Goal: Task Accomplishment & Management: Manage account settings

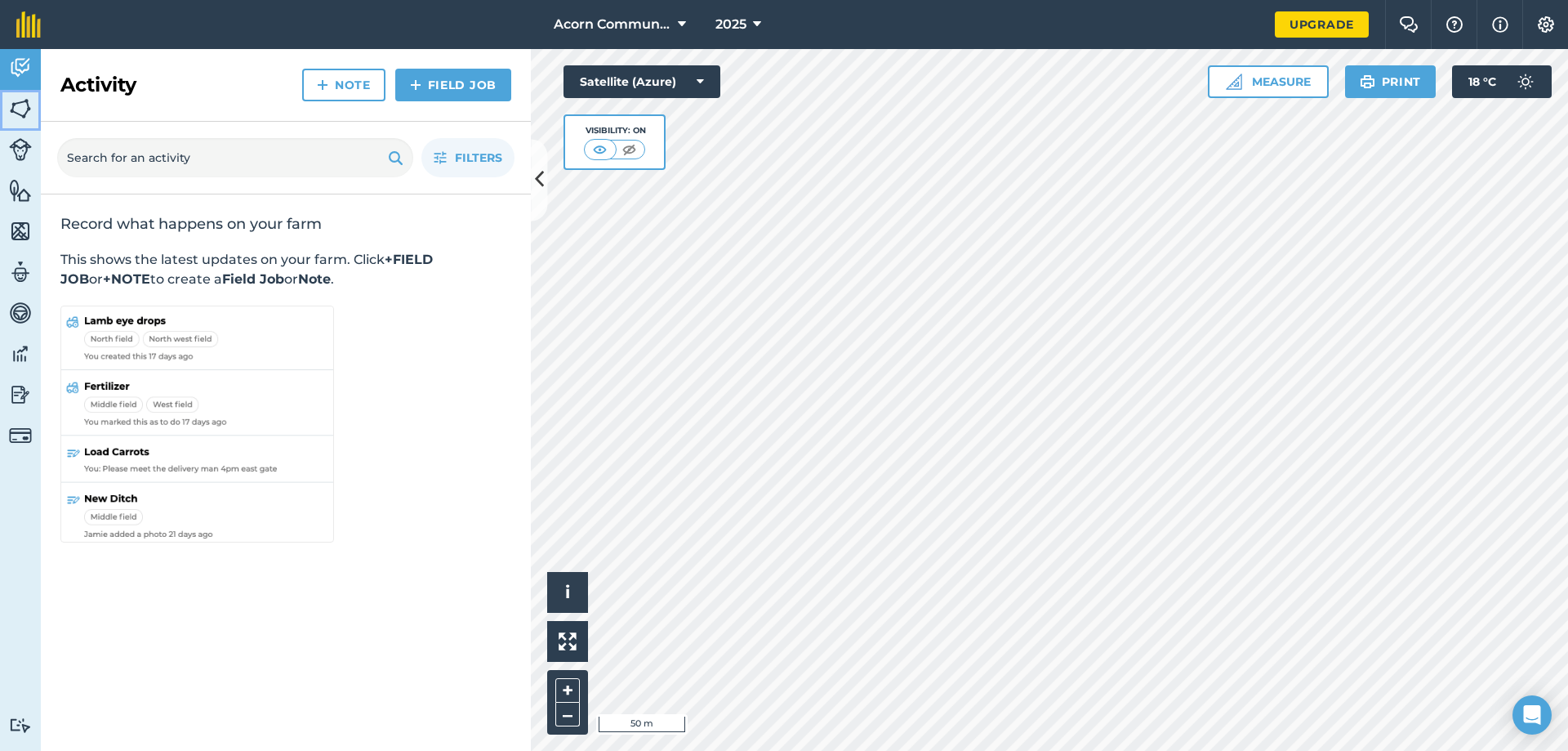
click at [20, 114] on img at bounding box center [20, 109] width 23 height 25
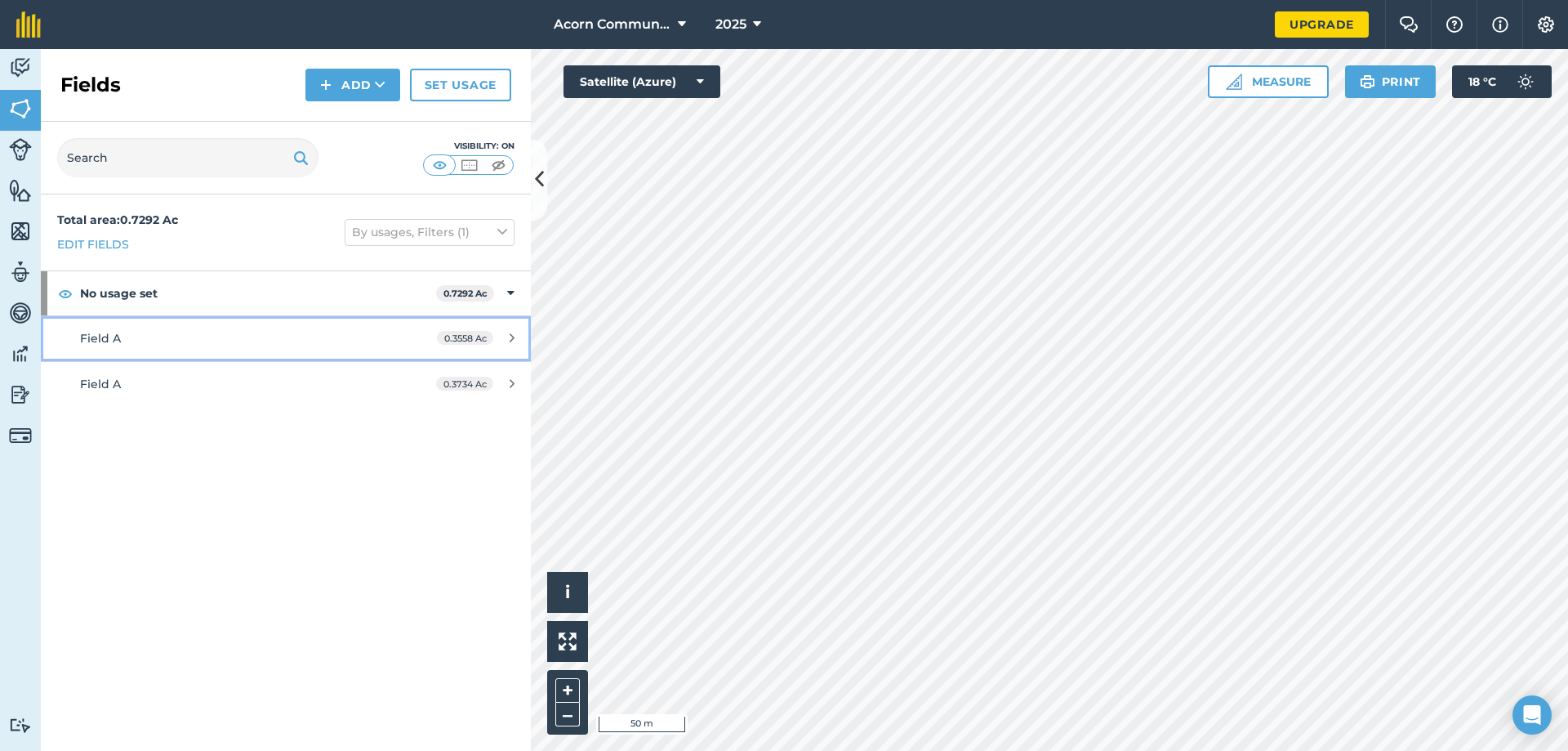
click at [138, 345] on div "Field A" at bounding box center [233, 338] width 307 height 18
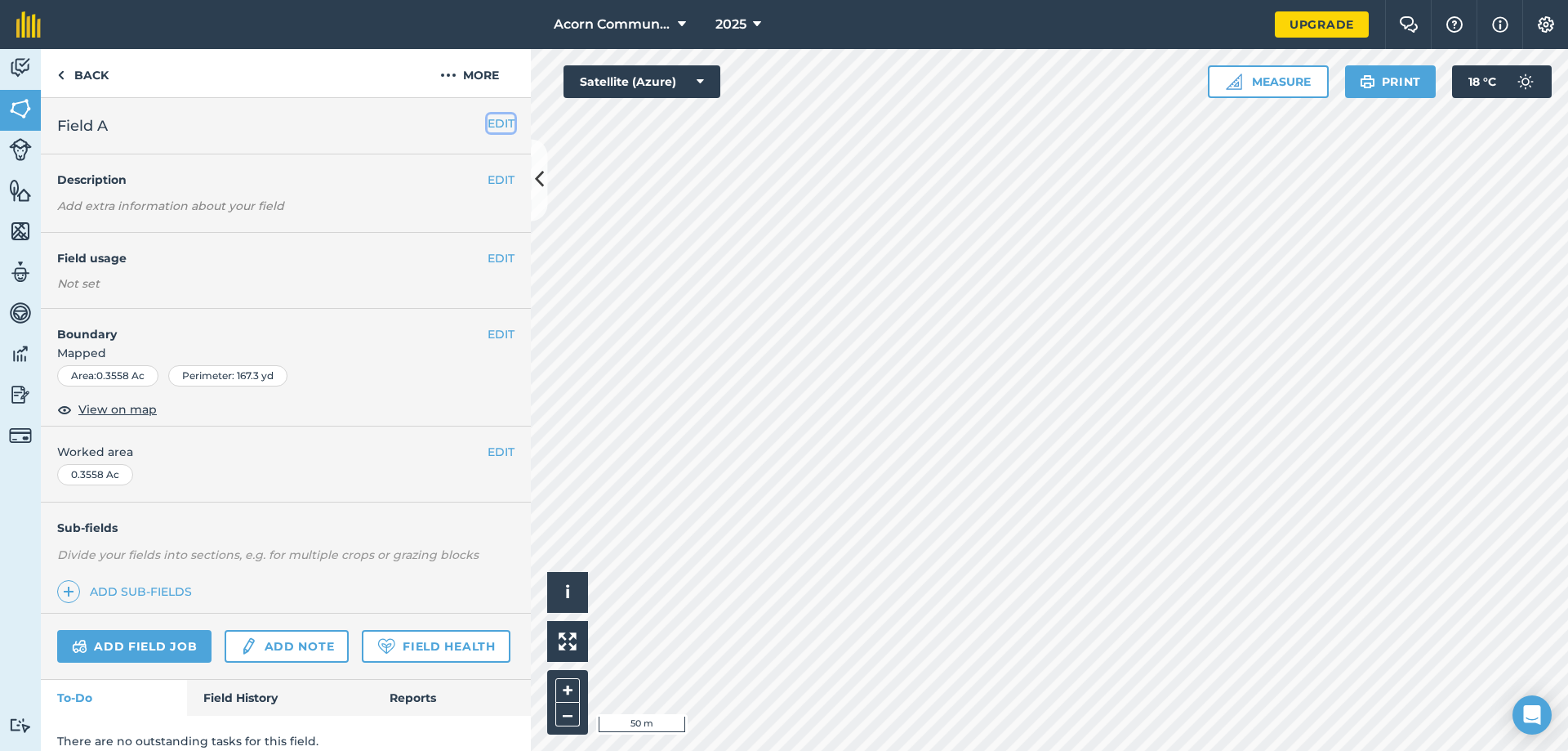
click at [501, 125] on button "EDIT" at bounding box center [501, 123] width 27 height 18
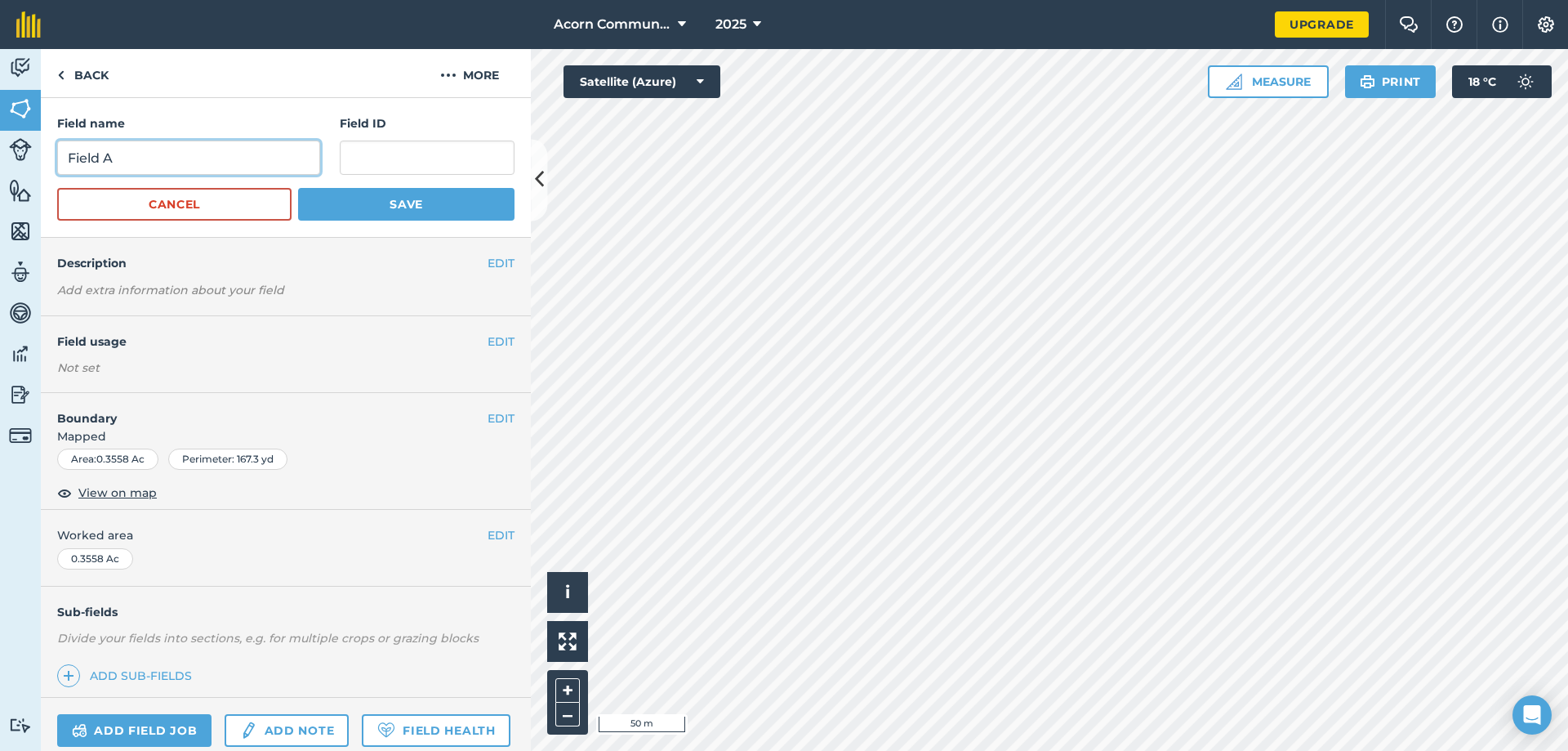
click at [193, 153] on input "Field A" at bounding box center [189, 157] width 263 height 35
type input "Field B"
click at [414, 202] on button "Save" at bounding box center [406, 204] width 216 height 33
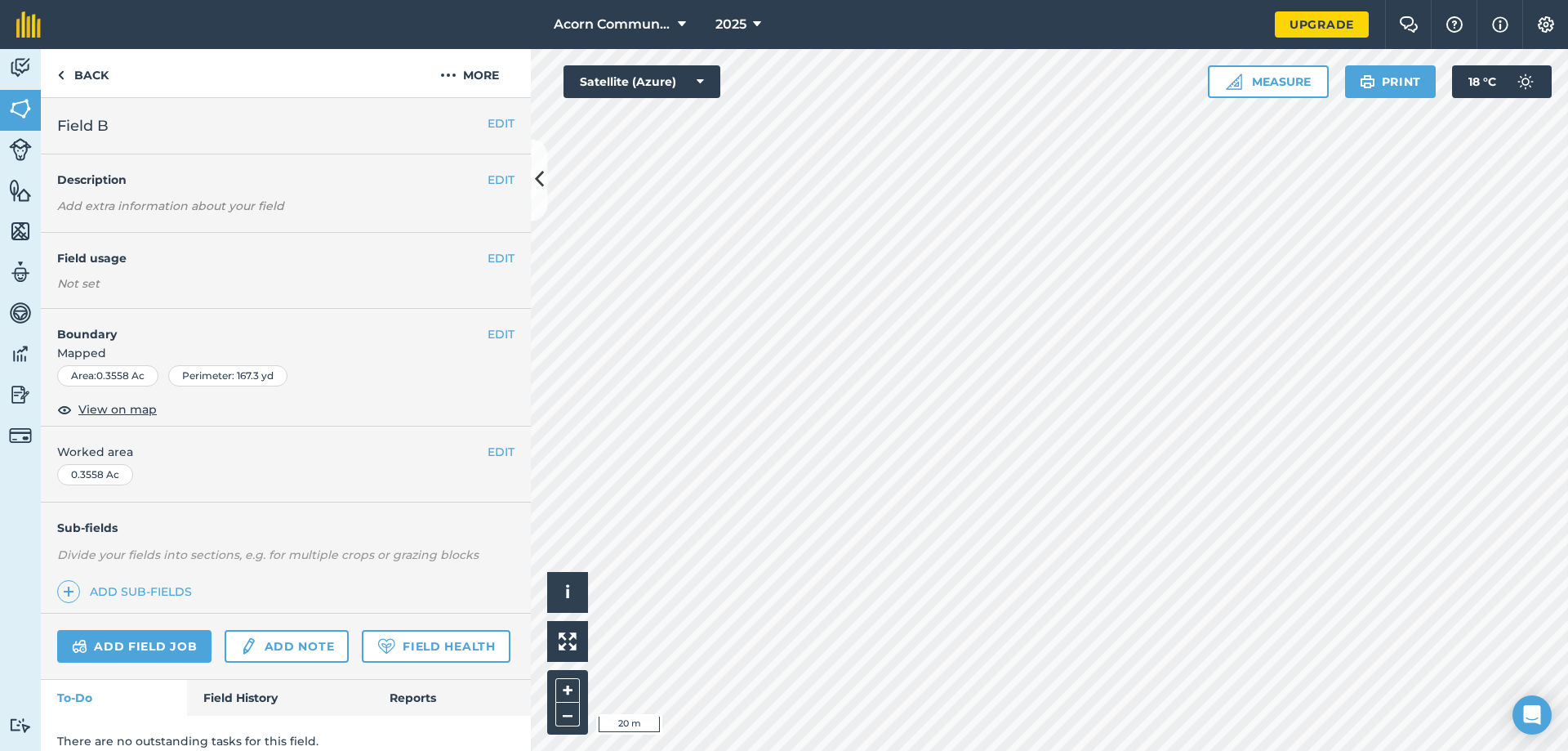
click at [146, 122] on h2 "Field B" at bounding box center [273, 126] width 431 height 23
click at [495, 129] on button "EDIT" at bounding box center [501, 123] width 27 height 18
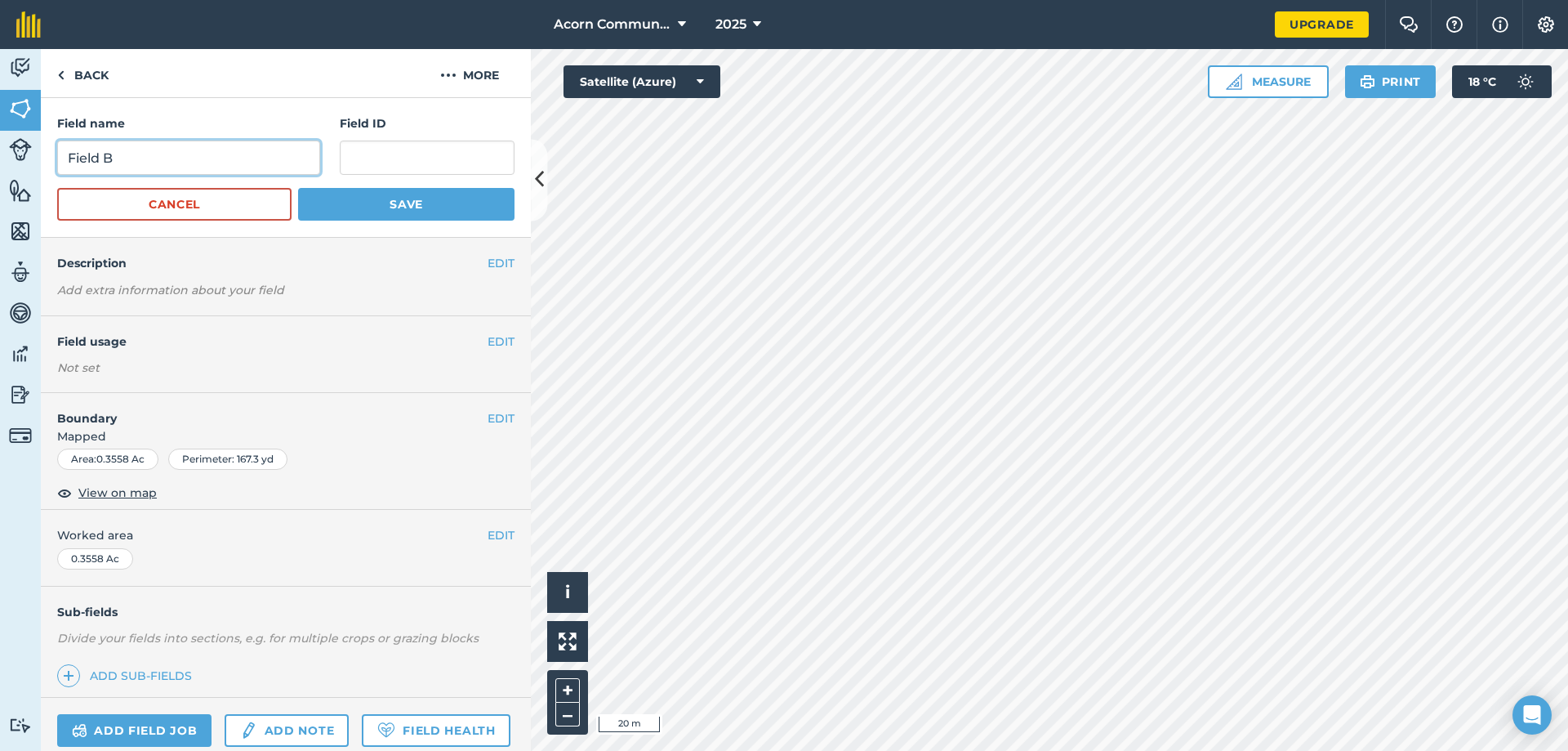
click at [122, 155] on input "Field B" at bounding box center [189, 157] width 263 height 35
type input "Field C"
click at [344, 210] on button "Save" at bounding box center [406, 204] width 216 height 33
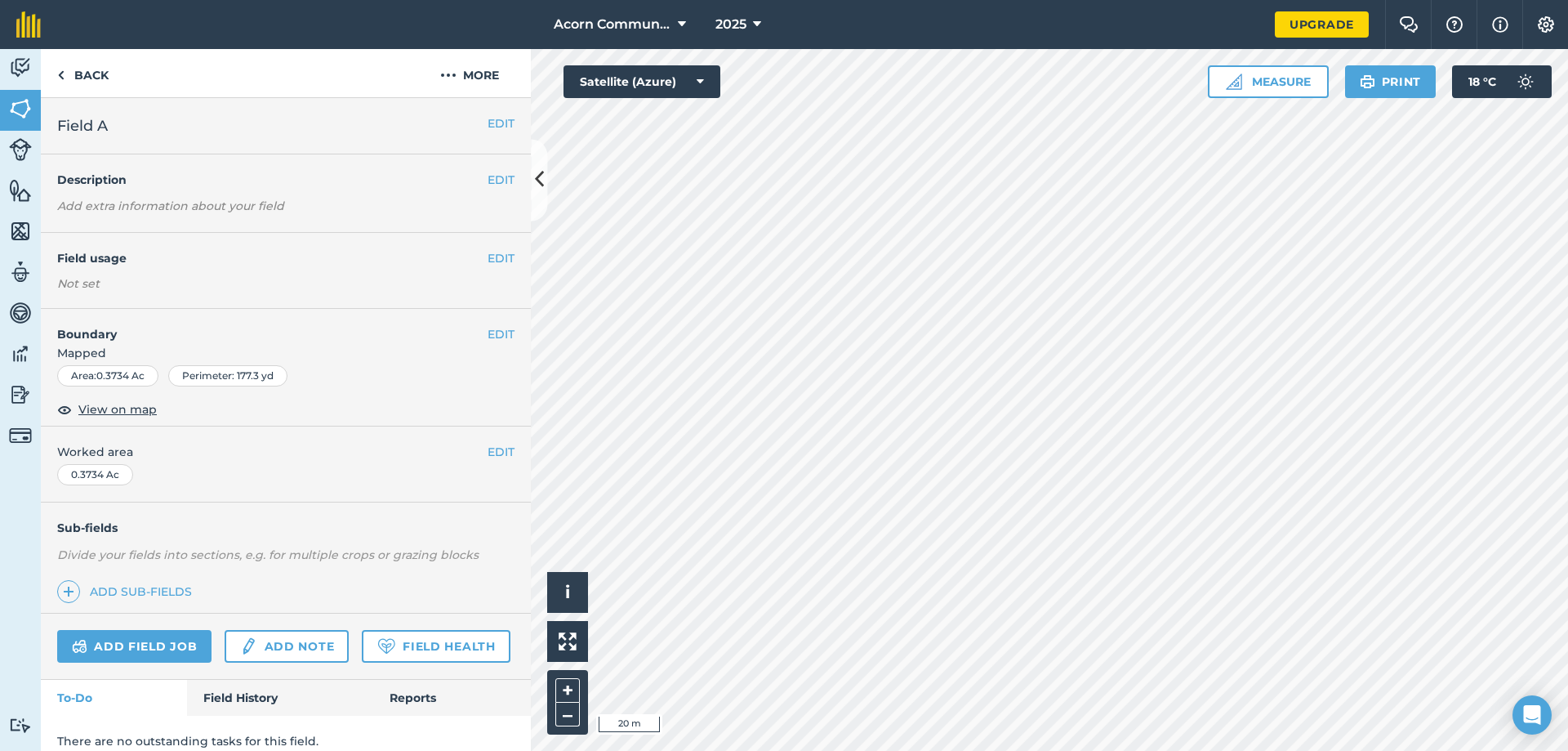
click at [113, 125] on h2 "Field A" at bounding box center [273, 126] width 431 height 23
click at [506, 130] on button "EDIT" at bounding box center [501, 123] width 27 height 18
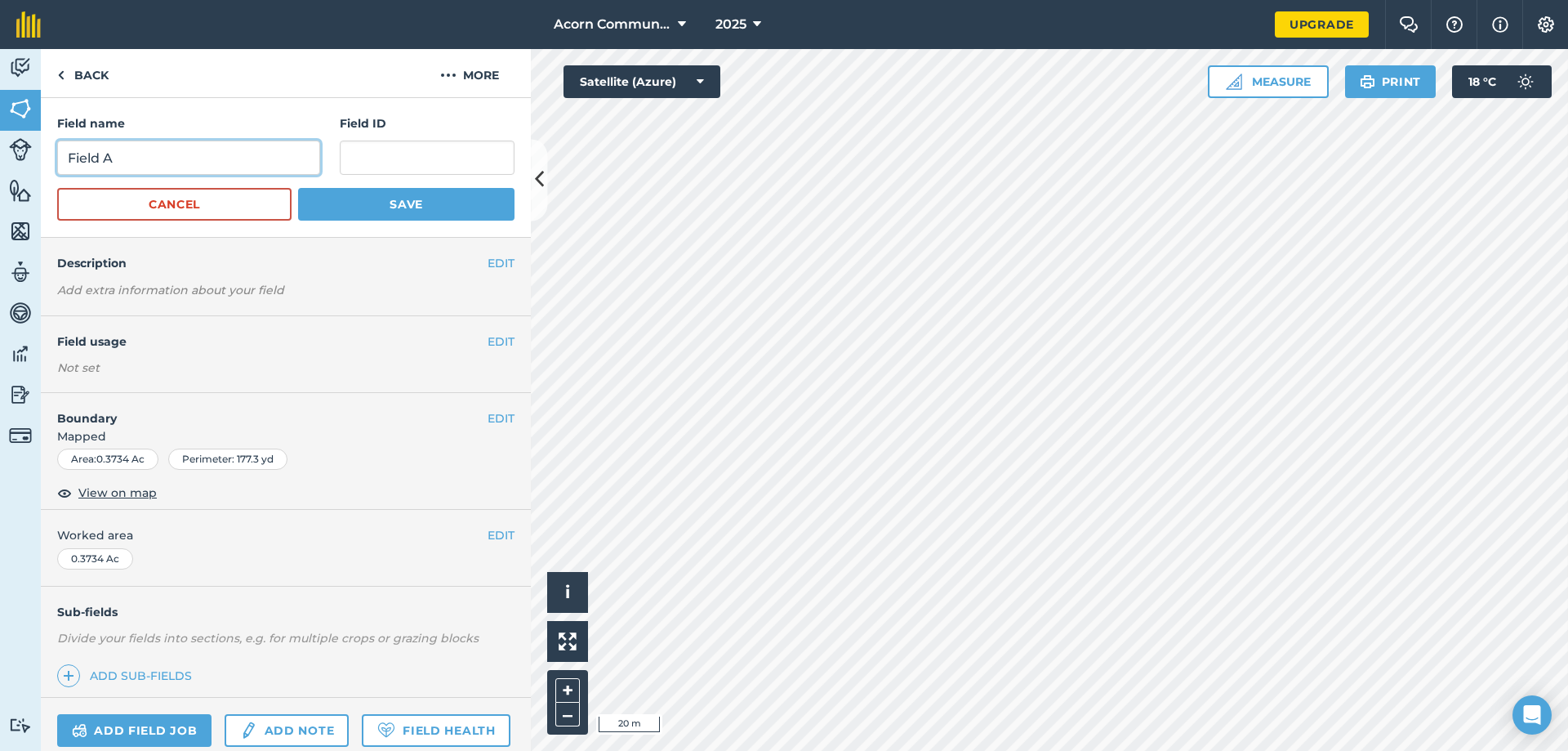
click at [117, 158] on input "Field A" at bounding box center [189, 157] width 263 height 35
type input "Field B"
click at [413, 210] on button "Save" at bounding box center [406, 204] width 216 height 33
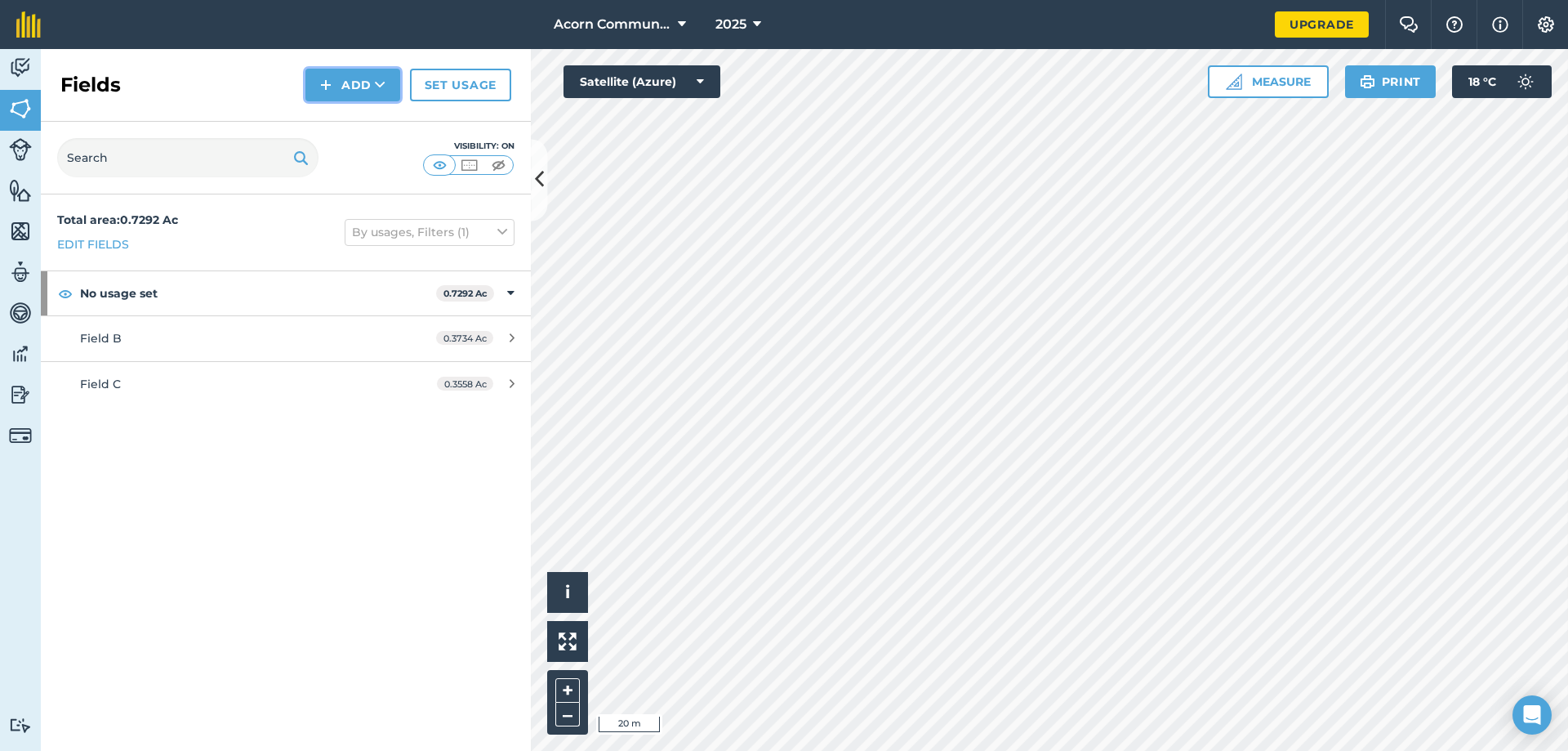
click at [350, 94] on button "Add" at bounding box center [353, 84] width 95 height 33
click at [369, 130] on link "Draw" at bounding box center [352, 121] width 90 height 36
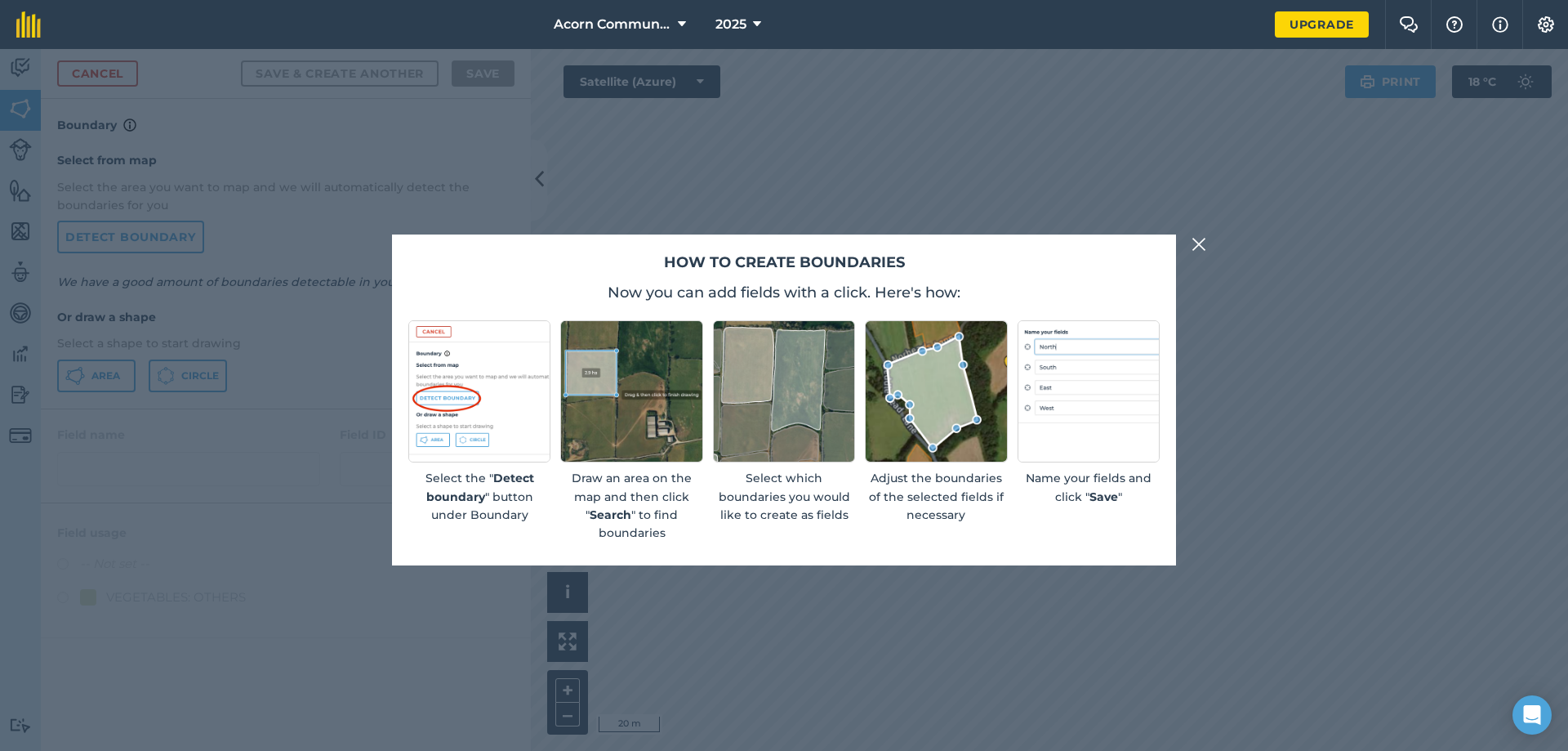
click at [1199, 246] on img at bounding box center [1198, 244] width 15 height 20
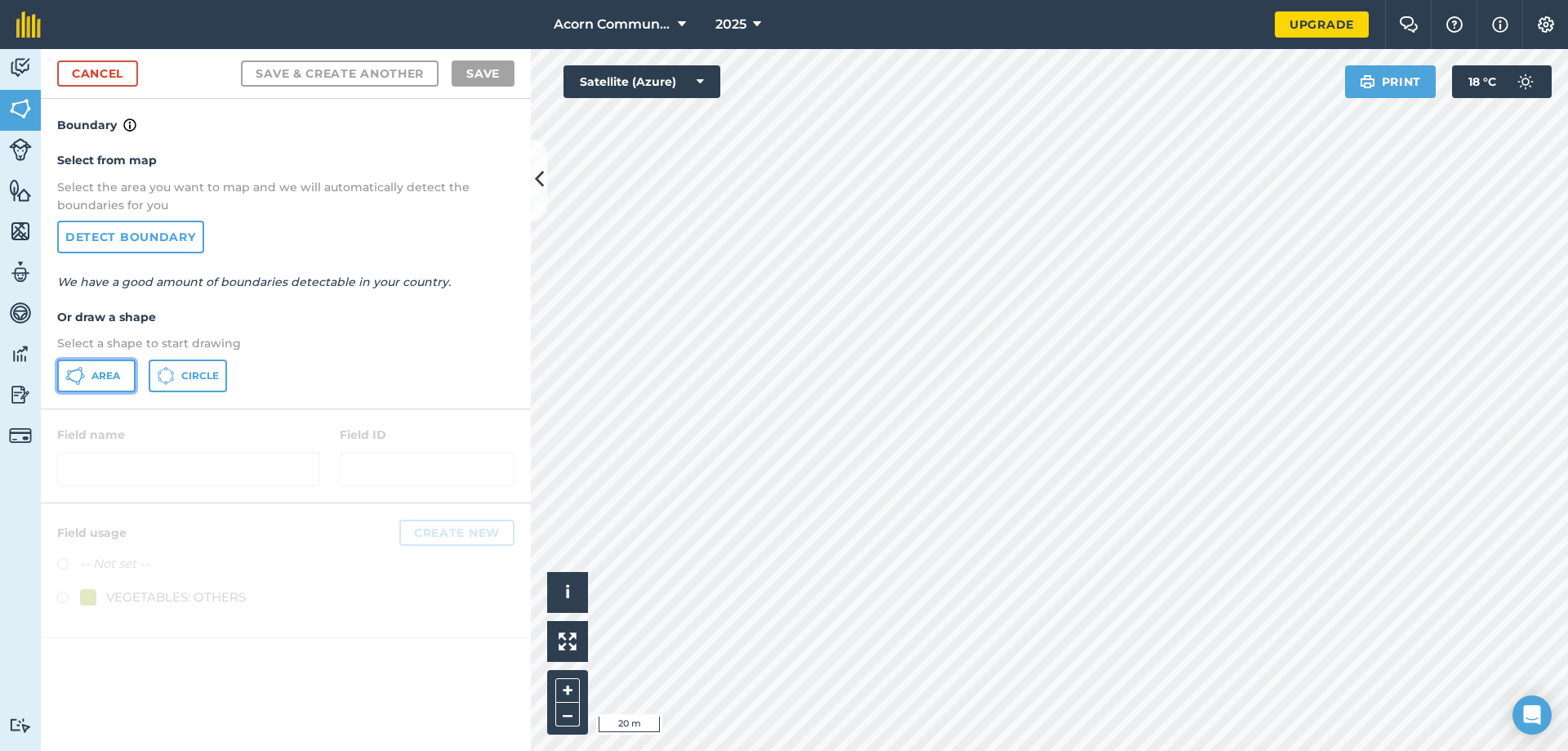
click at [91, 377] on span "Area" at bounding box center [105, 376] width 28 height 13
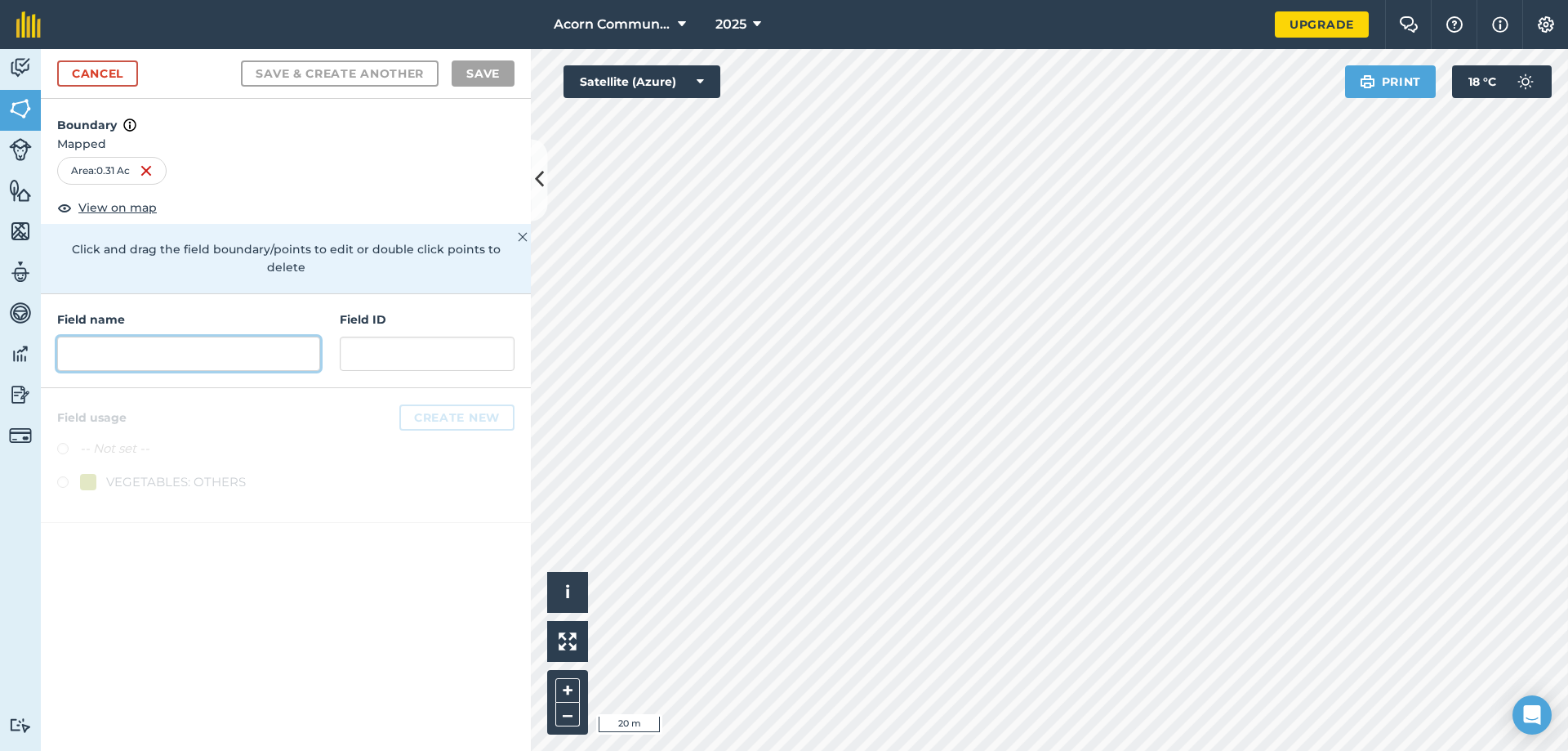
click at [192, 339] on input "text" at bounding box center [189, 354] width 263 height 35
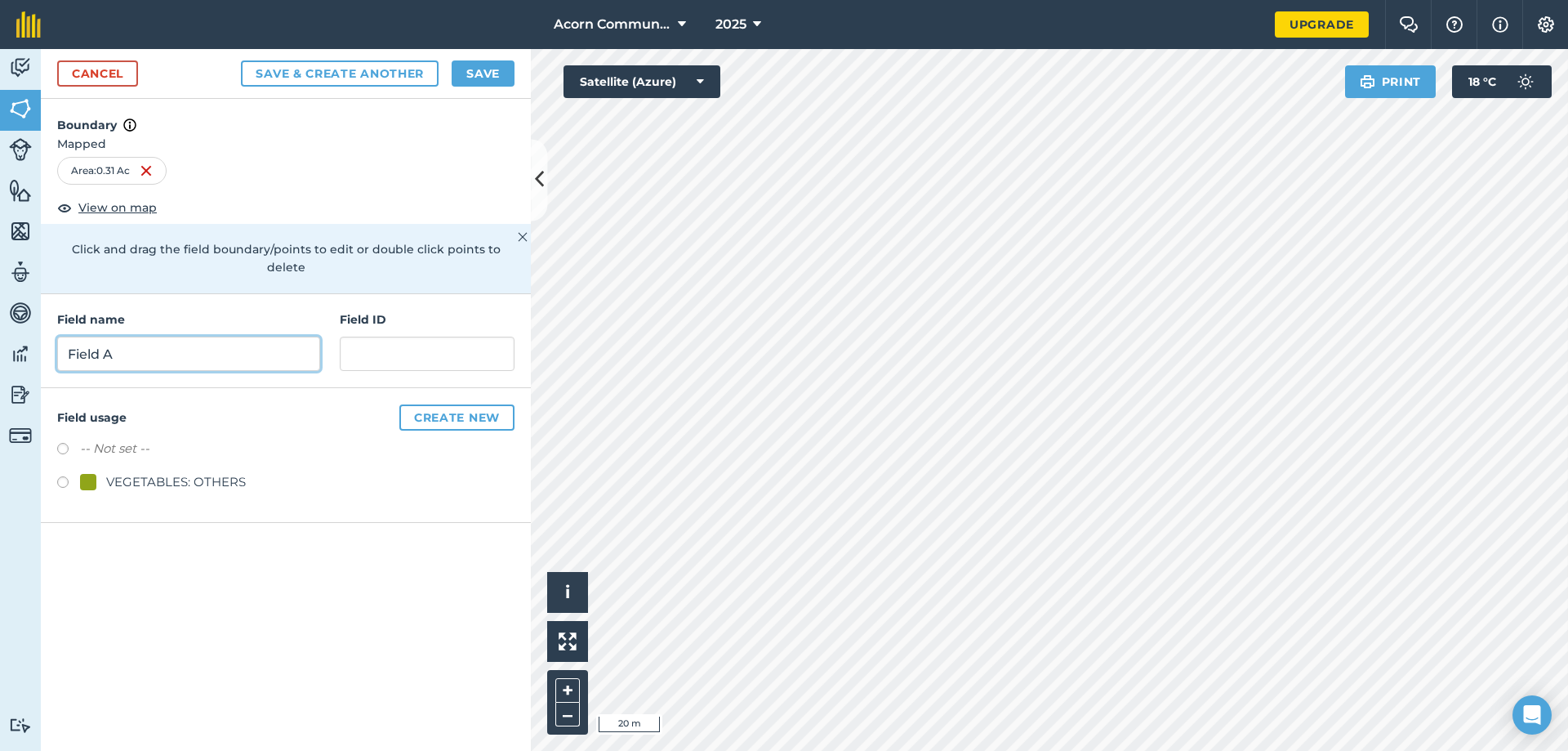
type input "Field A"
click at [484, 78] on button "Save" at bounding box center [483, 73] width 63 height 26
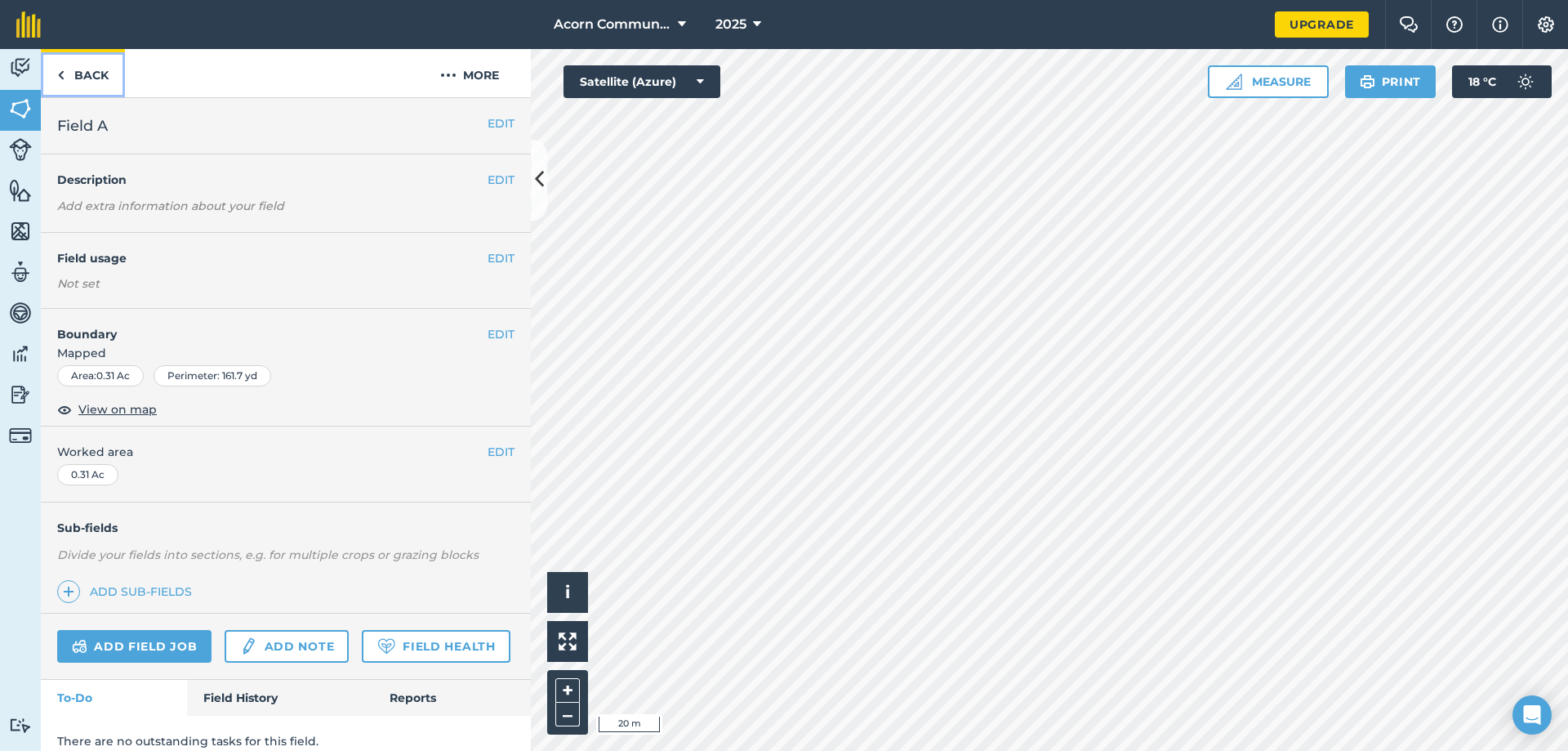
click at [57, 82] on link "Back" at bounding box center [82, 73] width 84 height 48
click at [33, 111] on link "Fields" at bounding box center [20, 110] width 41 height 41
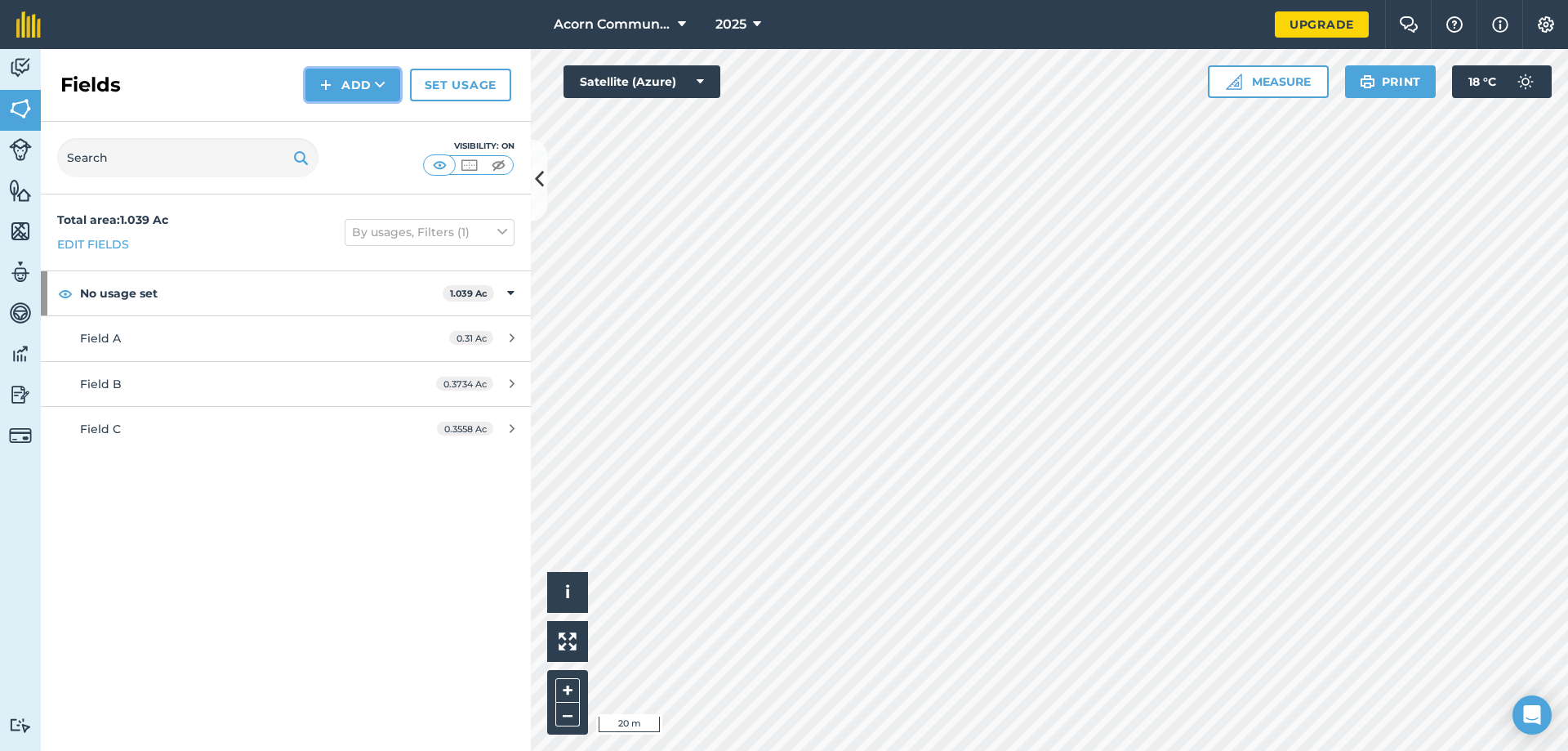
click at [365, 89] on button "Add" at bounding box center [353, 84] width 95 height 33
click at [378, 125] on link "Draw" at bounding box center [352, 121] width 90 height 36
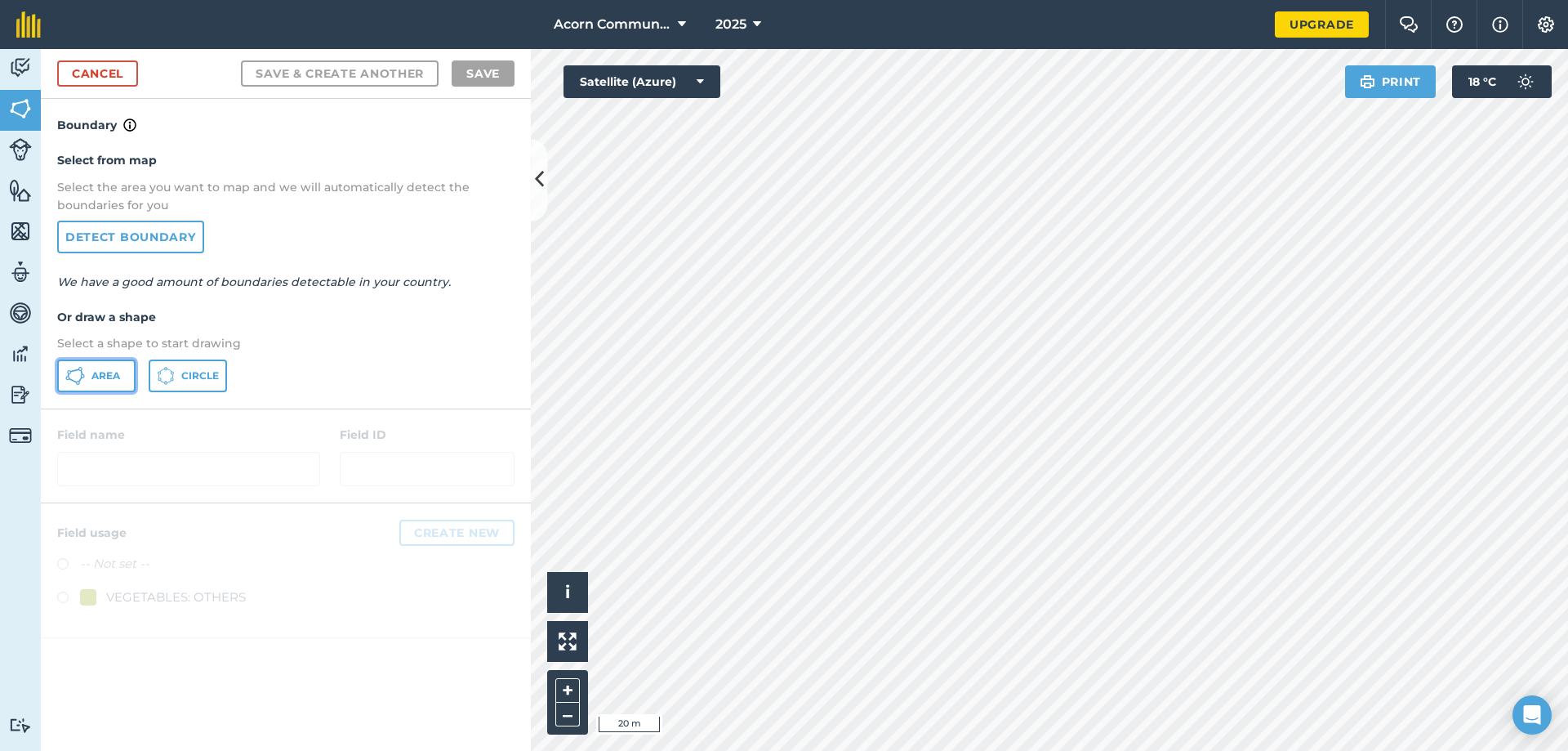
click at [113, 376] on span "Area" at bounding box center [105, 376] width 28 height 13
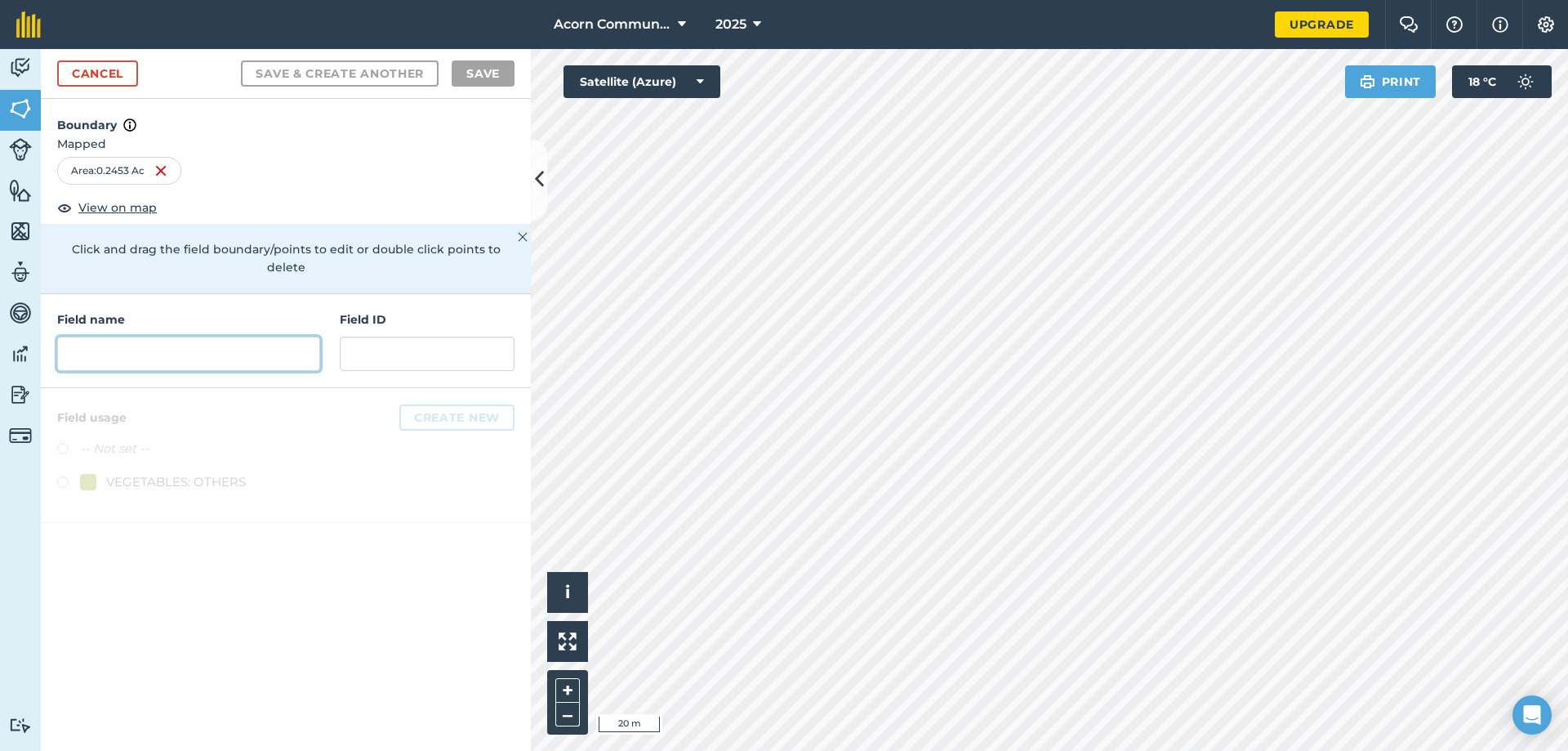
click at [234, 337] on input "text" at bounding box center [189, 354] width 263 height 35
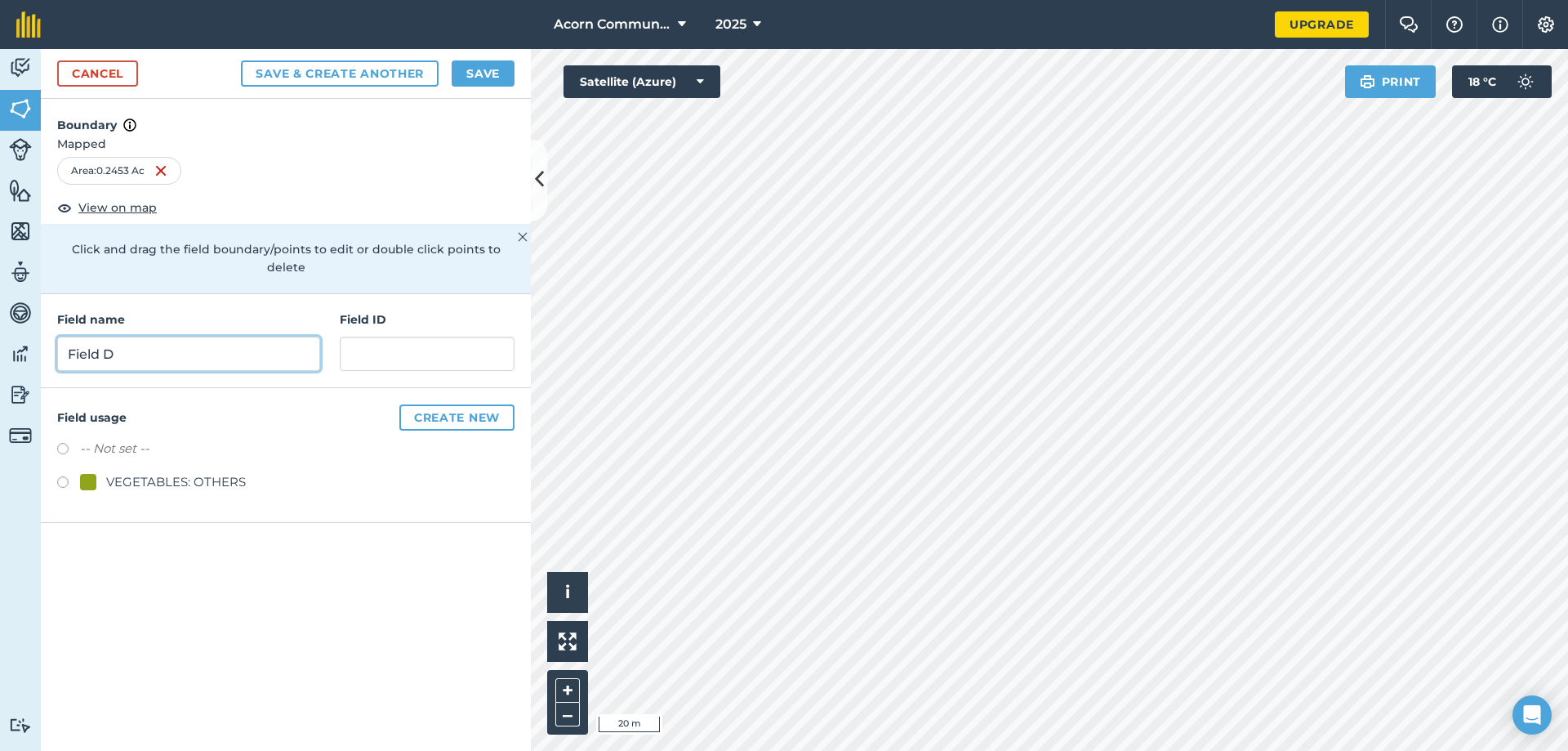
type input "Field D"
click at [488, 77] on button "Save" at bounding box center [483, 73] width 63 height 26
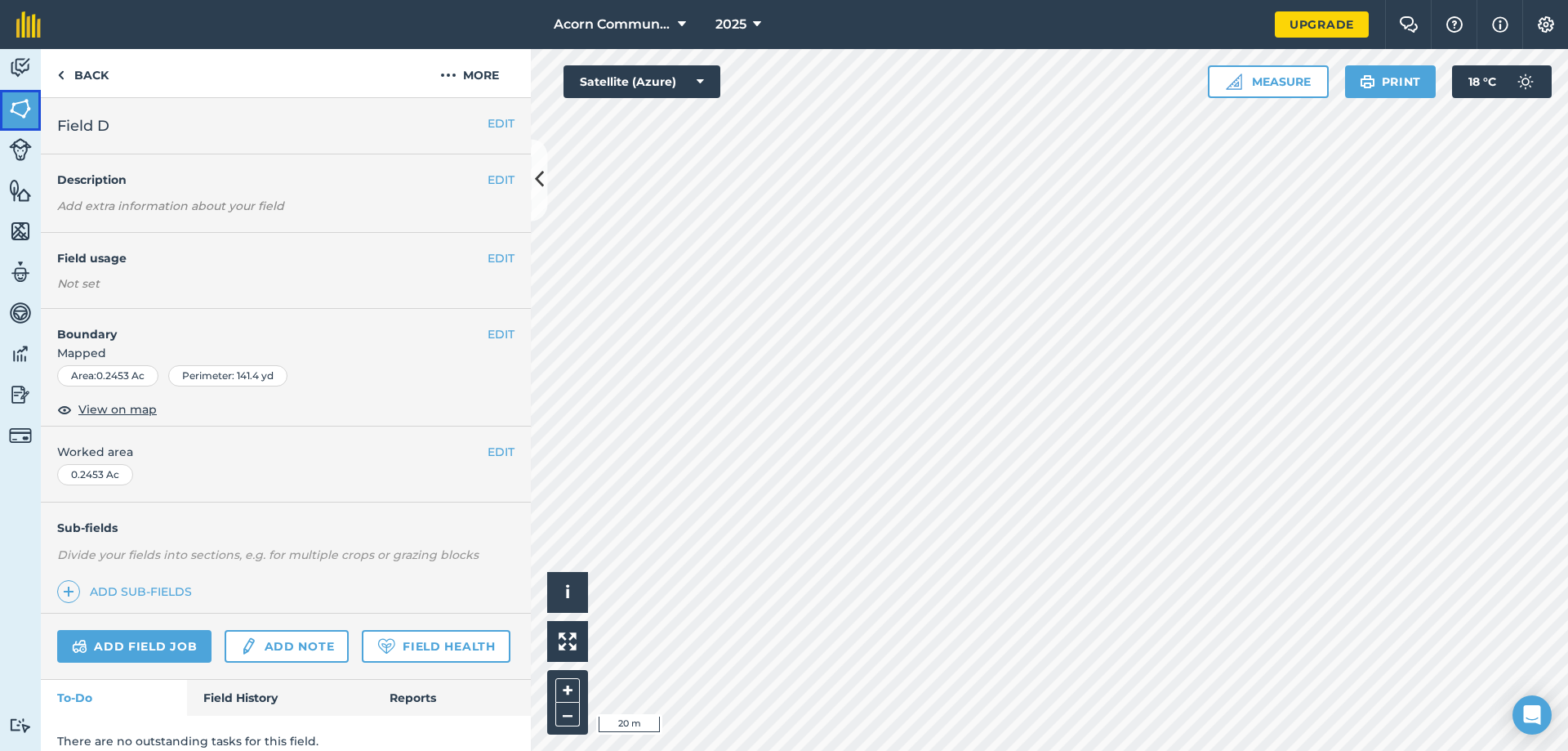
click at [23, 108] on img at bounding box center [20, 109] width 23 height 25
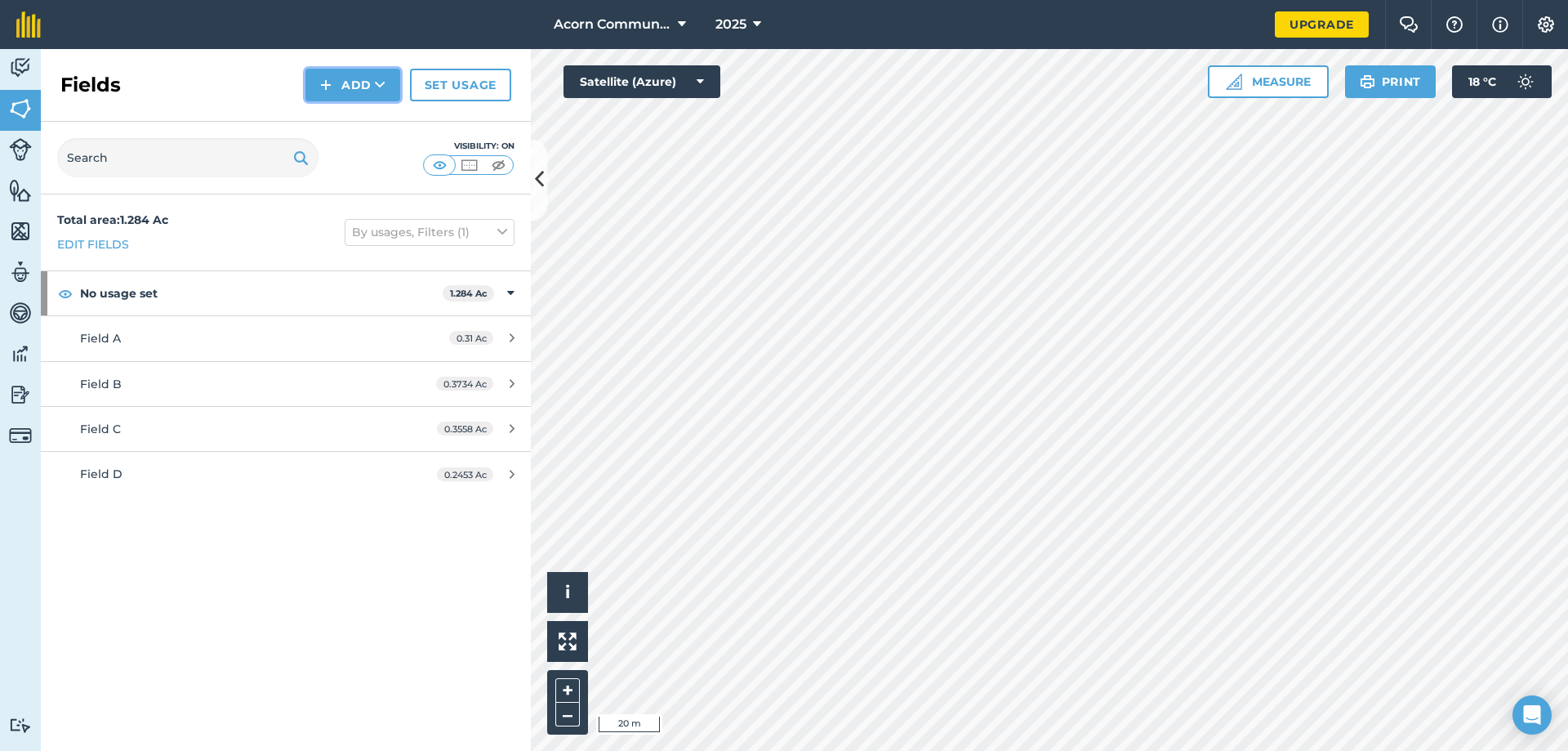
click at [354, 89] on button "Add" at bounding box center [353, 84] width 95 height 33
click at [345, 117] on link "Draw" at bounding box center [352, 121] width 90 height 36
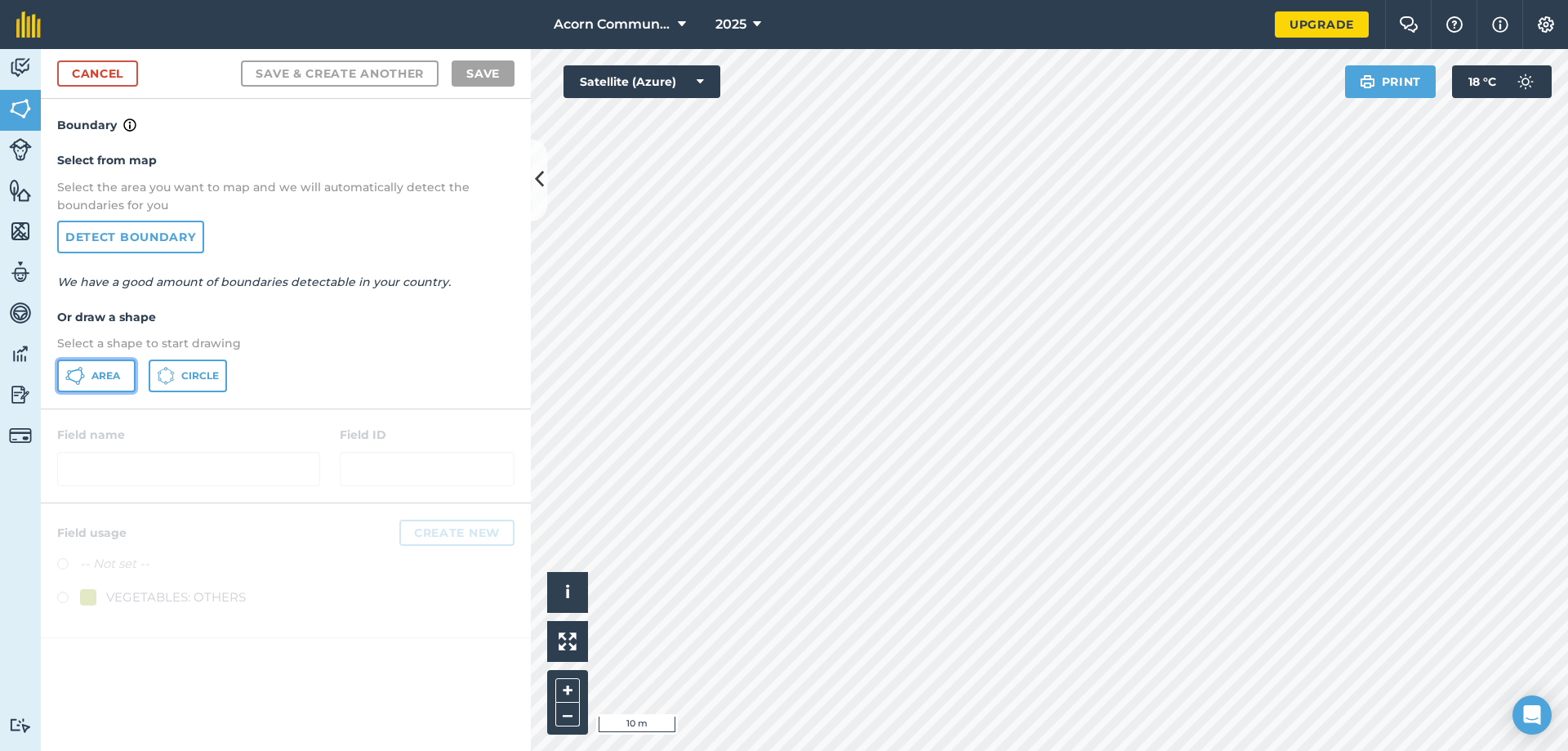
click at [109, 378] on span "Area" at bounding box center [105, 376] width 28 height 13
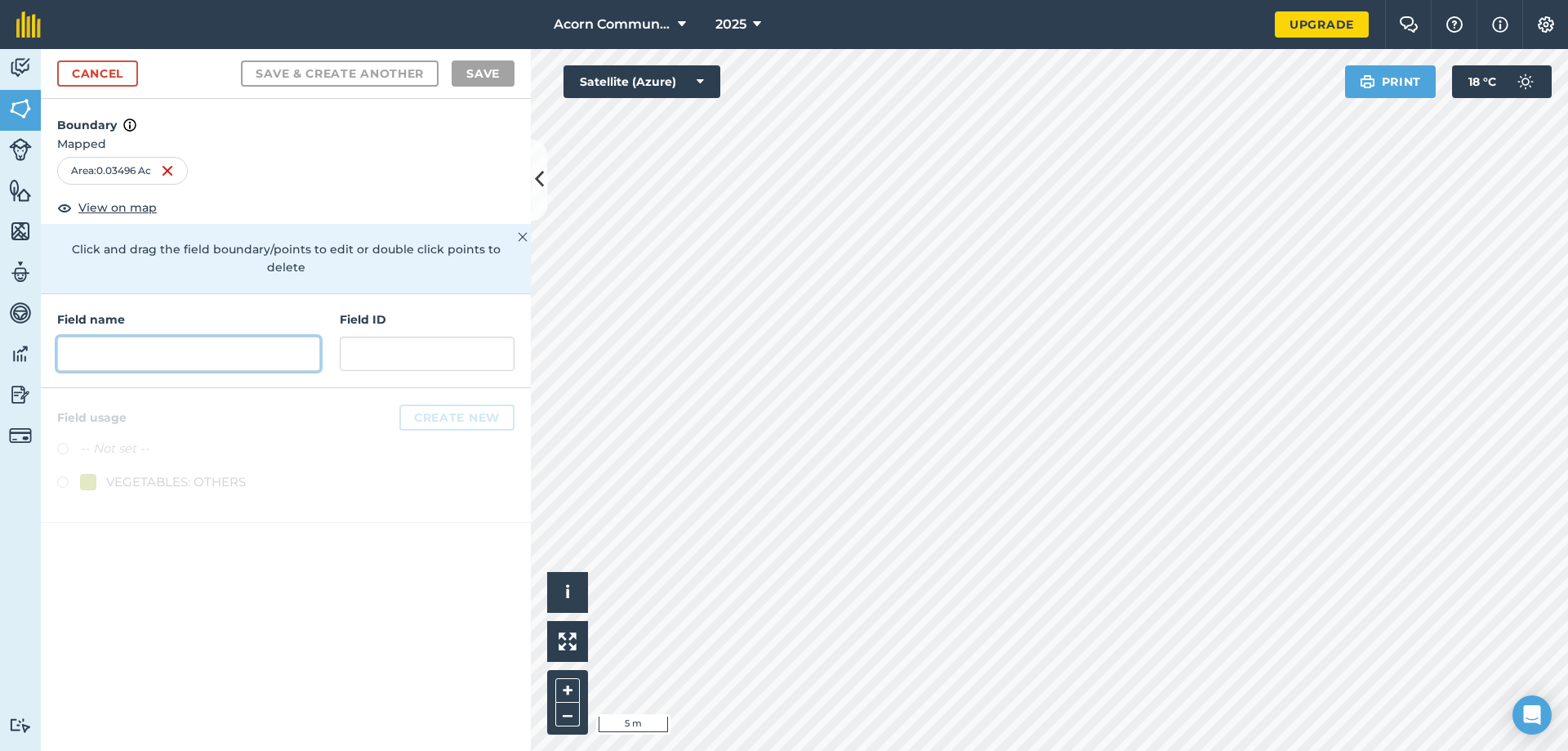
click at [215, 337] on input "text" at bounding box center [189, 354] width 263 height 35
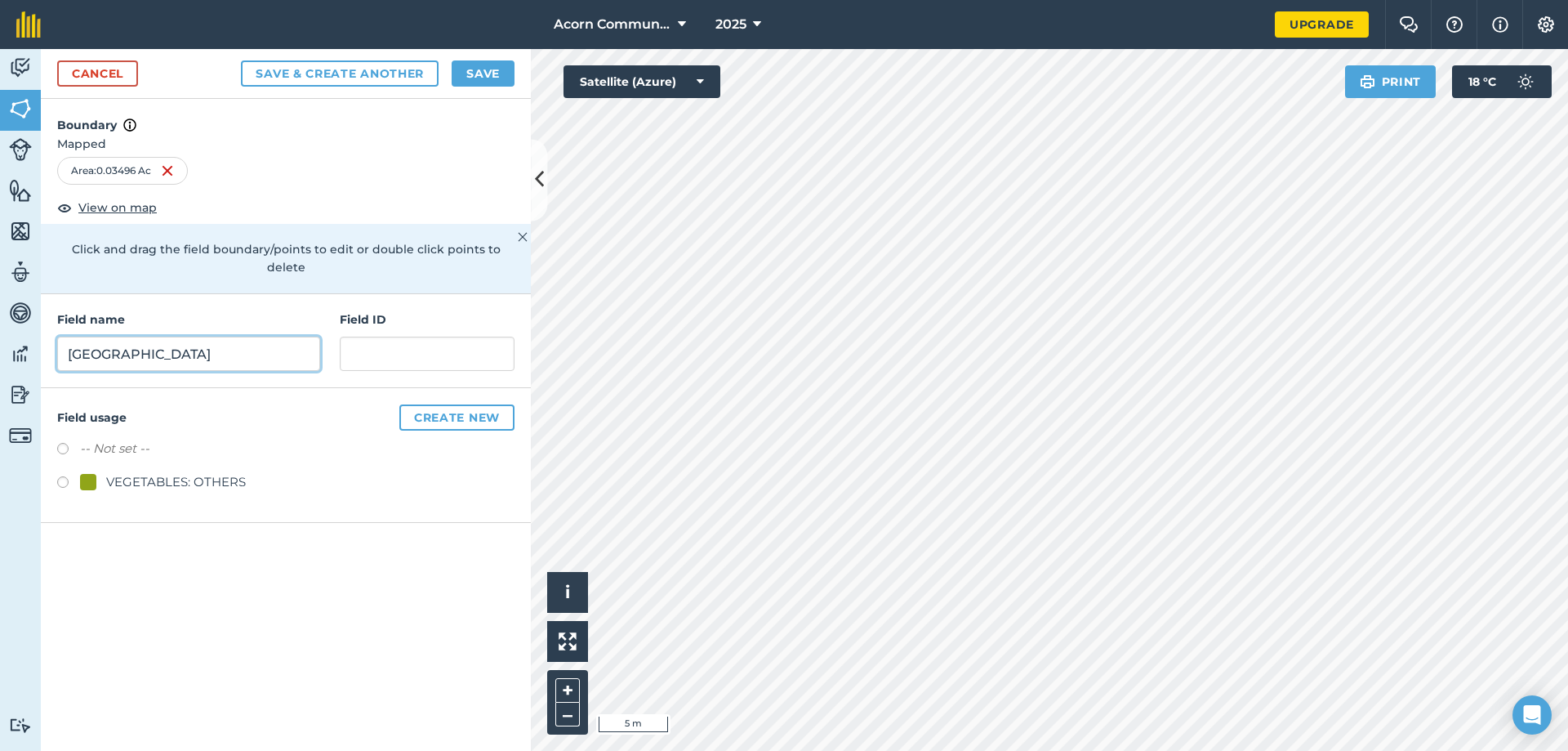
type input "[GEOGRAPHIC_DATA]"
click at [455, 404] on button "Create new" at bounding box center [457, 417] width 115 height 26
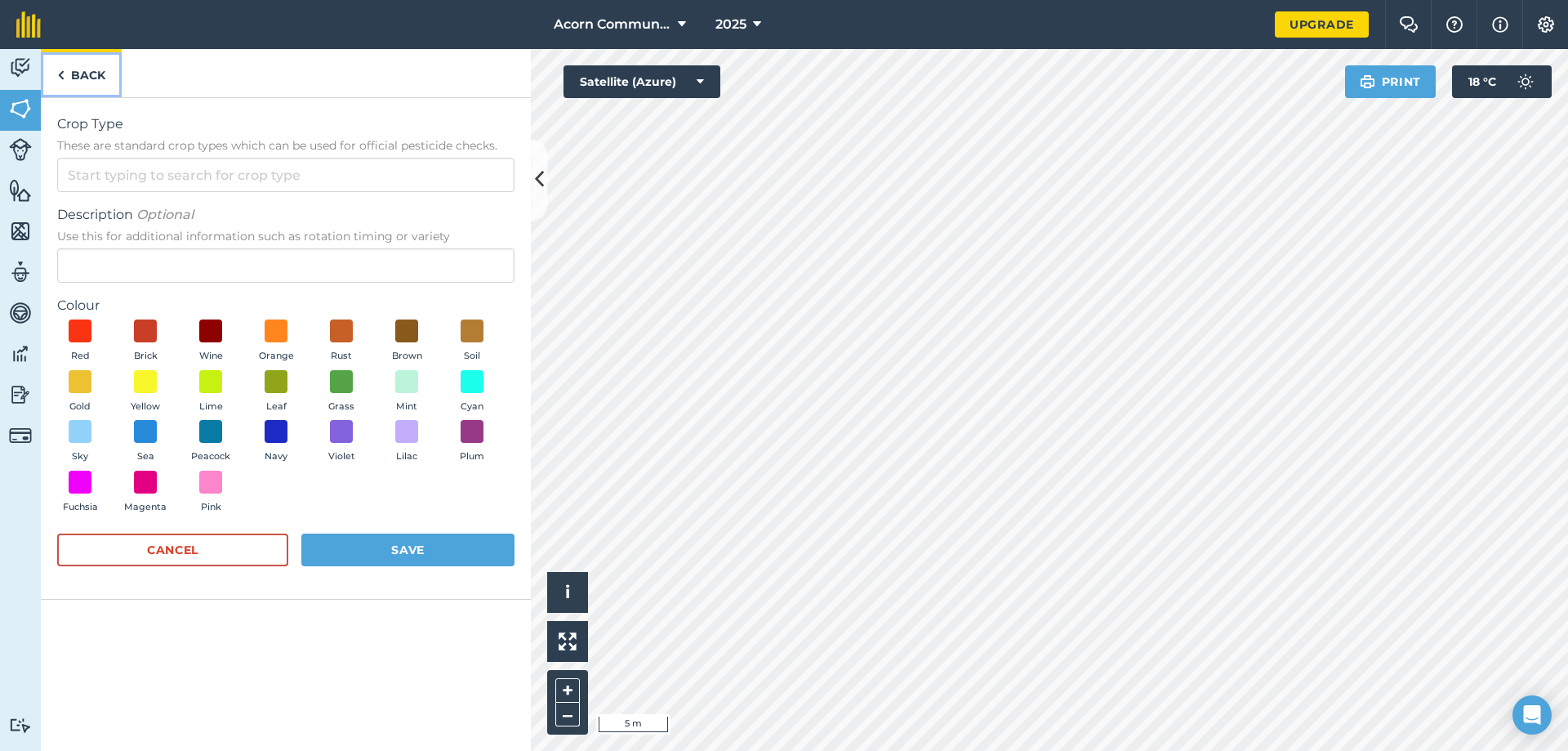
click at [82, 73] on link "Back" at bounding box center [81, 73] width 81 height 48
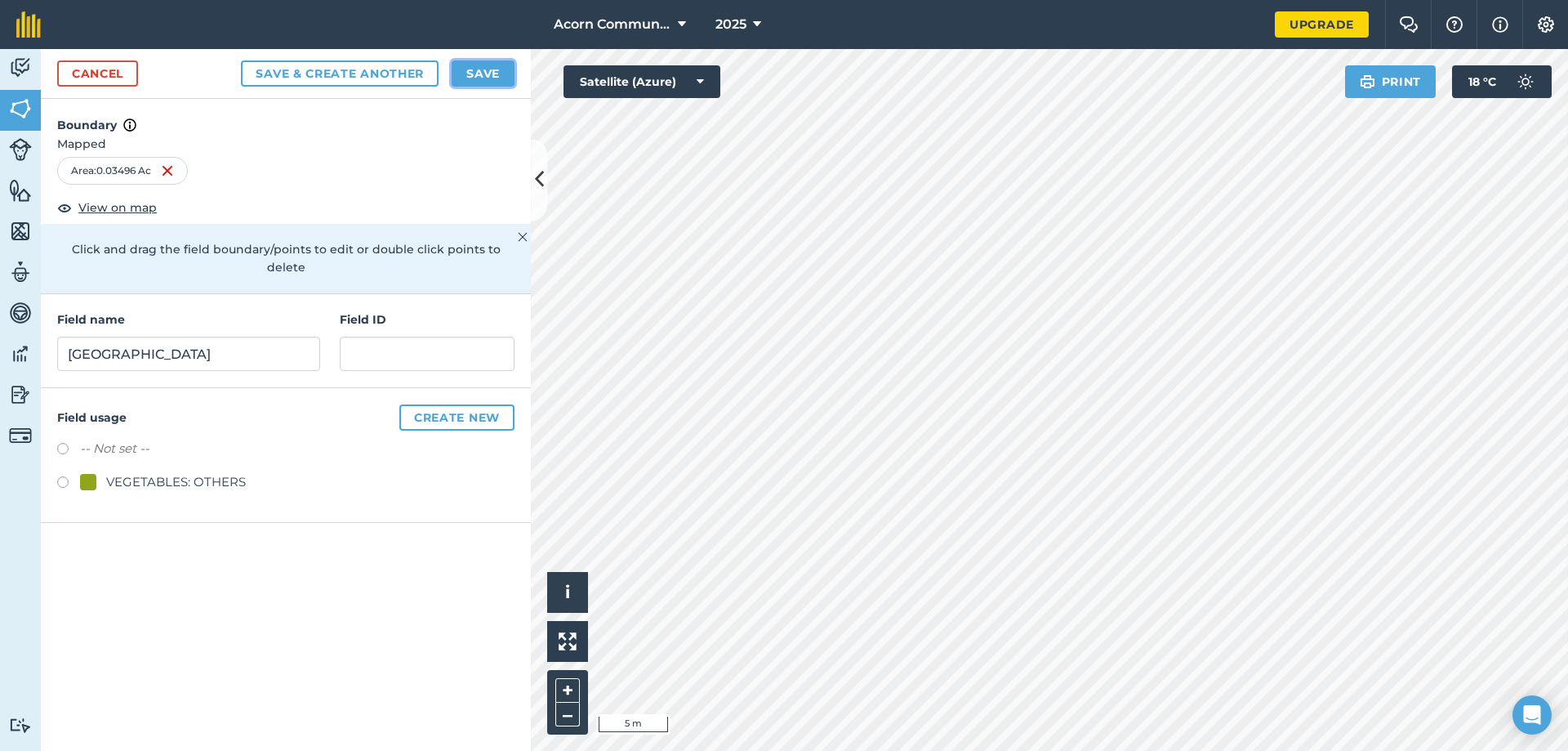
click at [487, 79] on button "Save" at bounding box center [483, 73] width 63 height 26
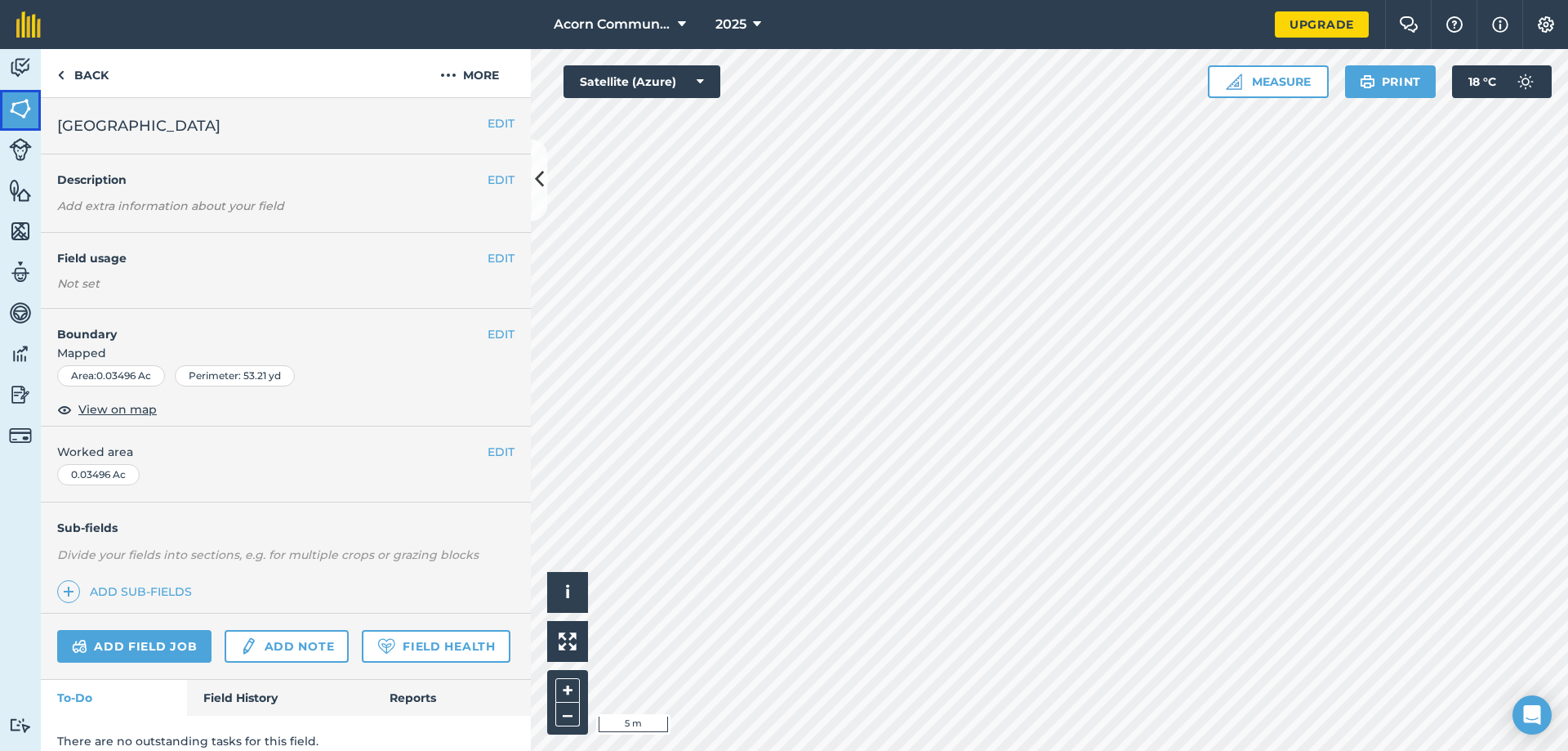
click at [19, 105] on img at bounding box center [20, 109] width 23 height 25
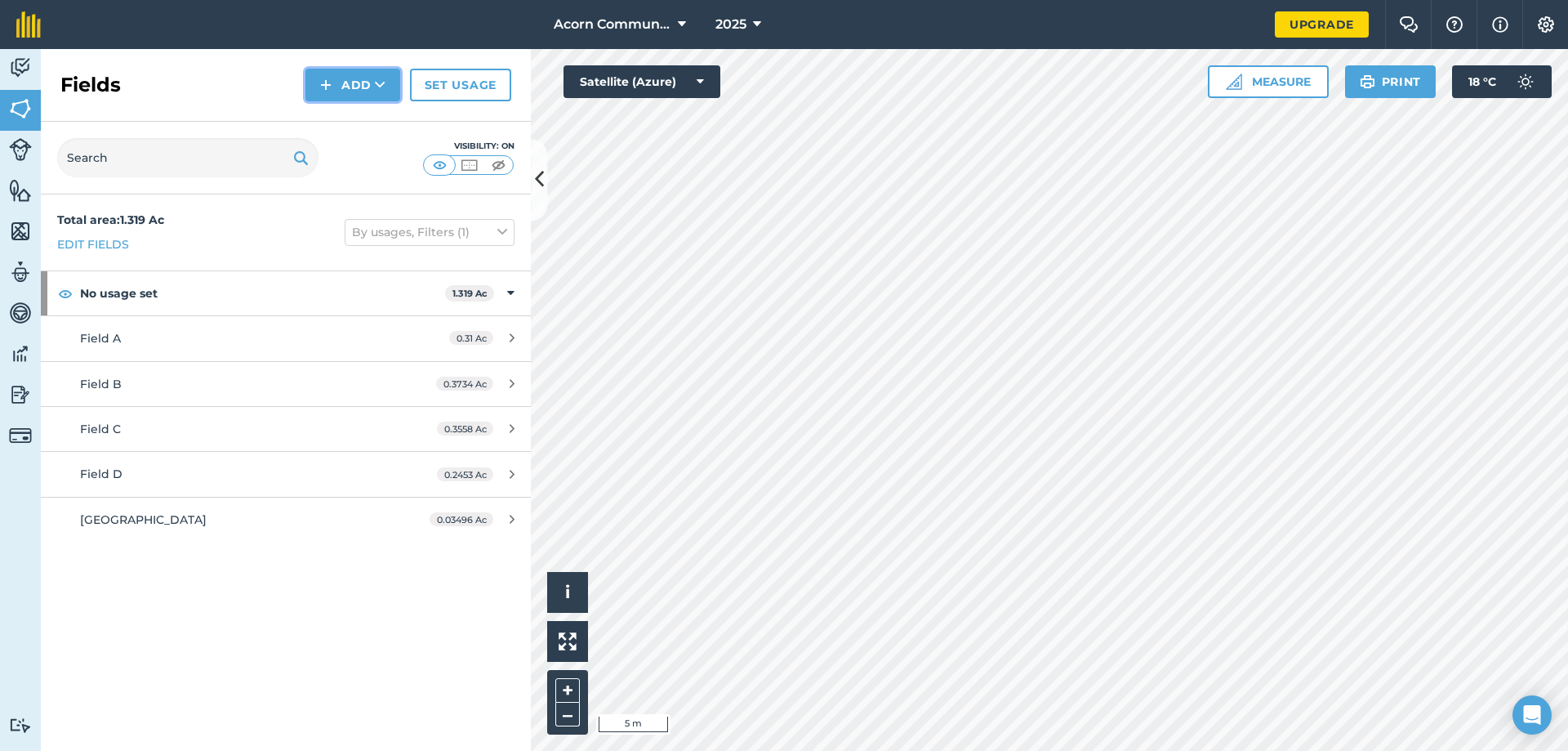
click at [359, 89] on button "Add" at bounding box center [353, 84] width 95 height 33
click at [370, 126] on link "Draw" at bounding box center [352, 121] width 90 height 36
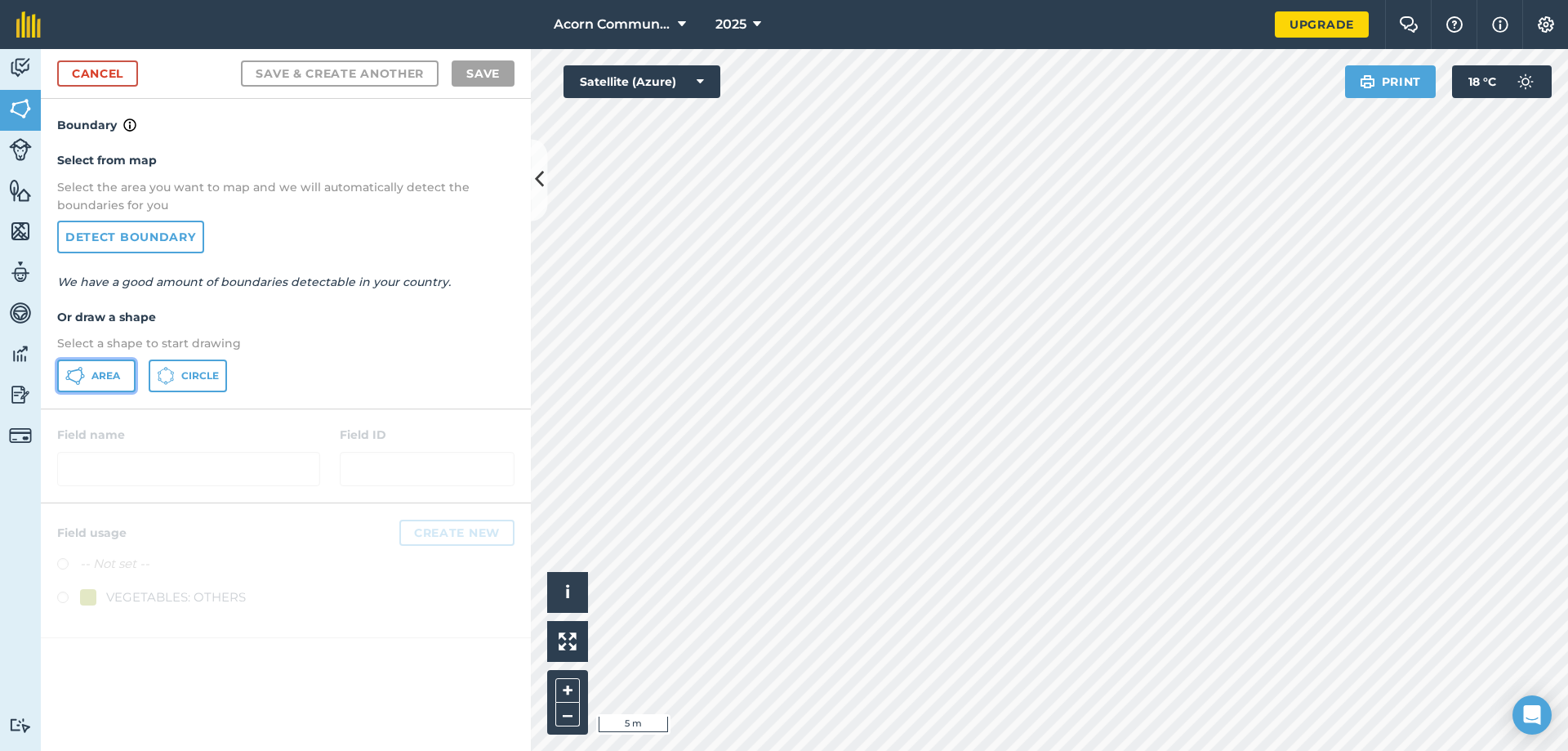
click at [107, 372] on span "Area" at bounding box center [105, 376] width 28 height 13
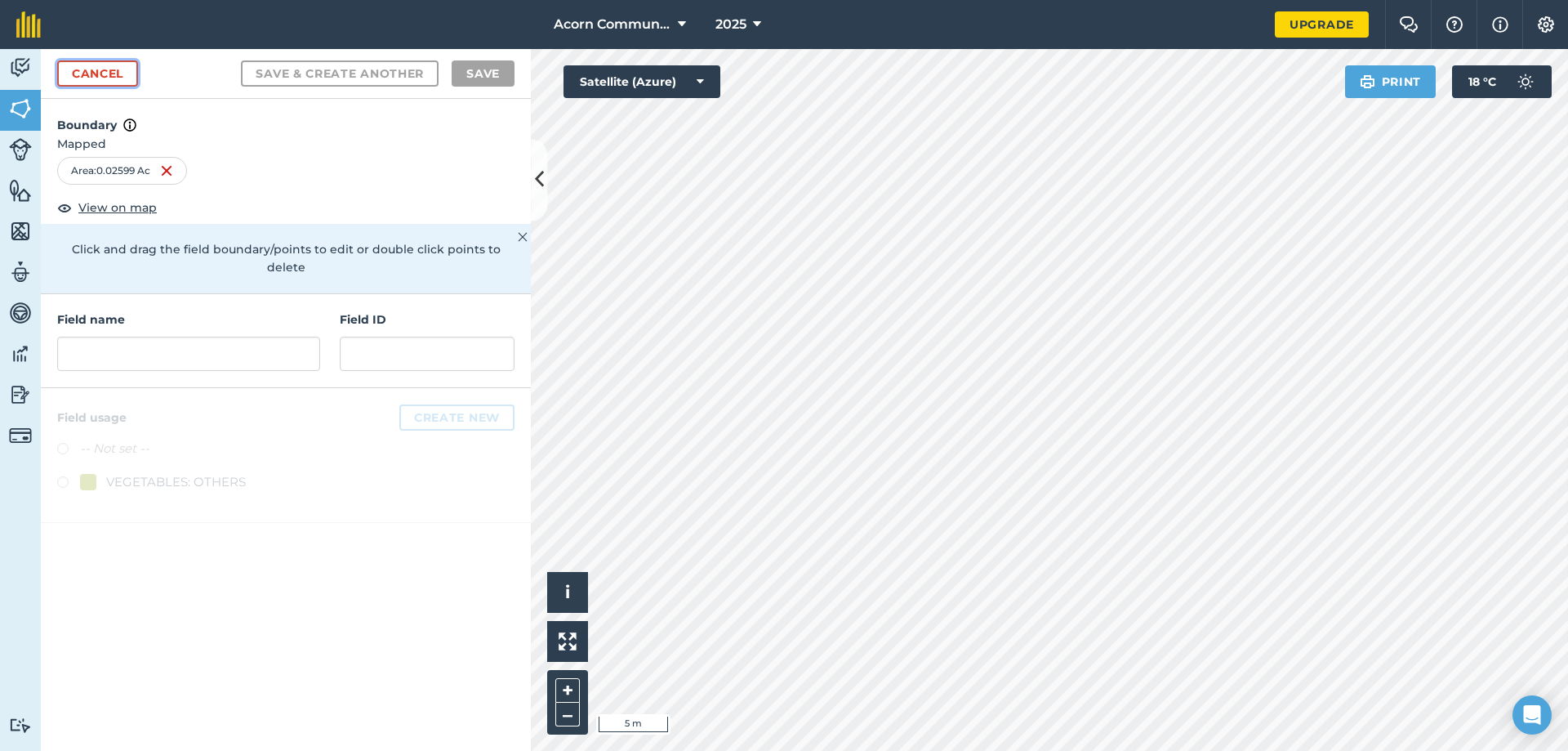
click at [111, 71] on link "Cancel" at bounding box center [98, 73] width 81 height 26
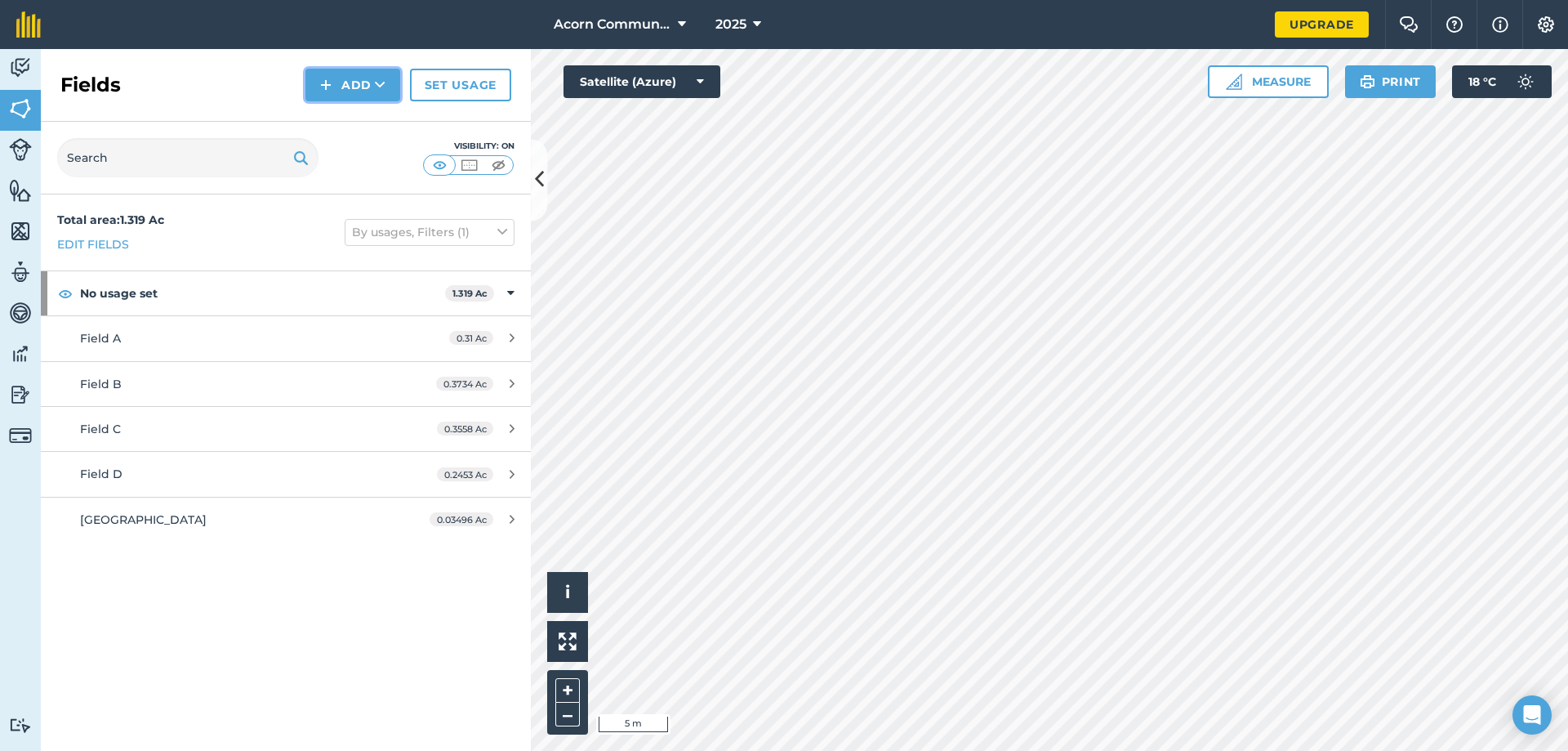
click at [358, 83] on button "Add" at bounding box center [353, 84] width 95 height 33
click at [363, 120] on link "Draw" at bounding box center [352, 121] width 90 height 36
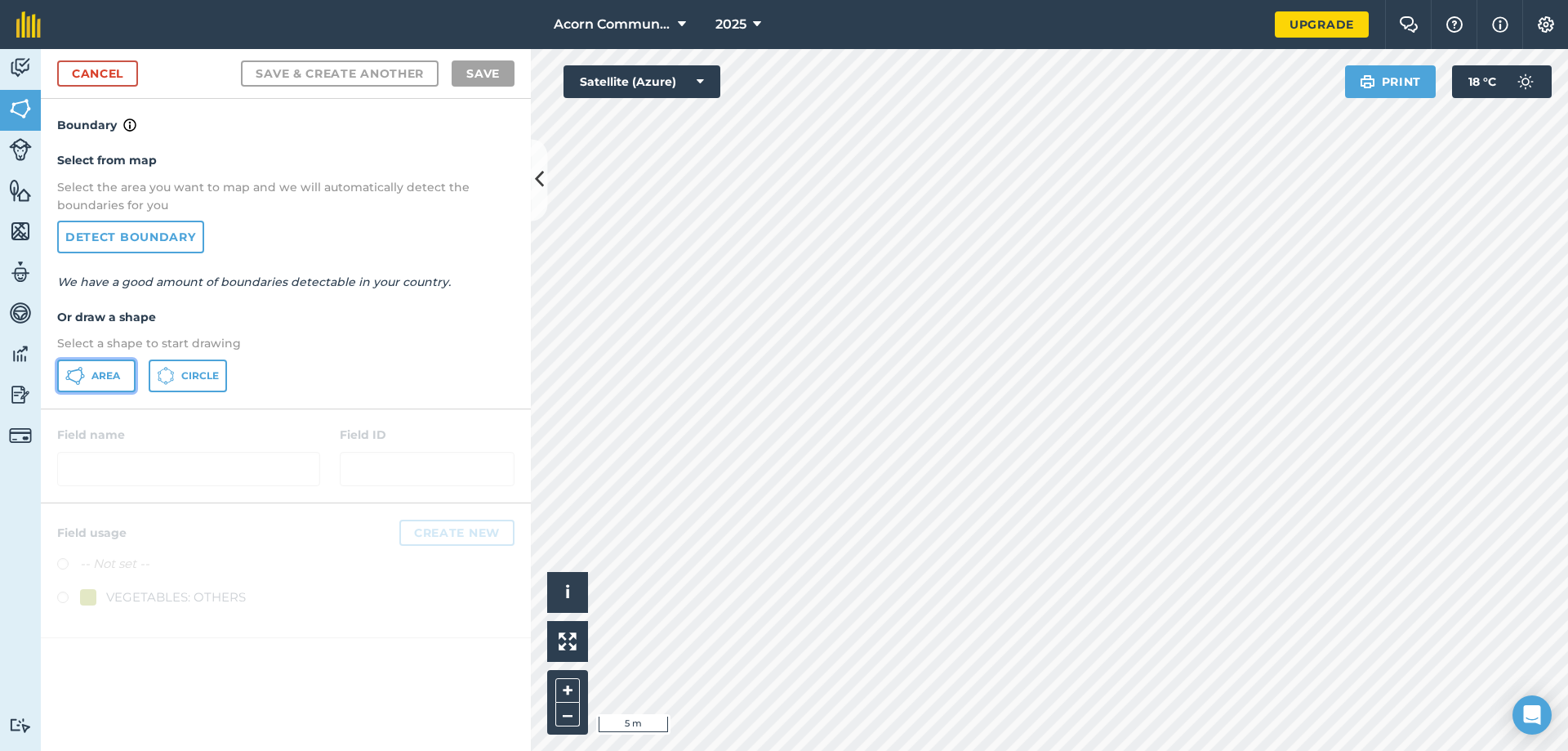
click at [99, 373] on span "Area" at bounding box center [105, 376] width 28 height 13
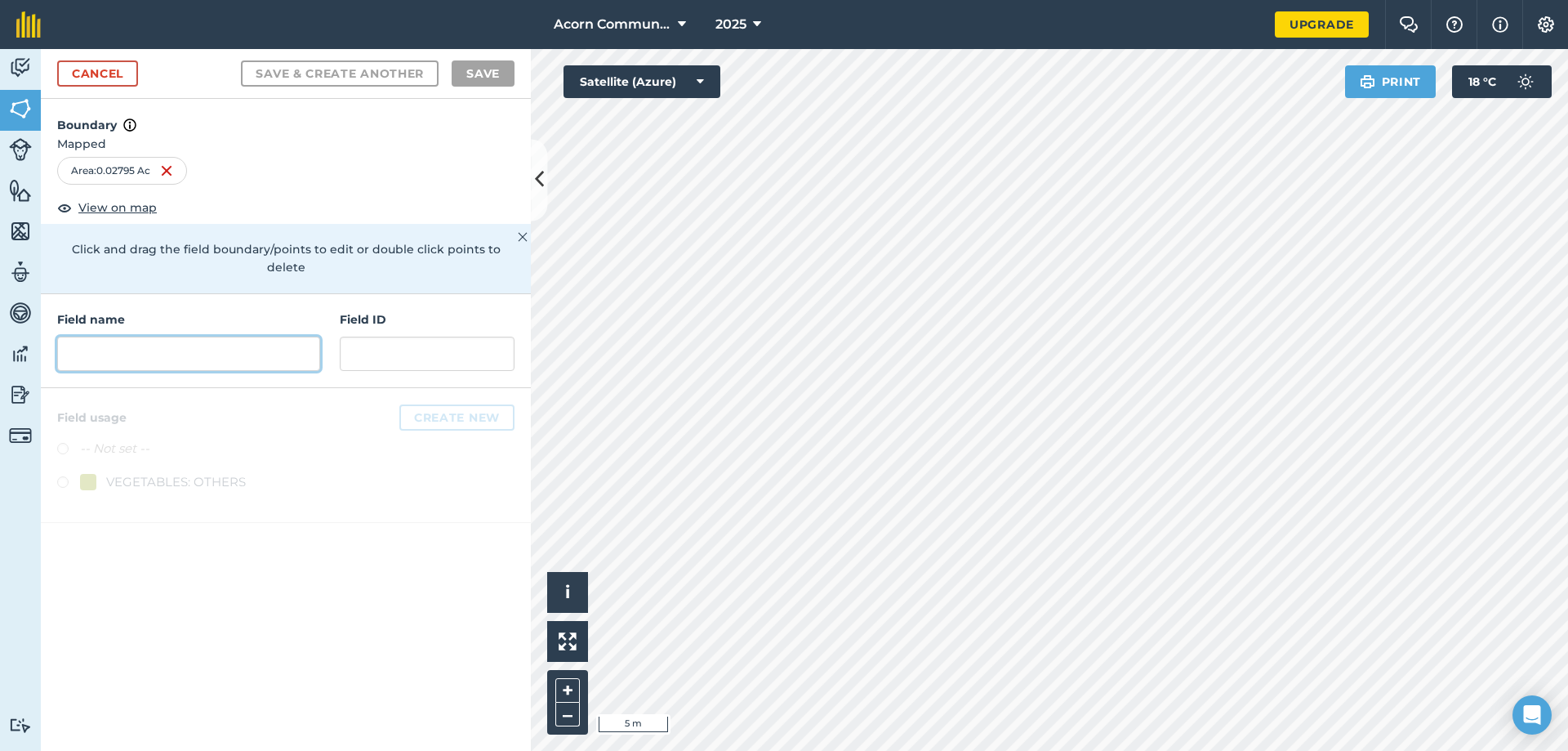
click at [235, 345] on input "text" at bounding box center [189, 354] width 263 height 35
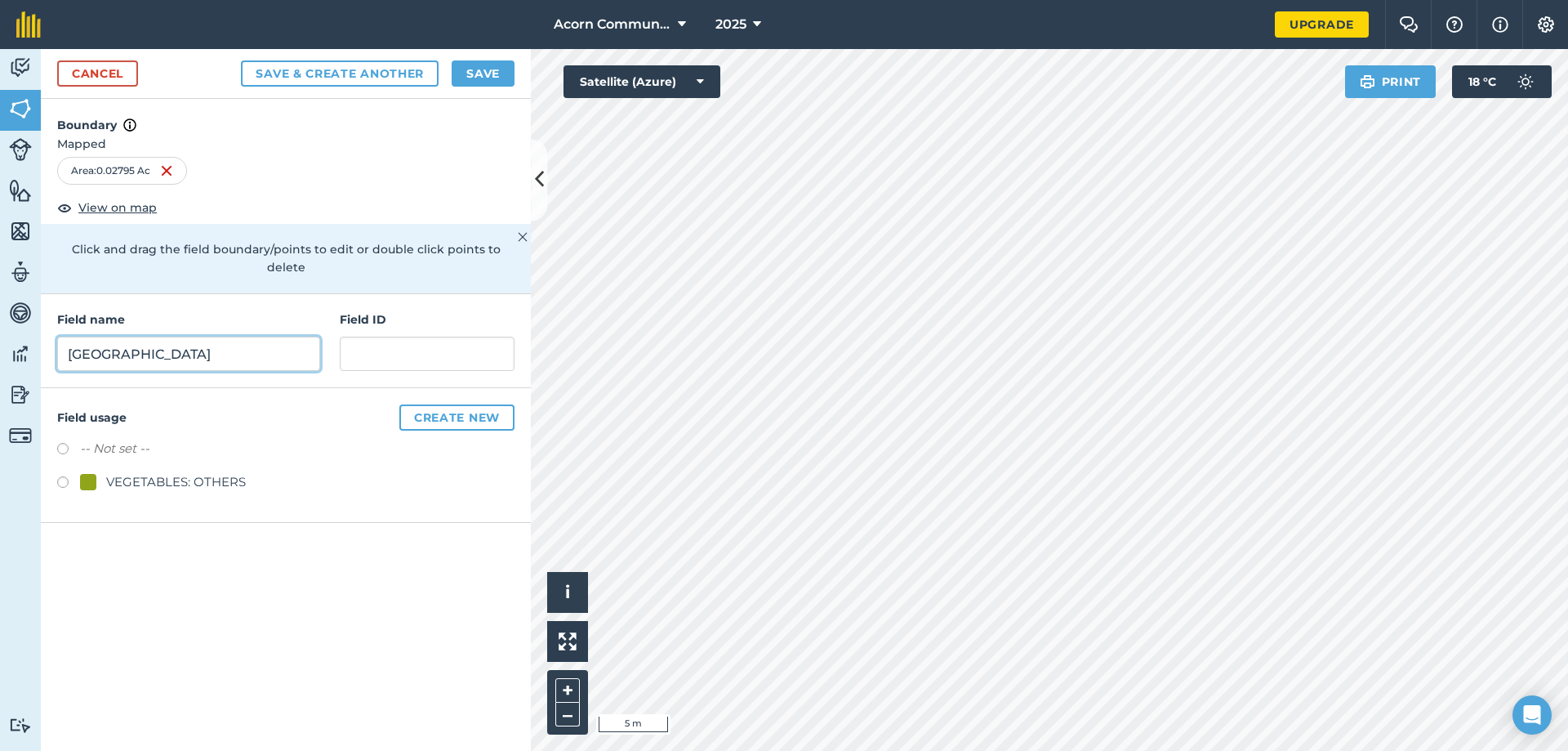
click at [81, 337] on input "[GEOGRAPHIC_DATA]" at bounding box center [189, 354] width 263 height 35
type input "[GEOGRAPHIC_DATA]"
click at [493, 78] on button "Save" at bounding box center [483, 73] width 63 height 26
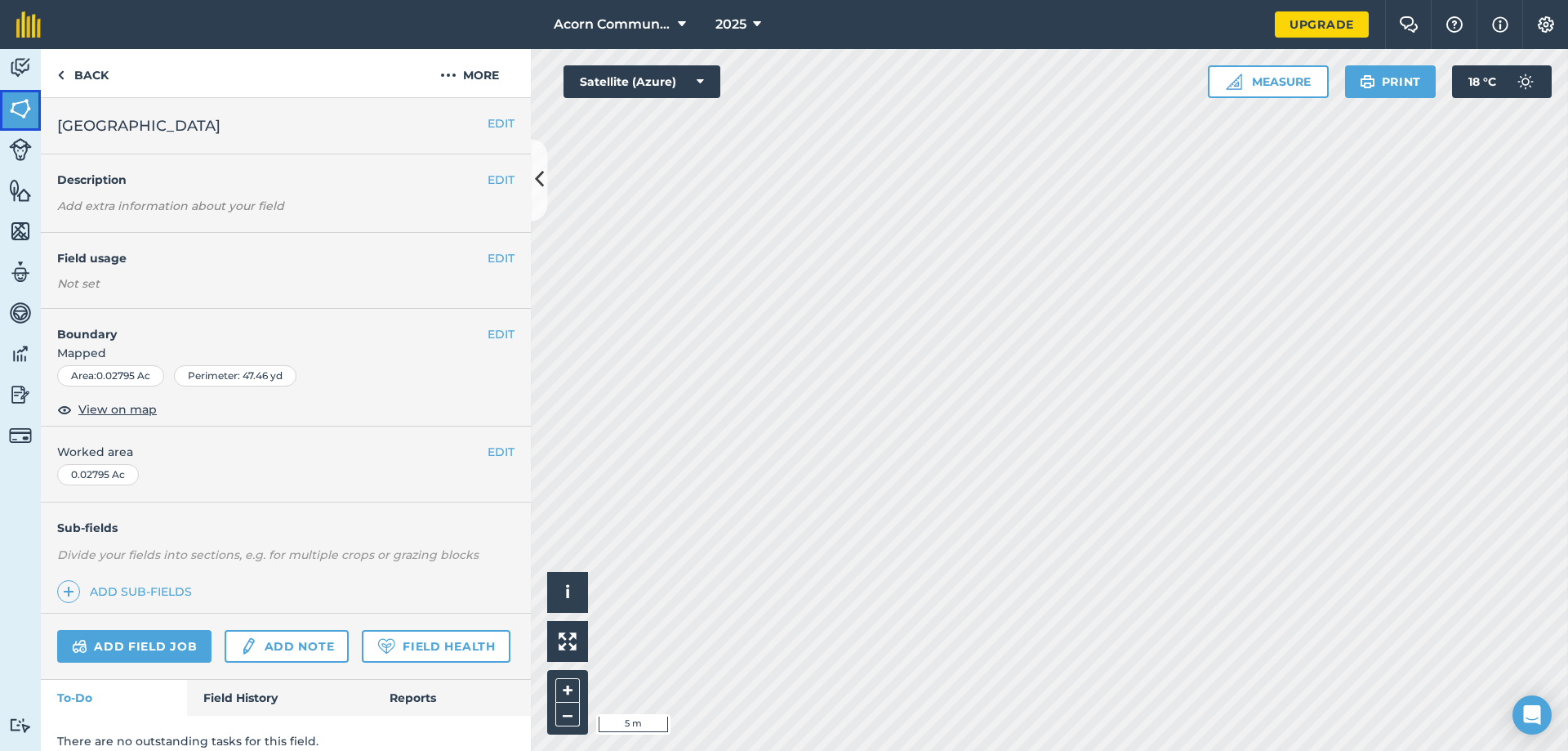
click at [24, 107] on img at bounding box center [20, 109] width 23 height 25
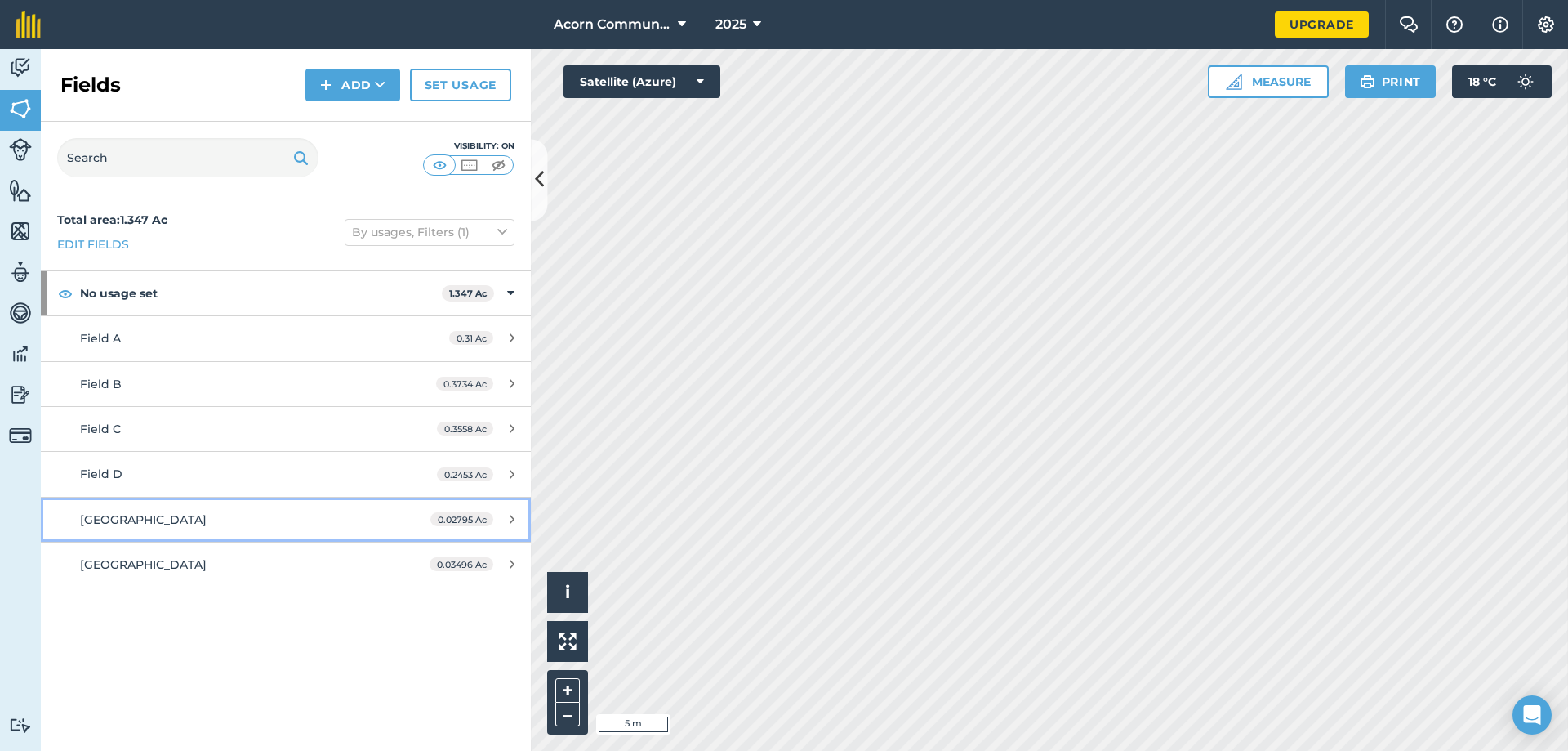
click at [507, 516] on div "0.02795 Ac" at bounding box center [472, 520] width 117 height 13
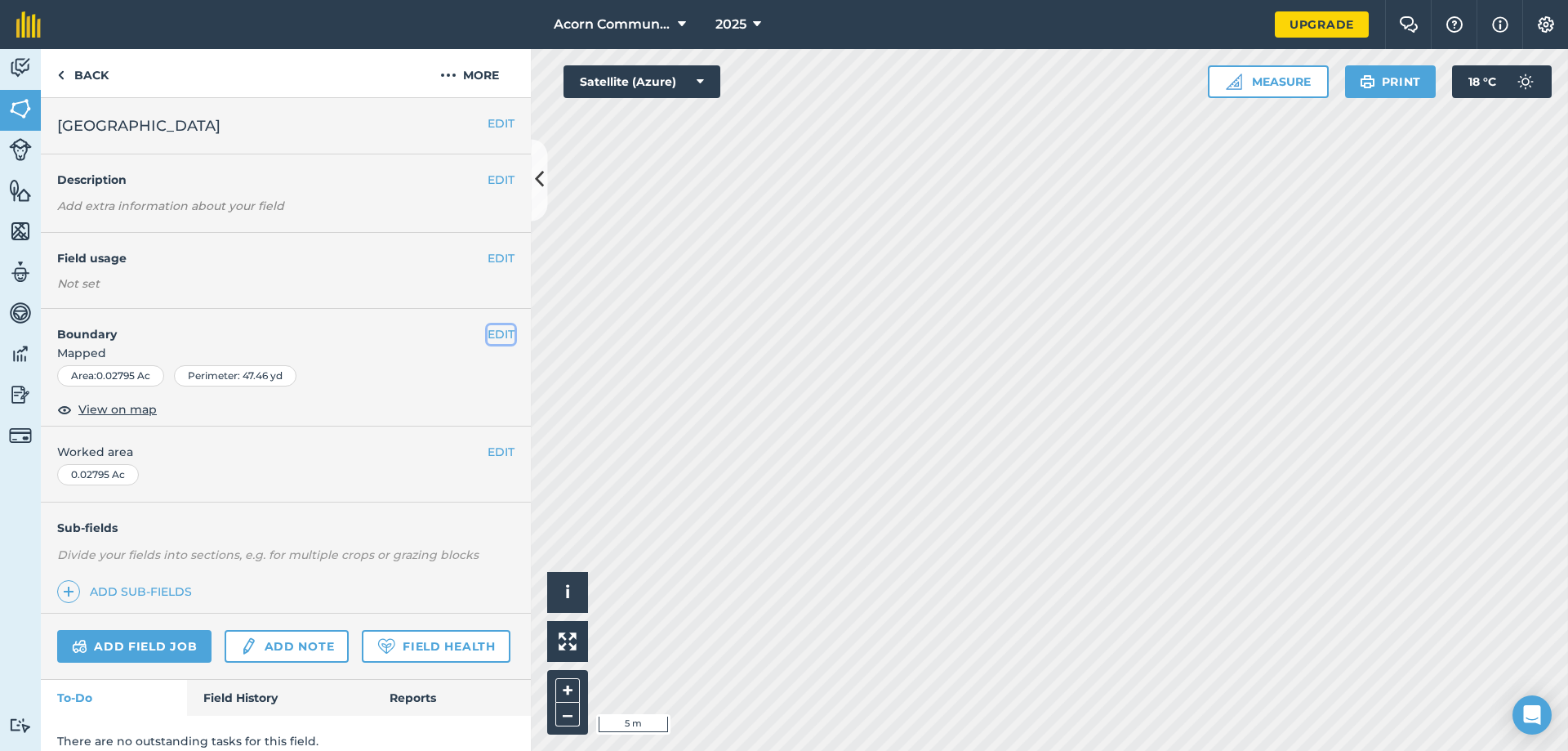
click at [496, 335] on button "EDIT" at bounding box center [501, 334] width 27 height 18
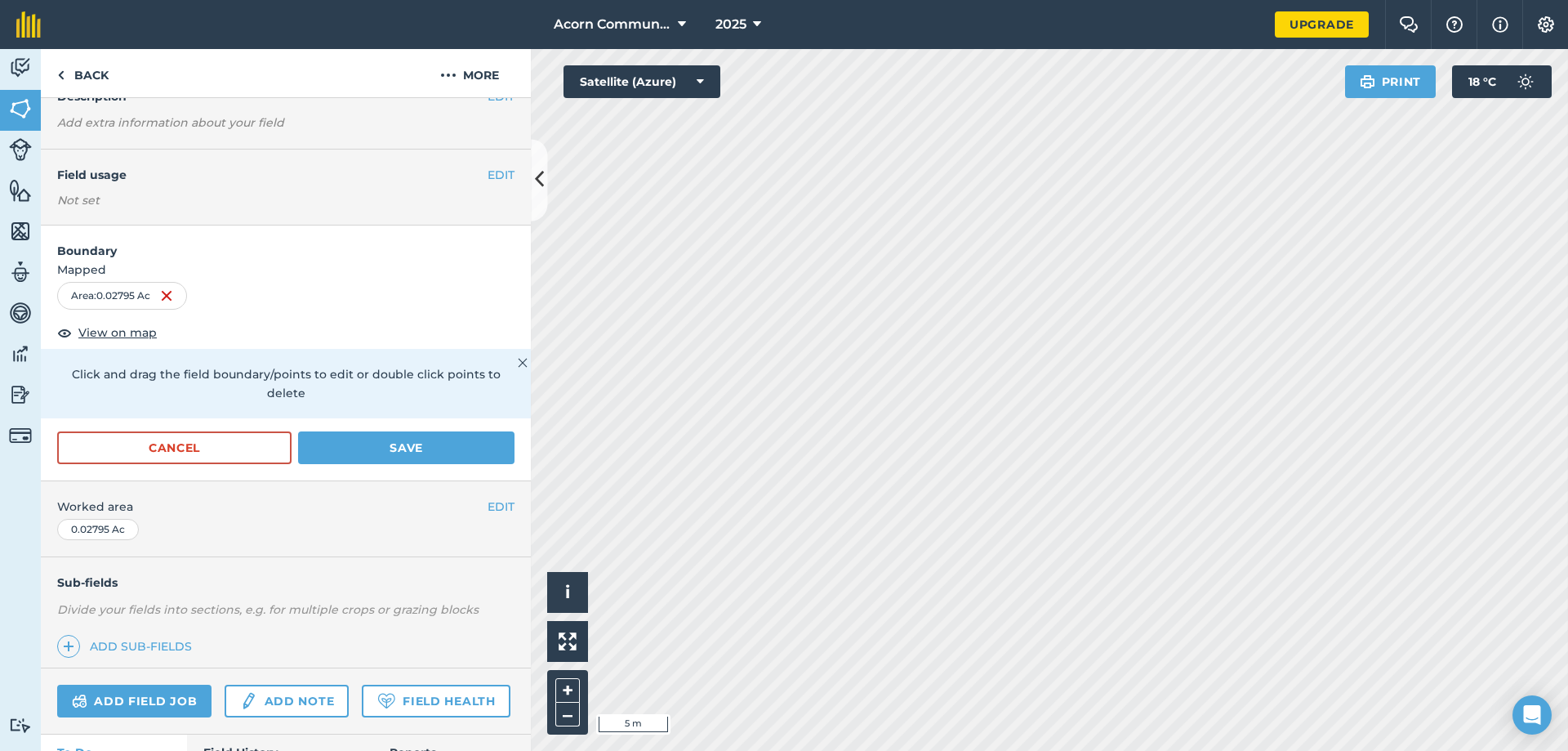
scroll to position [48, 0]
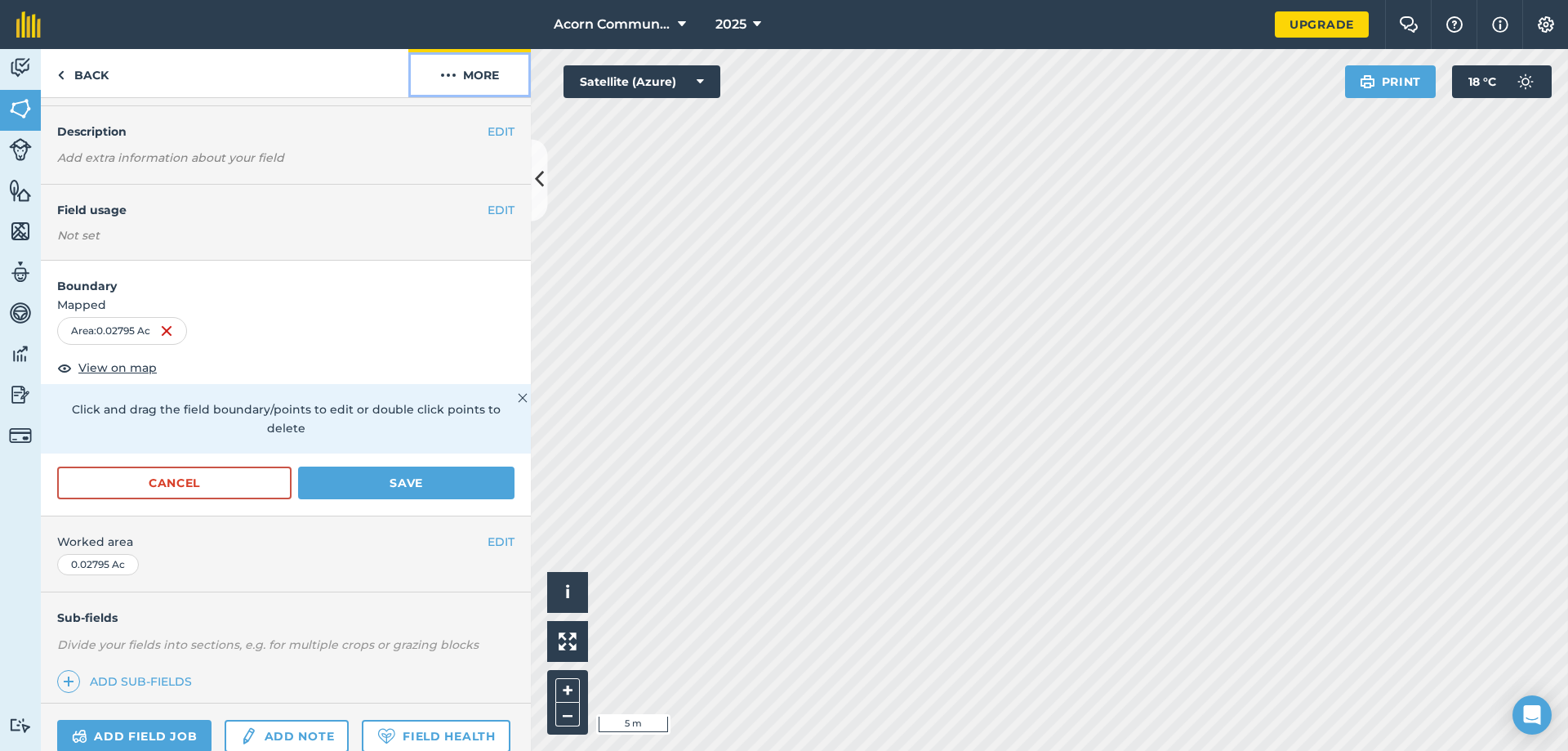
click at [481, 78] on button "More" at bounding box center [470, 73] width 122 height 48
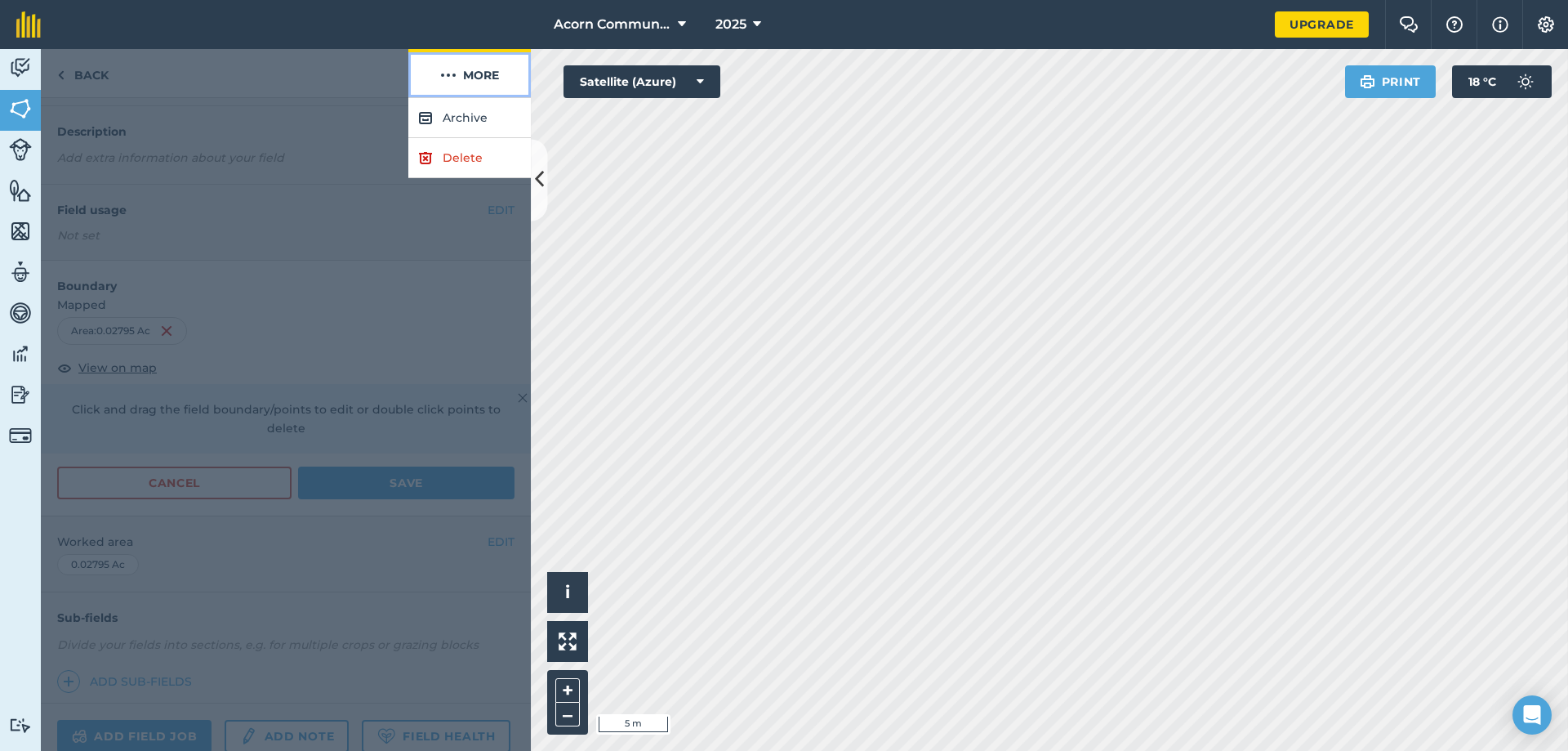
click at [481, 78] on button "More" at bounding box center [470, 73] width 122 height 48
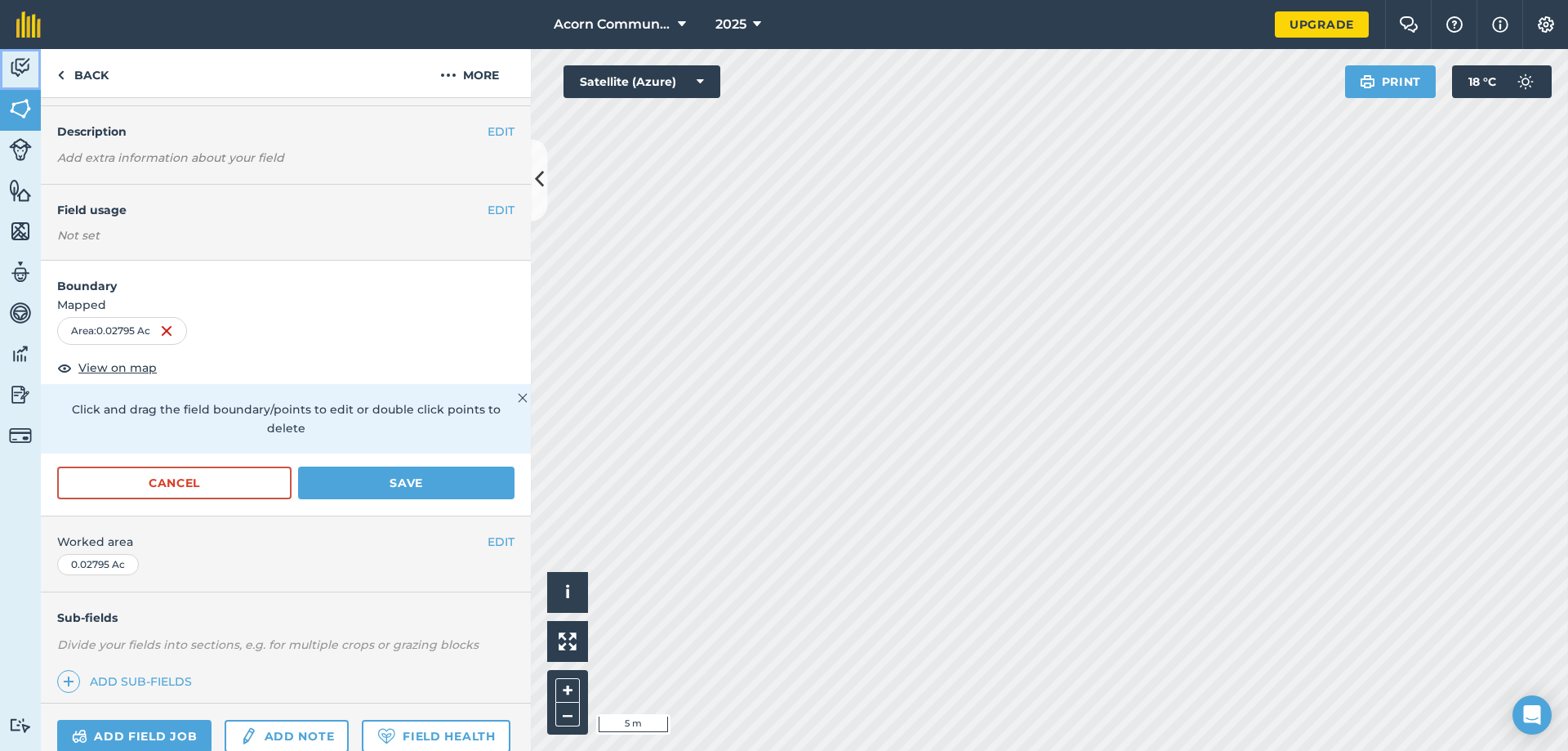
click at [17, 74] on img at bounding box center [20, 68] width 23 height 25
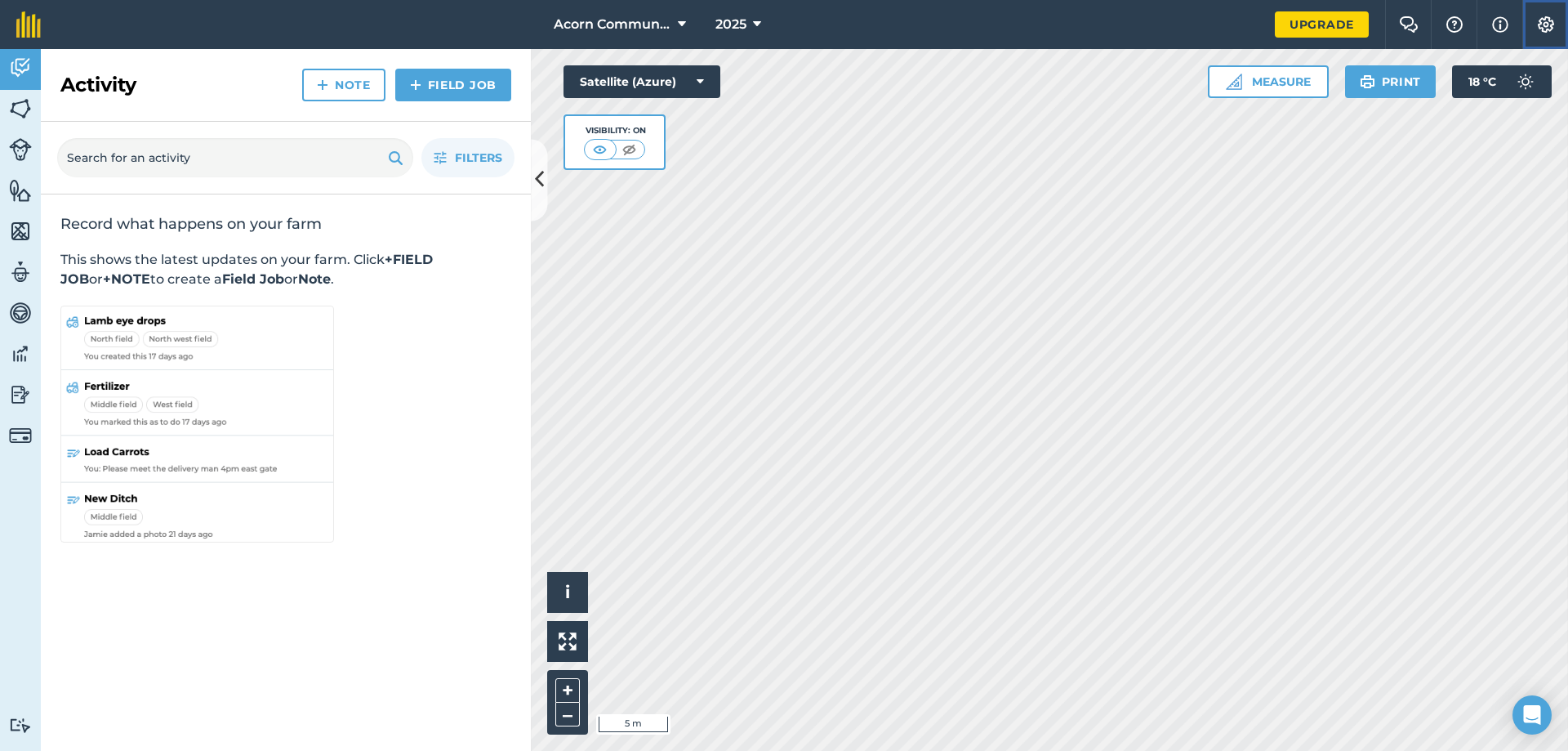
click at [1253, 22] on img at bounding box center [1546, 24] width 20 height 16
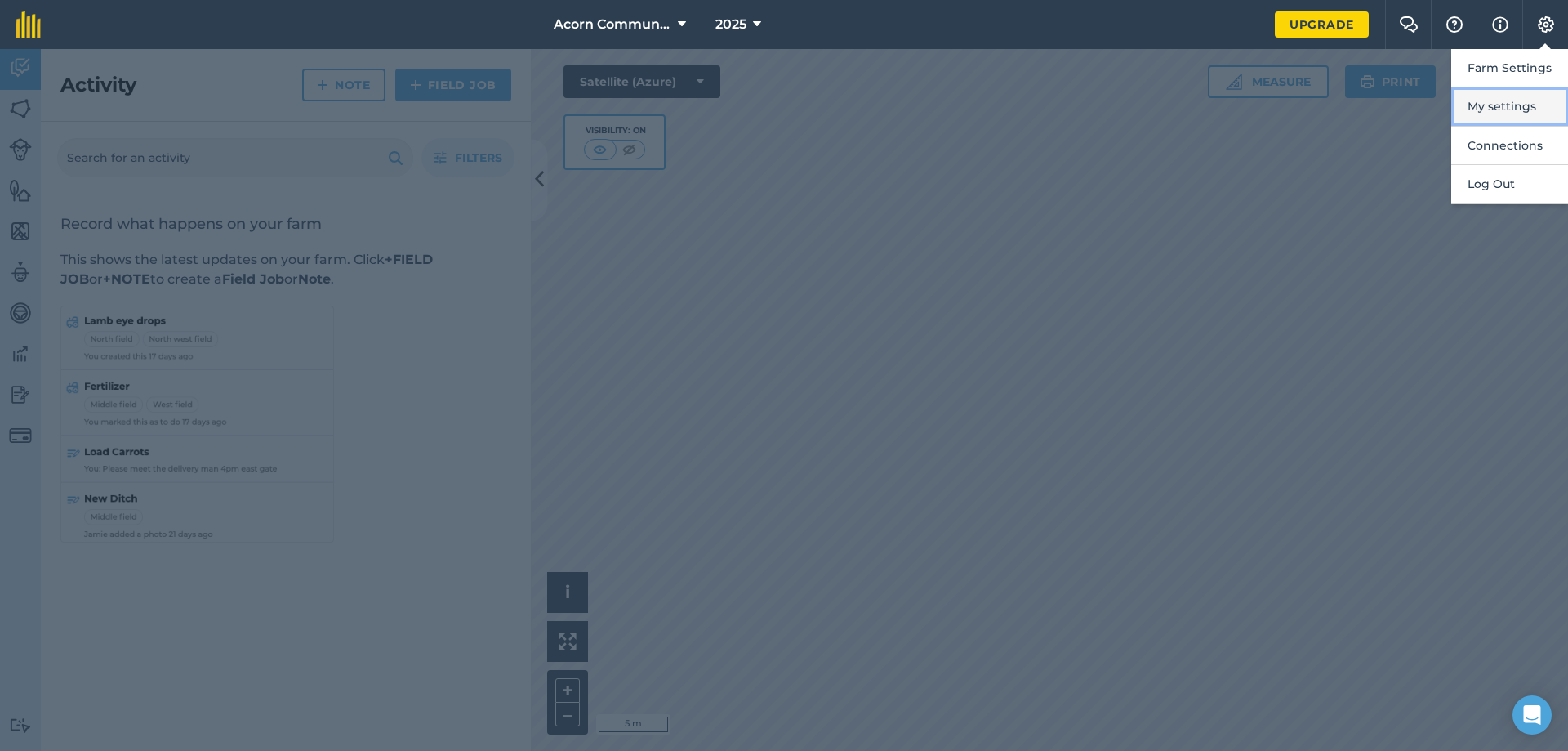
click at [1253, 107] on button "My settings" at bounding box center [1509, 106] width 117 height 38
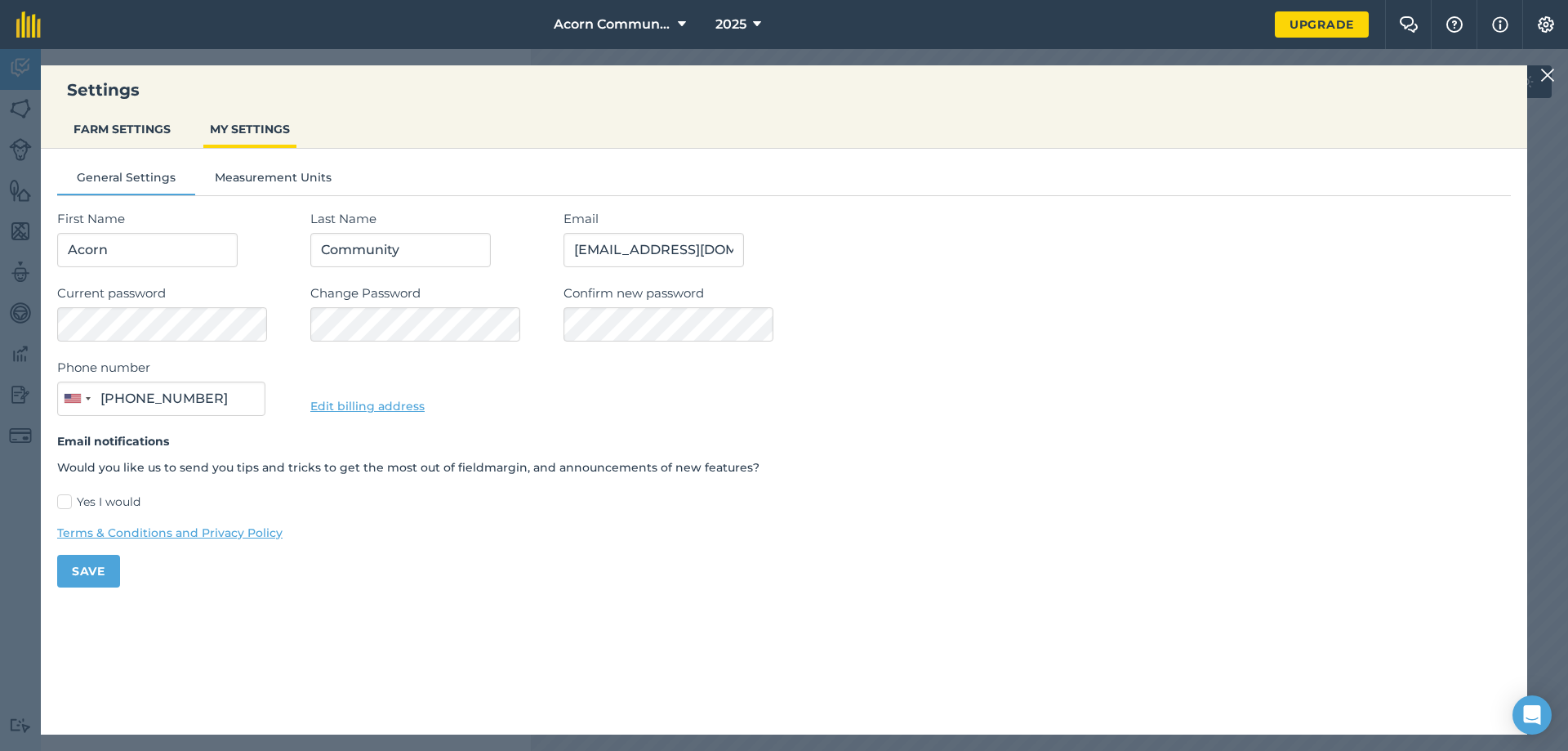
type input "[PHONE_NUMBER]"
click at [100, 131] on button "FARM SETTINGS" at bounding box center [122, 129] width 110 height 31
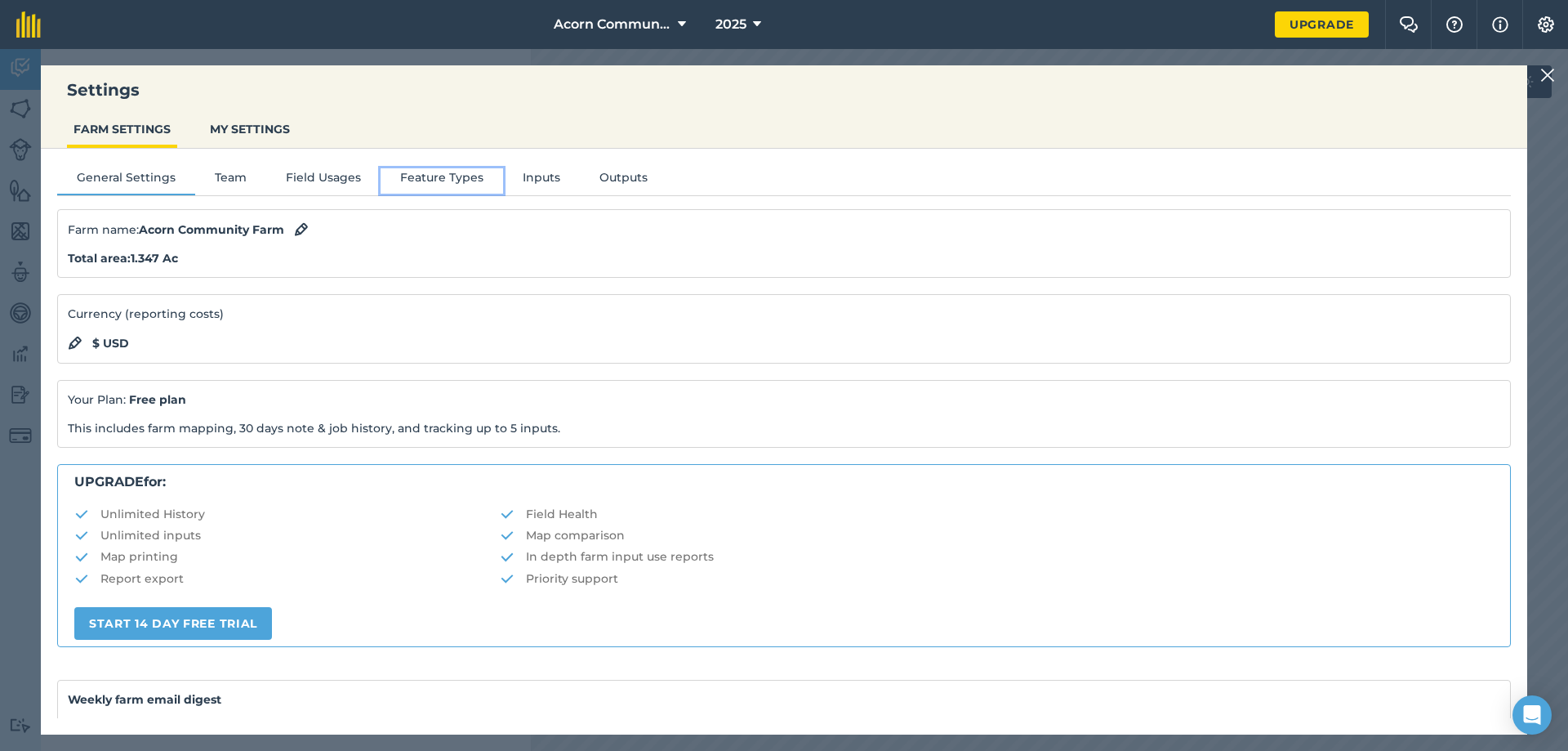
click at [436, 181] on button "Feature Types" at bounding box center [441, 181] width 122 height 25
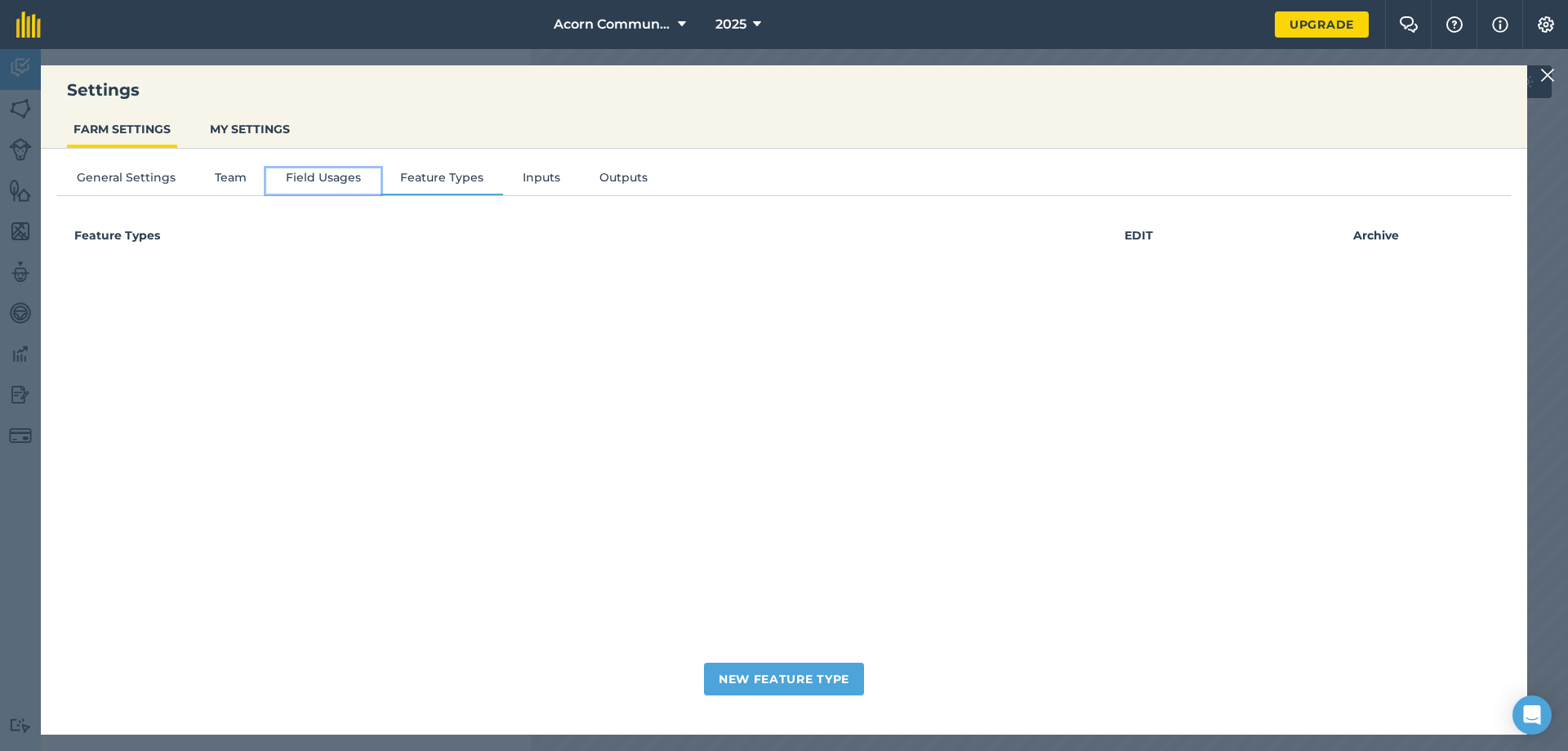
click at [332, 178] on button "Field Usages" at bounding box center [323, 181] width 114 height 25
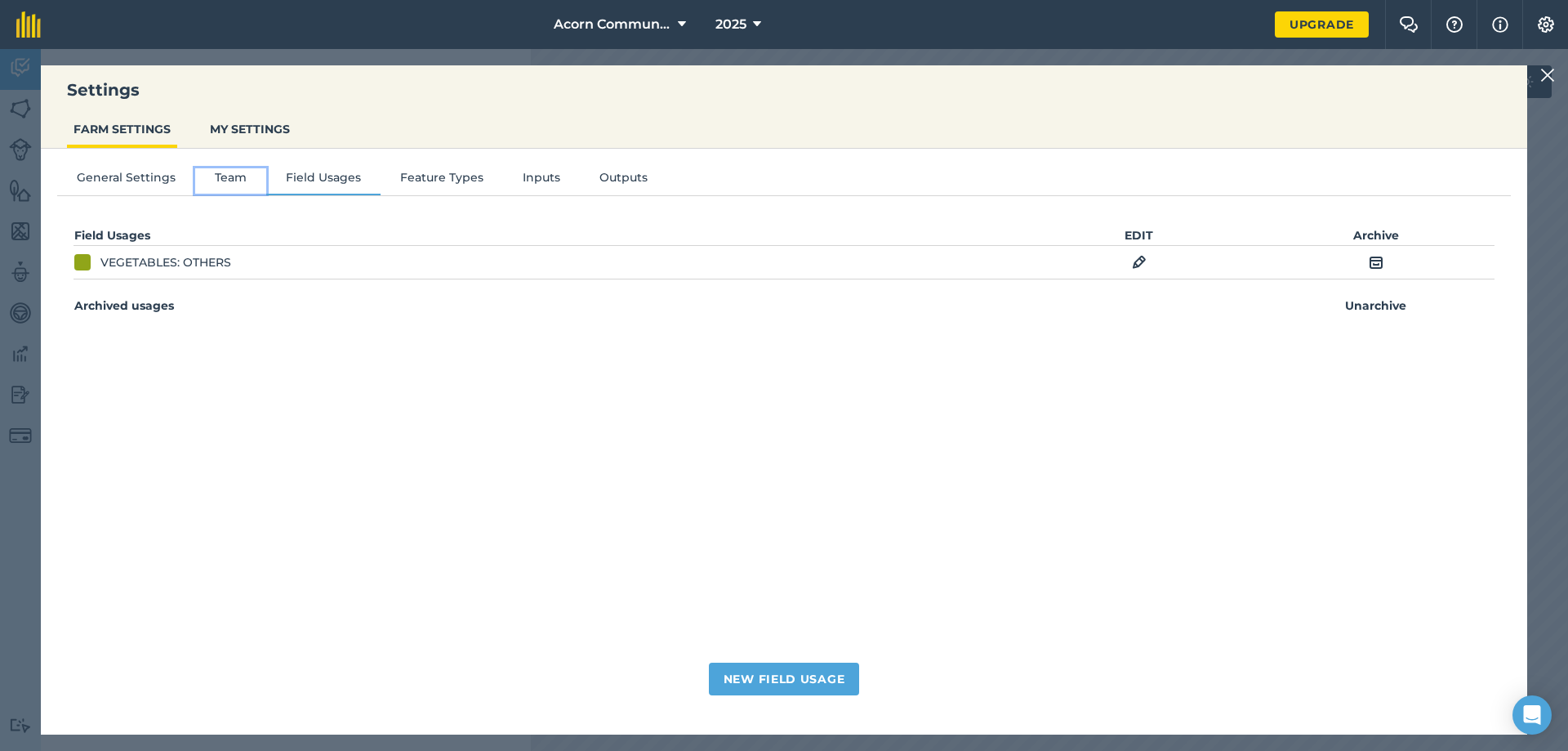
click at [228, 179] on button "Team" at bounding box center [230, 181] width 71 height 25
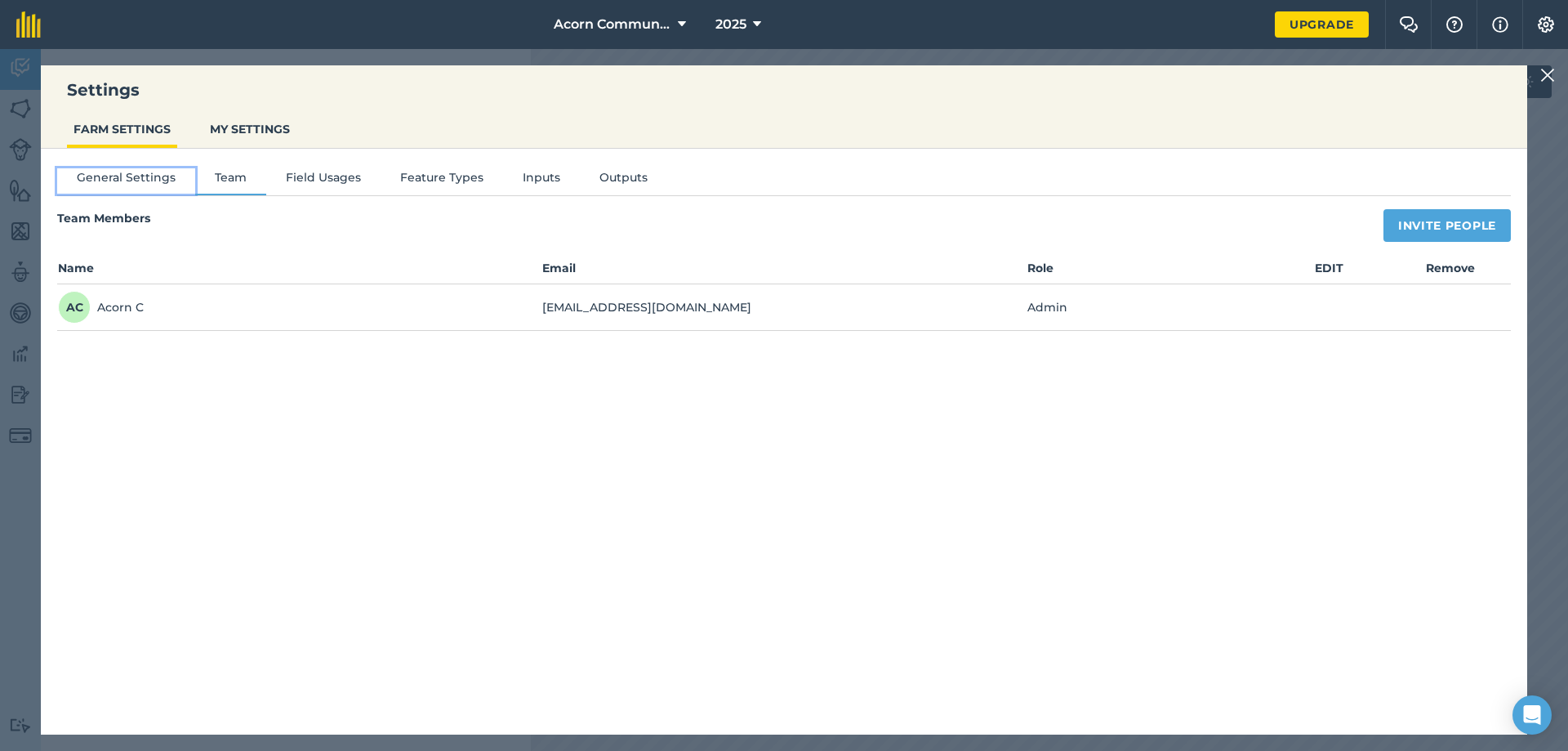
click at [152, 181] on button "General Settings" at bounding box center [127, 181] width 138 height 25
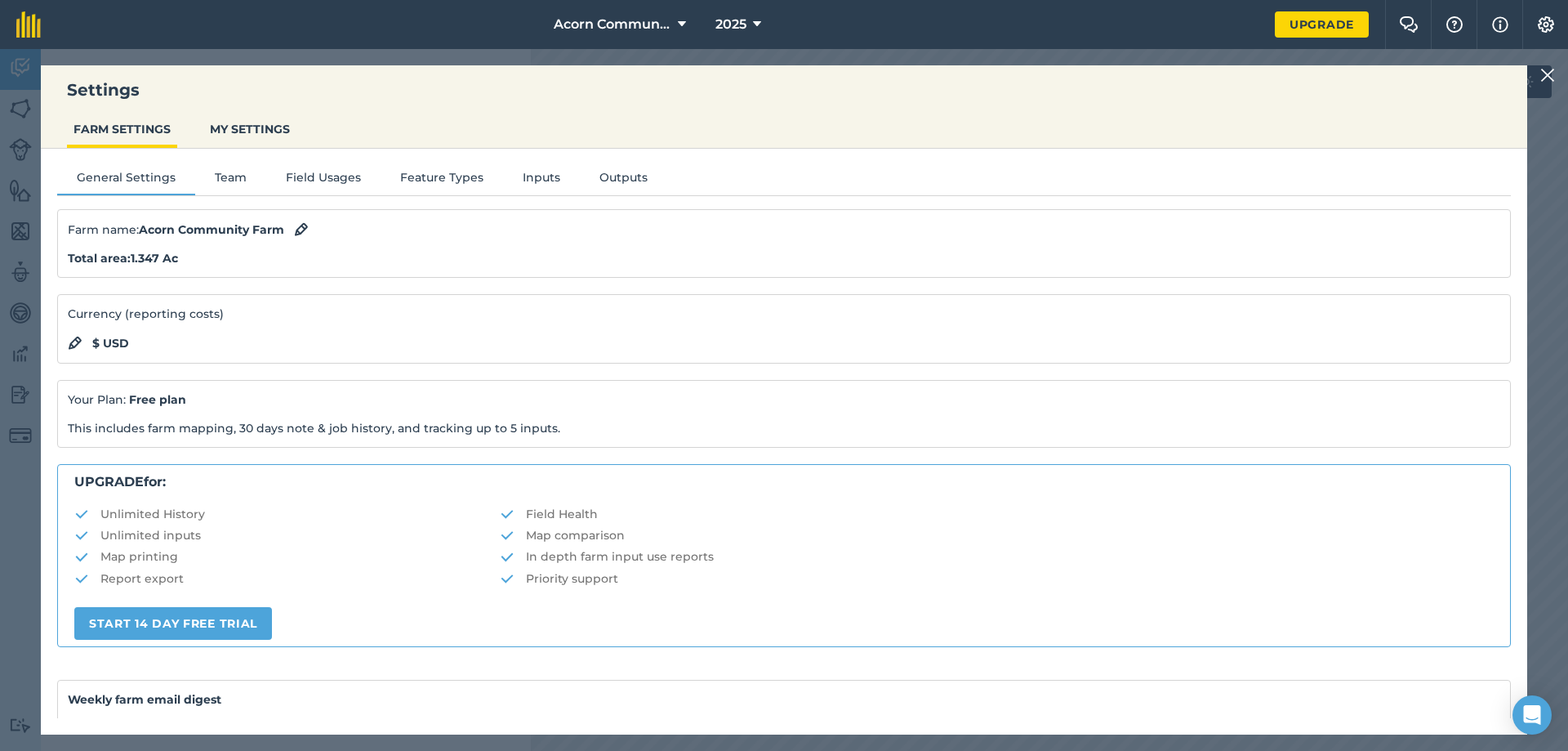
click at [1253, 76] on img at bounding box center [1548, 75] width 15 height 20
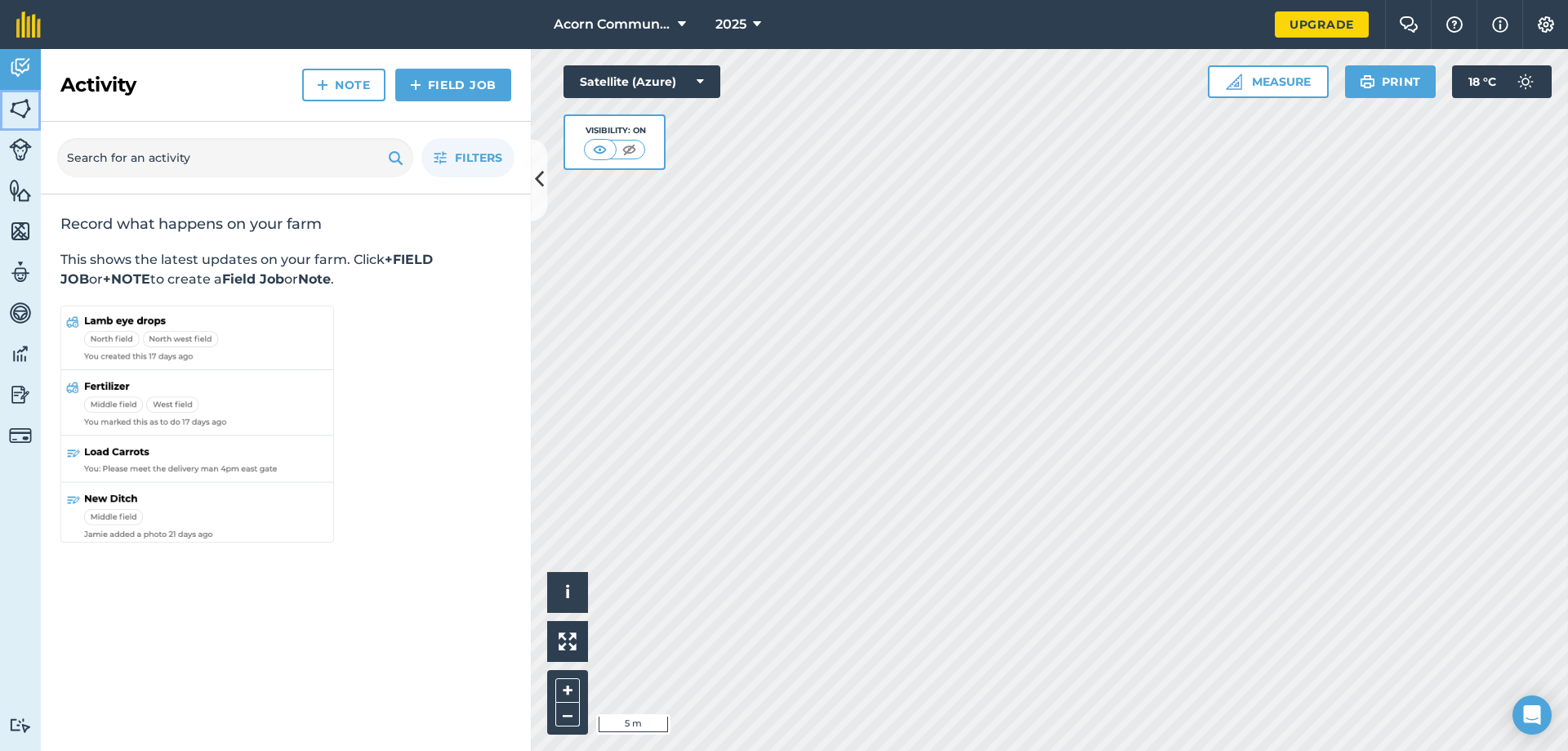
click at [24, 113] on img at bounding box center [20, 109] width 23 height 25
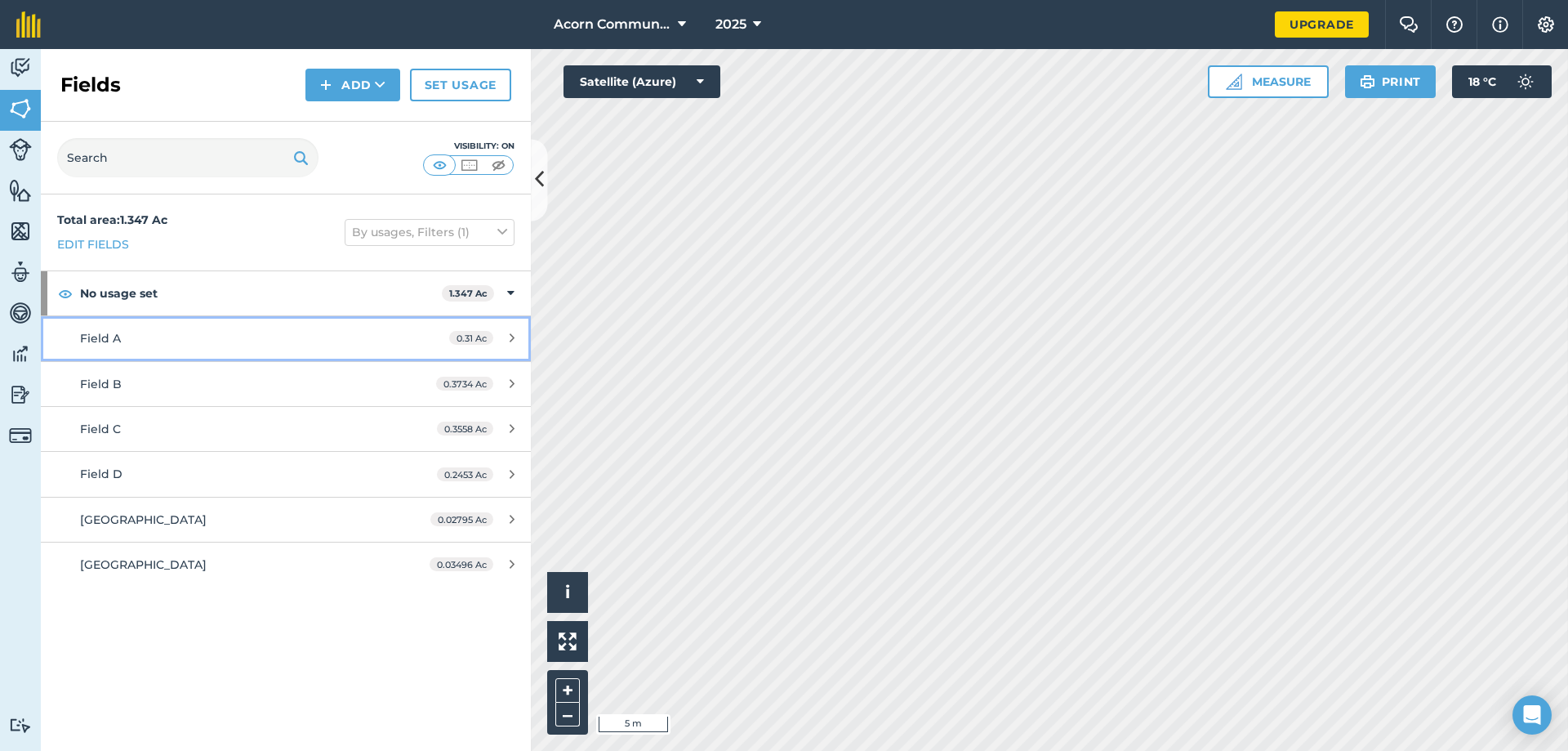
click at [388, 339] on link "Field A 0.31 Ac" at bounding box center [285, 339] width 490 height 44
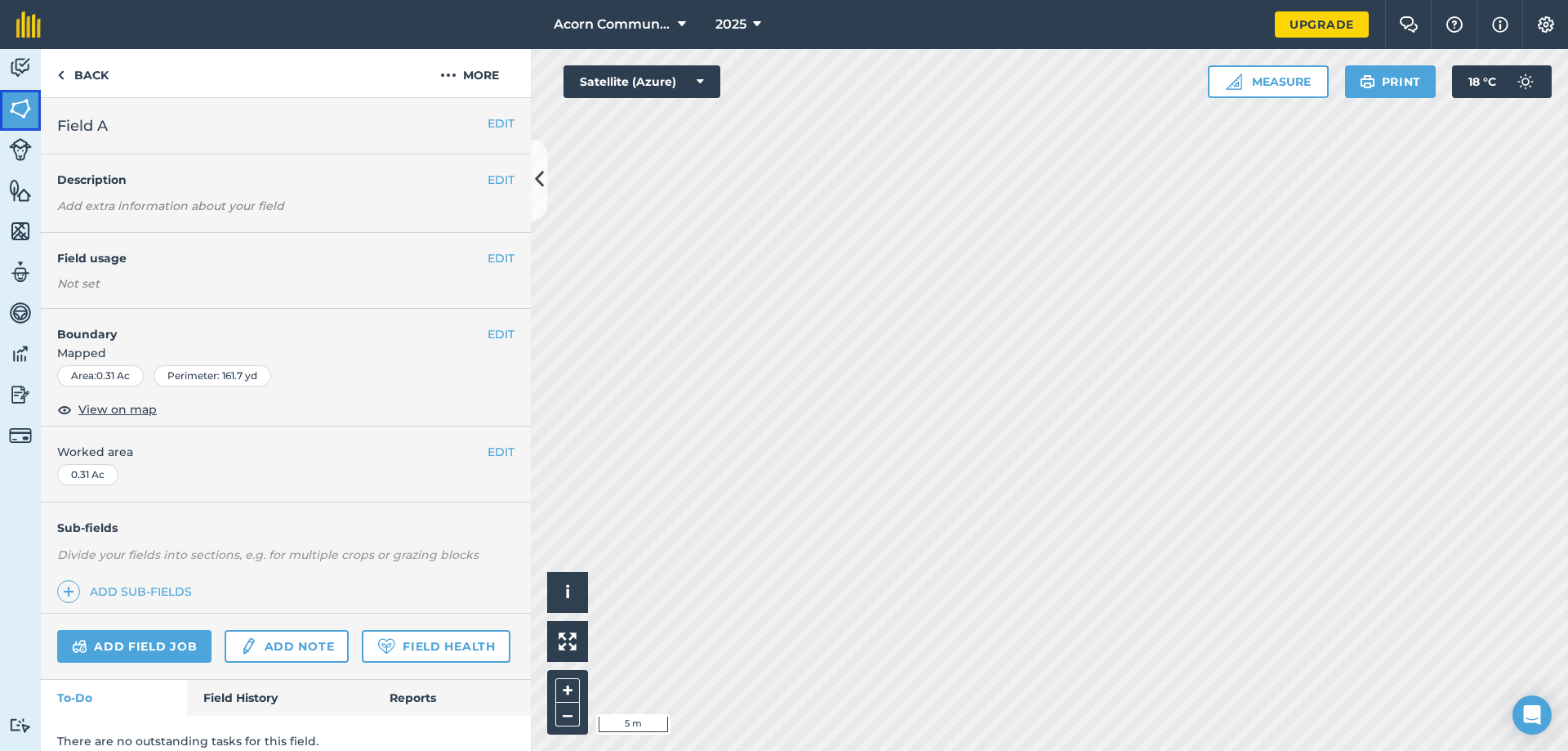
click at [27, 109] on img at bounding box center [20, 109] width 23 height 25
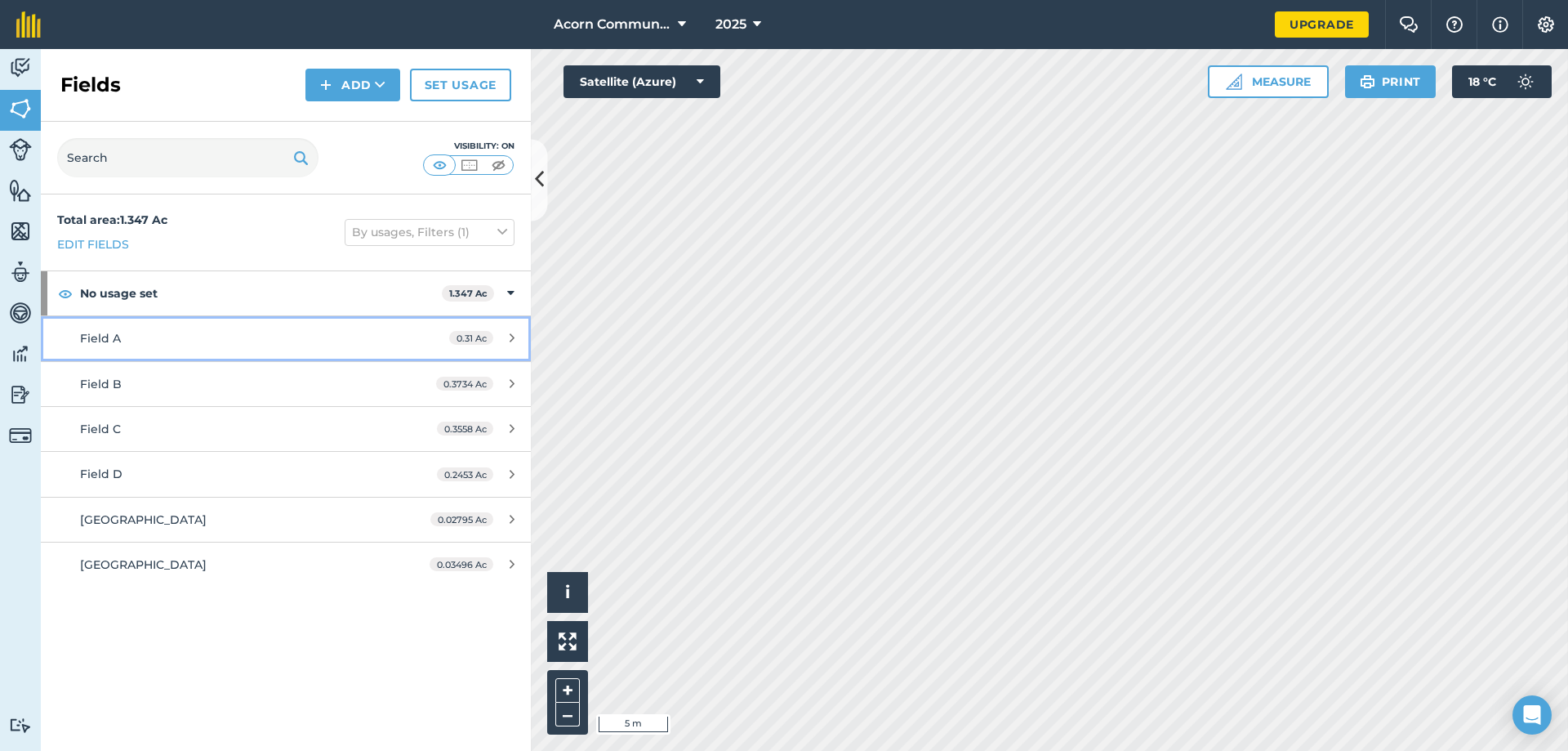
click at [472, 338] on span "0.31 Ac" at bounding box center [472, 338] width 44 height 14
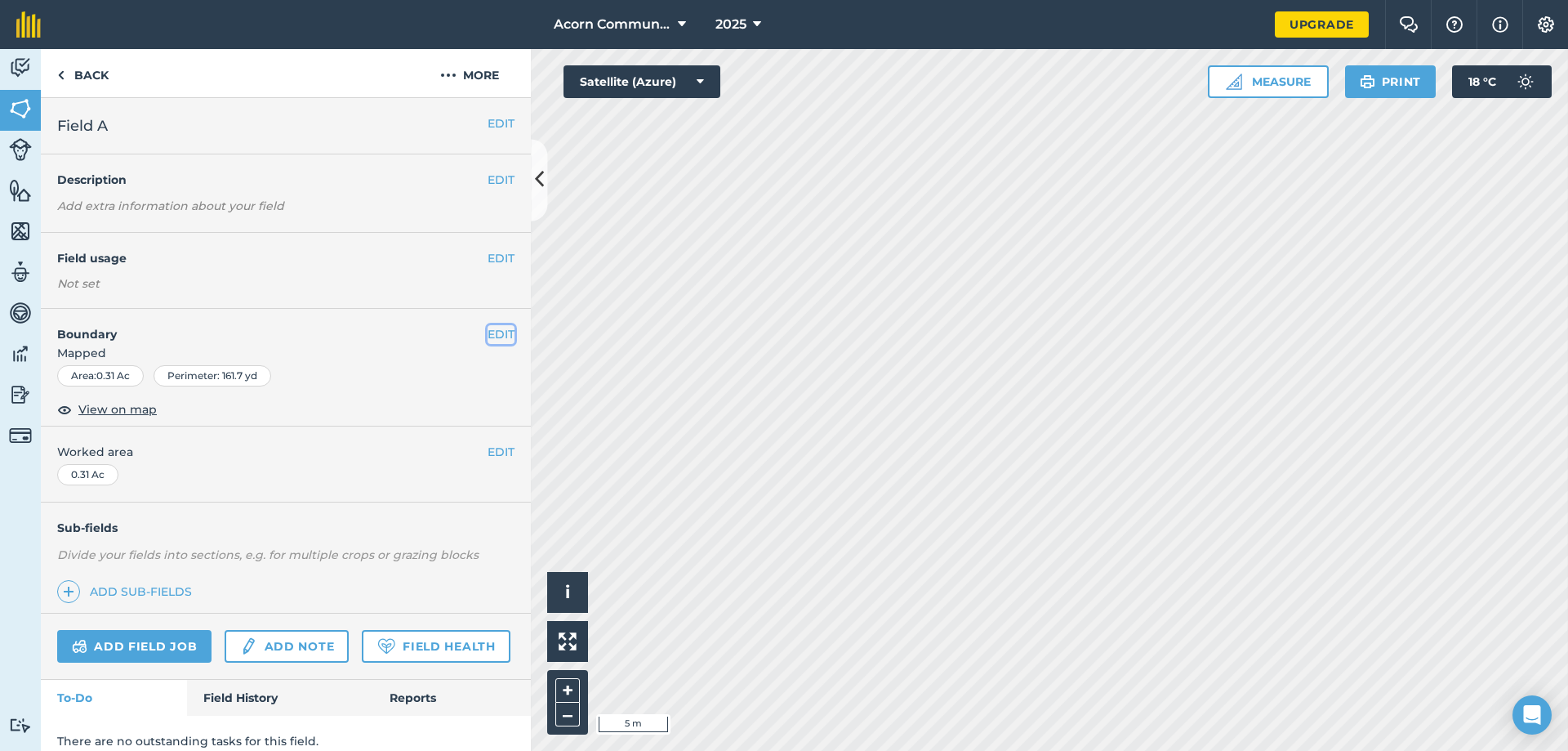
click at [499, 338] on button "EDIT" at bounding box center [501, 334] width 27 height 18
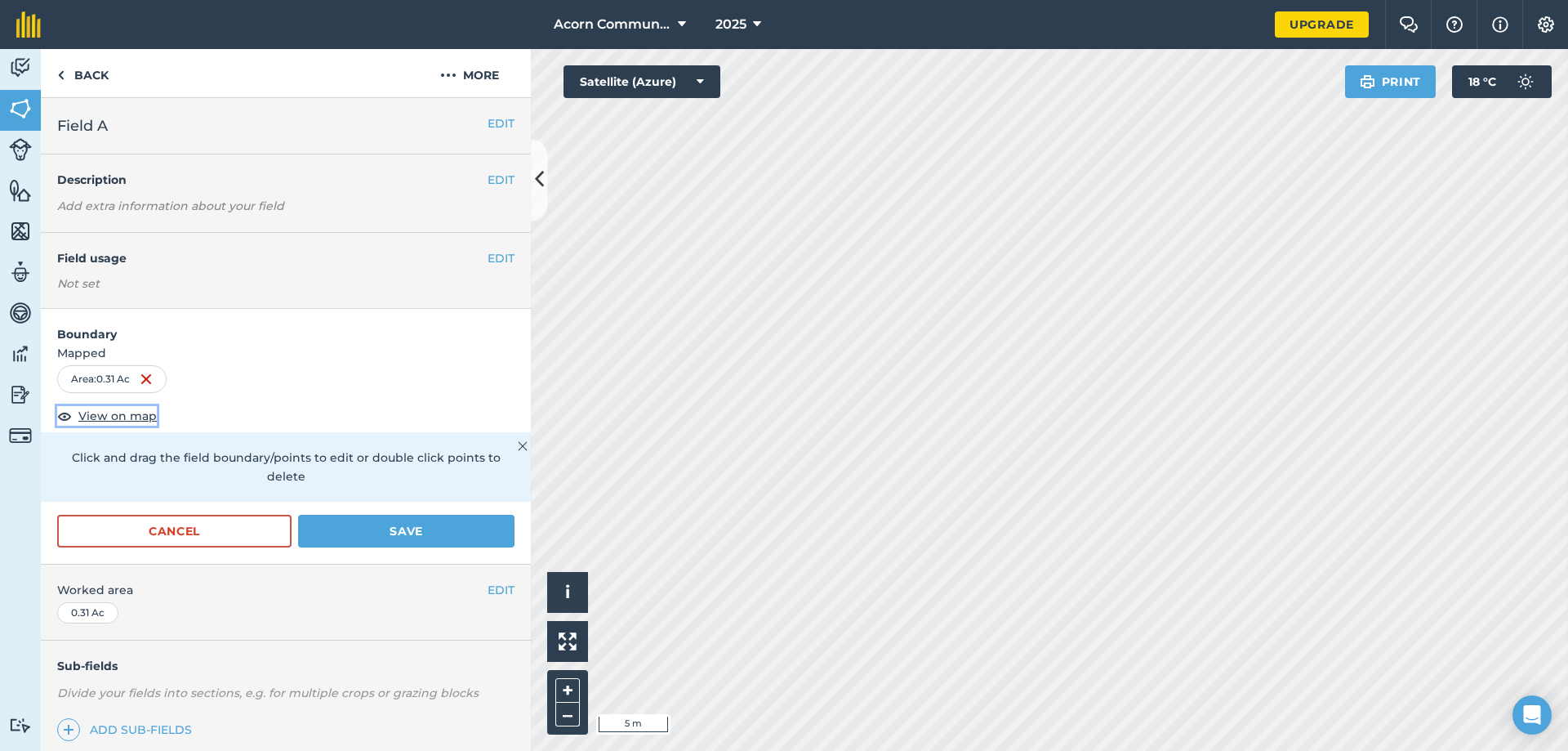
click at [115, 413] on span "View on map" at bounding box center [117, 416] width 78 height 18
click at [79, 80] on link "Back" at bounding box center [82, 73] width 84 height 48
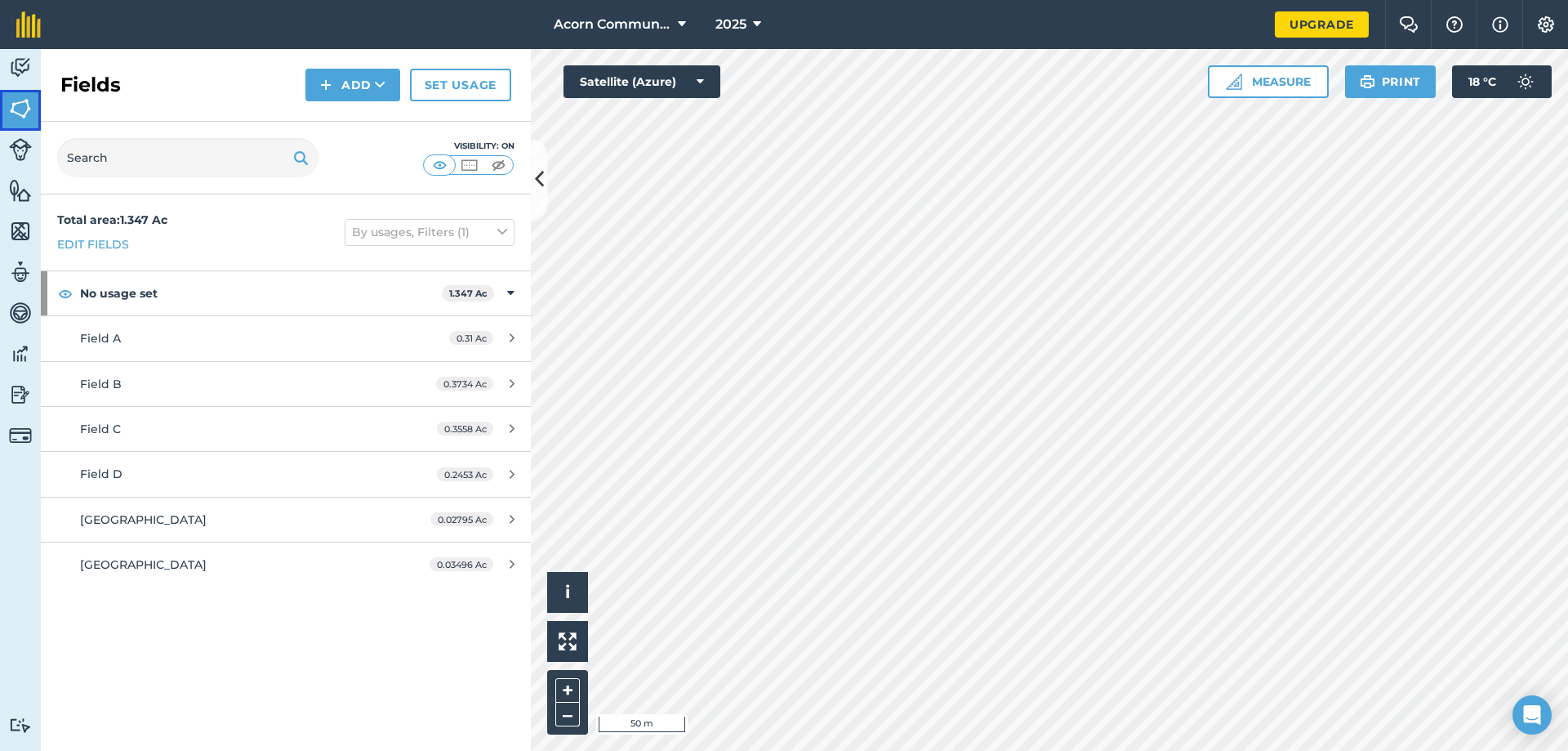
click at [12, 113] on img at bounding box center [20, 109] width 23 height 25
click at [367, 90] on button "Add" at bounding box center [353, 84] width 95 height 33
click at [363, 127] on link "Draw" at bounding box center [352, 121] width 90 height 36
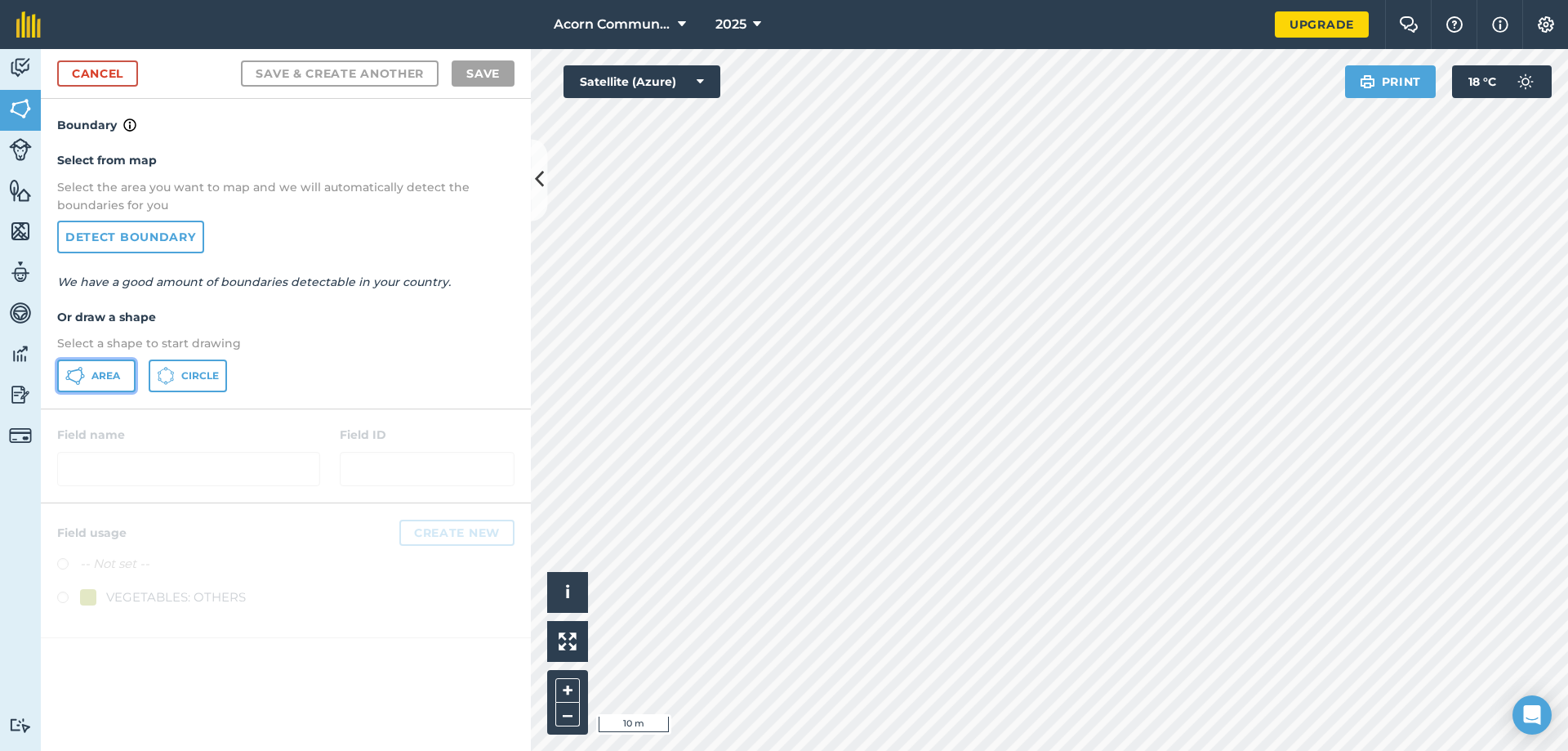
click at [90, 377] on button "Area" at bounding box center [97, 375] width 78 height 33
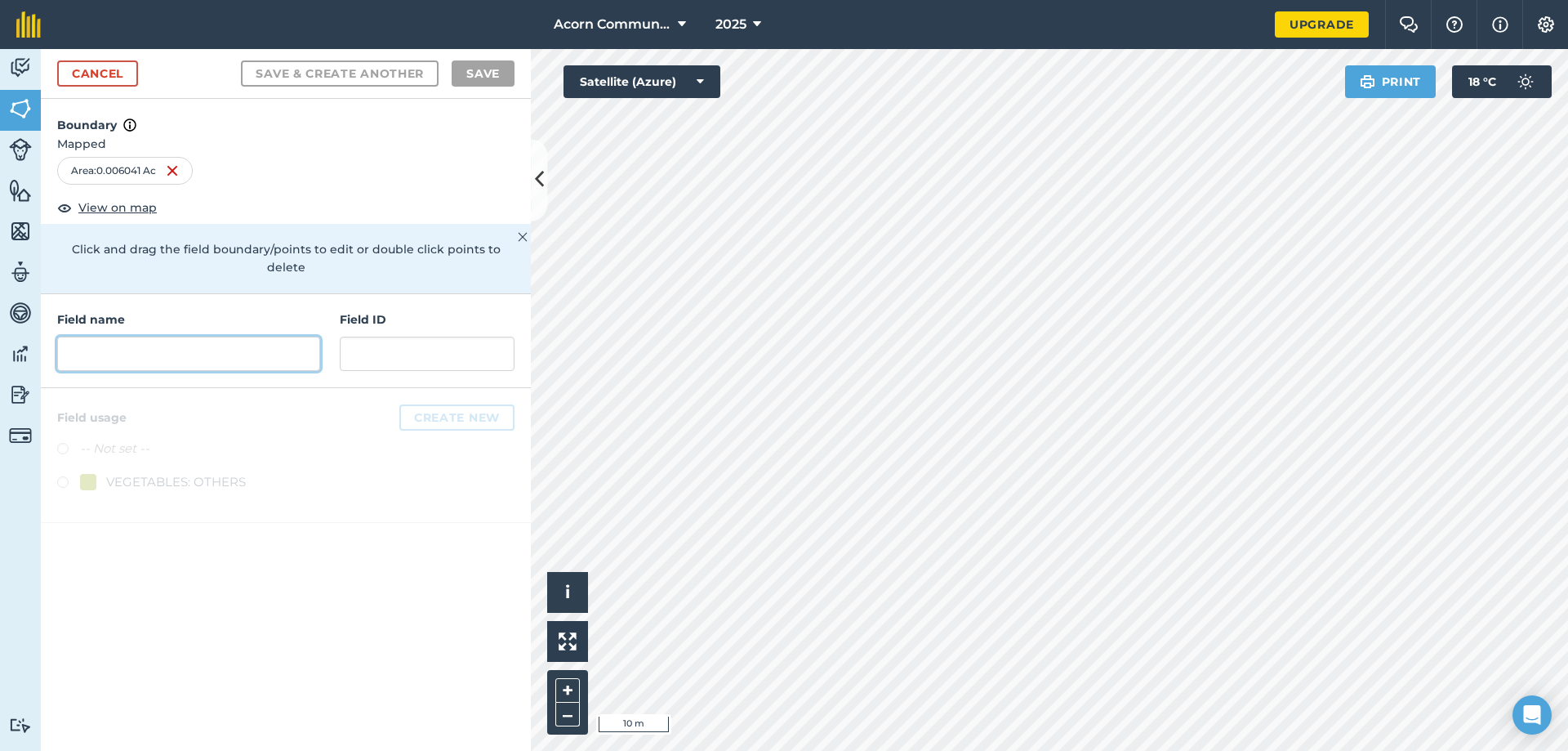
click at [245, 345] on input "text" at bounding box center [189, 354] width 263 height 35
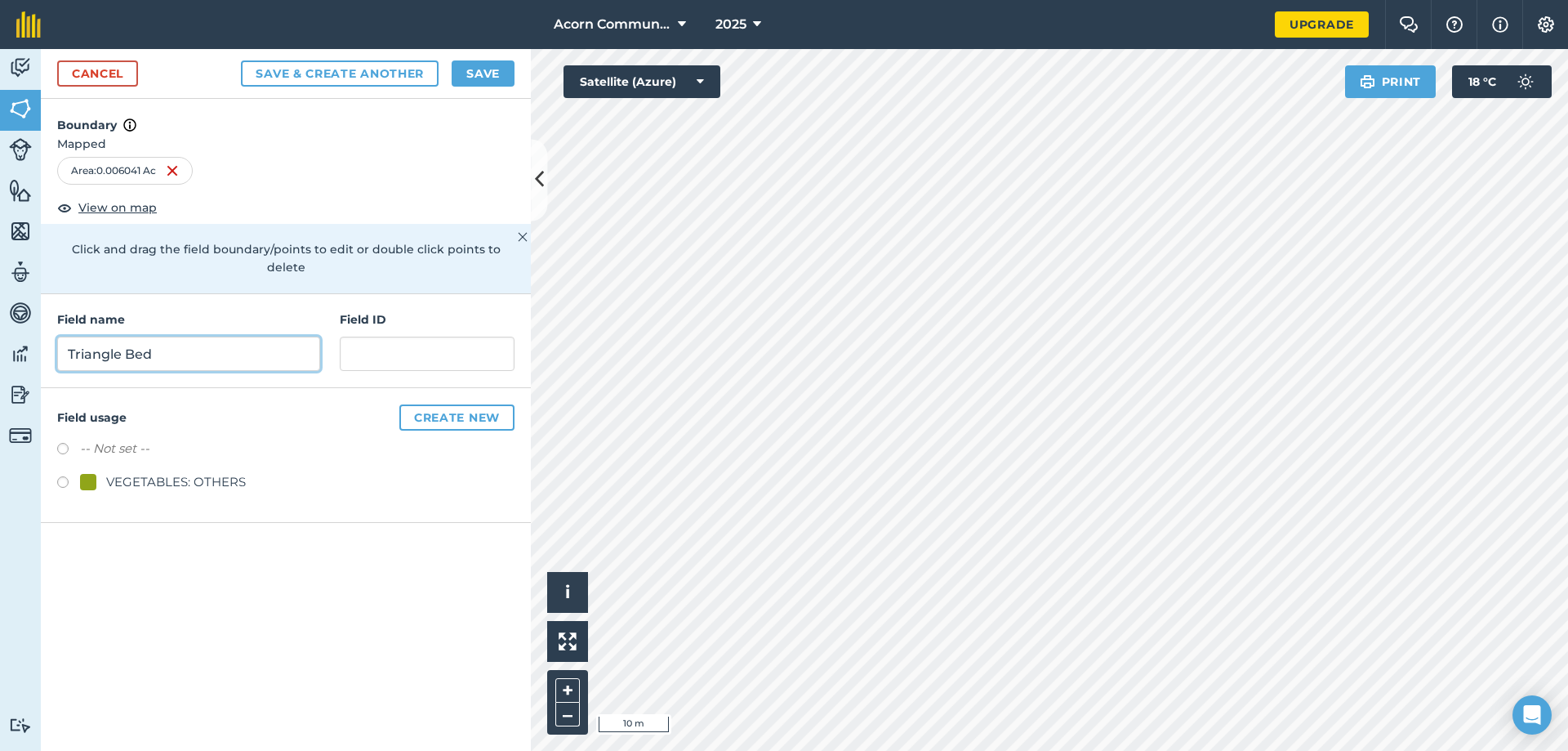
type input "Triangle Bed"
click at [442, 404] on button "Create new" at bounding box center [457, 417] width 115 height 26
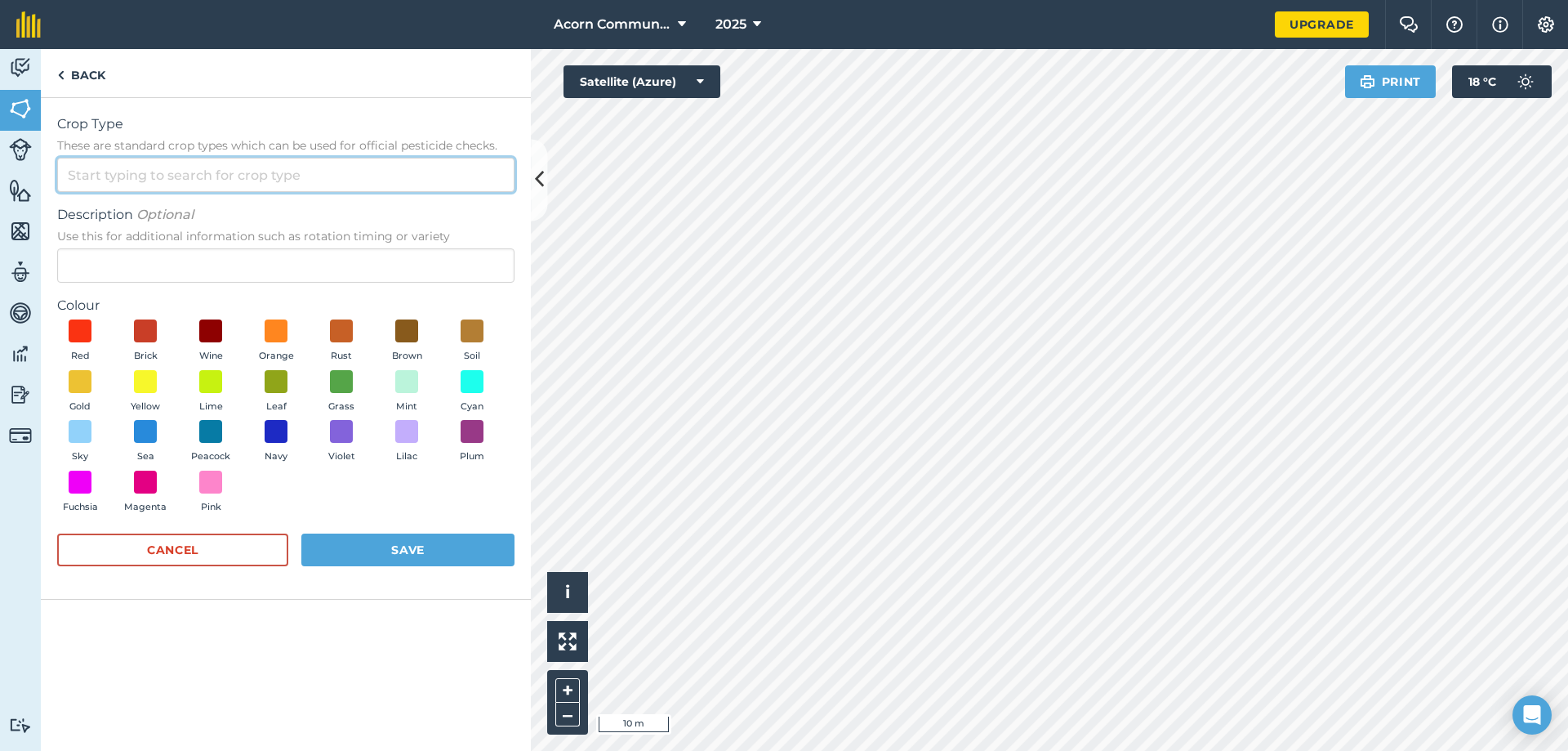
click at [169, 175] on input "Crop Type These are standard crop types which can be used for official pesticid…" at bounding box center [286, 175] width 457 height 35
click at [94, 176] on input "Perrenials" at bounding box center [286, 175] width 457 height 35
click at [134, 176] on input "Perenials" at bounding box center [286, 175] width 457 height 35
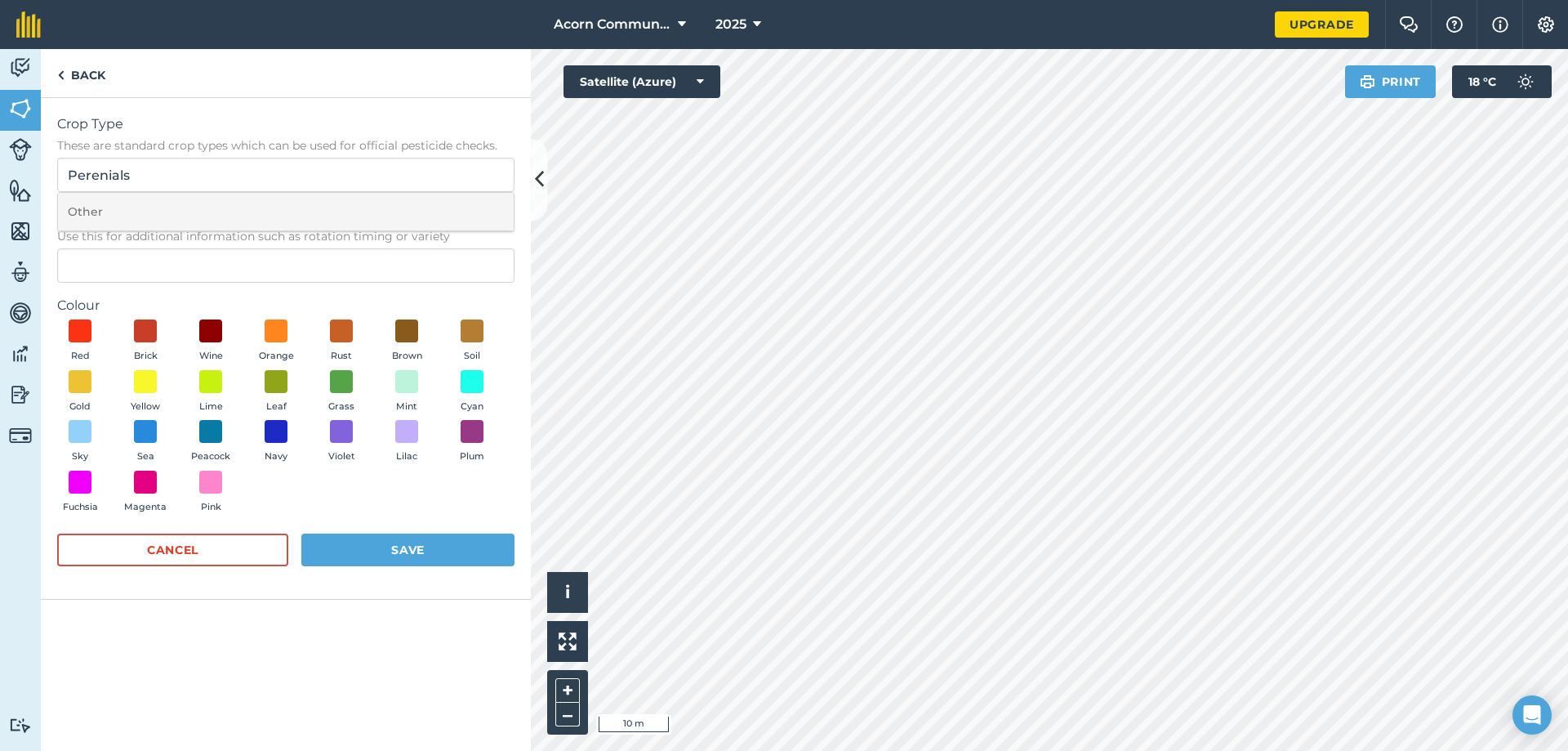
click at [118, 207] on li "Other" at bounding box center [285, 211] width 456 height 38
type input "Other"
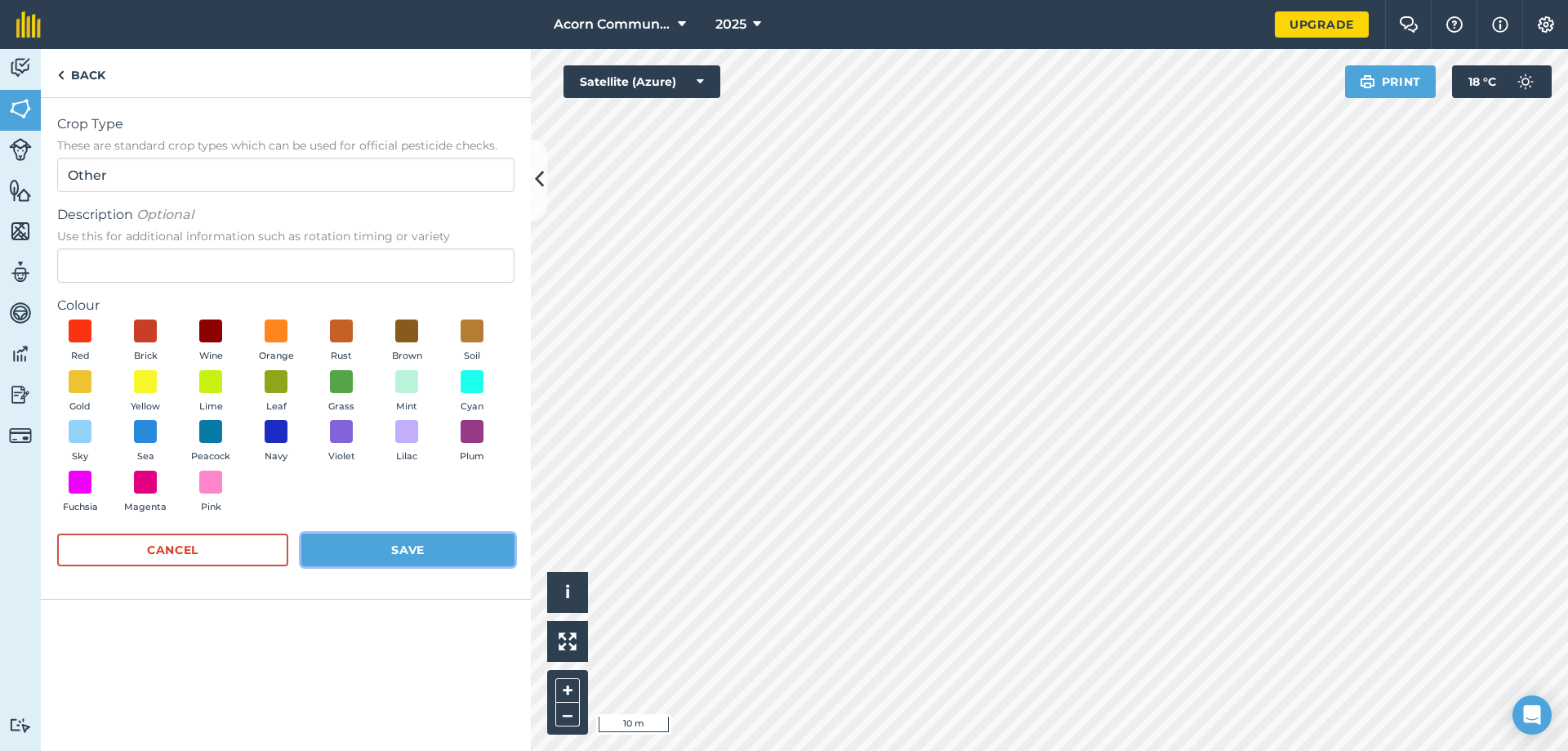
click at [397, 543] on button "Save" at bounding box center [408, 550] width 214 height 33
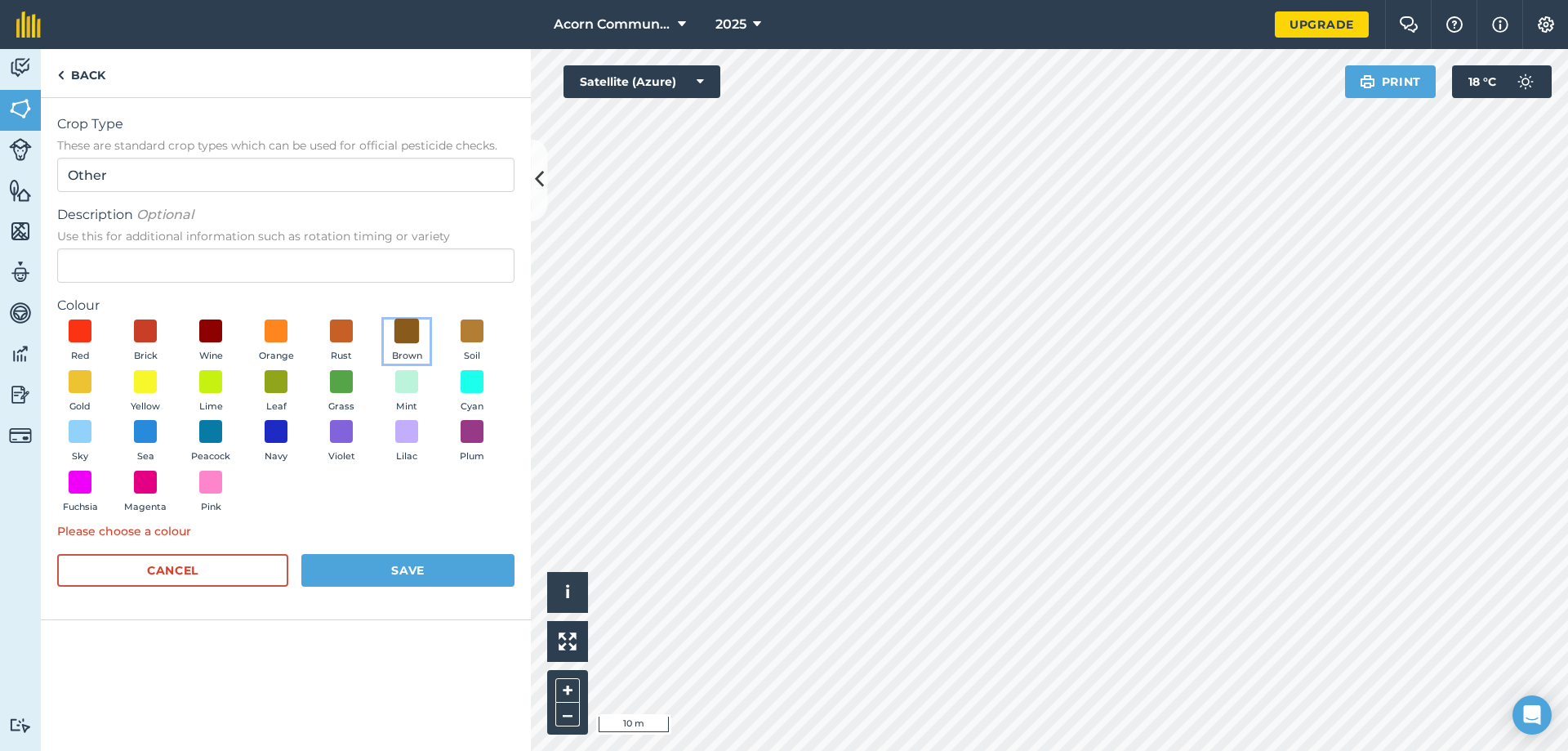
click at [413, 338] on span at bounding box center [407, 331] width 26 height 26
click at [431, 571] on button "Save" at bounding box center [408, 570] width 214 height 33
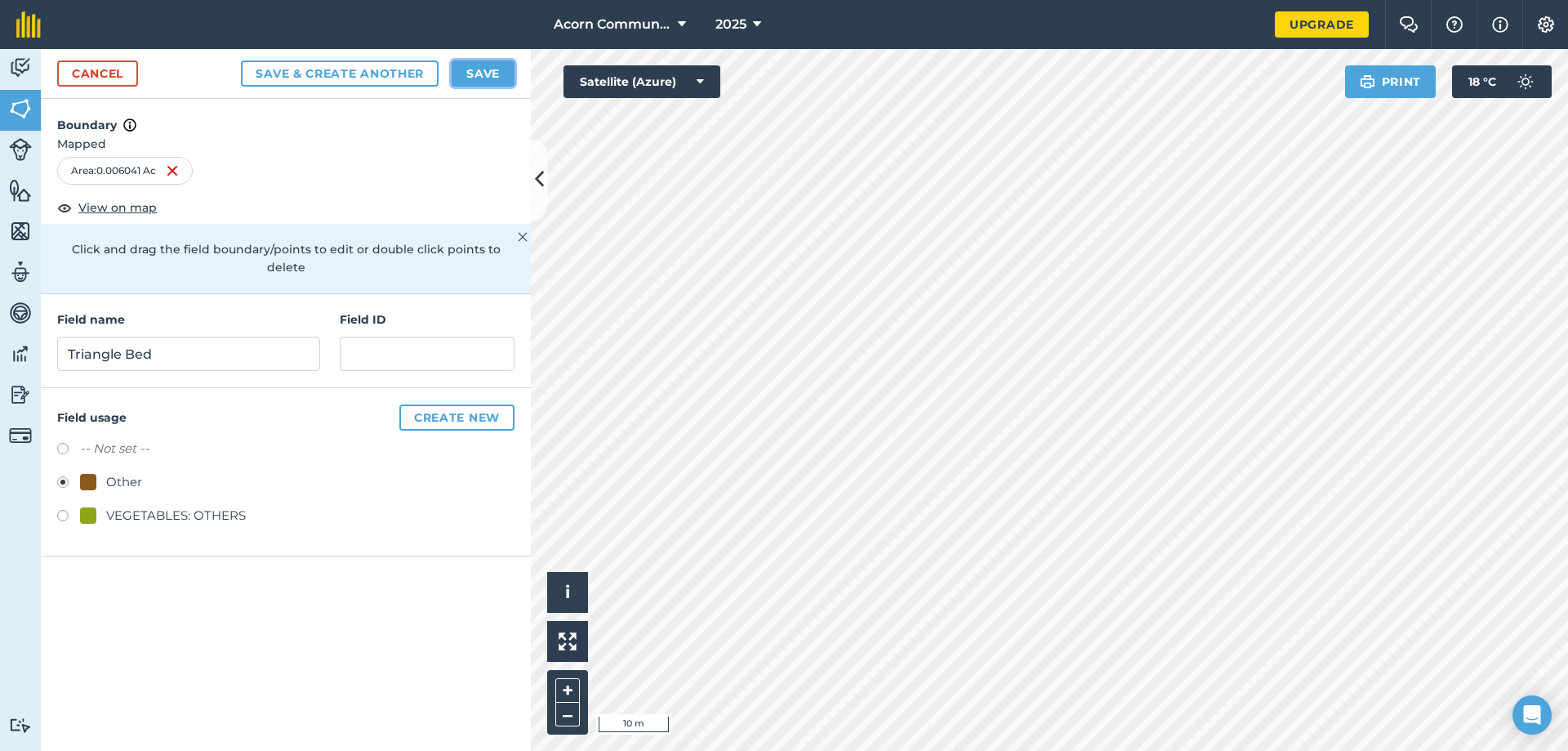
click at [488, 80] on button "Save" at bounding box center [483, 73] width 63 height 26
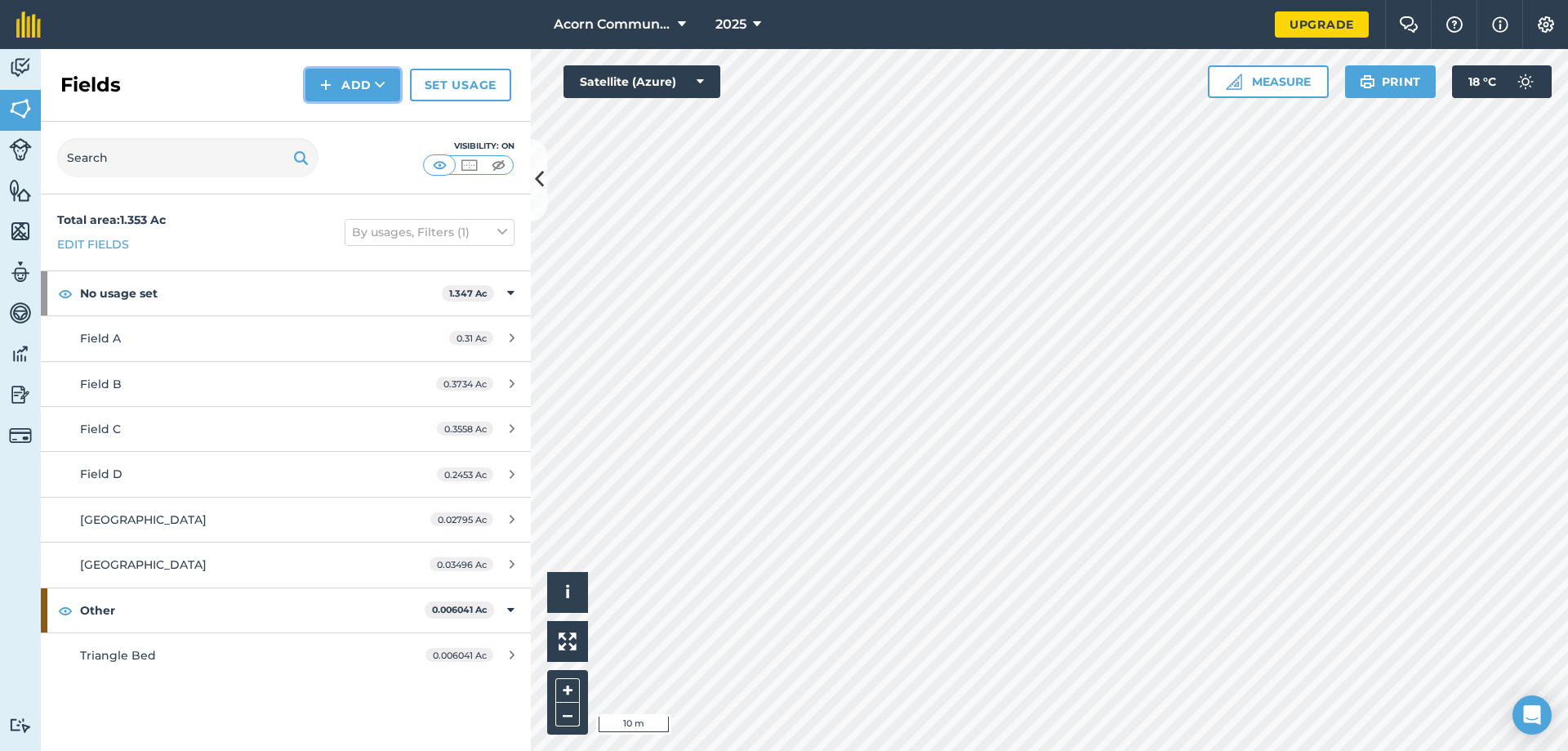
click at [353, 93] on button "Add" at bounding box center [353, 84] width 95 height 33
click at [371, 124] on link "Draw" at bounding box center [352, 121] width 90 height 36
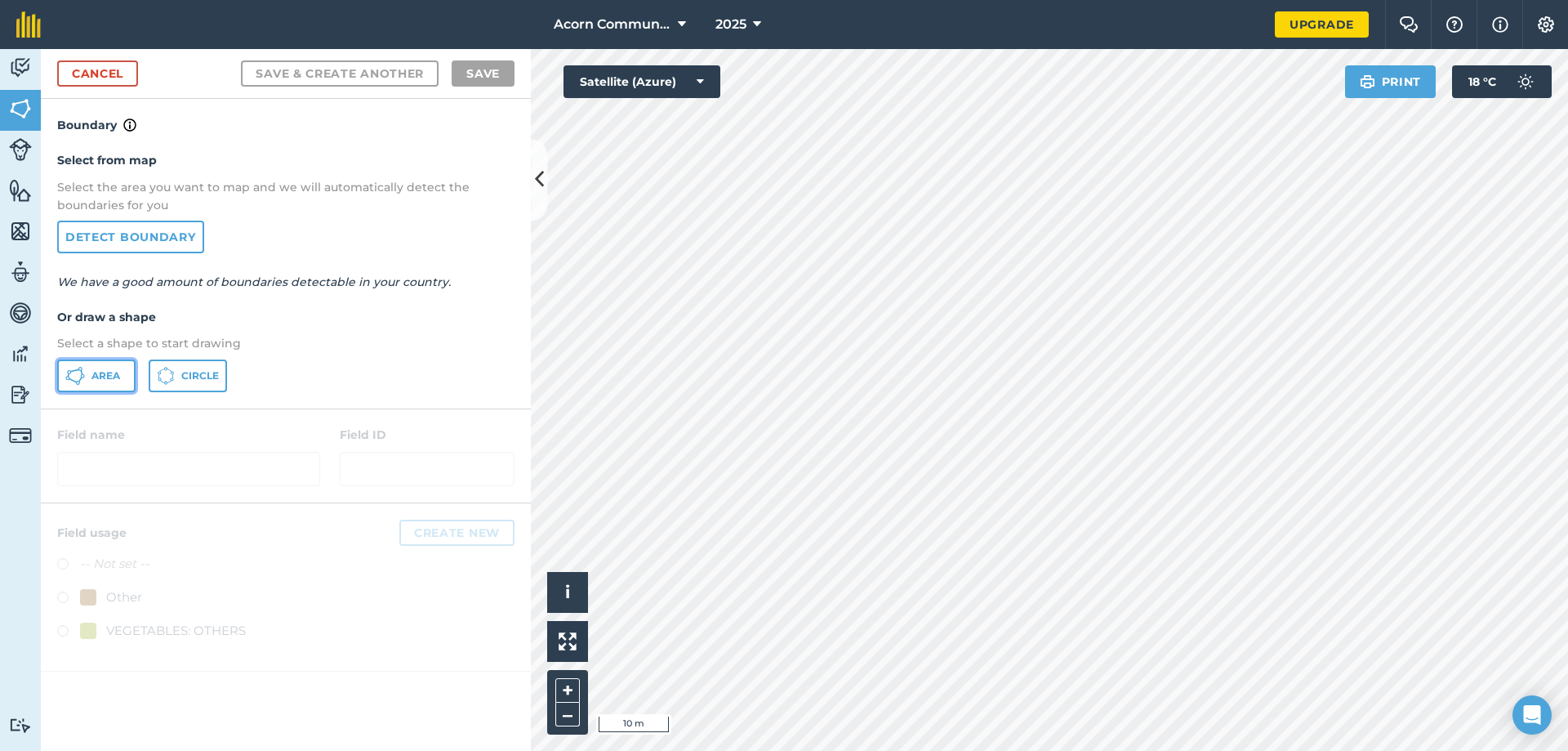
click at [80, 374] on icon at bounding box center [75, 376] width 20 height 20
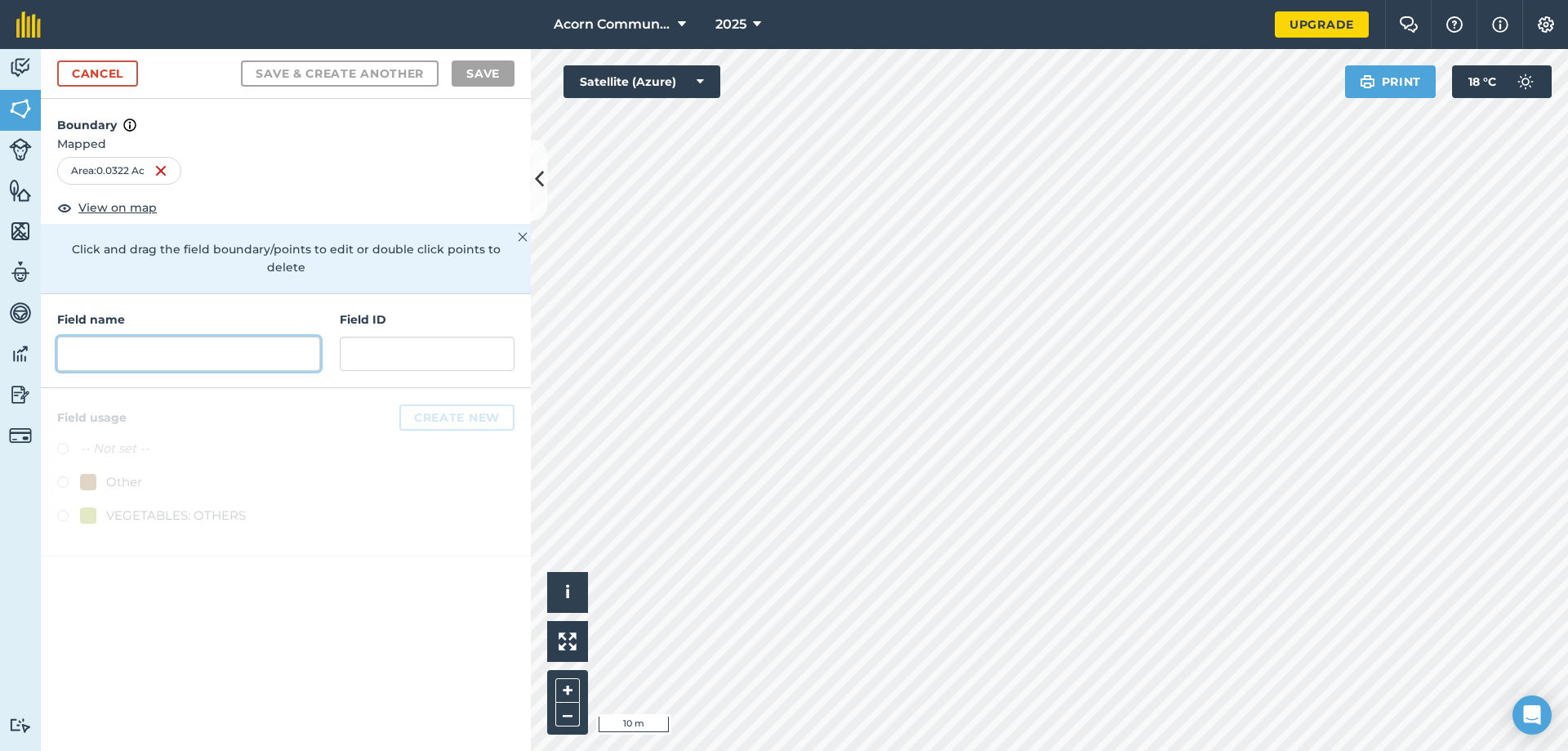
click at [198, 337] on input "text" at bounding box center [189, 354] width 263 height 35
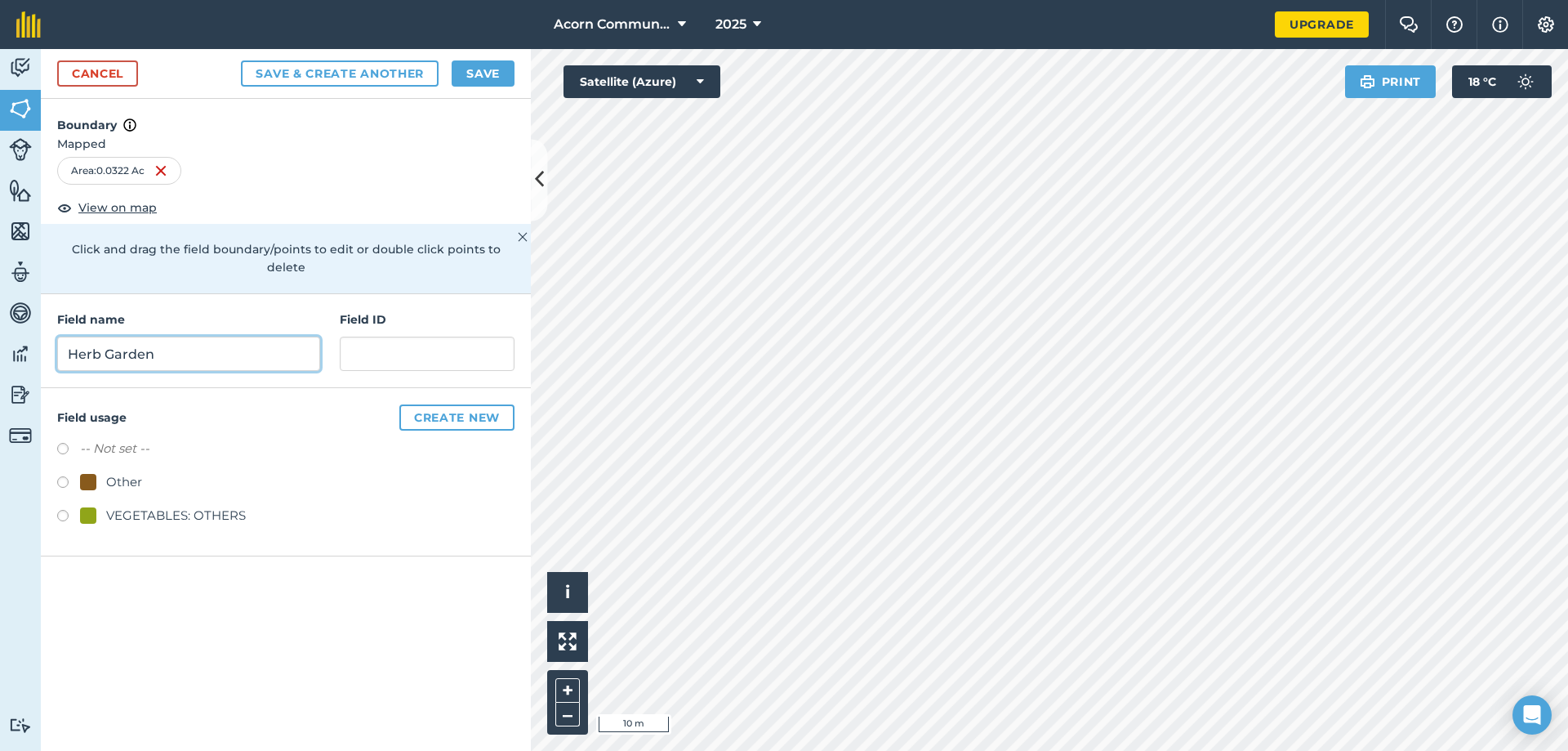
type input "Herb Garden"
click at [493, 76] on button "Save" at bounding box center [483, 73] width 63 height 26
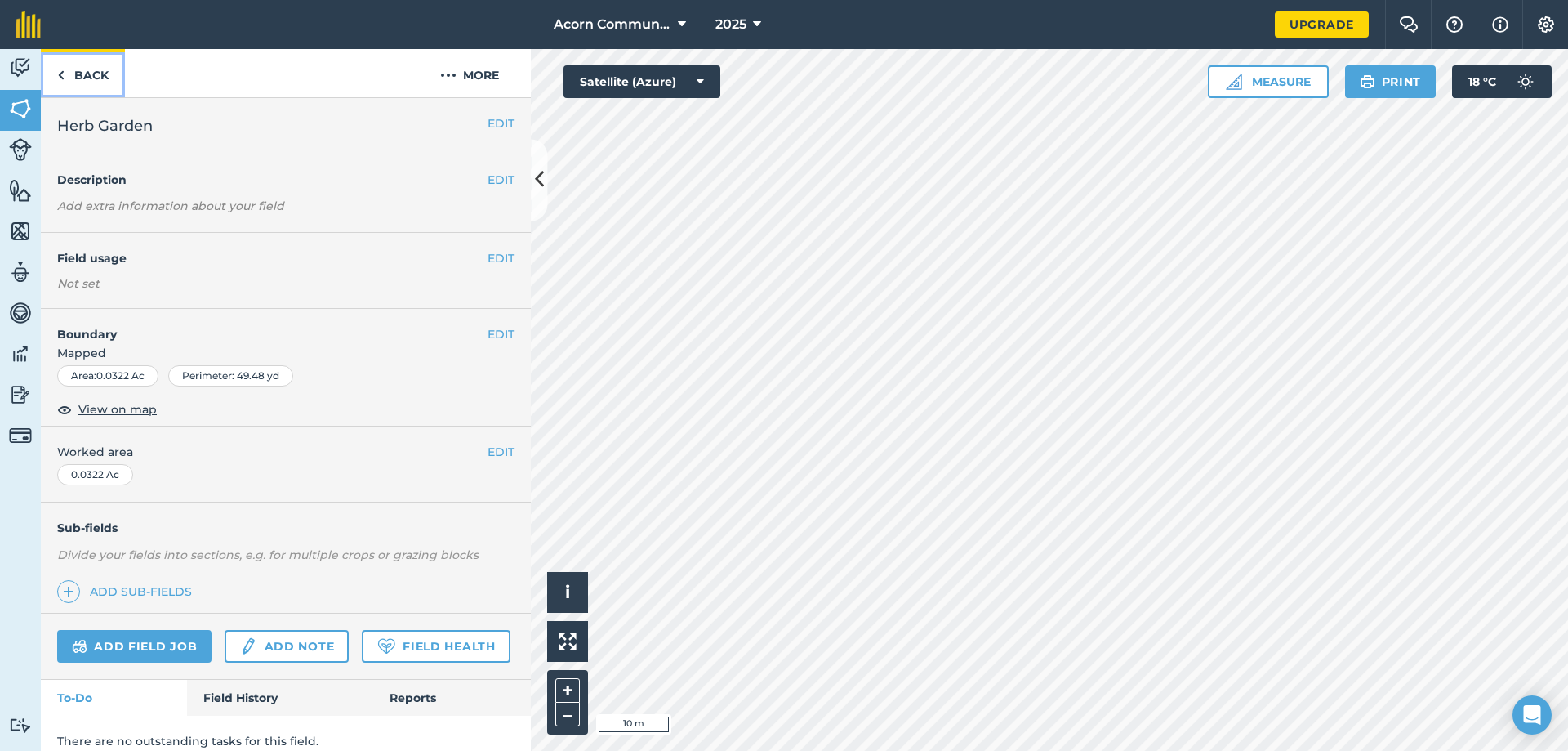
click at [73, 78] on link "Back" at bounding box center [82, 73] width 84 height 48
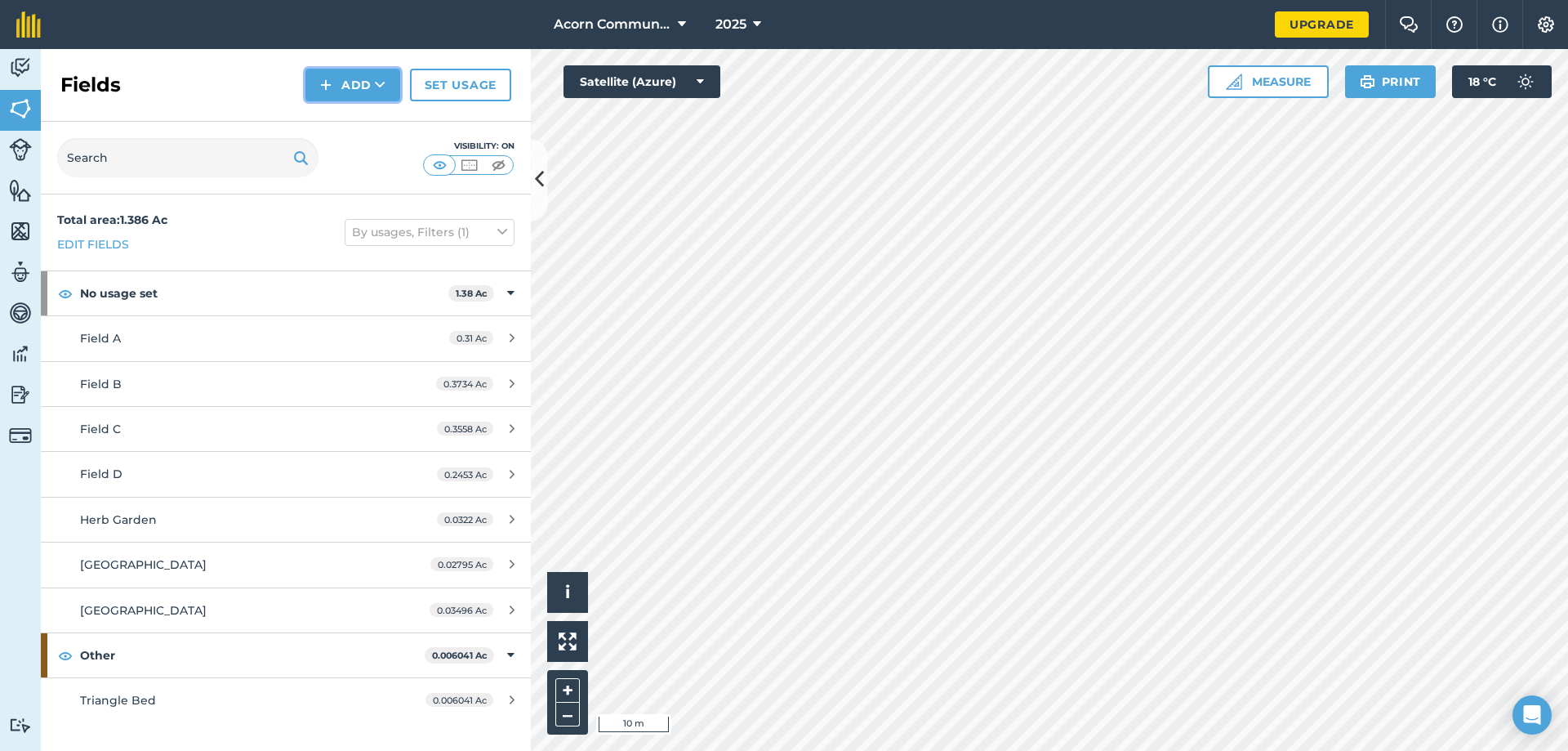
click at [371, 89] on button "Add" at bounding box center [353, 84] width 95 height 33
click at [363, 121] on link "Draw" at bounding box center [352, 121] width 90 height 36
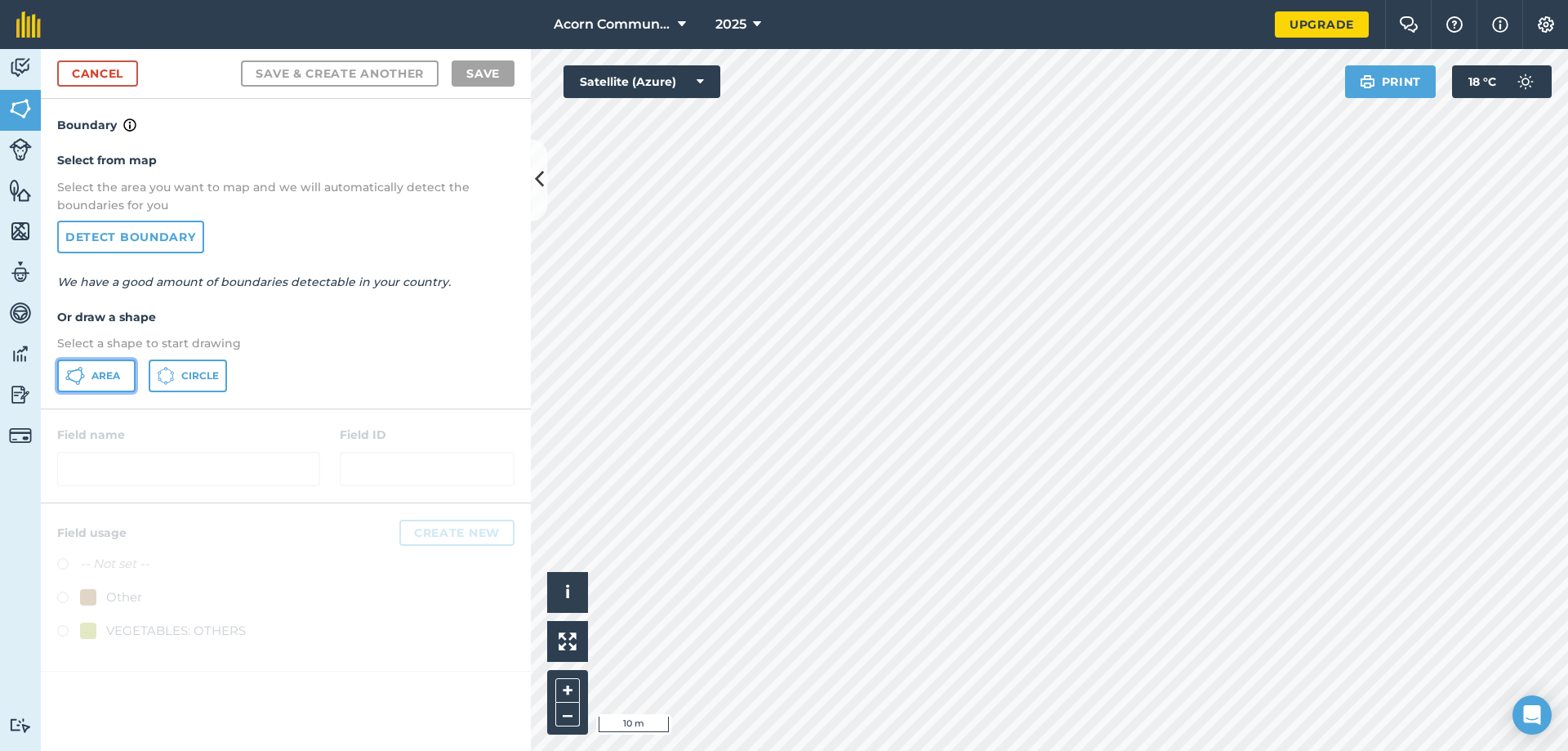
click at [92, 377] on span "Area" at bounding box center [105, 376] width 28 height 13
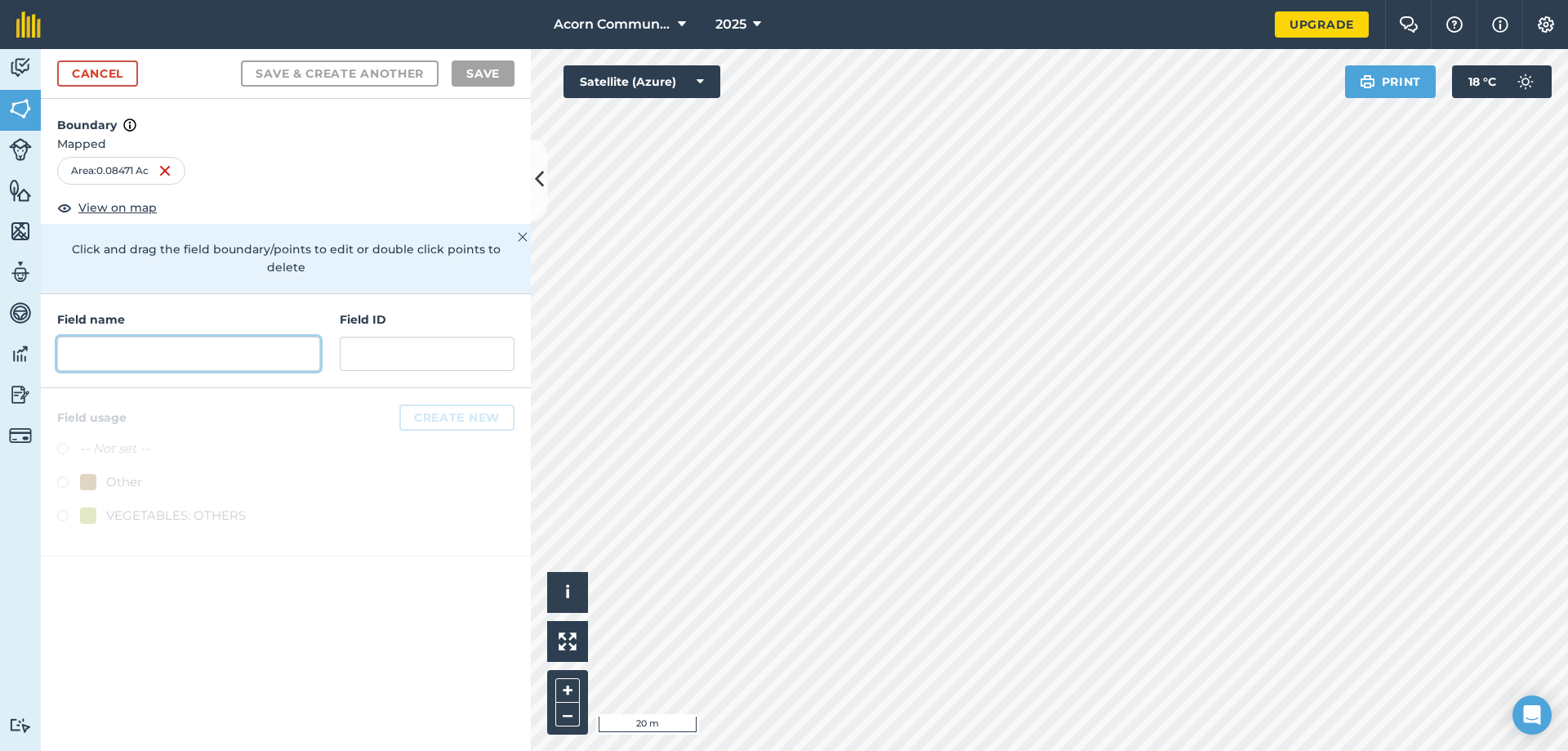
click at [182, 338] on input "text" at bounding box center [189, 354] width 263 height 35
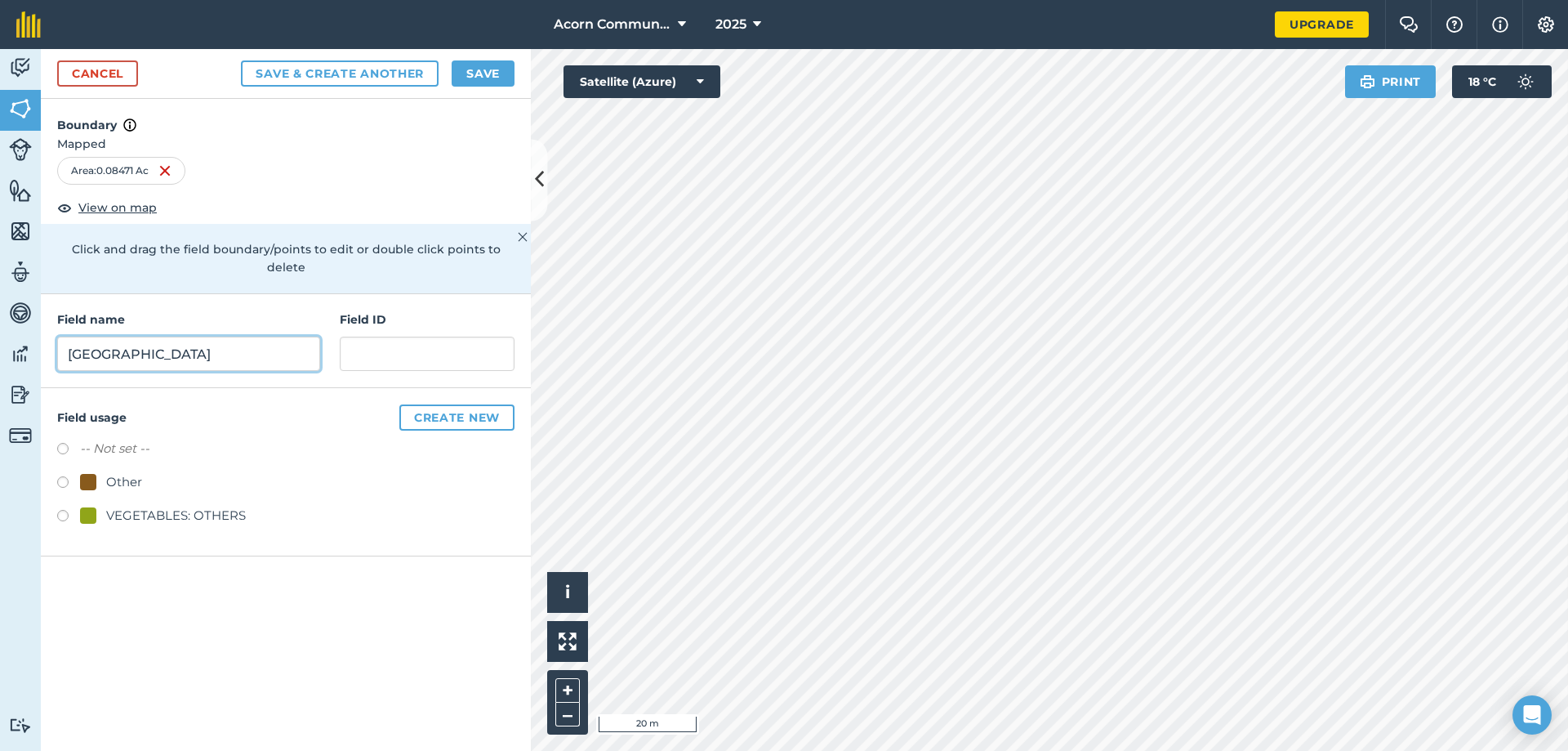
type input "[GEOGRAPHIC_DATA]"
click at [478, 66] on button "Save" at bounding box center [483, 73] width 63 height 26
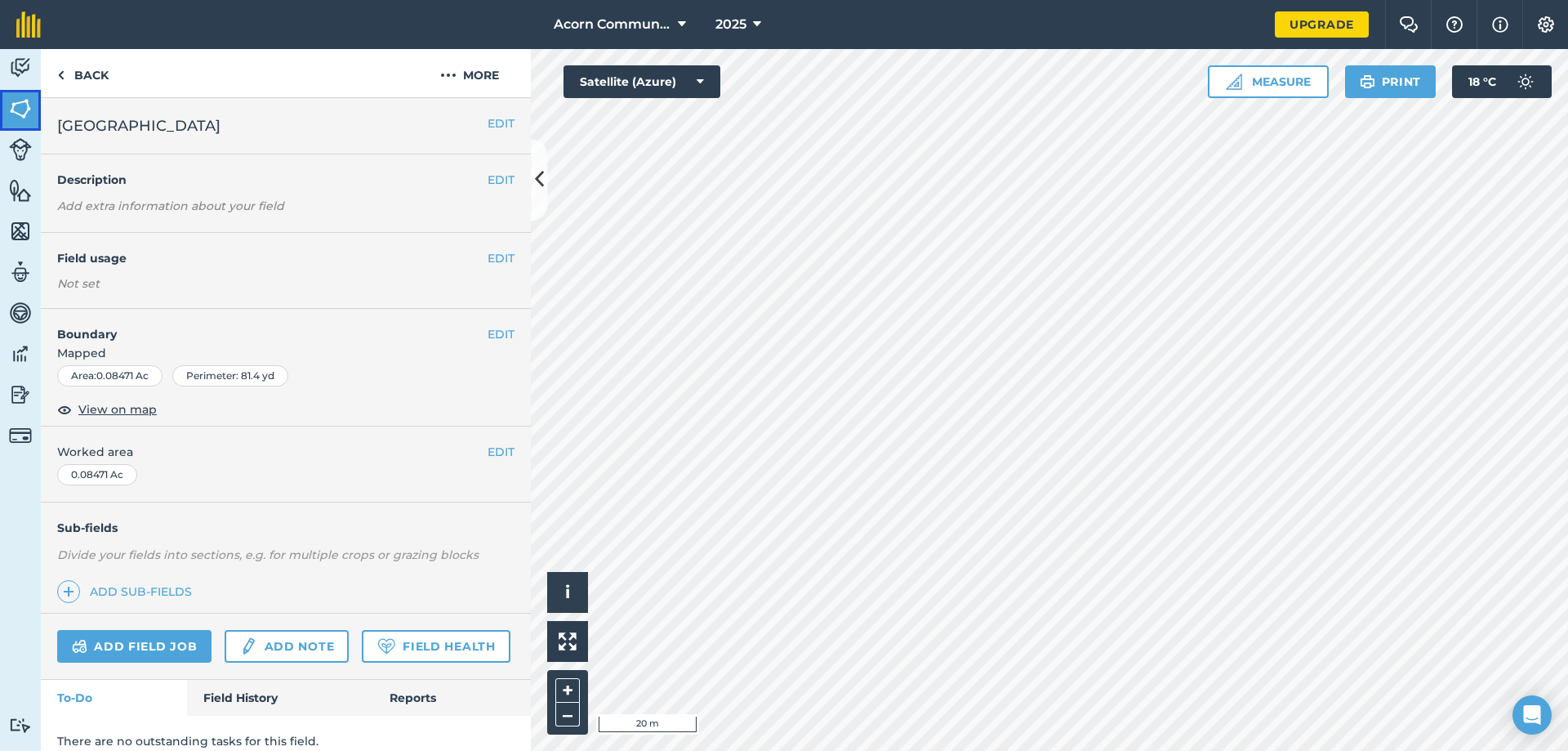
click at [18, 105] on img at bounding box center [20, 109] width 23 height 25
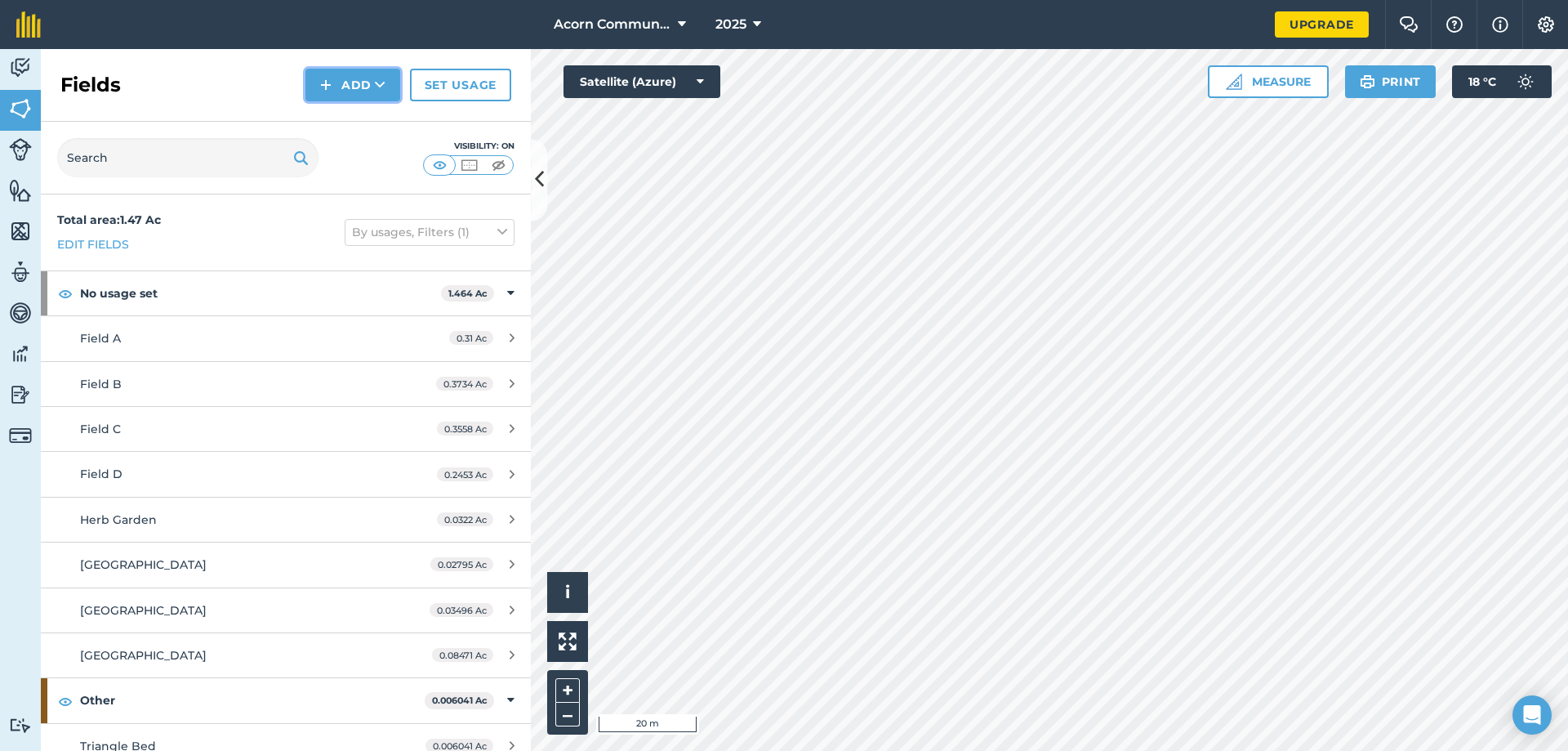
click at [369, 89] on button "Add" at bounding box center [353, 84] width 95 height 33
click at [354, 120] on link "Draw" at bounding box center [352, 121] width 90 height 36
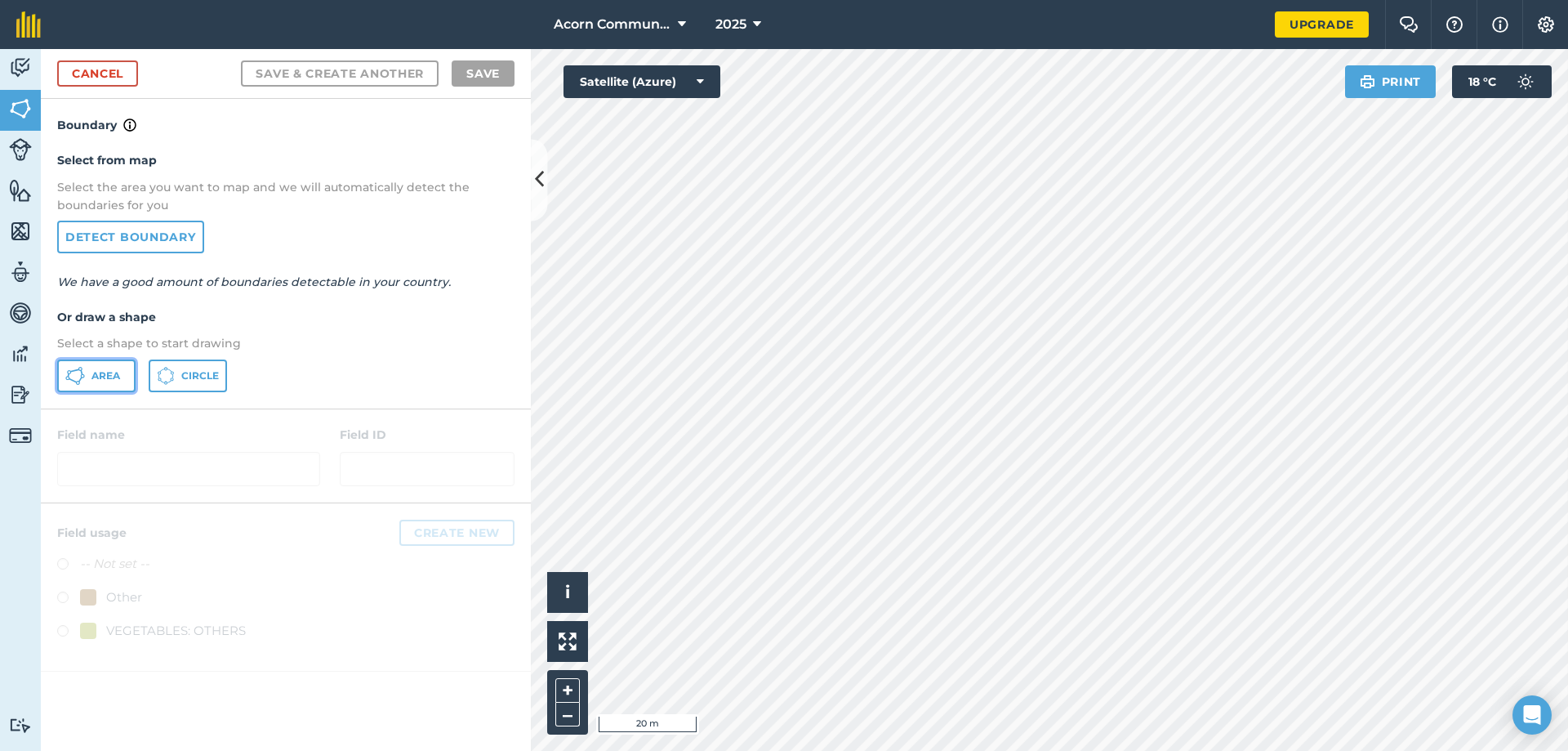
click at [91, 369] on button "Area" at bounding box center [97, 375] width 78 height 33
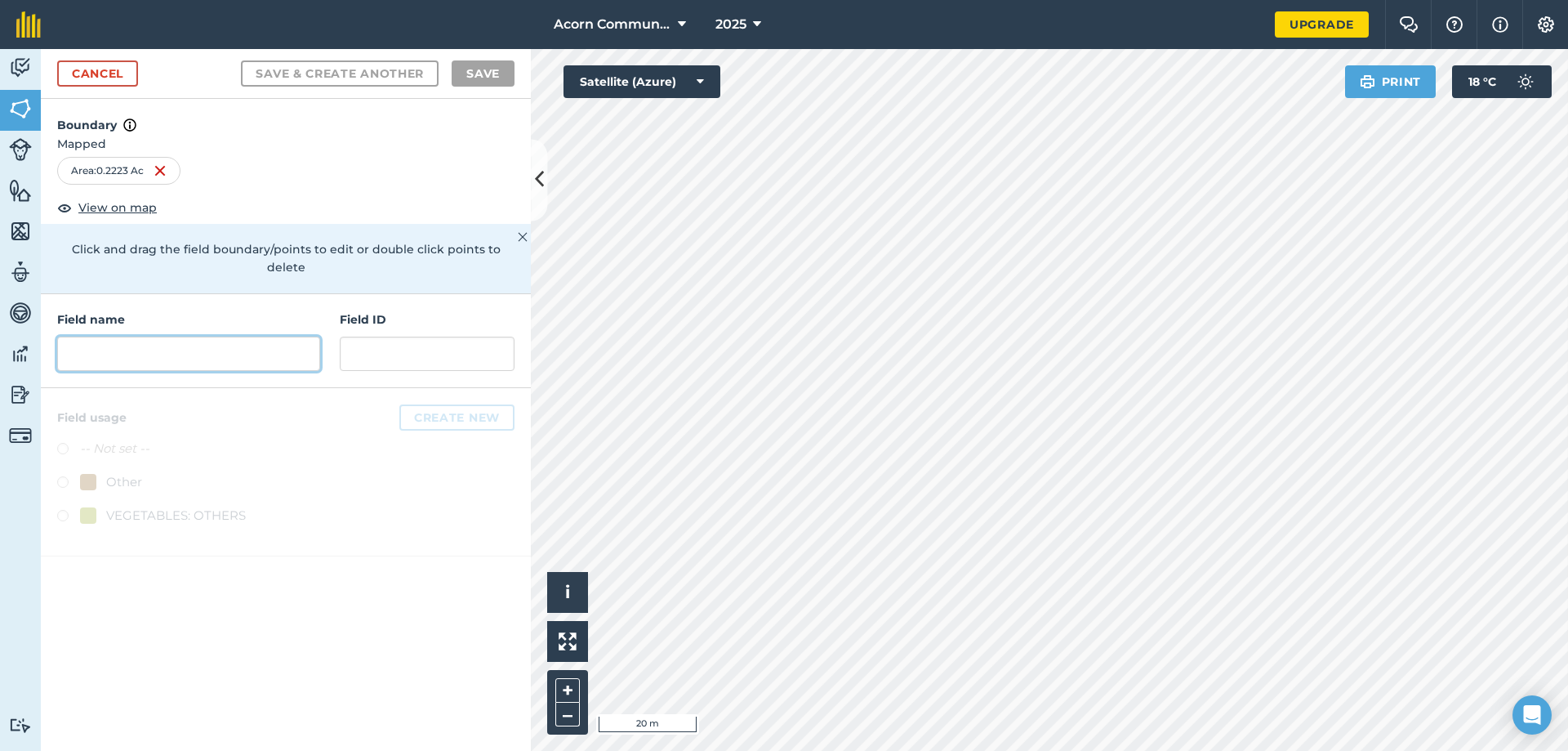
click at [161, 337] on input "text" at bounding box center [189, 354] width 263 height 35
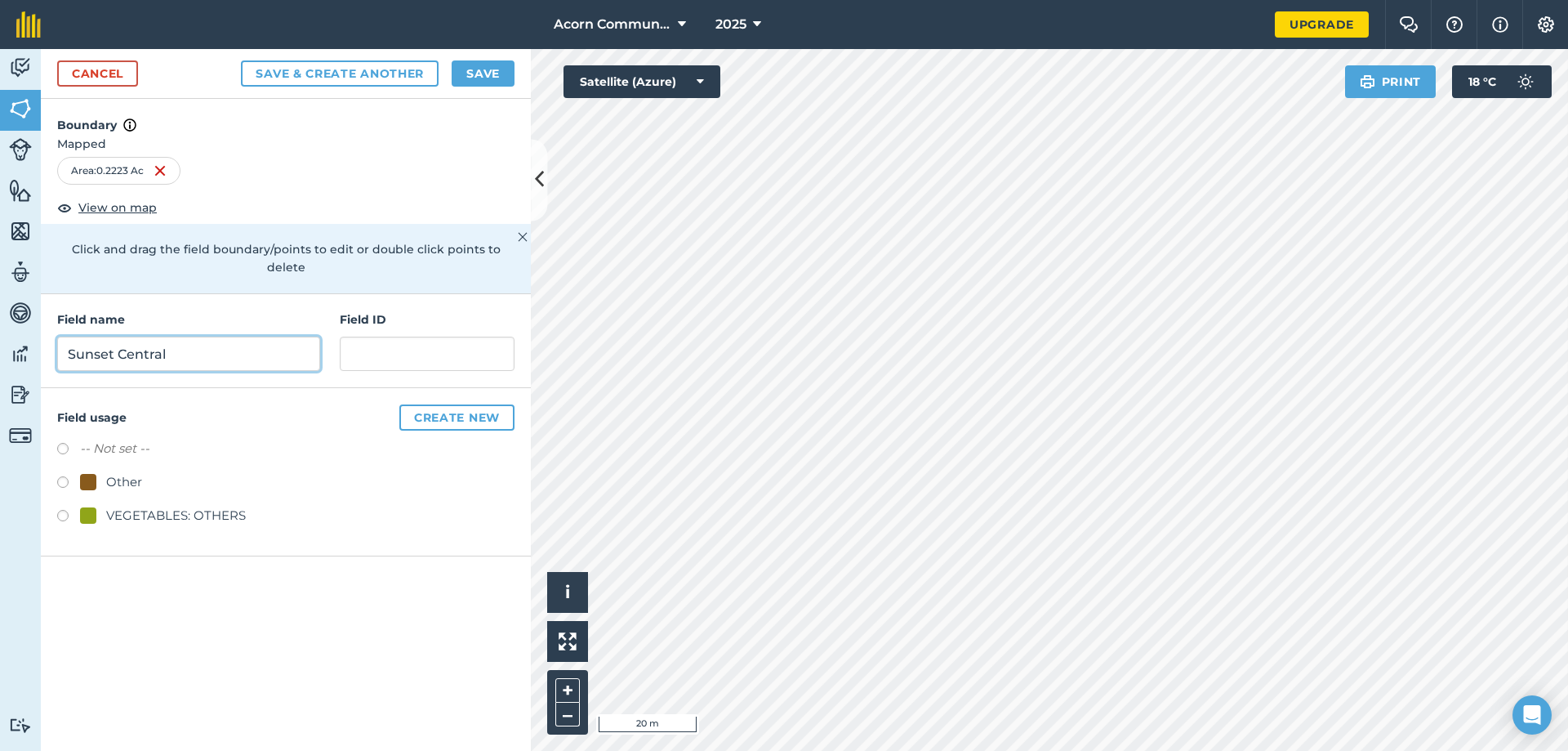
type input "Sunset Central"
click at [486, 79] on button "Save" at bounding box center [483, 73] width 63 height 26
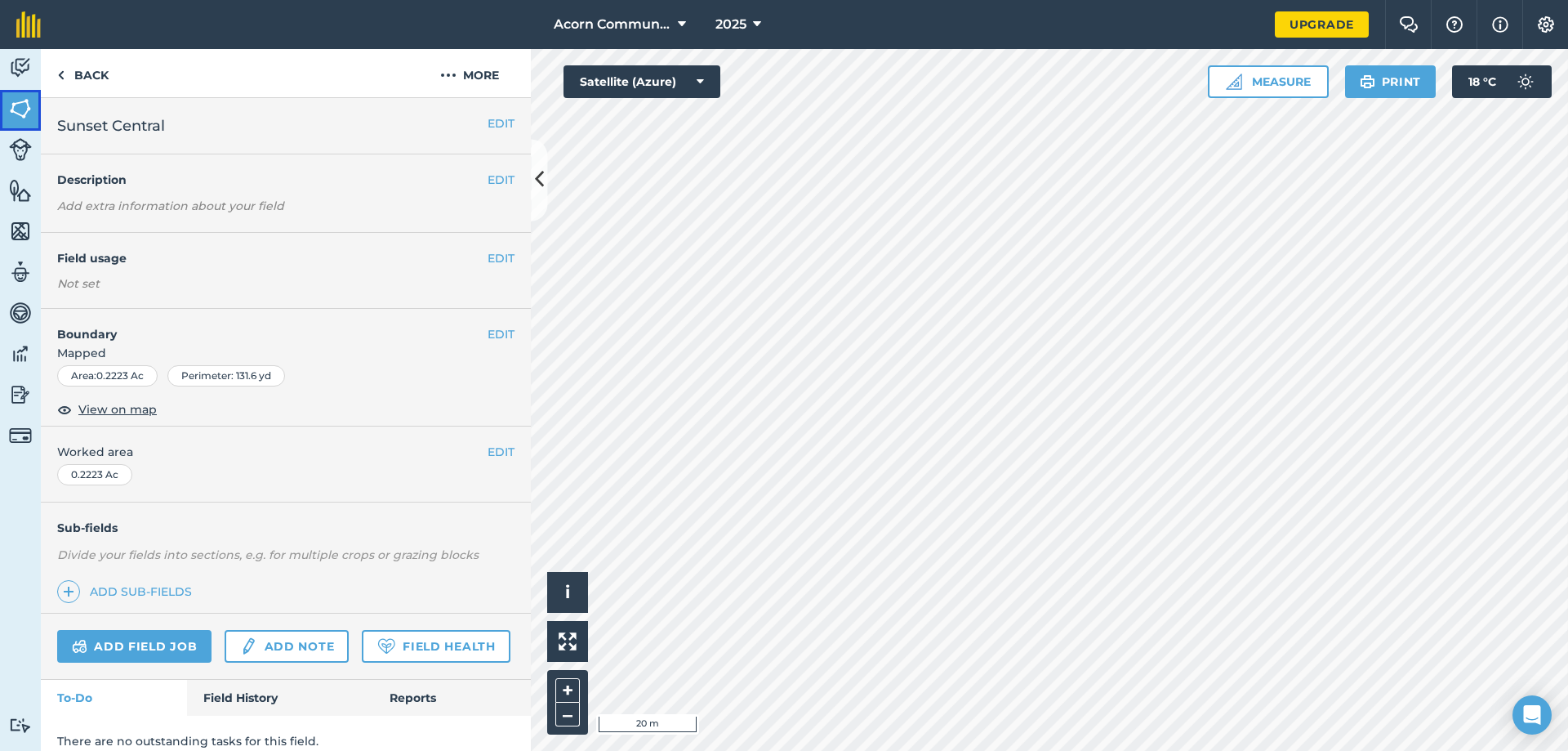
click at [16, 111] on img at bounding box center [20, 109] width 23 height 25
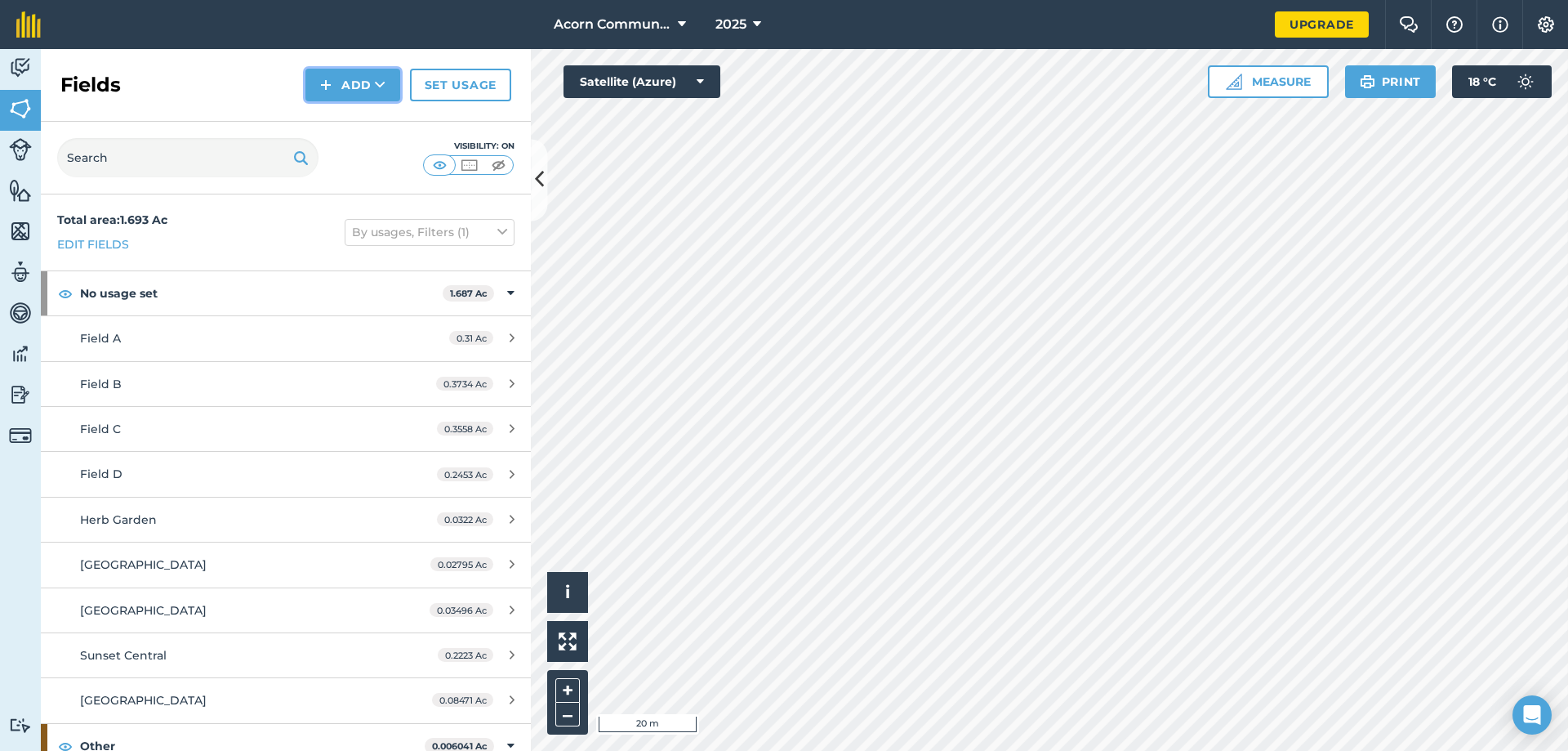
click at [339, 82] on button "Add" at bounding box center [353, 84] width 95 height 33
click at [351, 126] on link "Draw" at bounding box center [352, 121] width 90 height 36
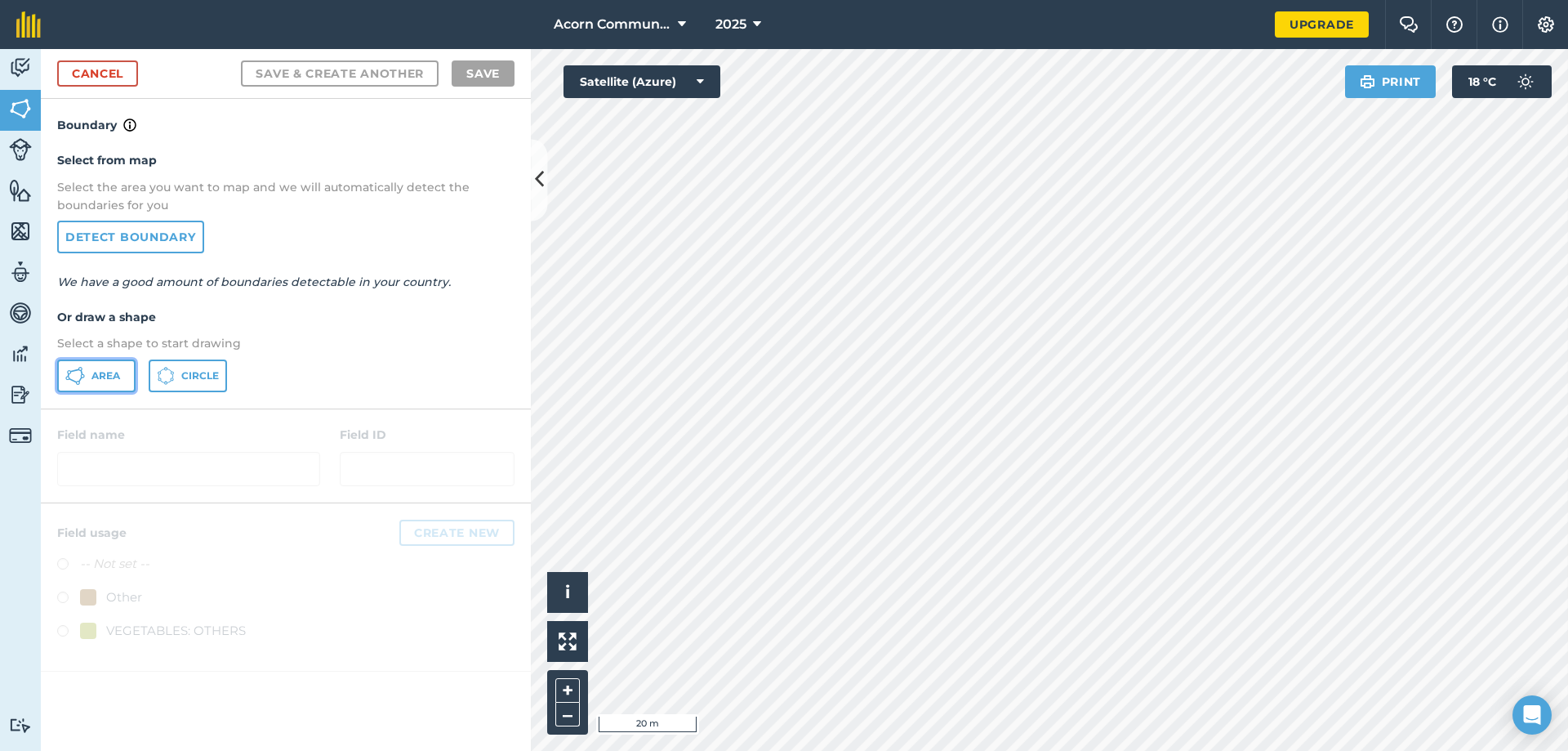
click at [106, 379] on span "Area" at bounding box center [105, 376] width 28 height 13
click at [113, 68] on link "Cancel" at bounding box center [98, 73] width 81 height 26
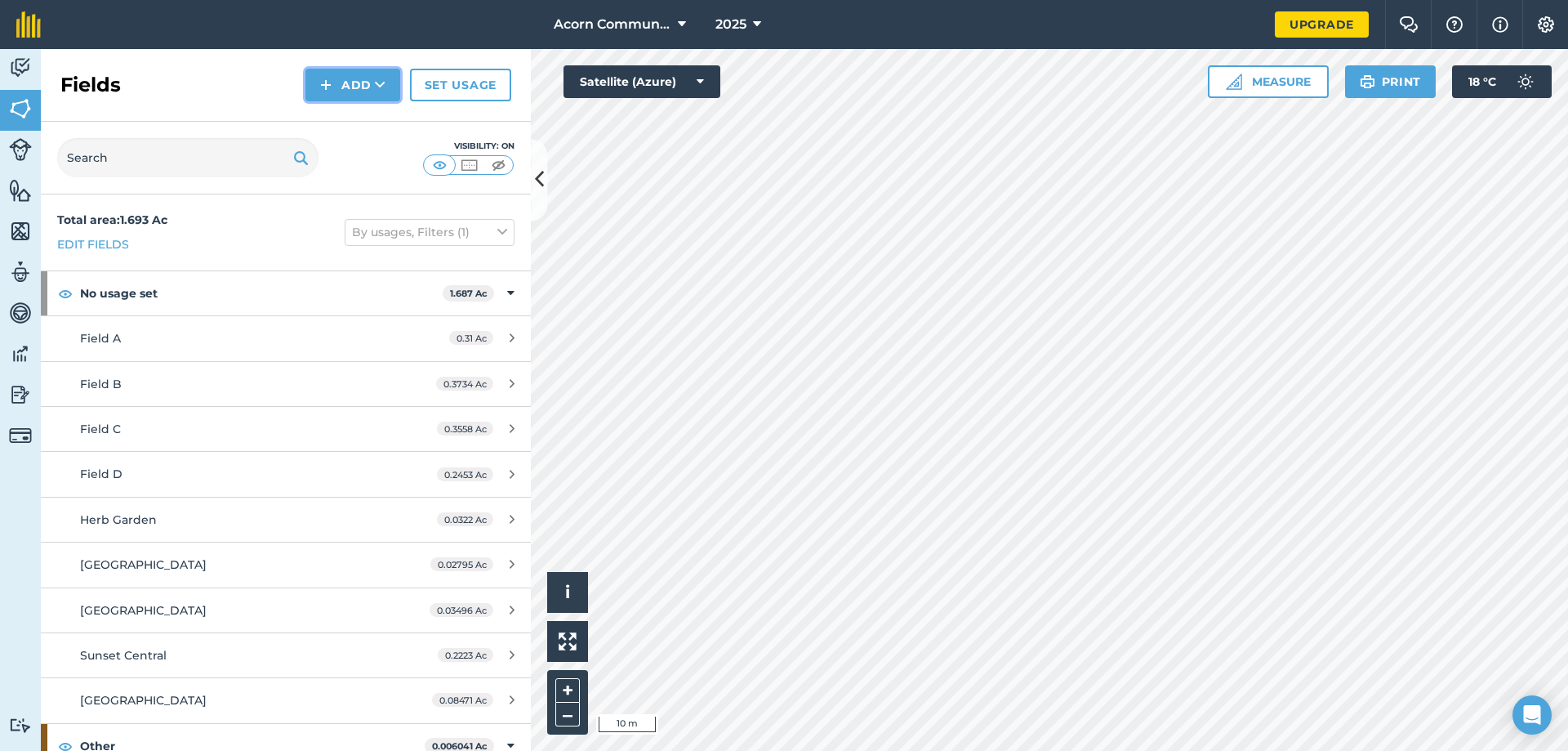
click at [348, 93] on button "Add" at bounding box center [353, 84] width 95 height 33
click at [350, 114] on link "Draw" at bounding box center [352, 121] width 90 height 36
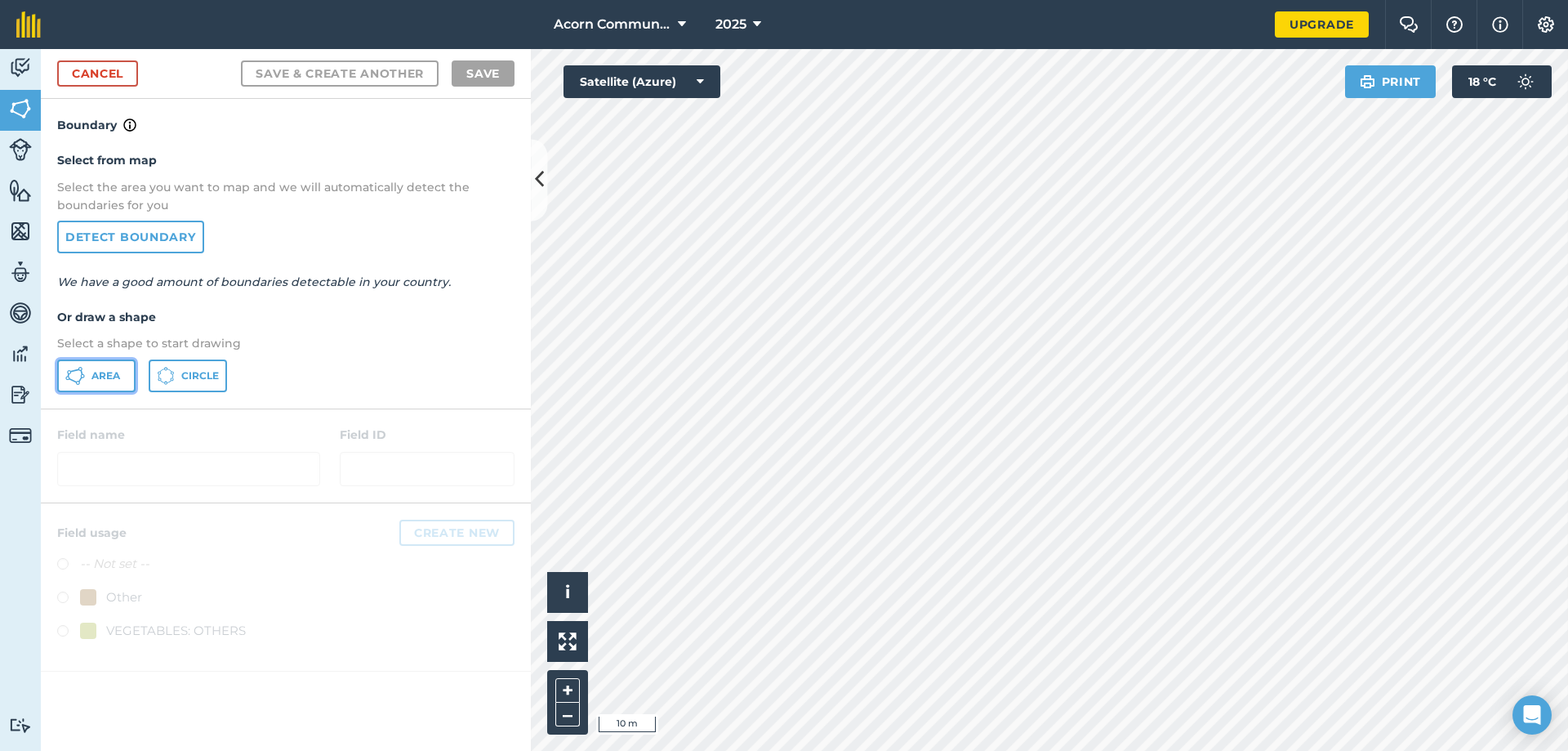
click at [108, 377] on span "Area" at bounding box center [105, 376] width 28 height 13
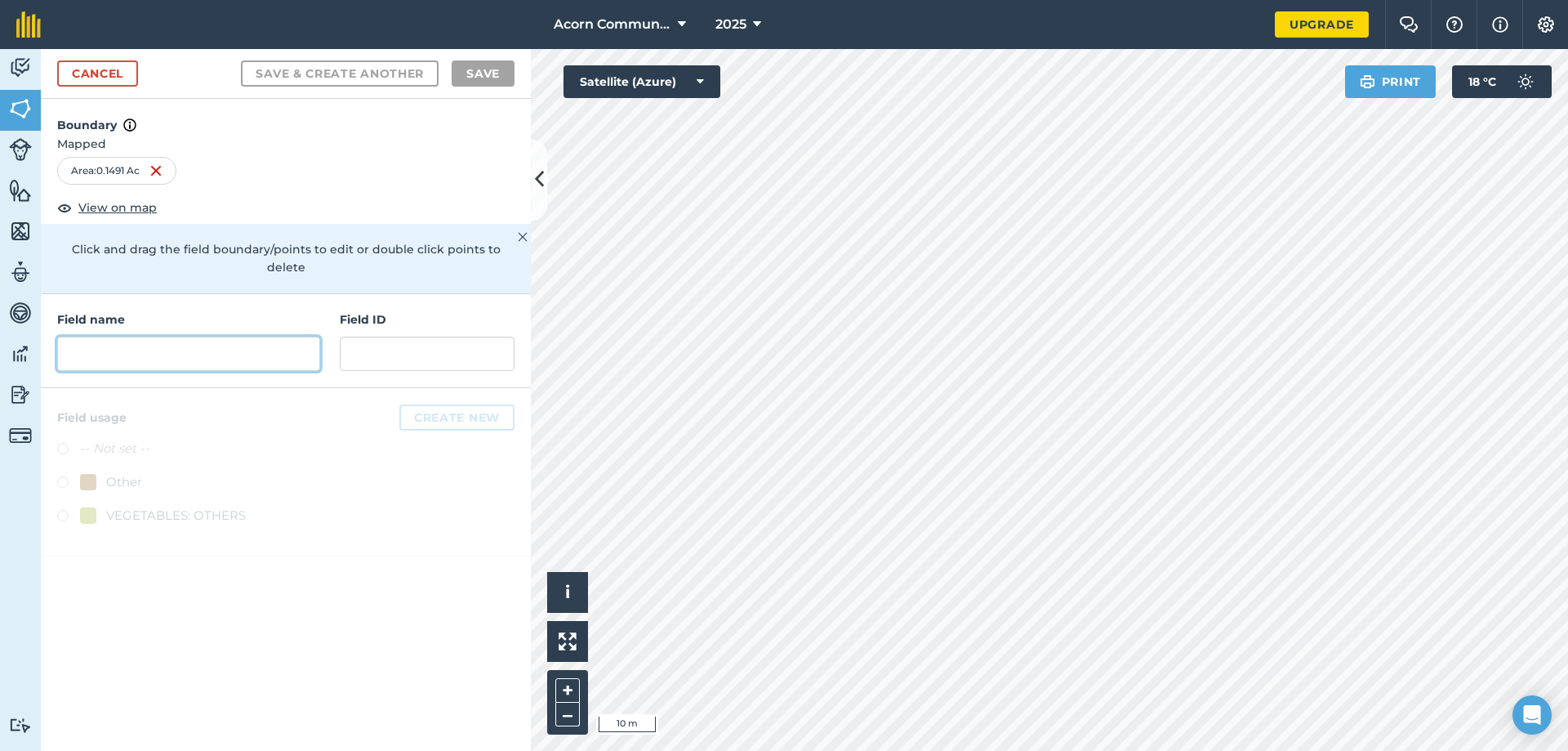
click at [140, 338] on input "text" at bounding box center [189, 354] width 263 height 35
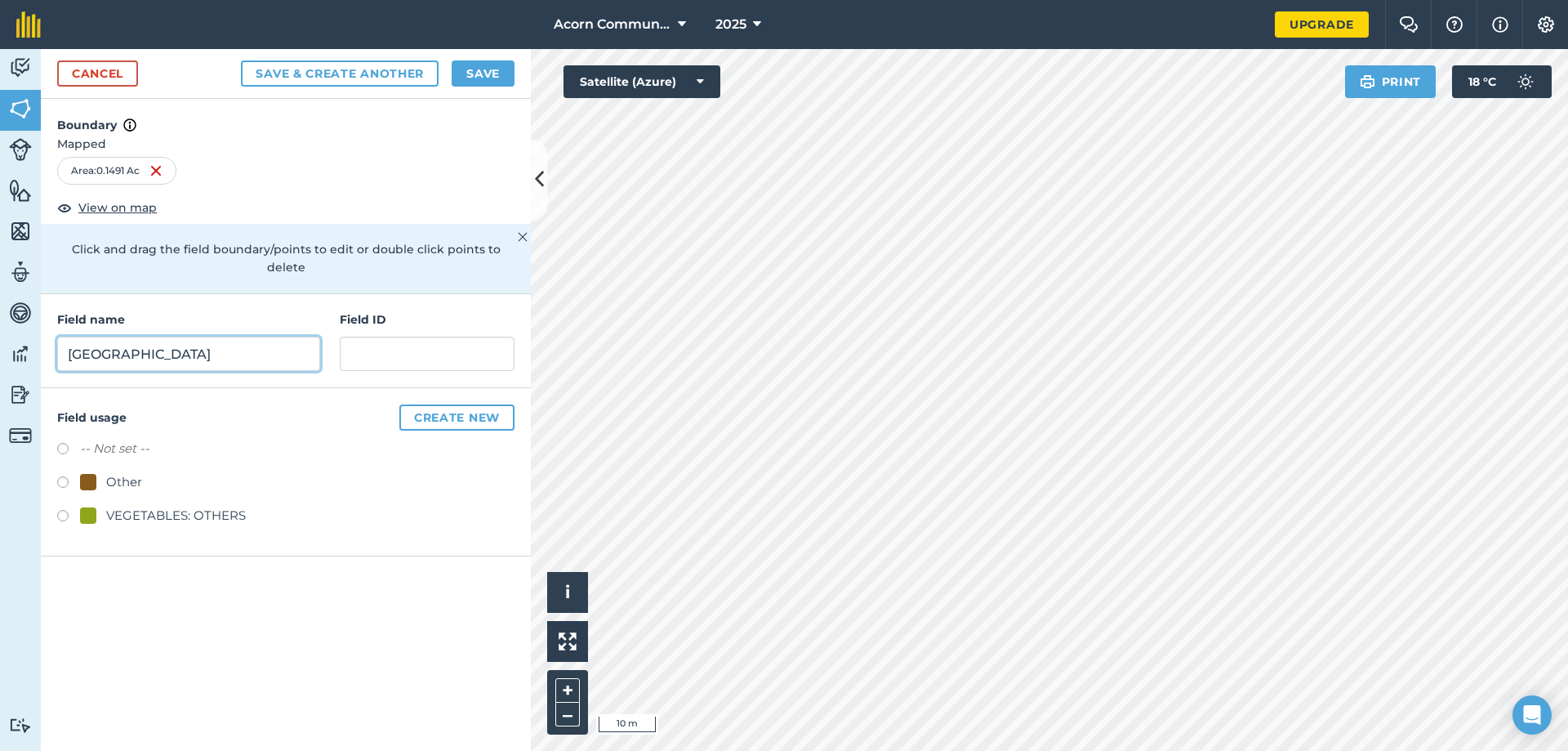
type input "[GEOGRAPHIC_DATA]"
click at [495, 74] on button "Save" at bounding box center [483, 73] width 63 height 26
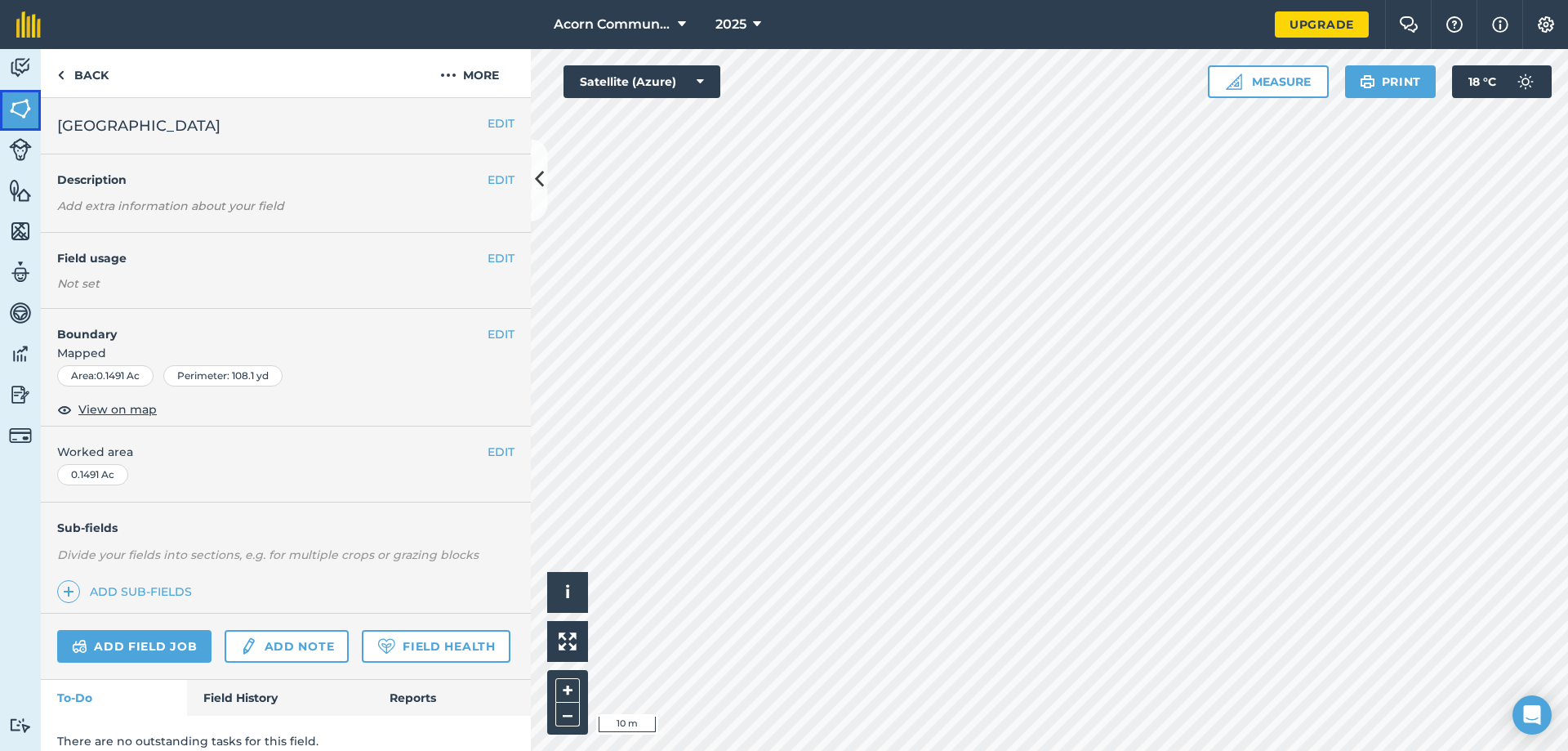
click at [17, 108] on img at bounding box center [20, 109] width 23 height 25
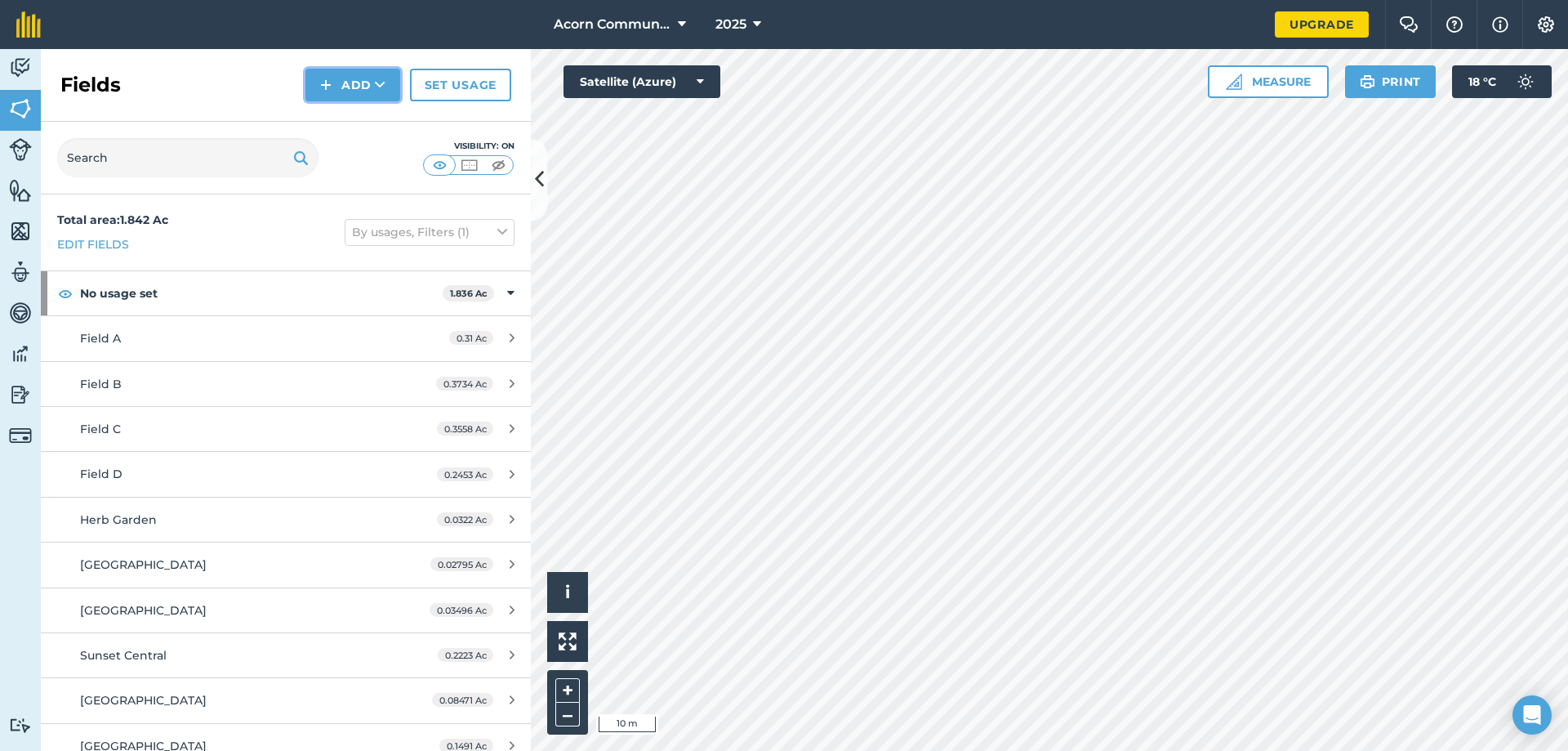
click at [354, 74] on button "Add" at bounding box center [353, 84] width 95 height 33
click at [352, 127] on link "Draw" at bounding box center [352, 121] width 90 height 36
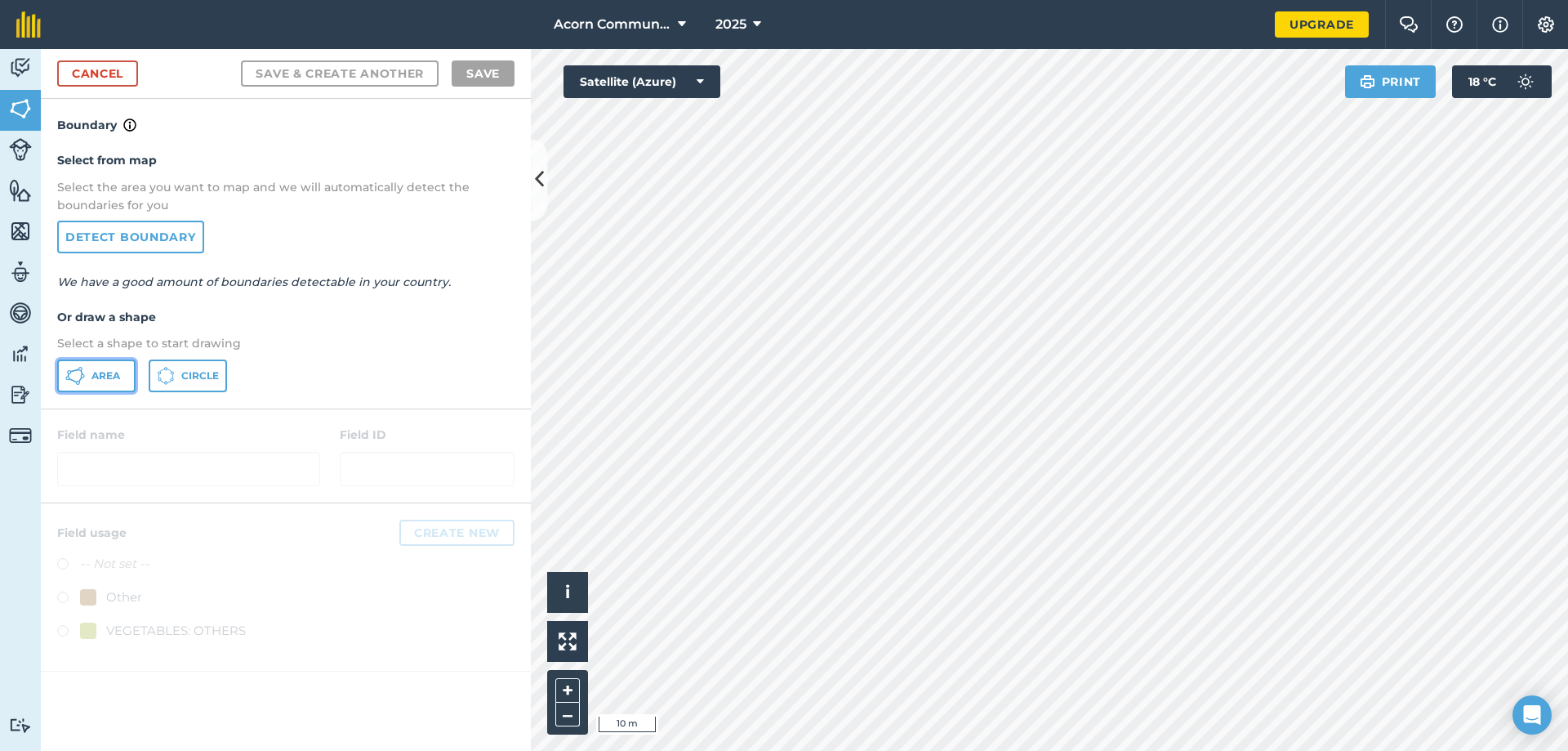
click at [98, 378] on span "Area" at bounding box center [105, 376] width 28 height 13
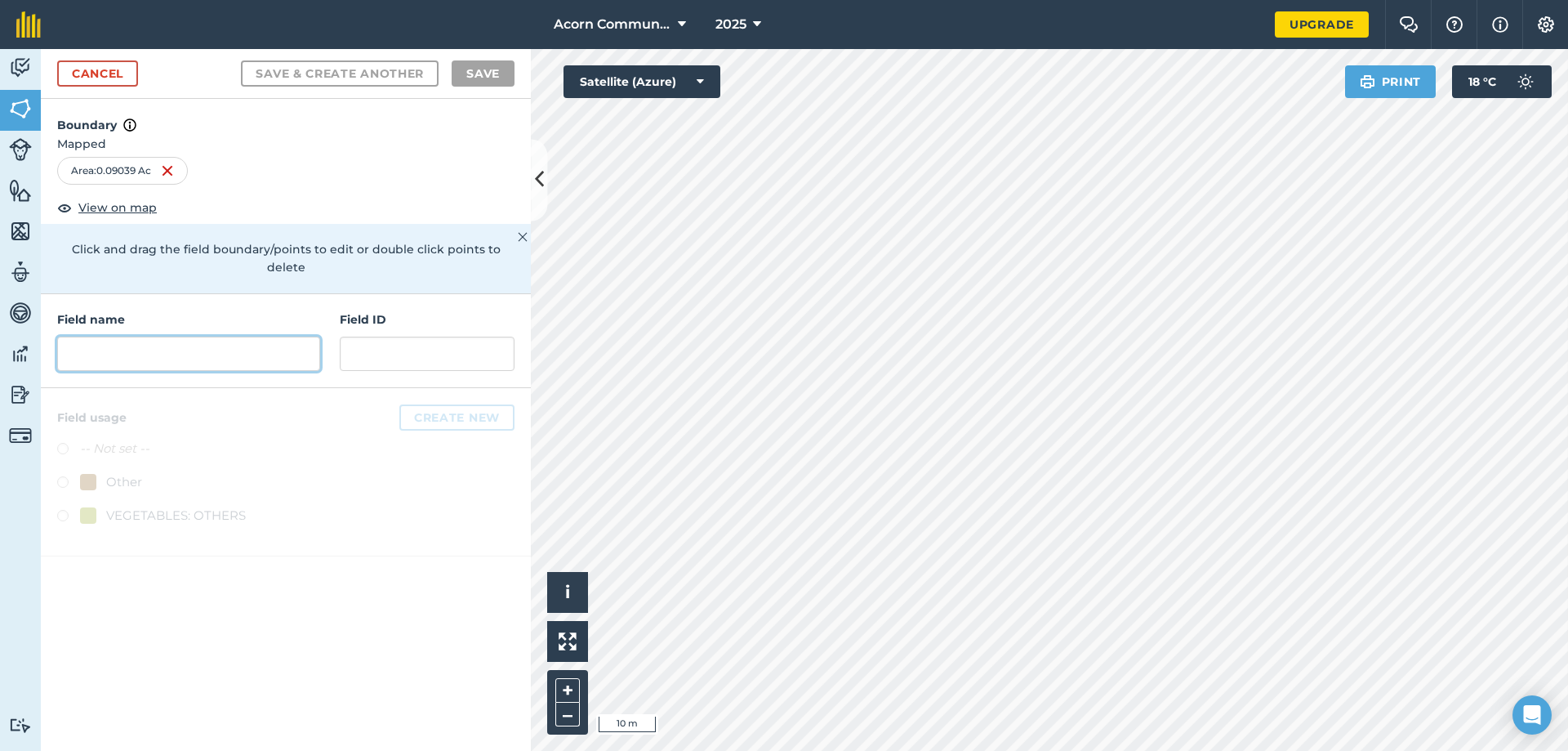
click at [112, 344] on input "text" at bounding box center [189, 354] width 263 height 35
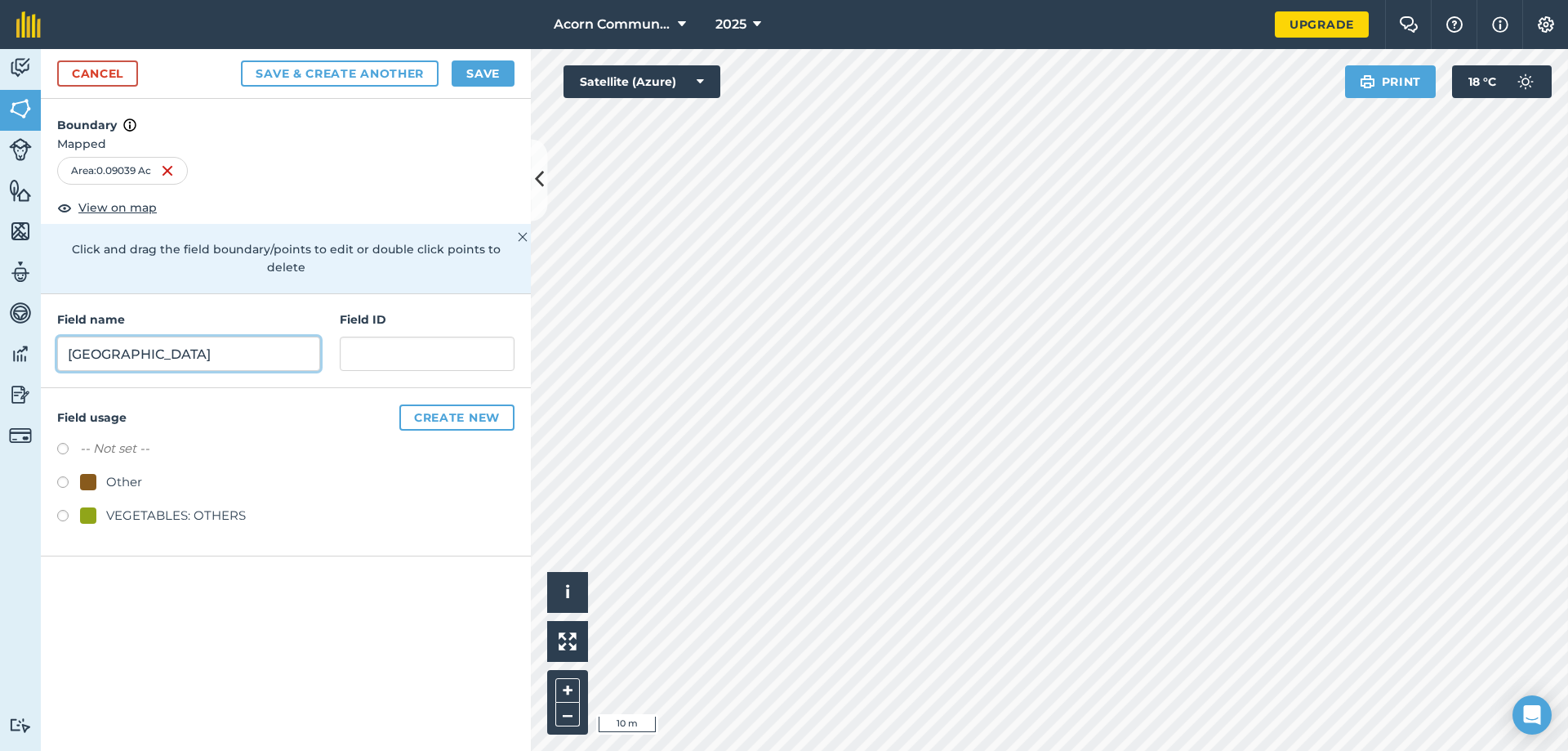
type input "[GEOGRAPHIC_DATA]"
click at [480, 78] on button "Save" at bounding box center [483, 73] width 63 height 26
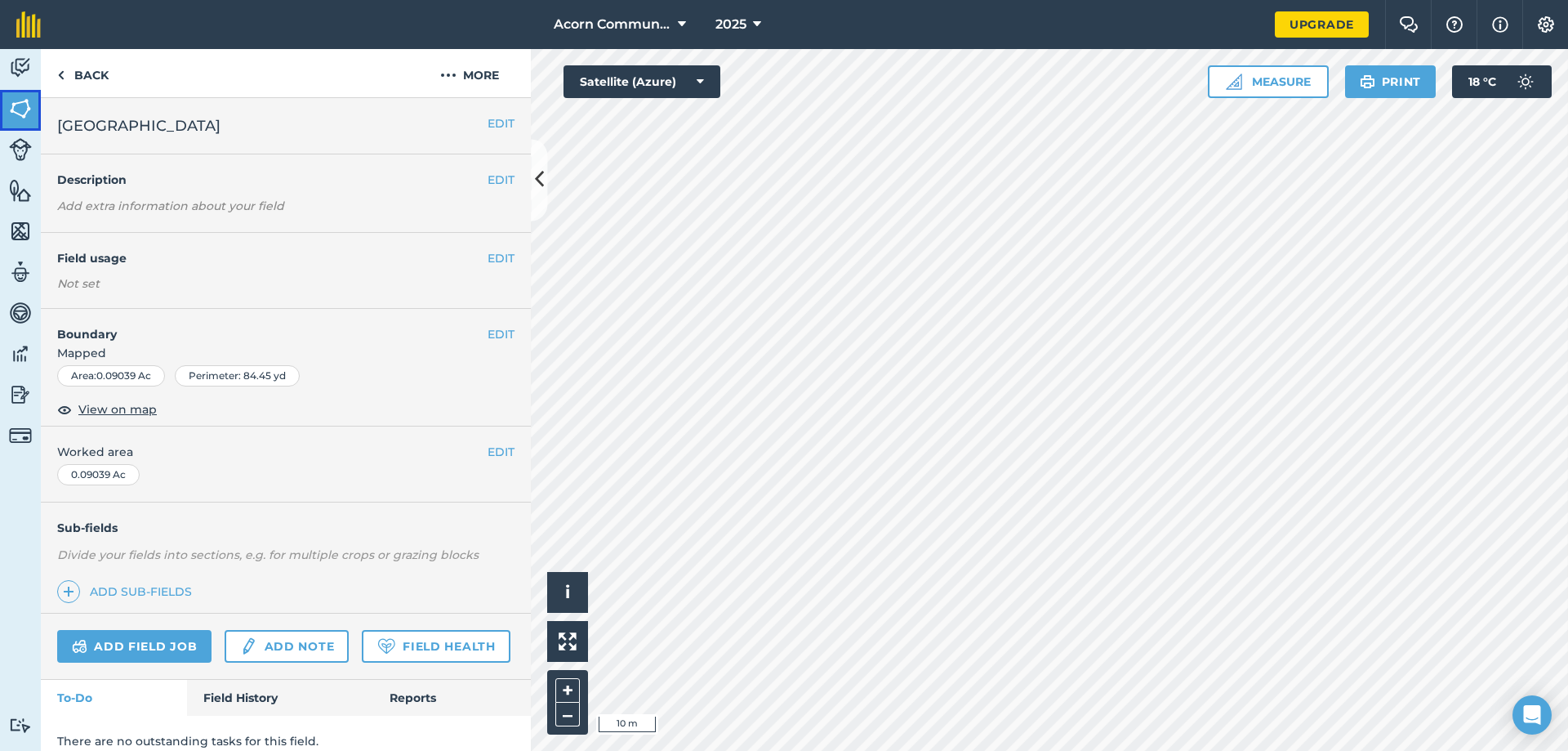
click at [16, 104] on img at bounding box center [20, 109] width 23 height 25
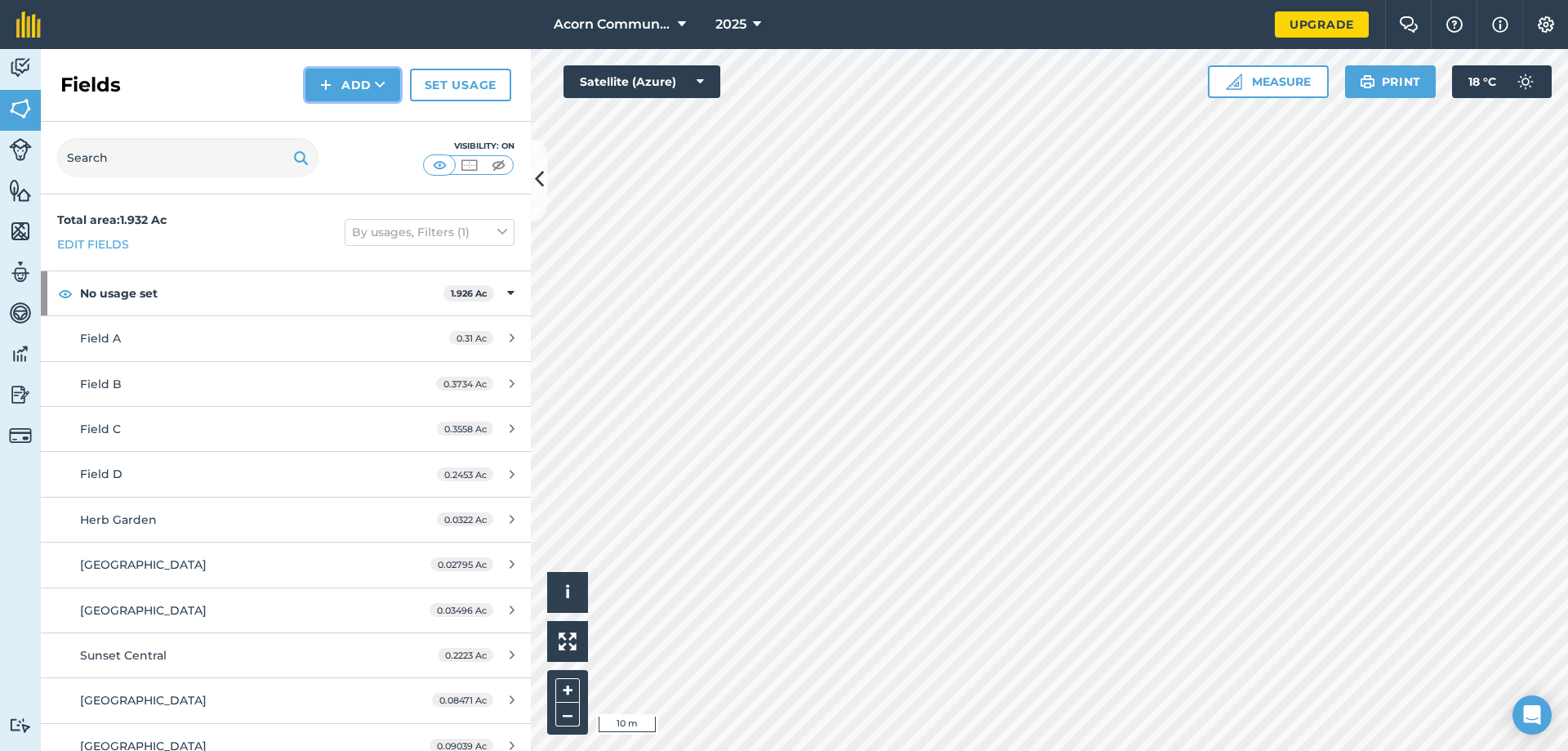
click at [352, 95] on button "Add" at bounding box center [353, 84] width 95 height 33
click at [355, 120] on link "Draw" at bounding box center [352, 121] width 90 height 36
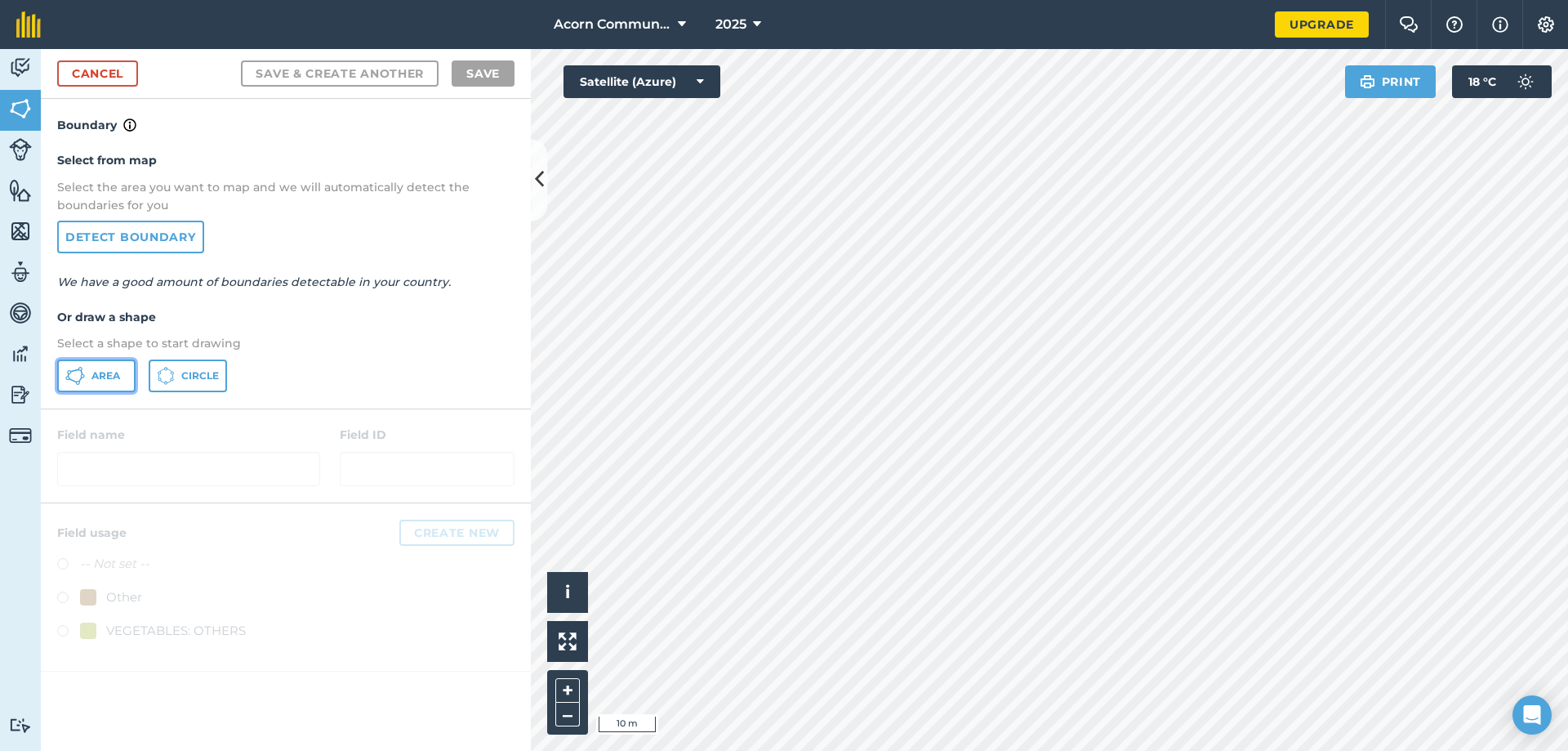
click at [94, 376] on span "Area" at bounding box center [105, 376] width 28 height 13
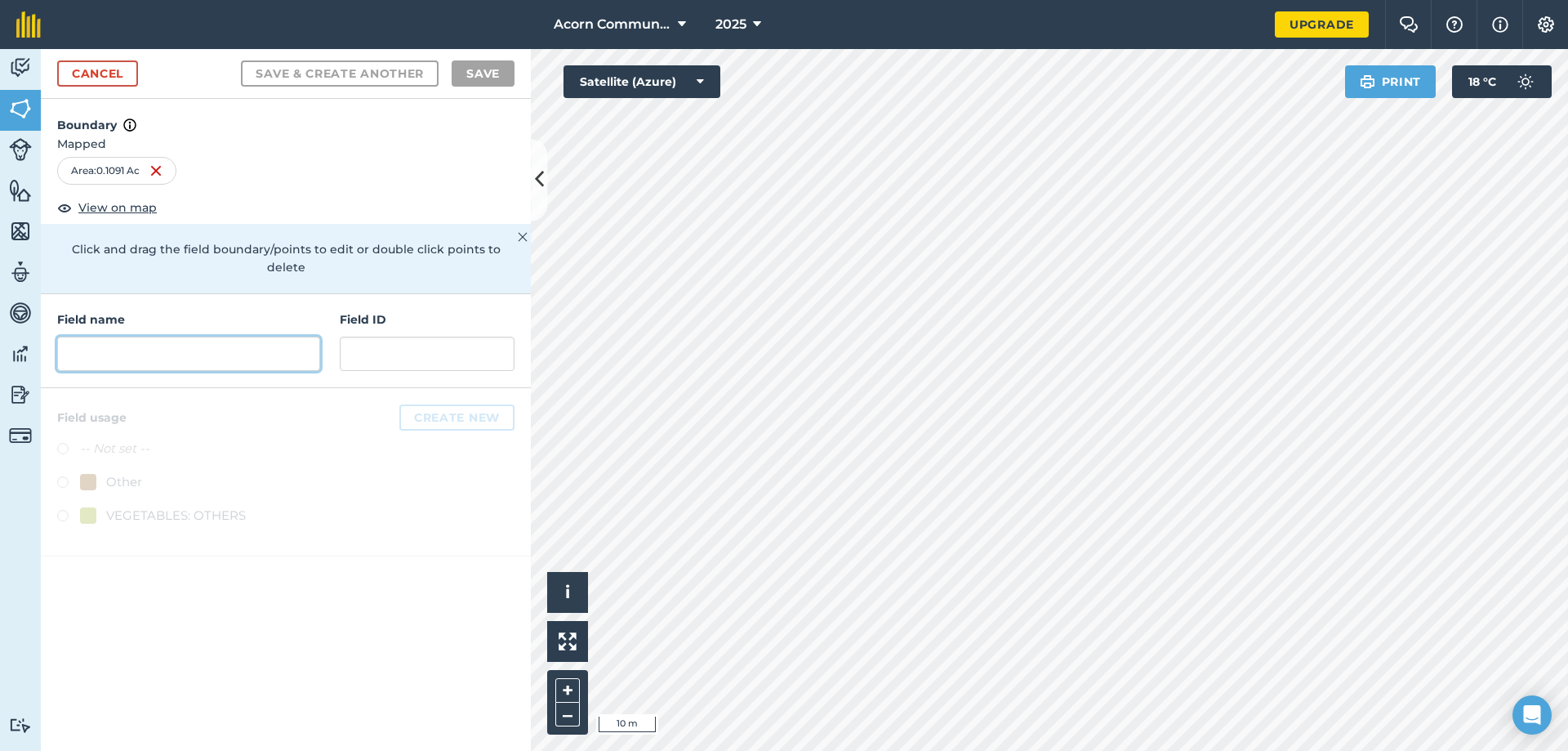
click at [169, 341] on input "text" at bounding box center [189, 354] width 263 height 35
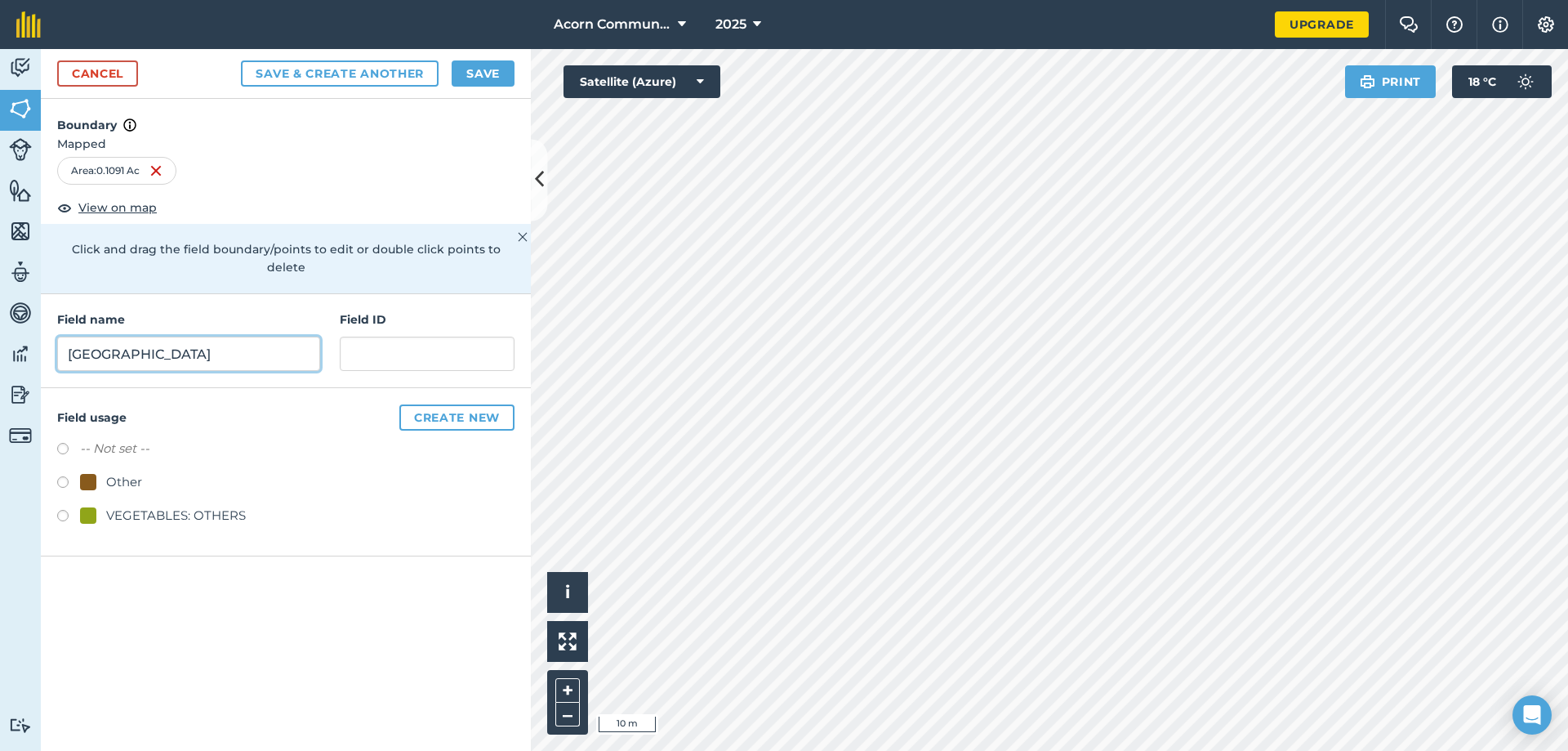
type input "[GEOGRAPHIC_DATA]"
click at [481, 66] on button "Save" at bounding box center [483, 73] width 63 height 26
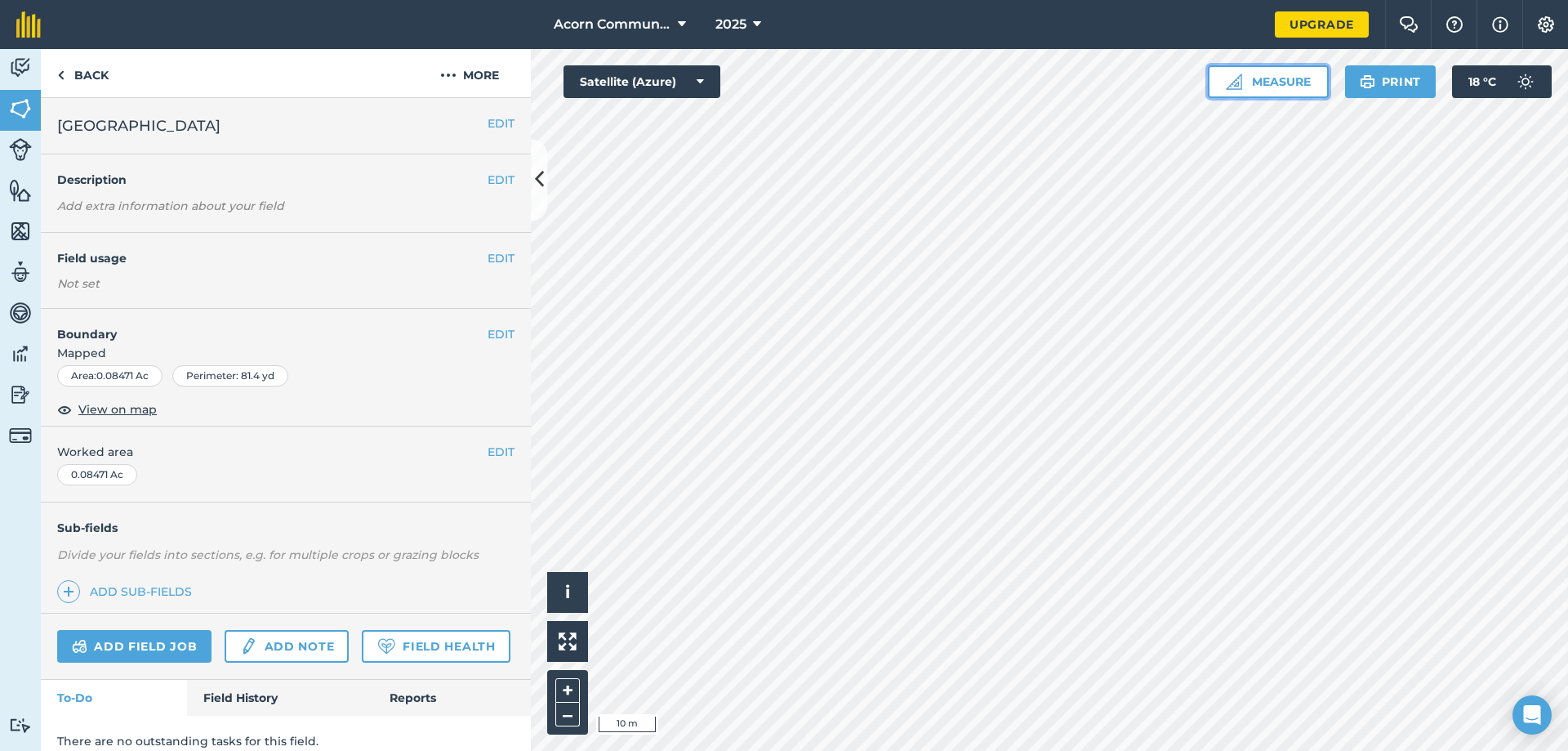
click at [1253, 81] on button "Measure" at bounding box center [1268, 82] width 121 height 33
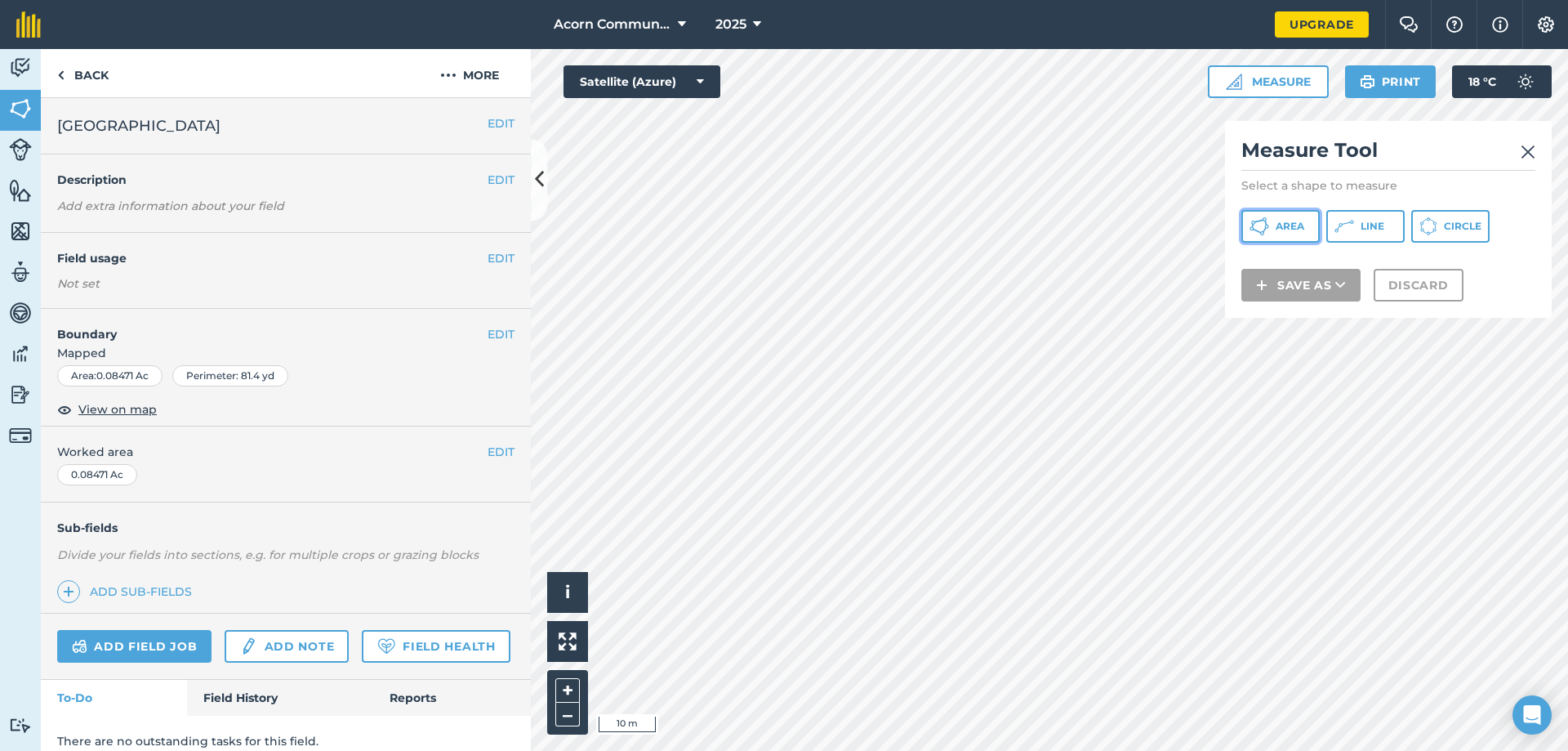
click at [1253, 228] on span "Area" at bounding box center [1290, 226] width 28 height 13
drag, startPoint x: 1380, startPoint y: 152, endPoint x: 1295, endPoint y: 145, distance: 85.3
click at [1253, 145] on h2 "Measure Tool" at bounding box center [1389, 154] width 294 height 34
click at [1253, 223] on span "Line" at bounding box center [1372, 226] width 24 height 13
click at [1253, 89] on button "Measure" at bounding box center [1268, 82] width 121 height 33
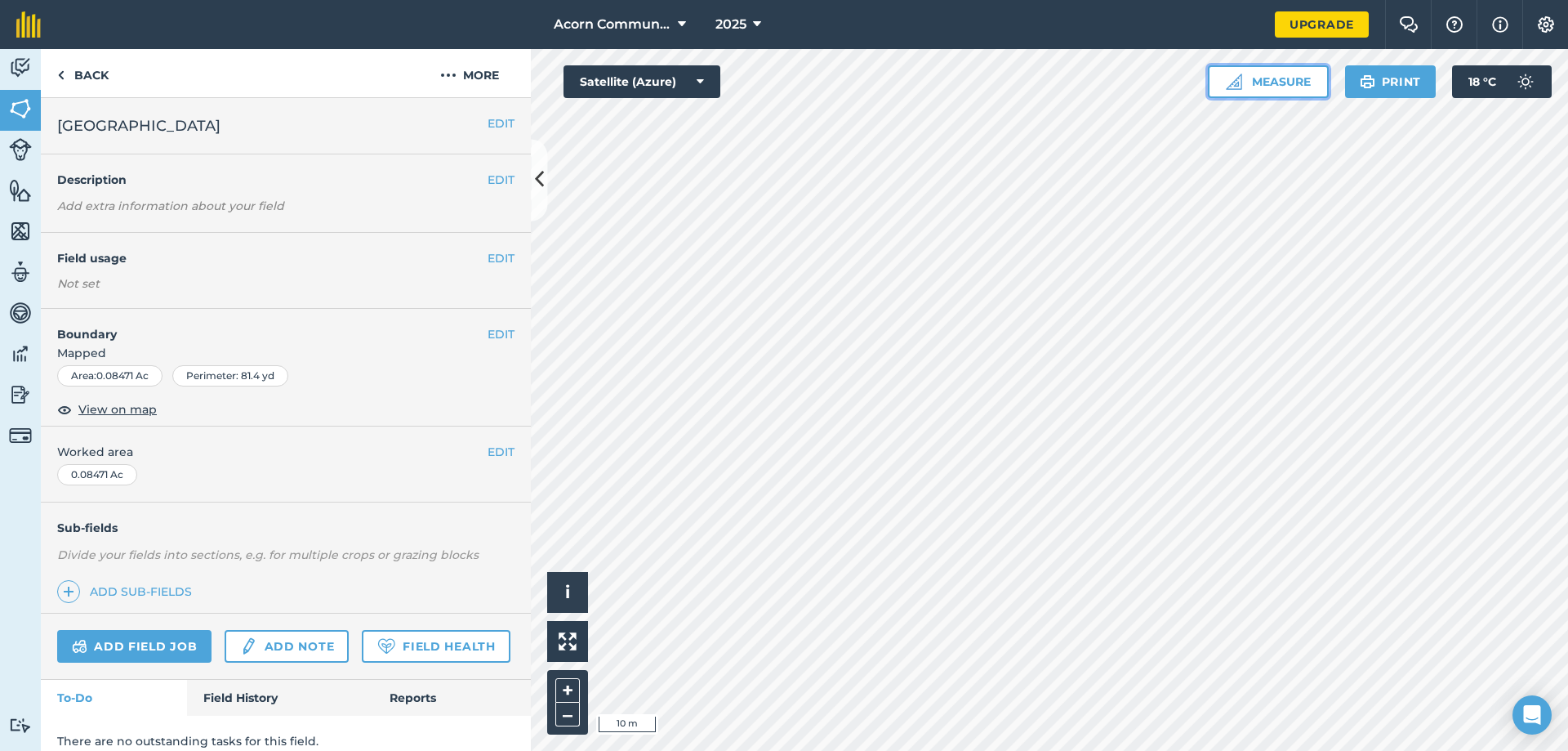
click at [1253, 82] on button "Measure" at bounding box center [1268, 82] width 121 height 33
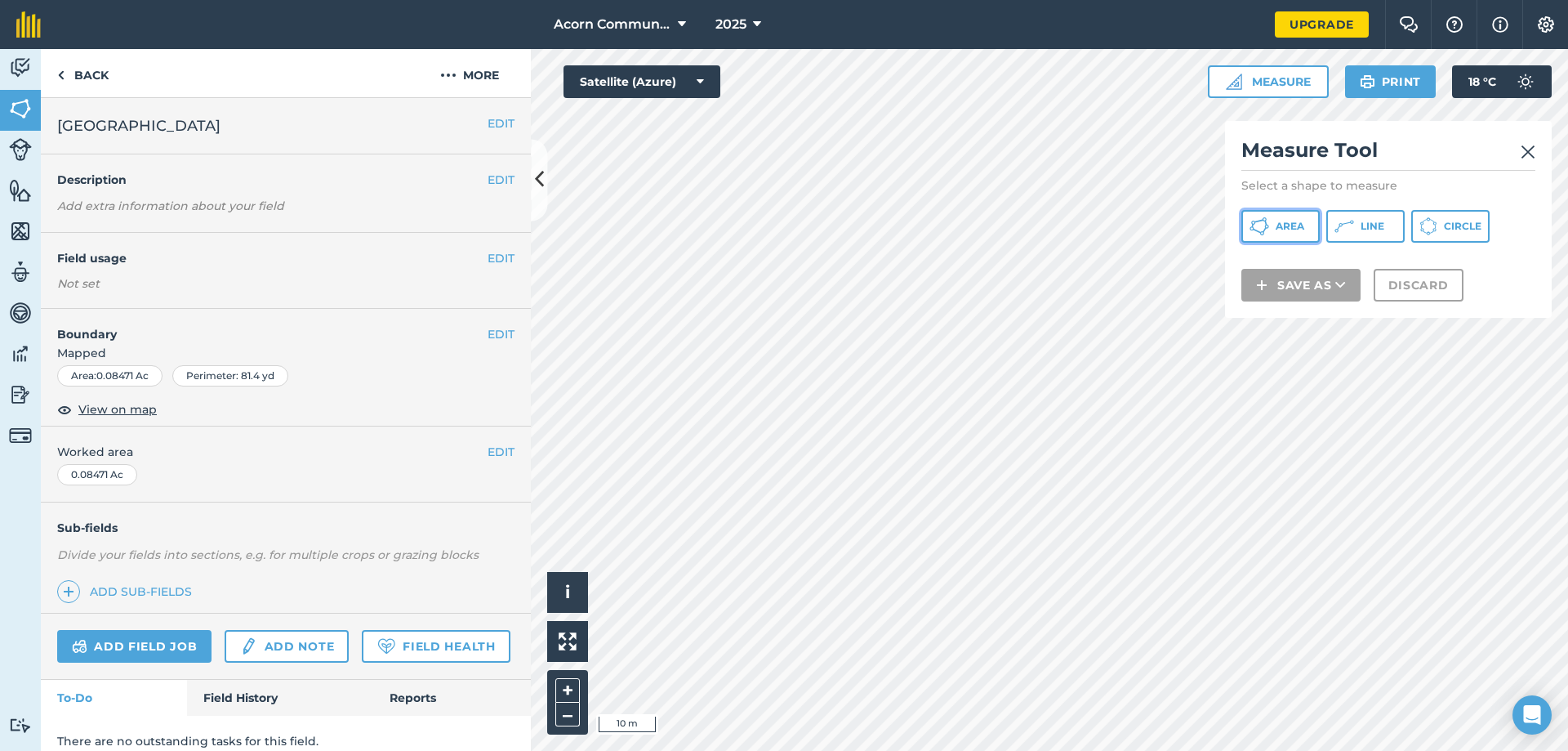
click at [1253, 225] on button "Area" at bounding box center [1281, 226] width 78 height 33
click at [1253, 147] on img at bounding box center [1528, 152] width 15 height 20
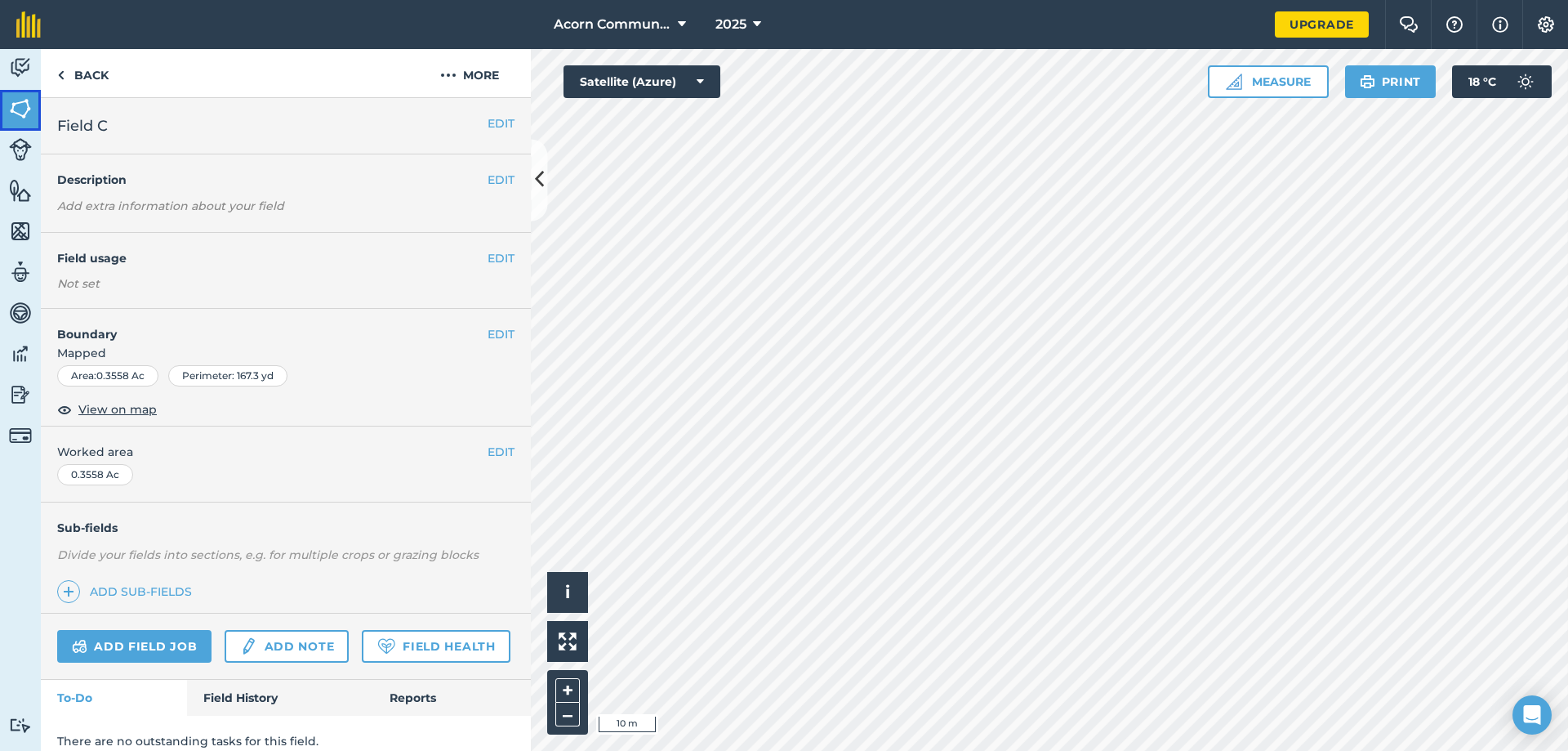
click at [16, 108] on img at bounding box center [20, 109] width 23 height 25
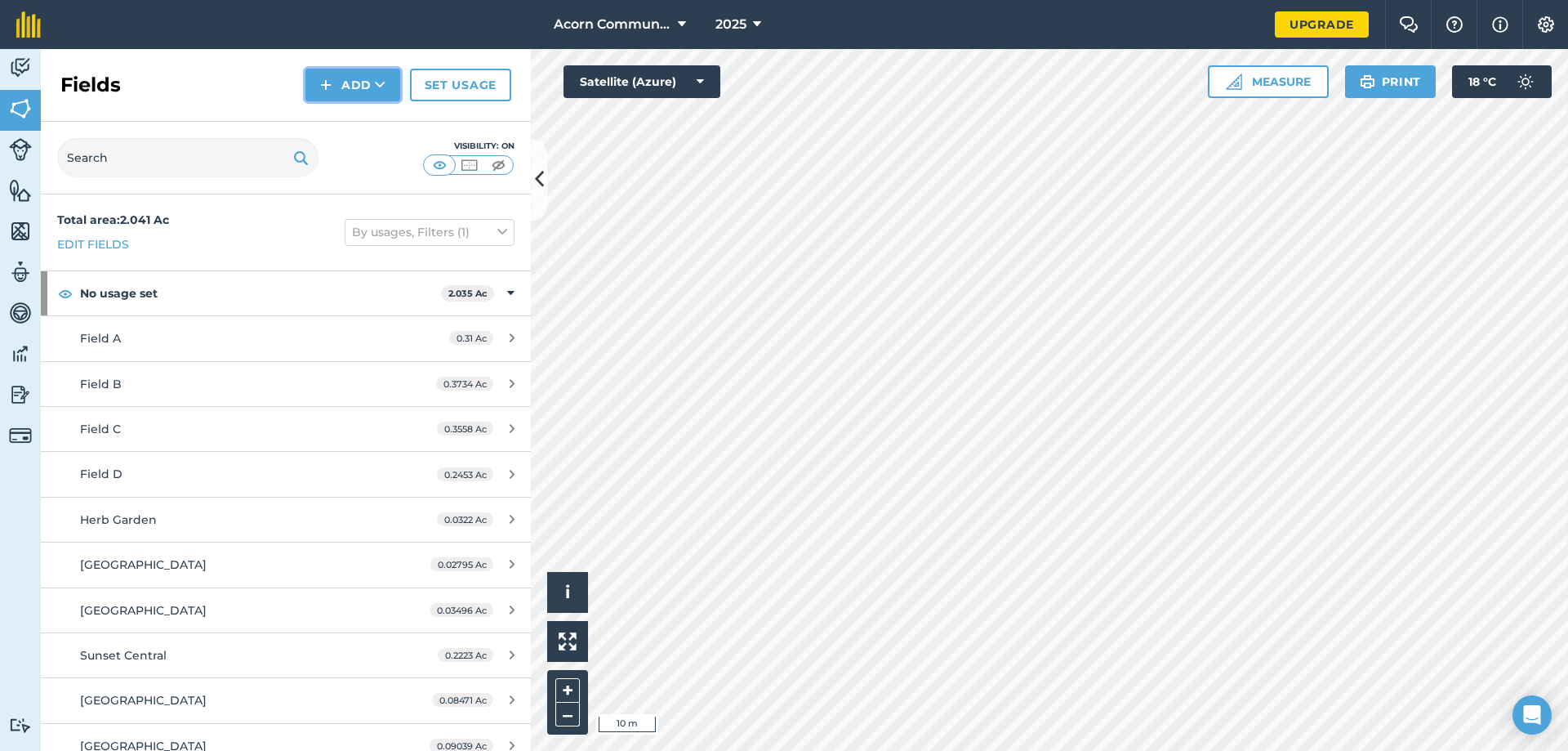
click at [368, 87] on button "Add" at bounding box center [353, 84] width 95 height 33
click at [372, 124] on link "Draw" at bounding box center [352, 121] width 90 height 36
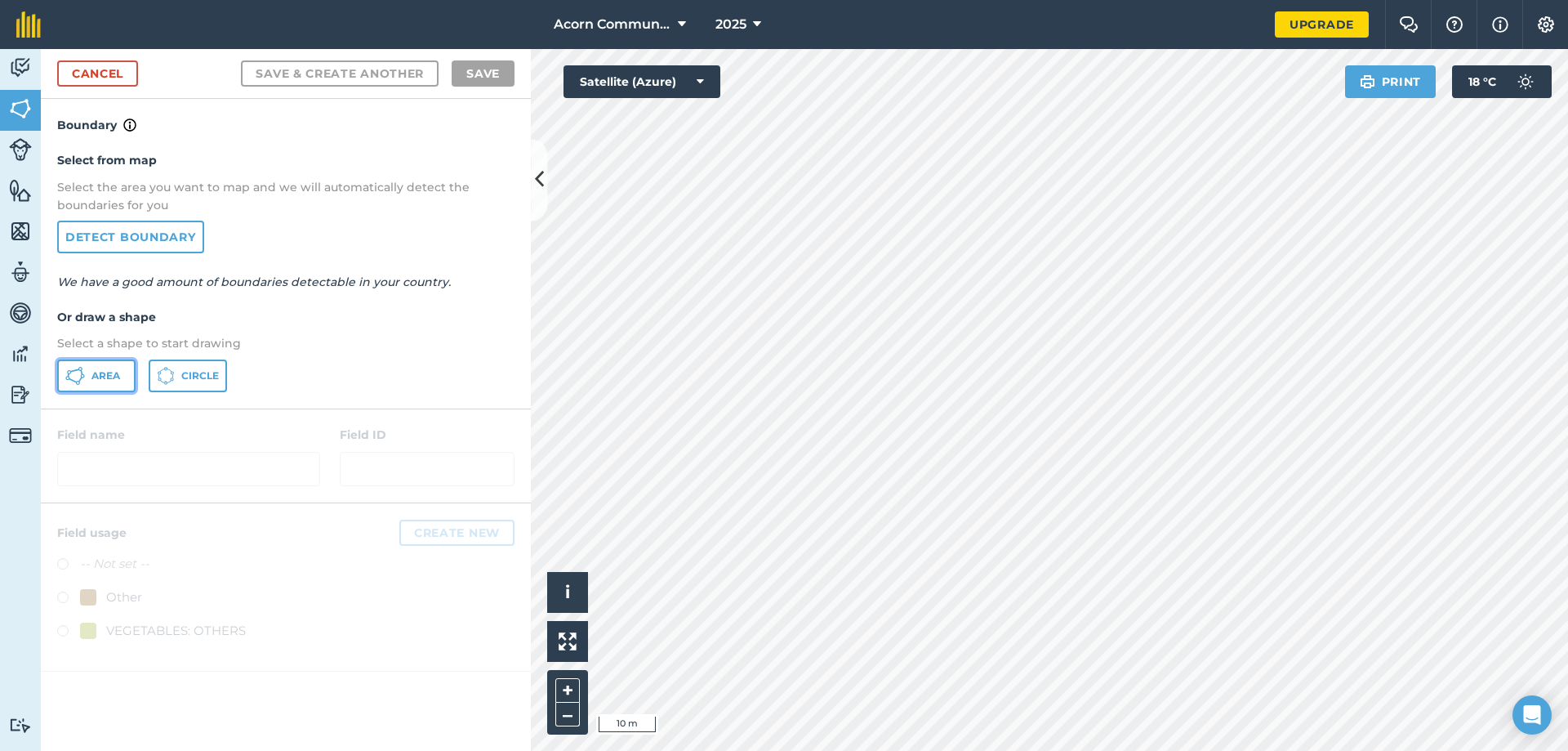
click at [90, 377] on button "Area" at bounding box center [97, 375] width 78 height 33
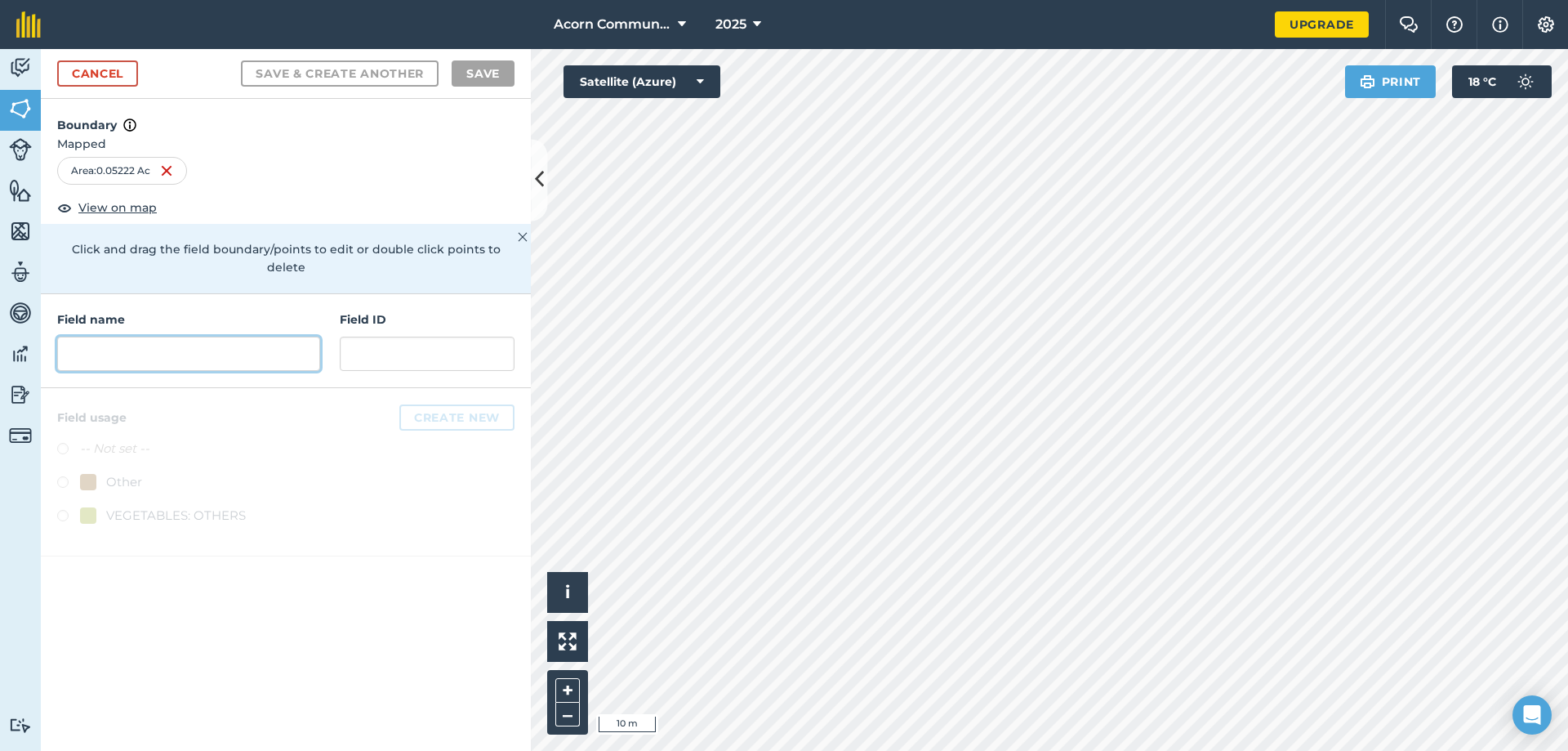
click at [185, 339] on input "text" at bounding box center [189, 354] width 263 height 35
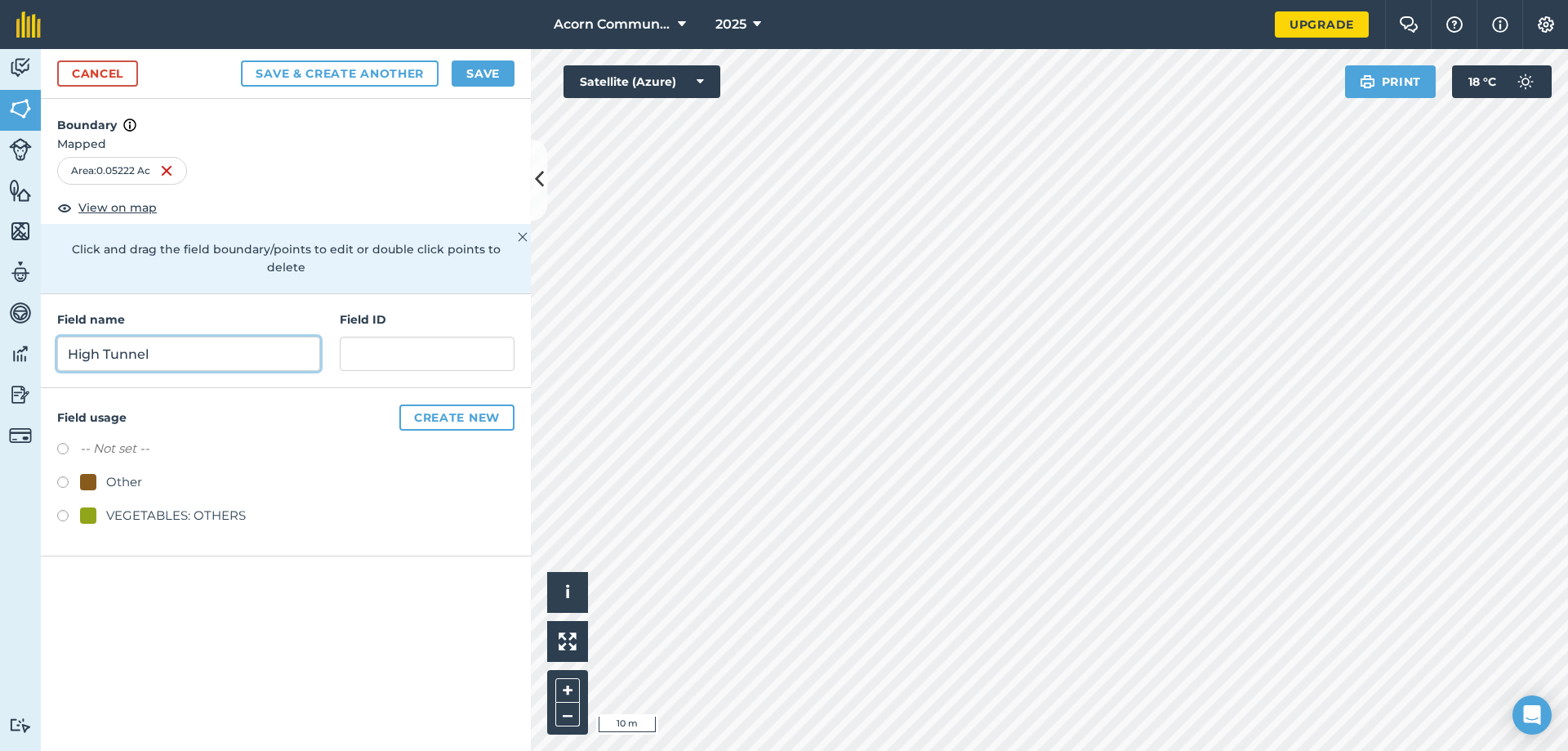
type input "High Tunnel"
click at [477, 69] on button "Save" at bounding box center [483, 73] width 63 height 26
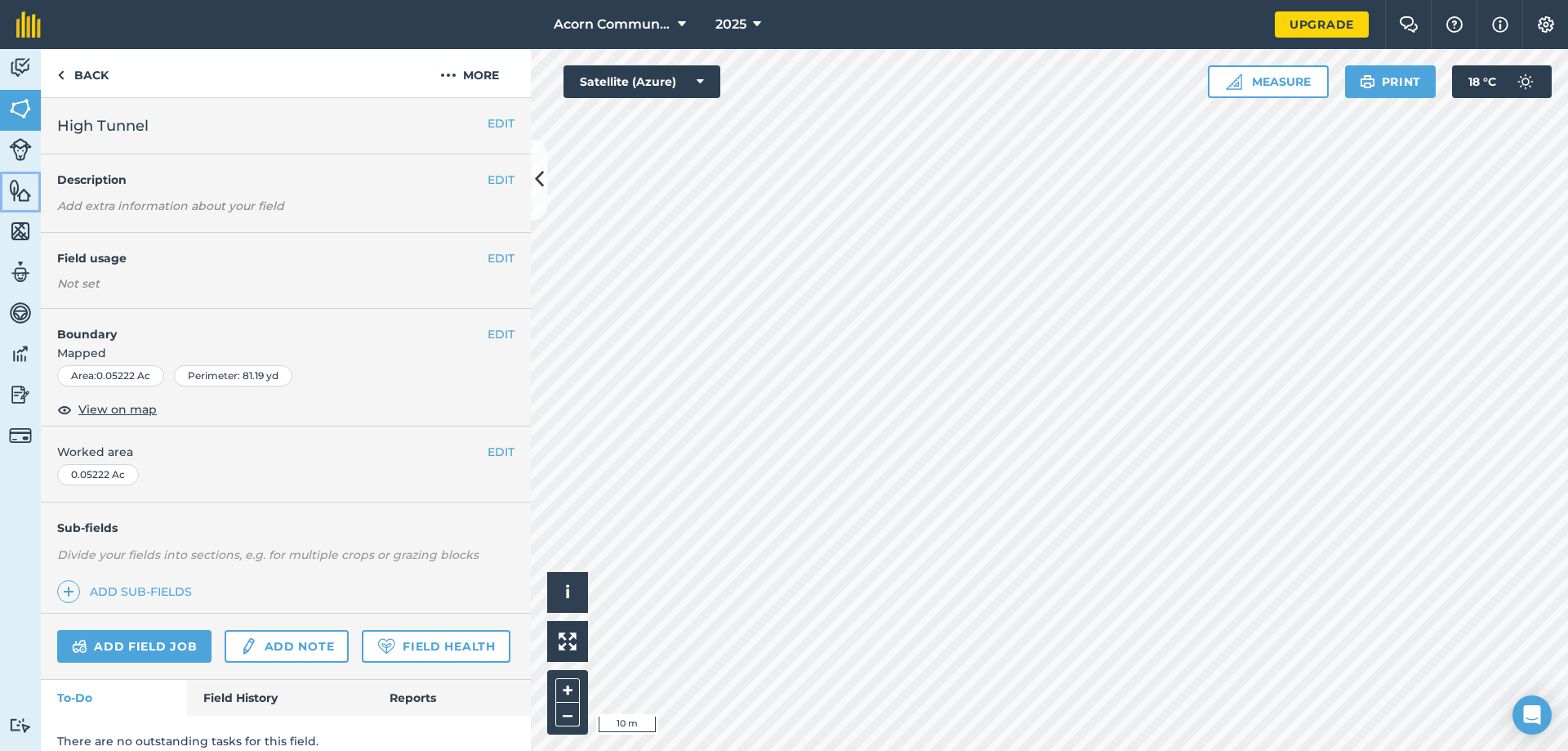
click at [23, 201] on img at bounding box center [20, 191] width 23 height 25
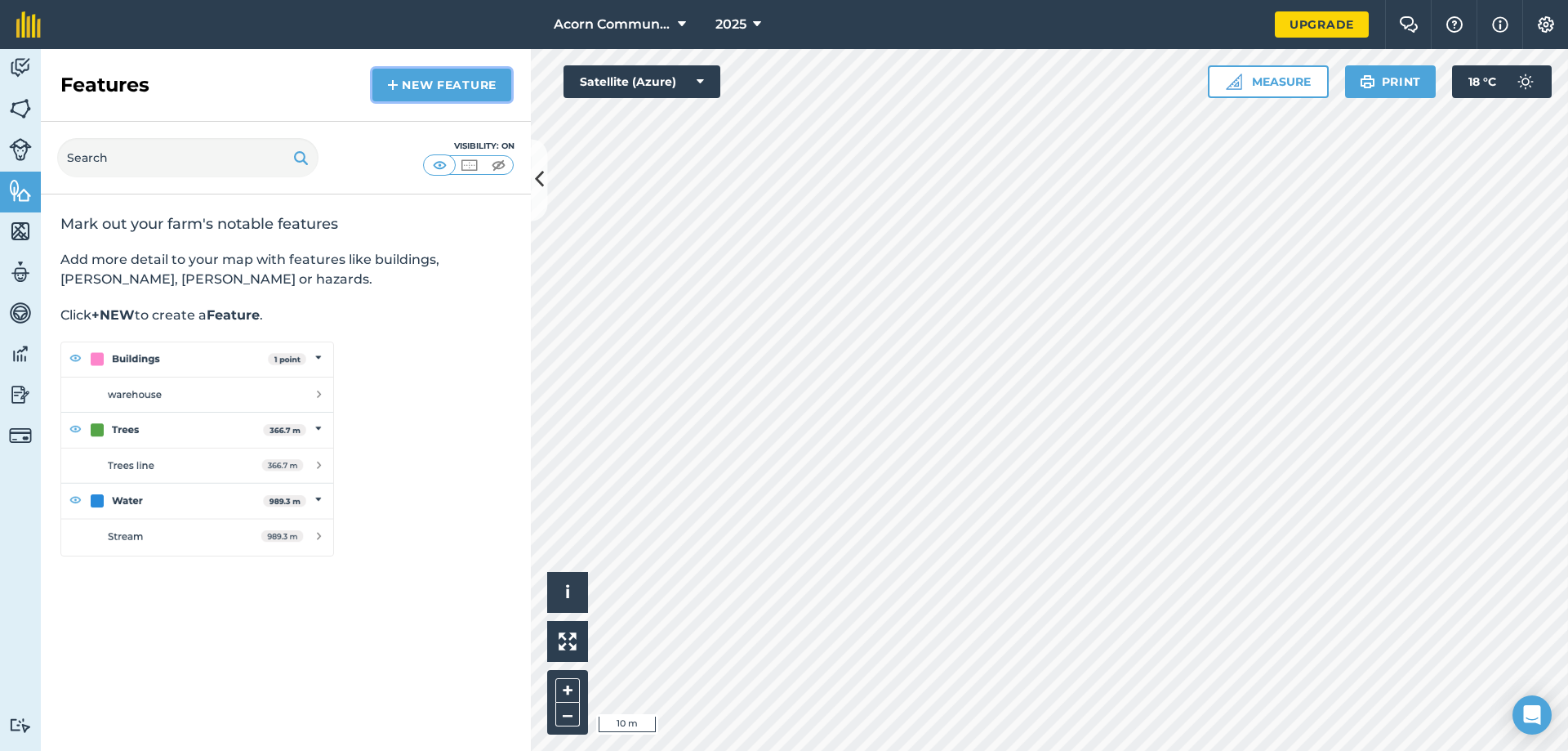
click at [420, 89] on link "New feature" at bounding box center [441, 84] width 139 height 33
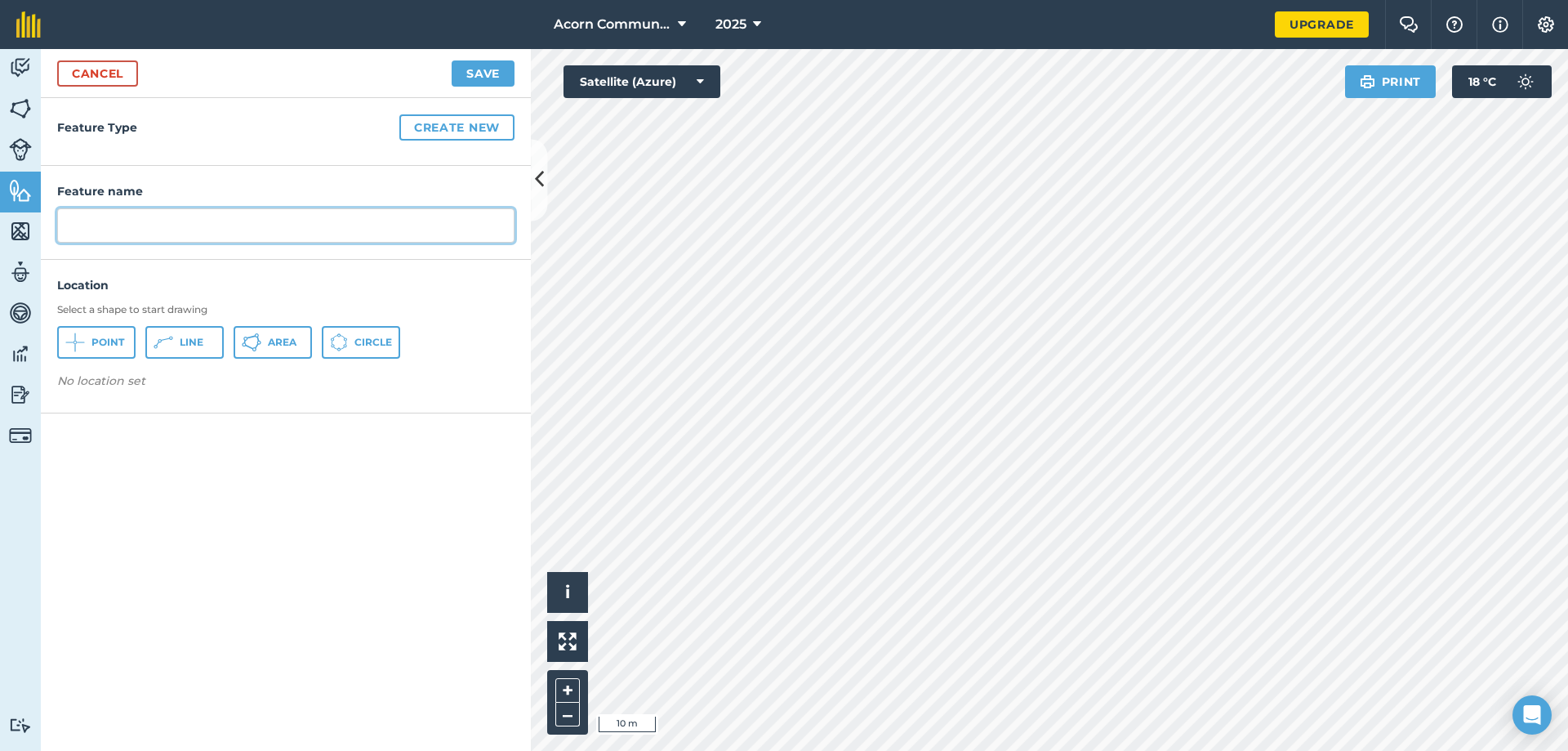
click at [191, 230] on input "text" at bounding box center [286, 225] width 457 height 35
type input "Greenhouse"
click at [269, 348] on span "Area" at bounding box center [282, 342] width 28 height 13
click at [473, 78] on button "Save" at bounding box center [483, 73] width 63 height 26
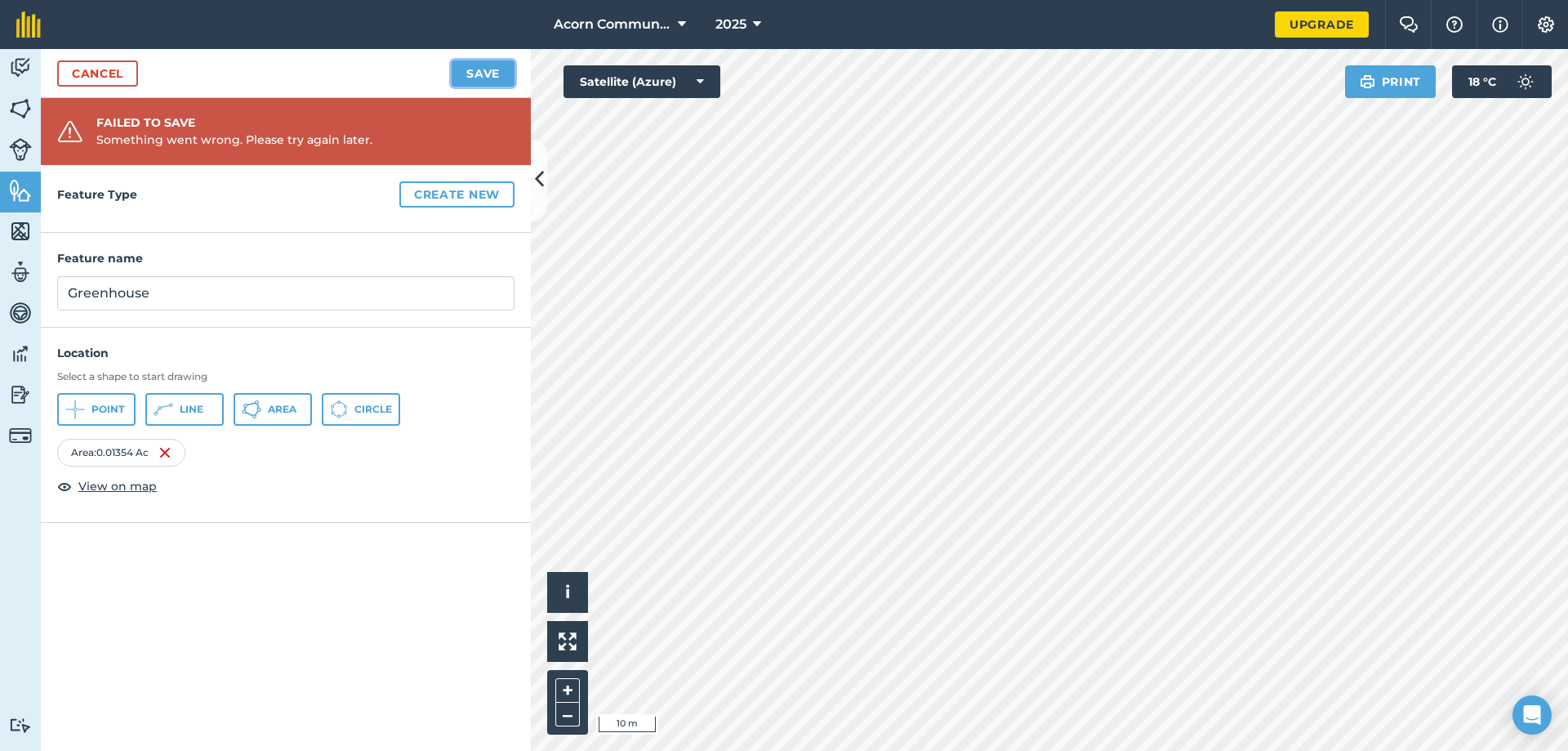
click at [480, 79] on button "Save" at bounding box center [483, 73] width 63 height 26
click at [108, 70] on link "Cancel" at bounding box center [98, 73] width 81 height 26
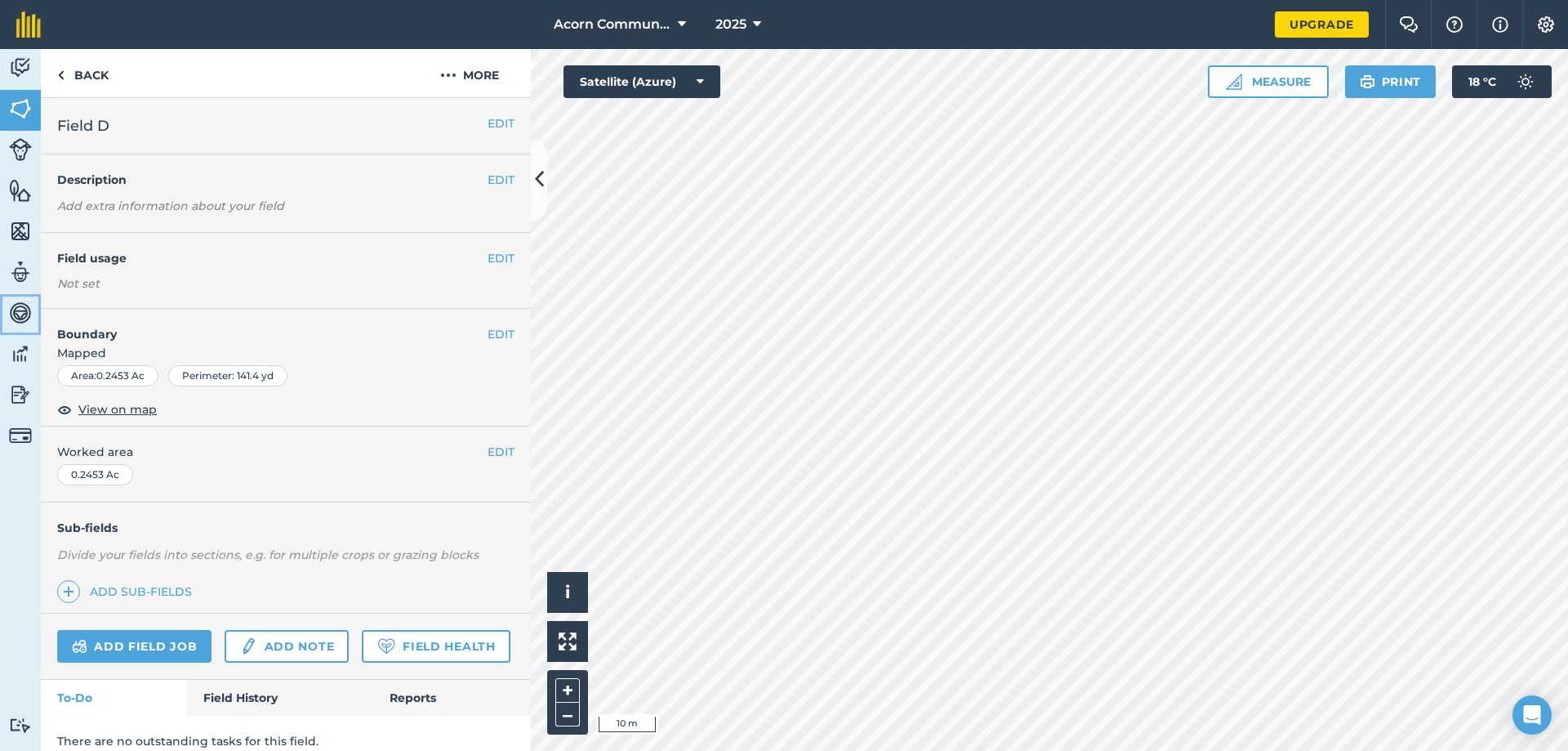
click at [26, 315] on img at bounding box center [20, 313] width 23 height 25
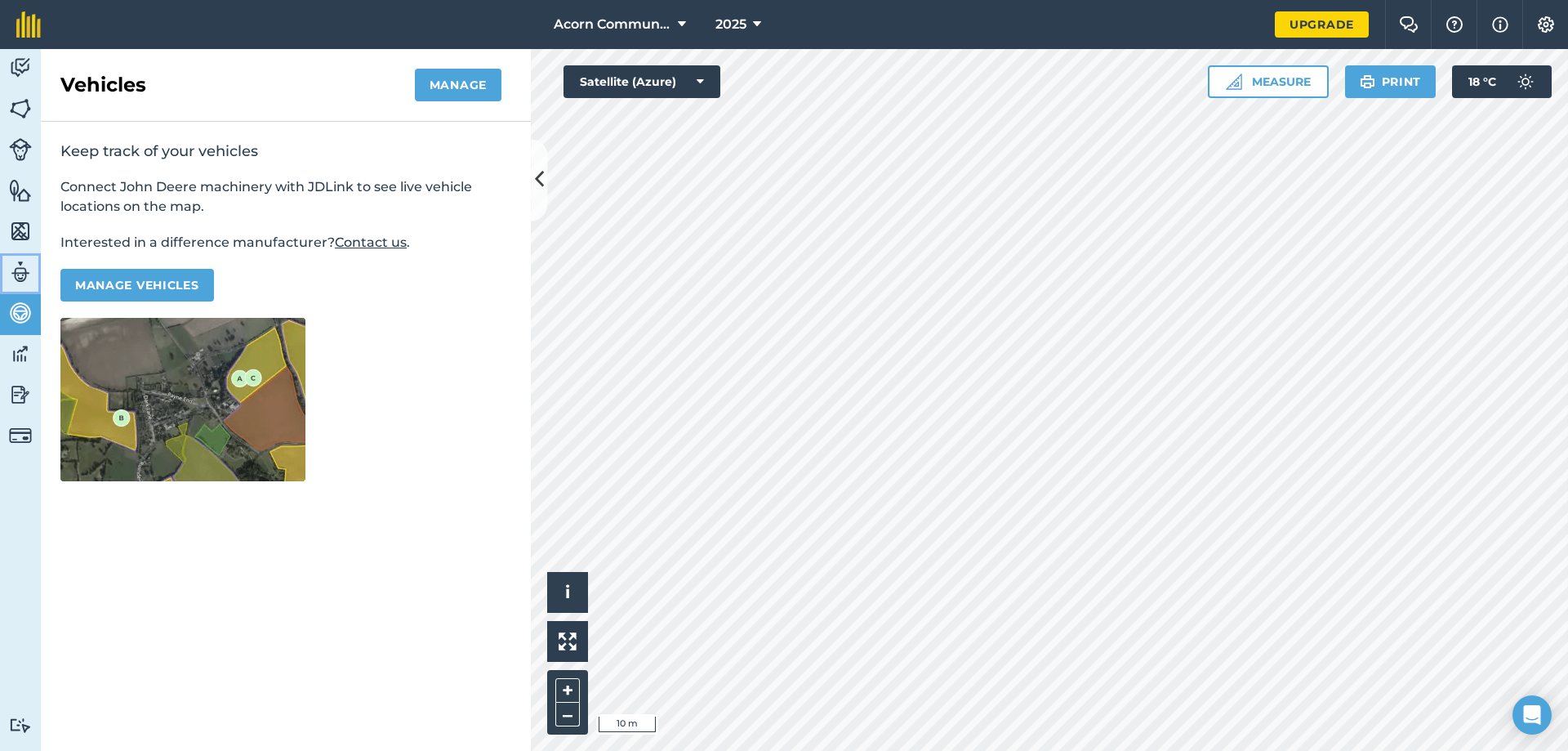
click at [16, 283] on img at bounding box center [20, 272] width 23 height 25
select select "MEMBER"
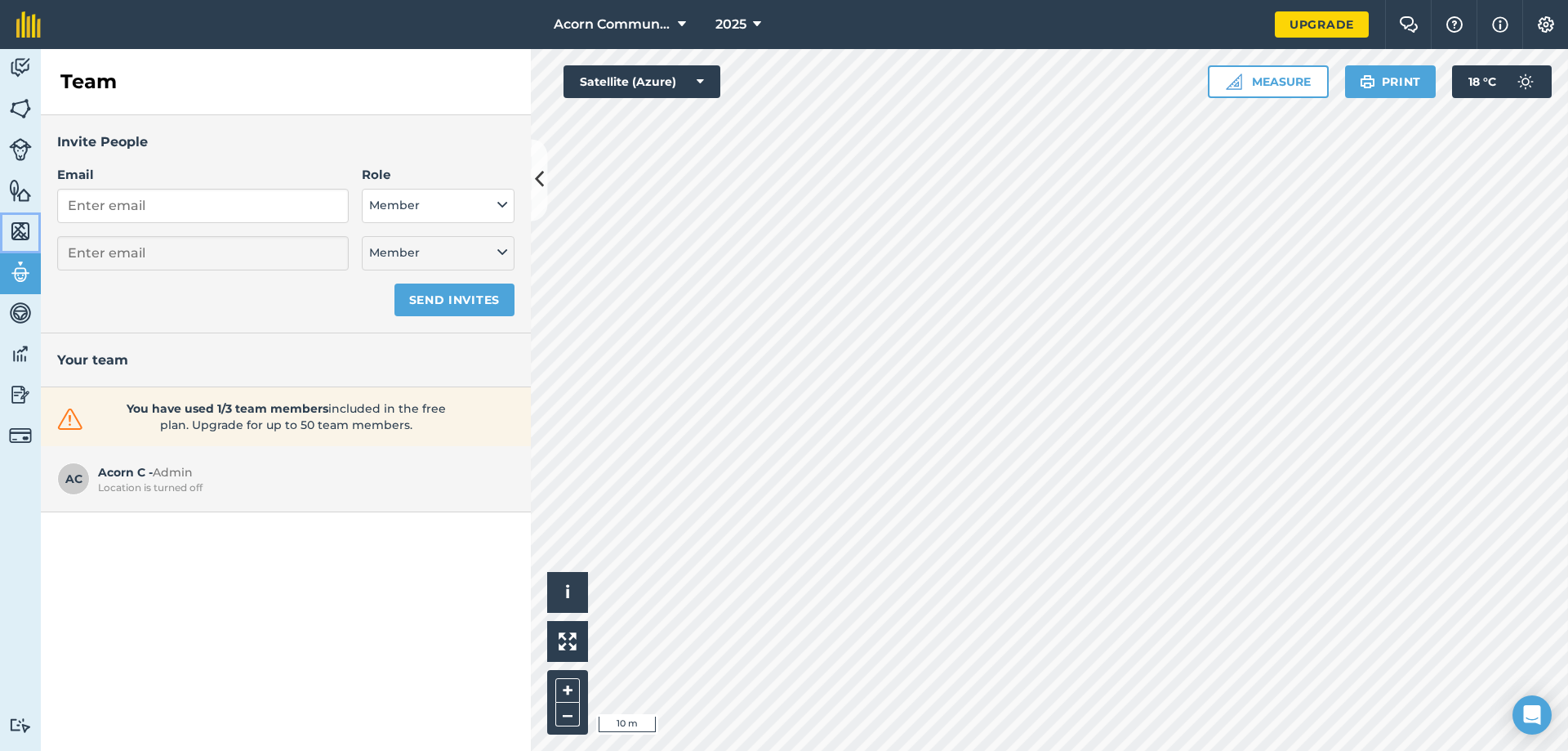
click at [20, 238] on img at bounding box center [20, 231] width 23 height 25
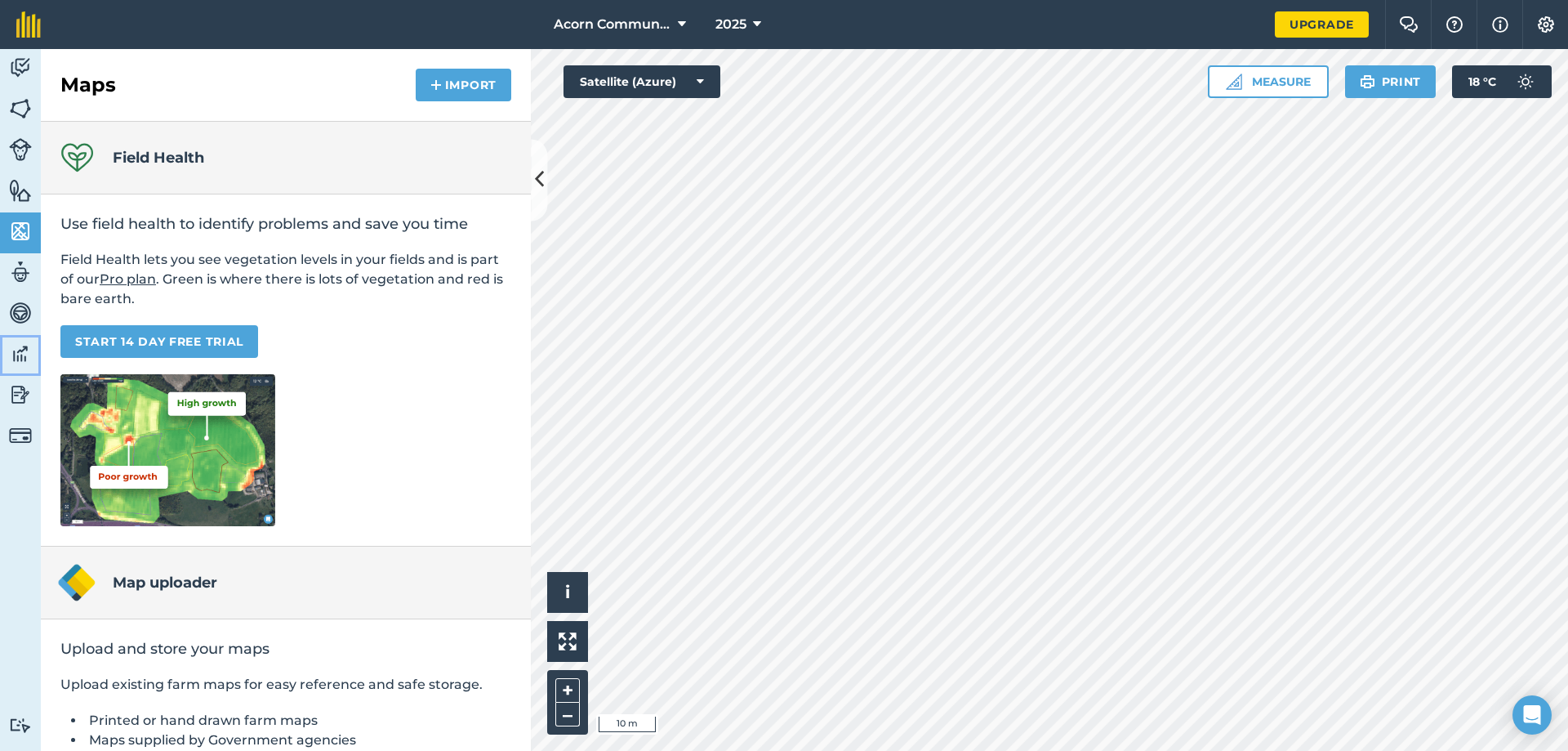
click at [25, 354] on img at bounding box center [20, 354] width 23 height 25
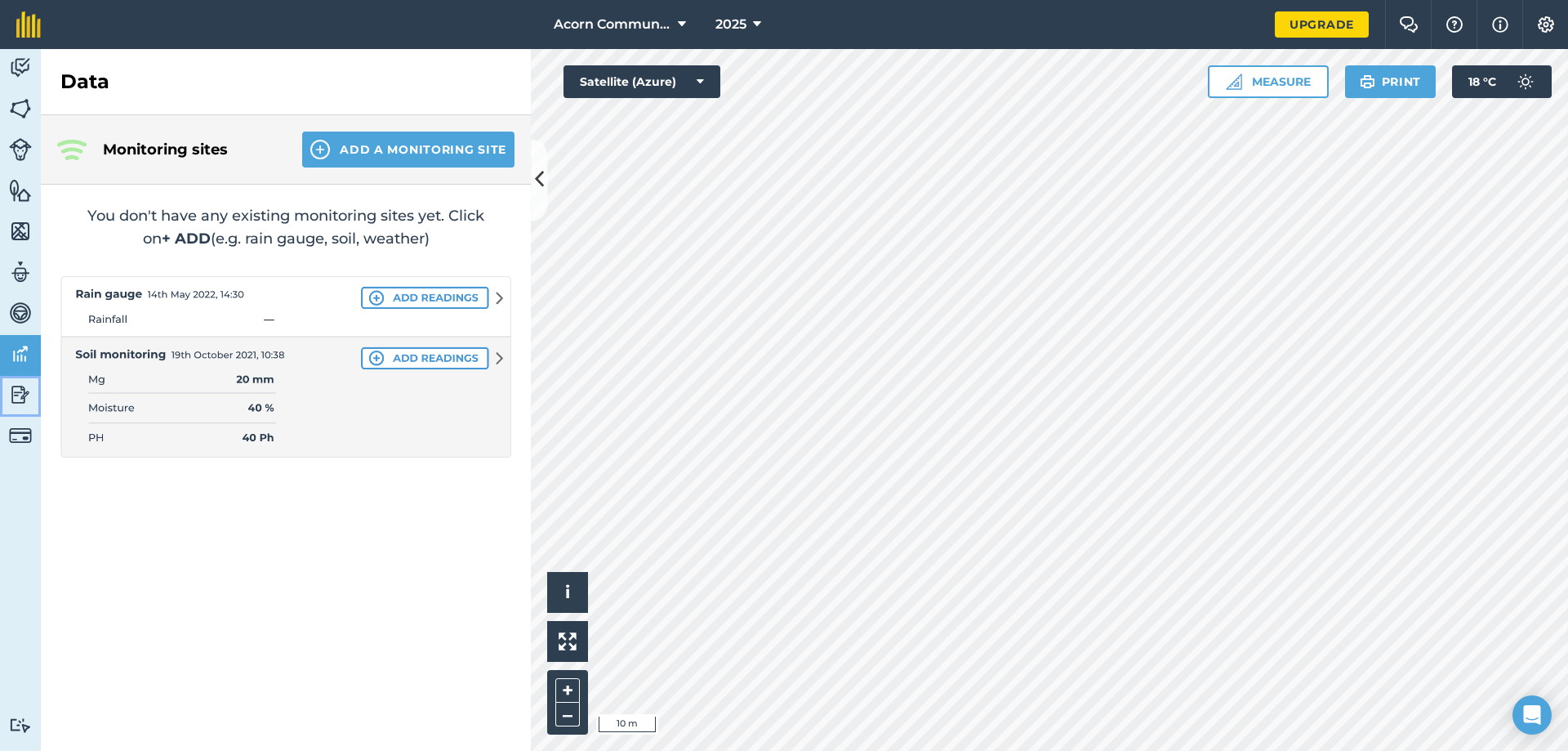
click at [26, 399] on img at bounding box center [20, 395] width 23 height 25
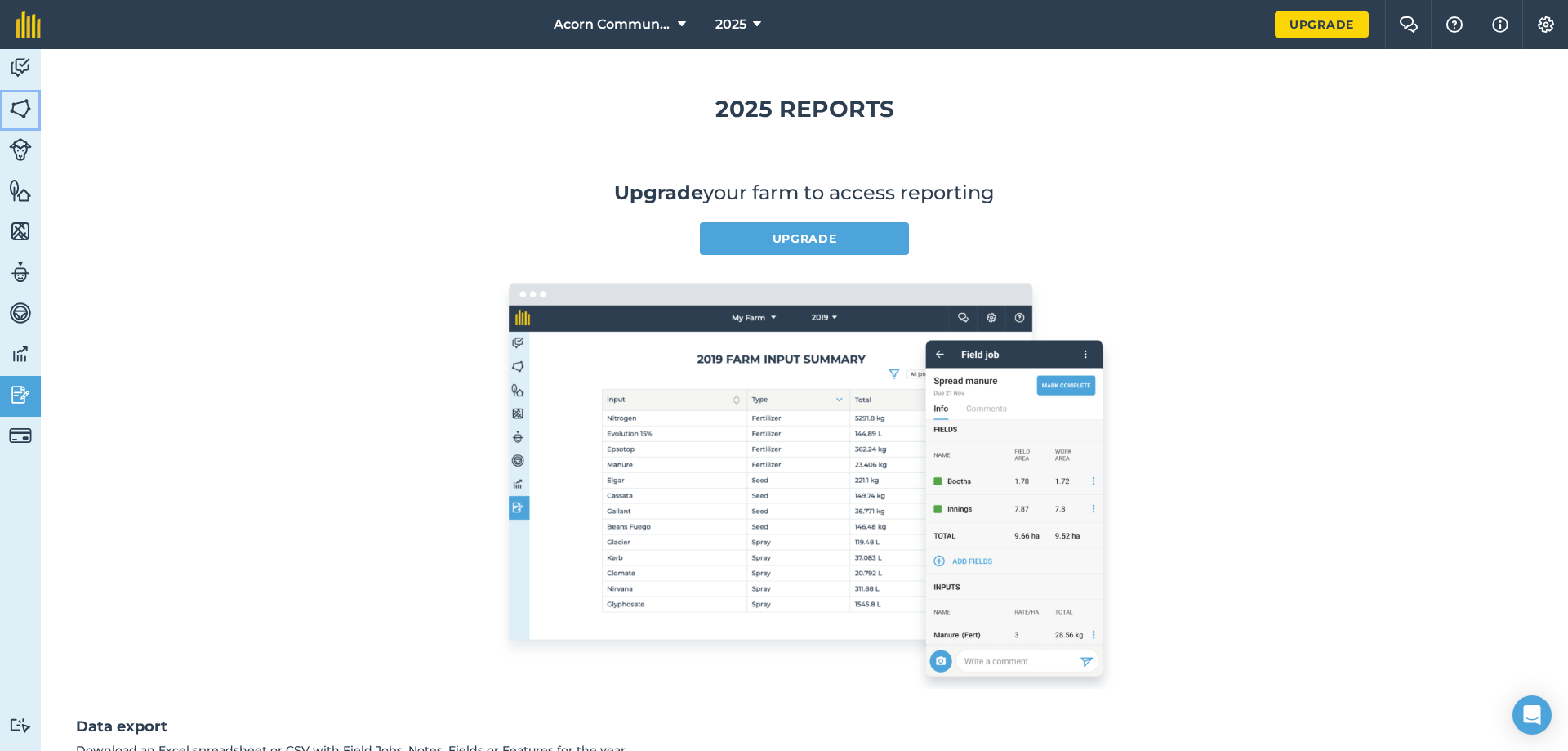
click at [26, 116] on img at bounding box center [20, 109] width 23 height 25
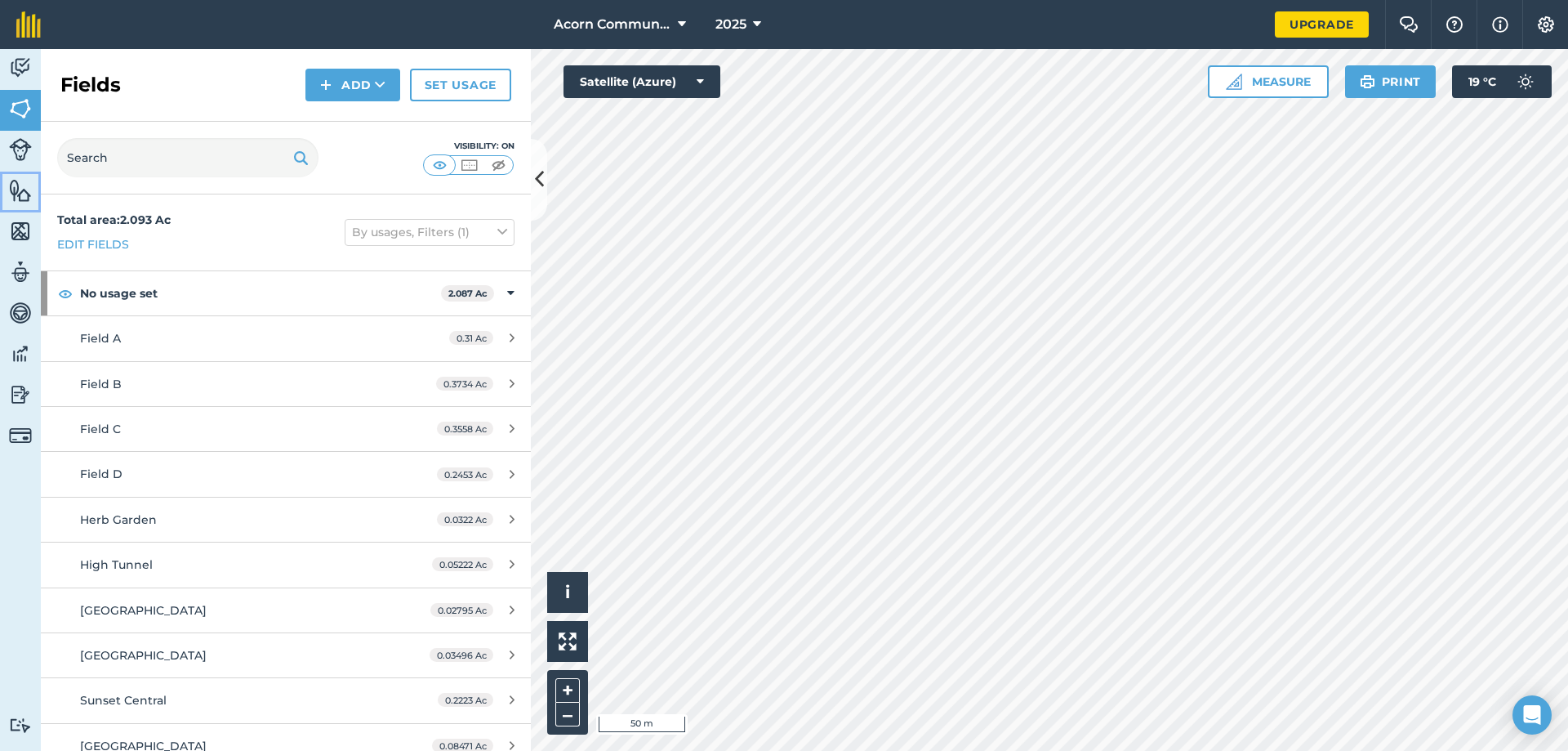
click at [27, 196] on img at bounding box center [20, 191] width 23 height 25
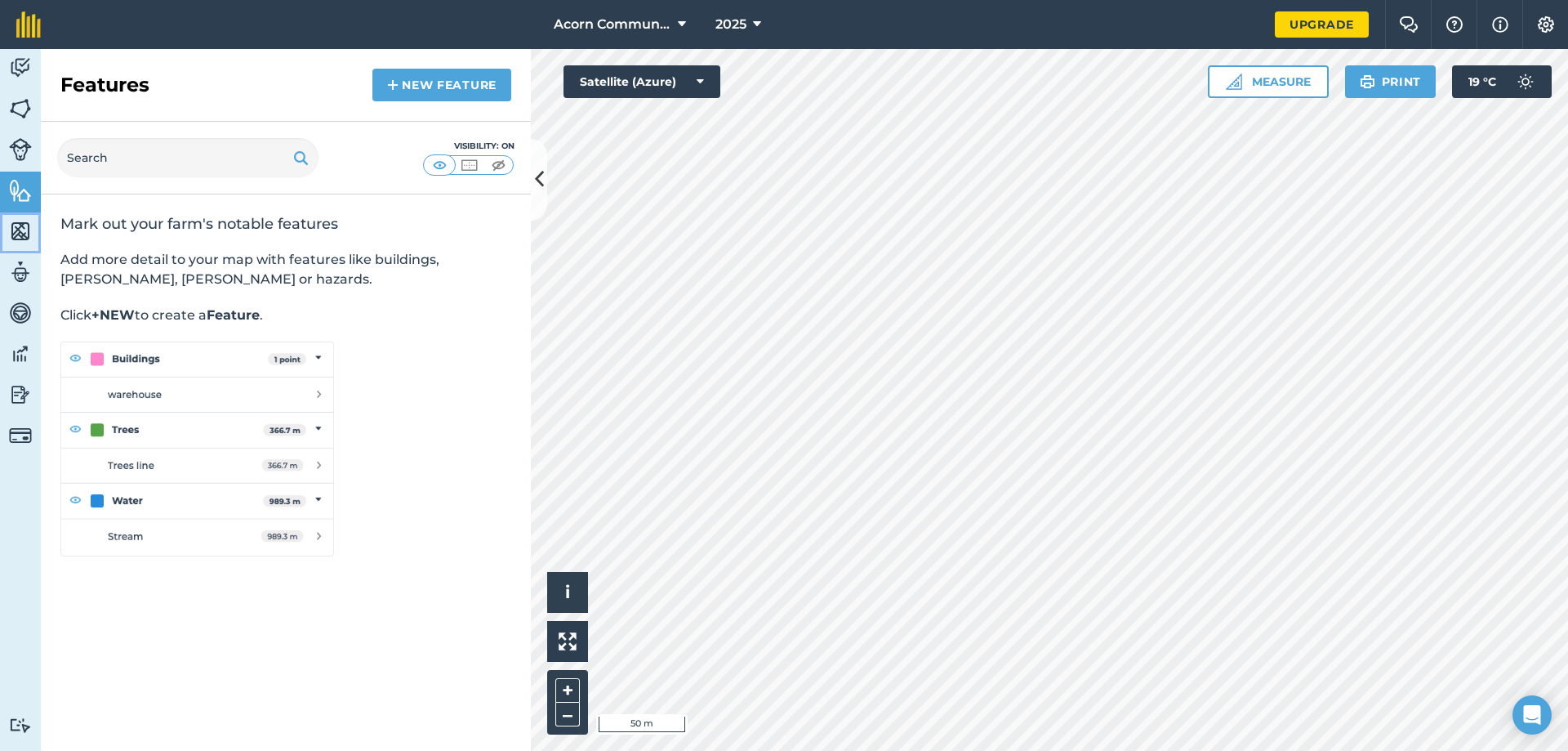
click at [27, 235] on img at bounding box center [20, 231] width 23 height 25
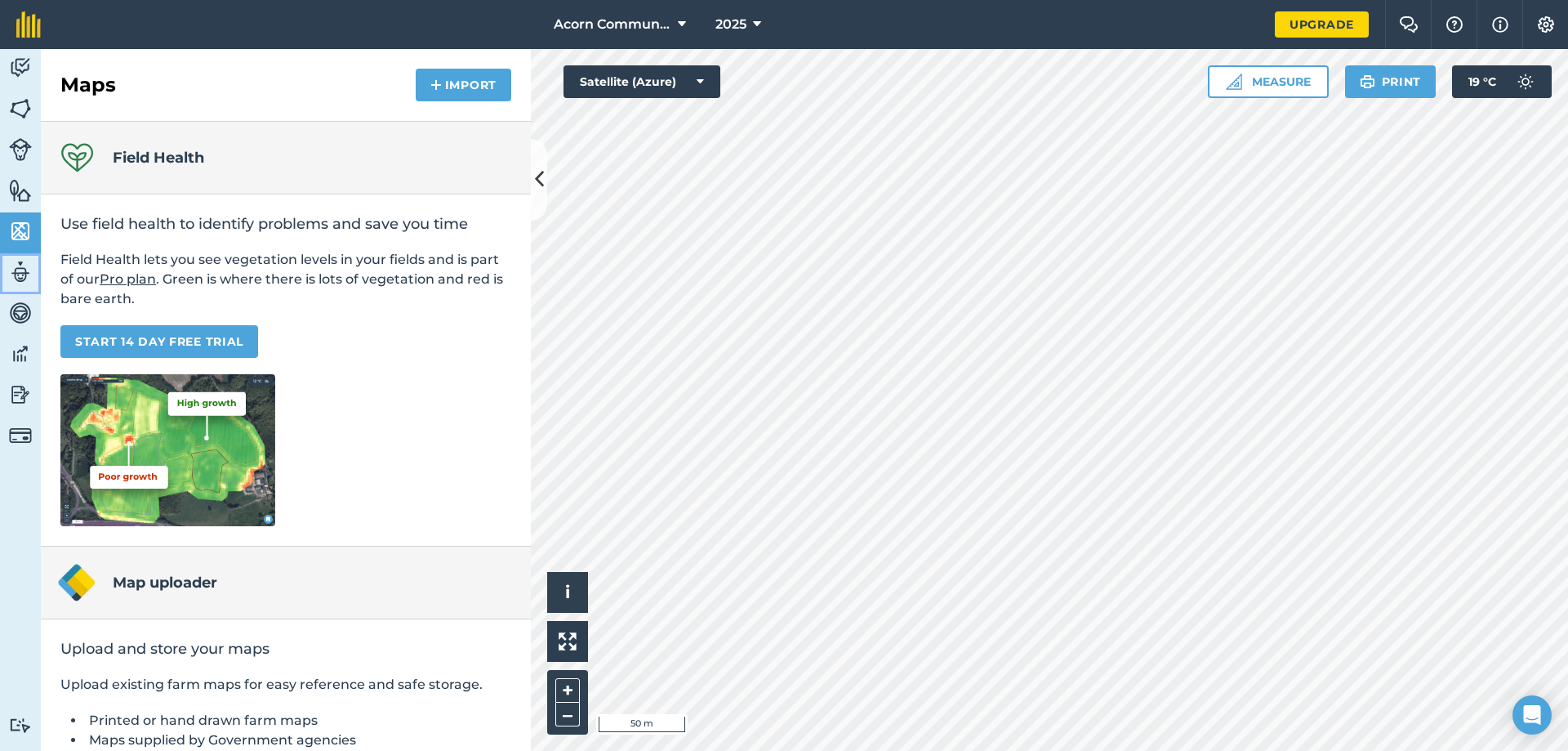
click at [24, 269] on img at bounding box center [20, 272] width 23 height 25
select select "MEMBER"
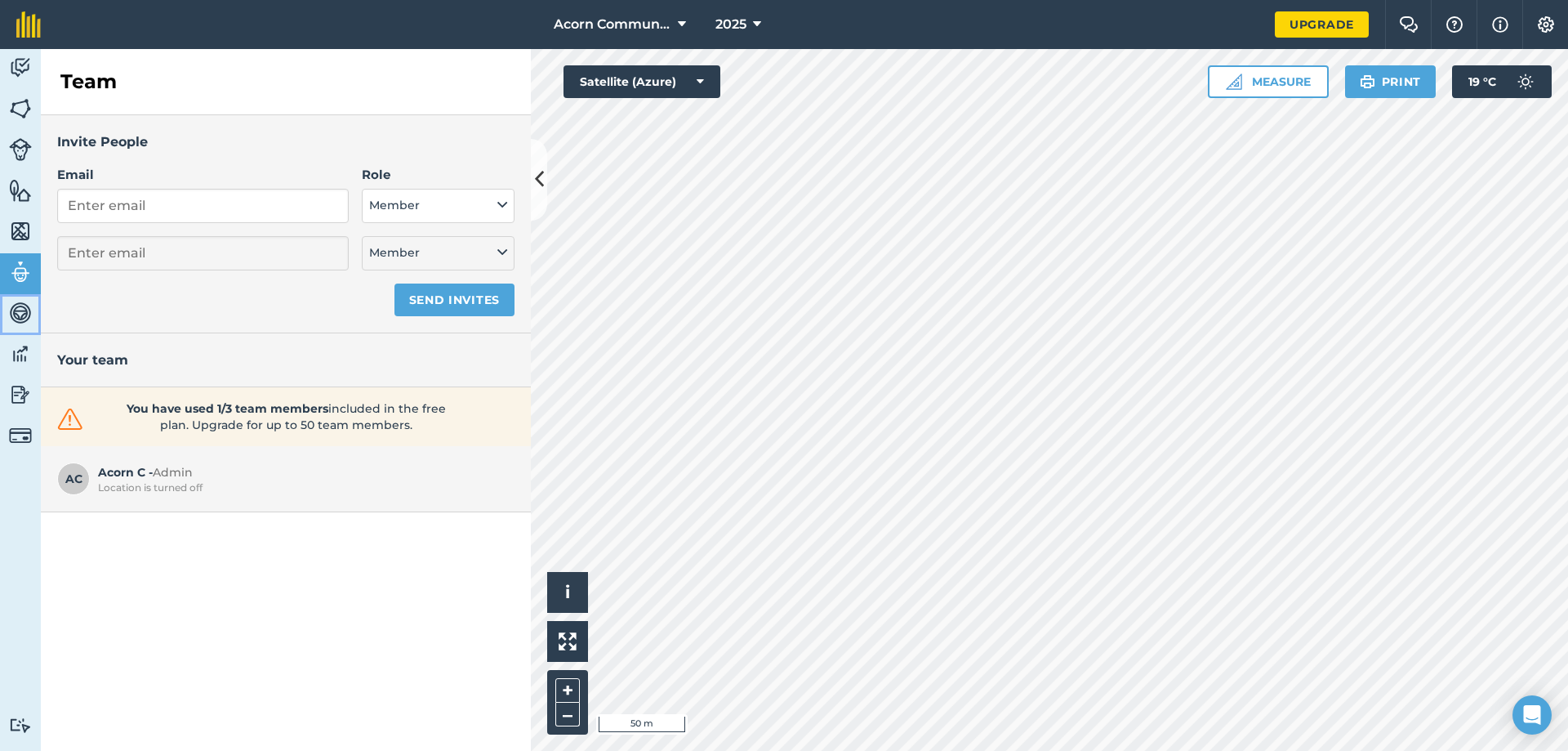
click at [16, 310] on img at bounding box center [20, 313] width 23 height 25
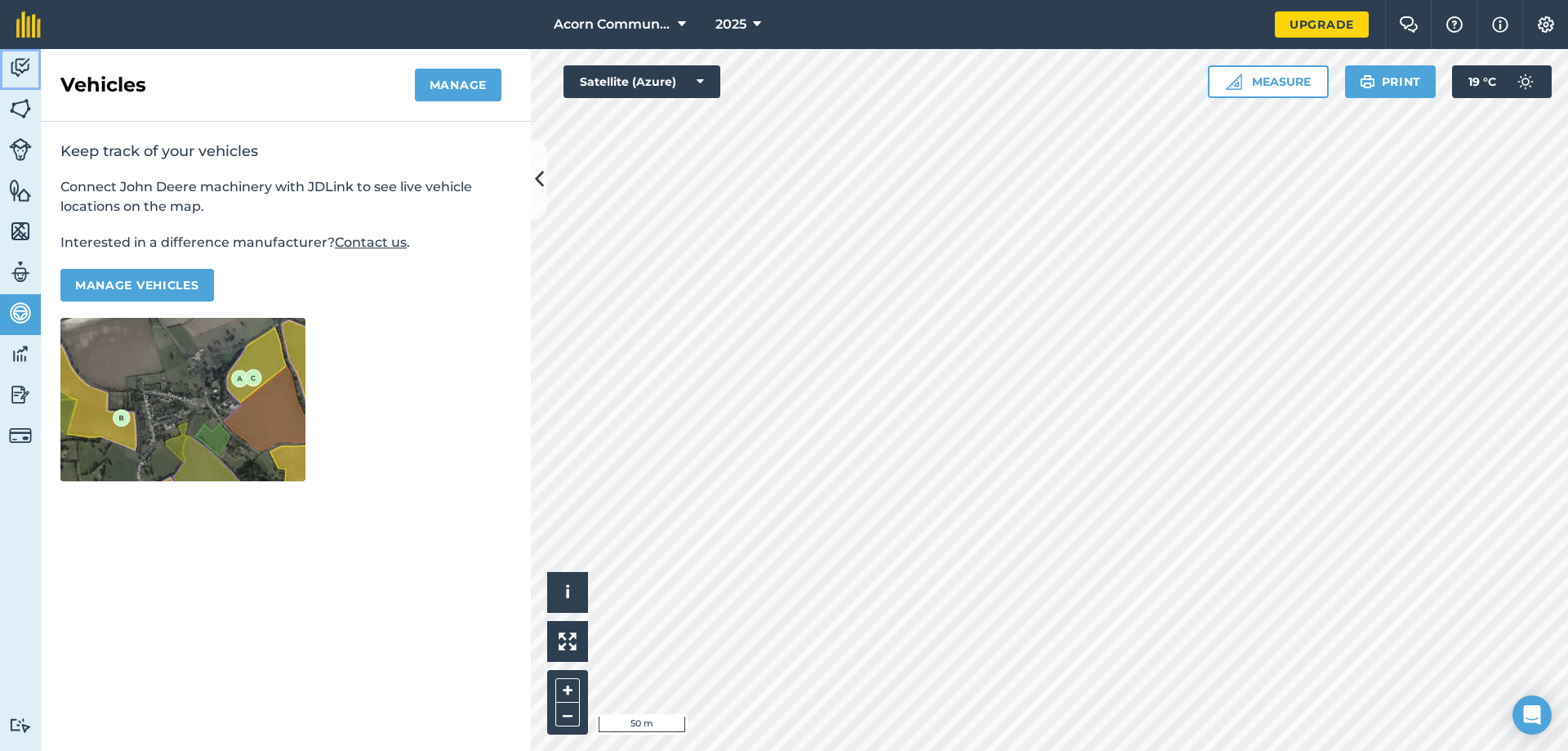
click at [25, 64] on img at bounding box center [20, 68] width 23 height 25
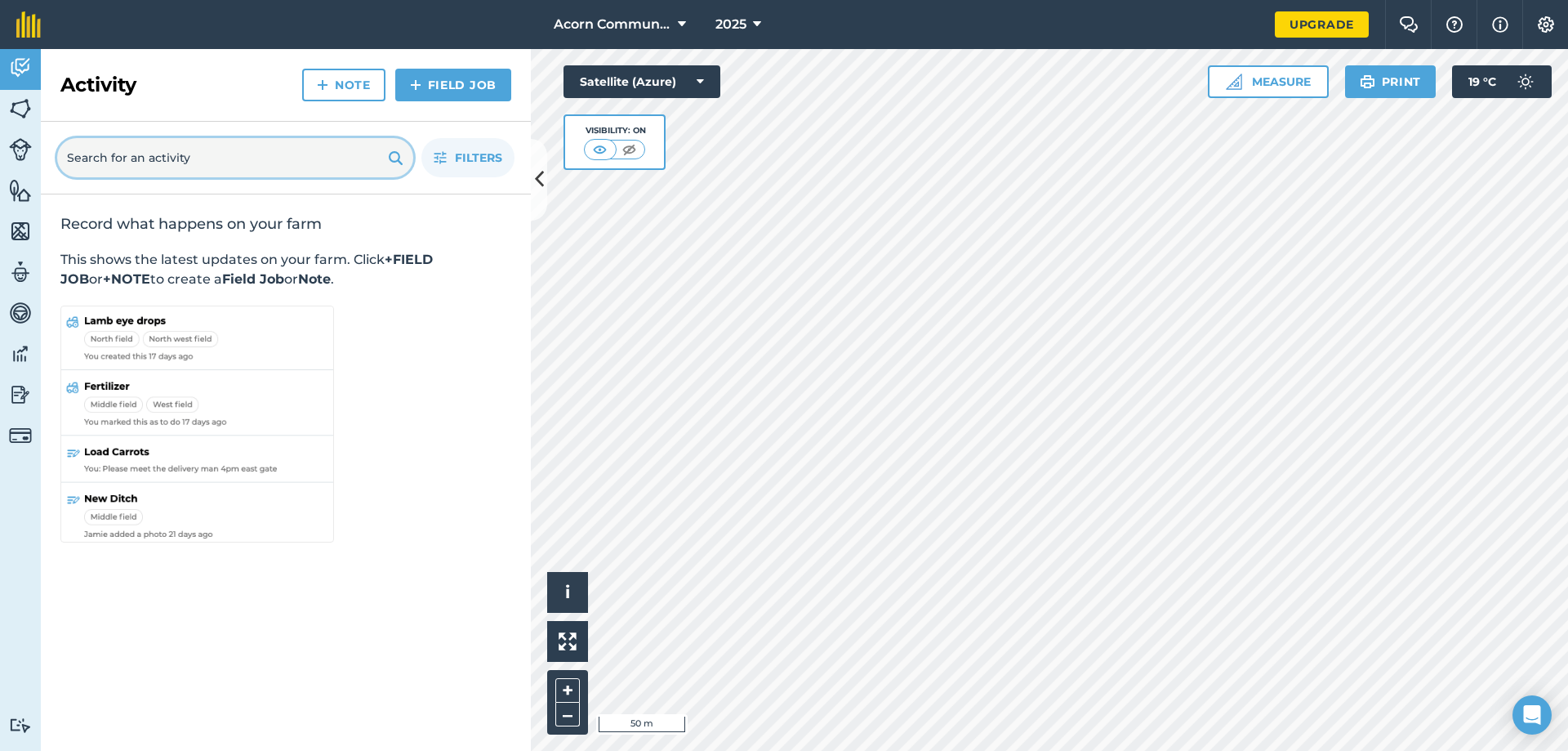
click at [219, 153] on input "text" at bounding box center [236, 158] width 356 height 39
click at [442, 85] on link "Field Job" at bounding box center [453, 84] width 116 height 33
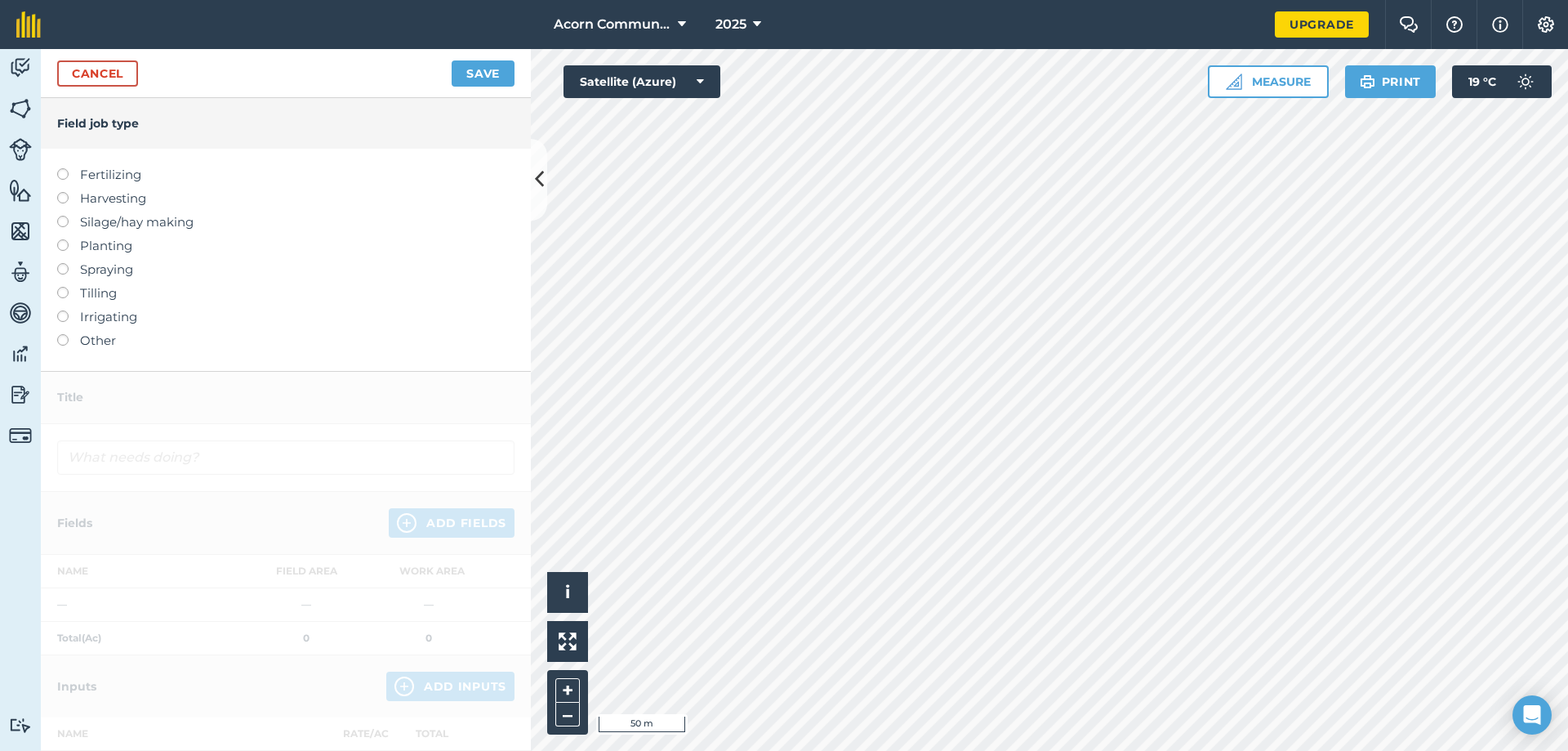
click at [65, 239] on label at bounding box center [69, 239] width 23 height 0
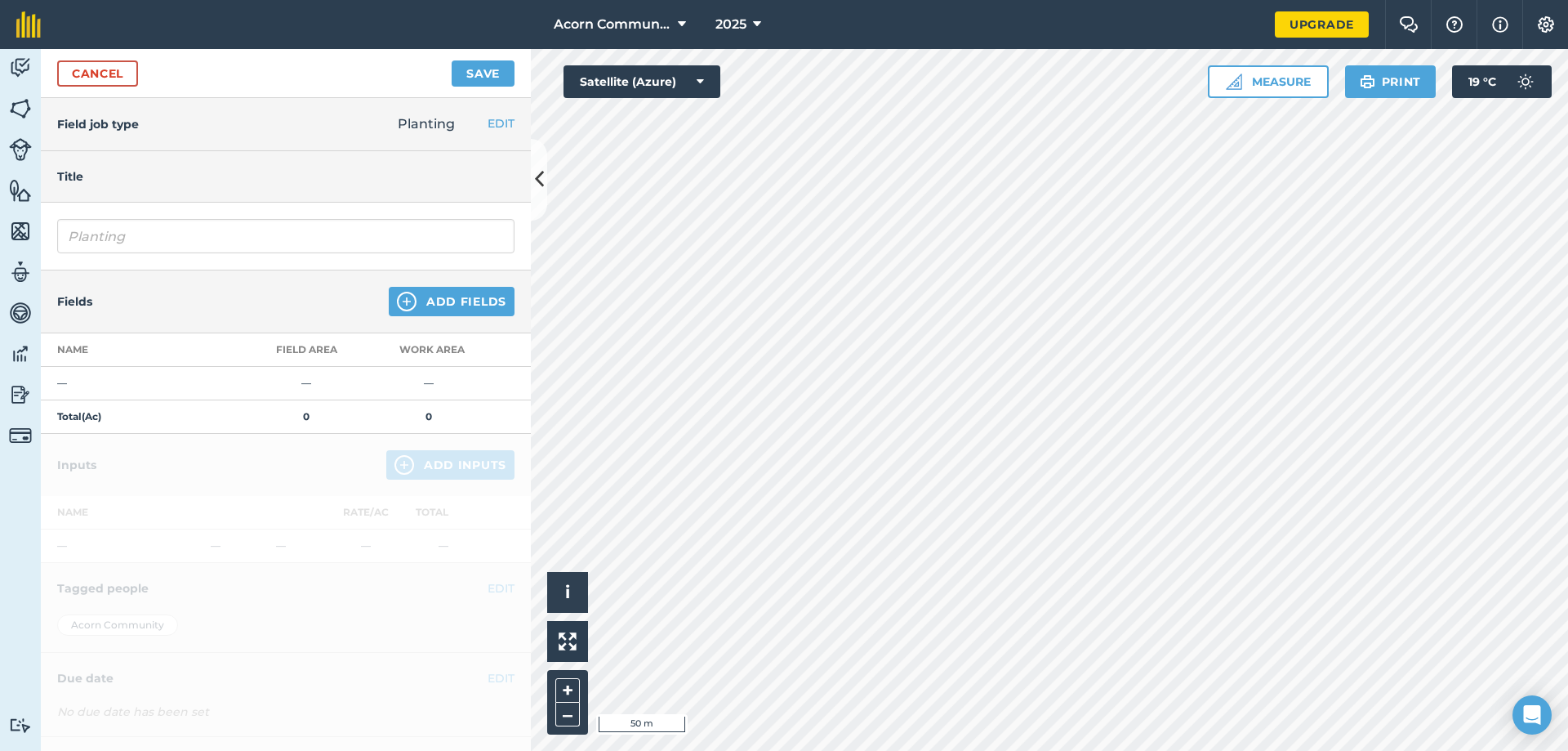
click at [105, 388] on td "—" at bounding box center [143, 384] width 204 height 34
click at [154, 246] on input "Planting" at bounding box center [286, 236] width 457 height 35
click at [465, 300] on button "Add Fields" at bounding box center [452, 301] width 126 height 29
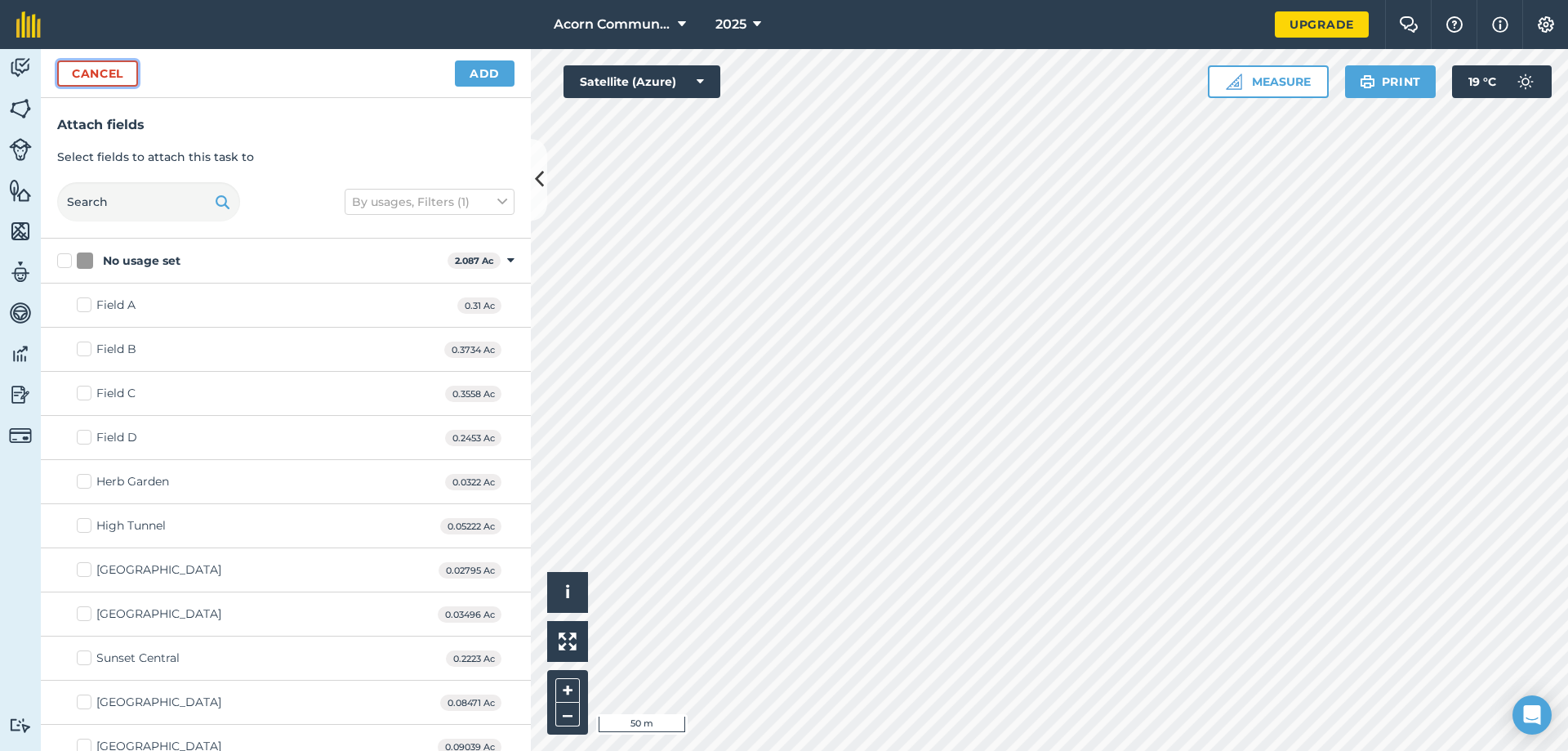
click at [105, 78] on button "Cancel" at bounding box center [98, 73] width 81 height 26
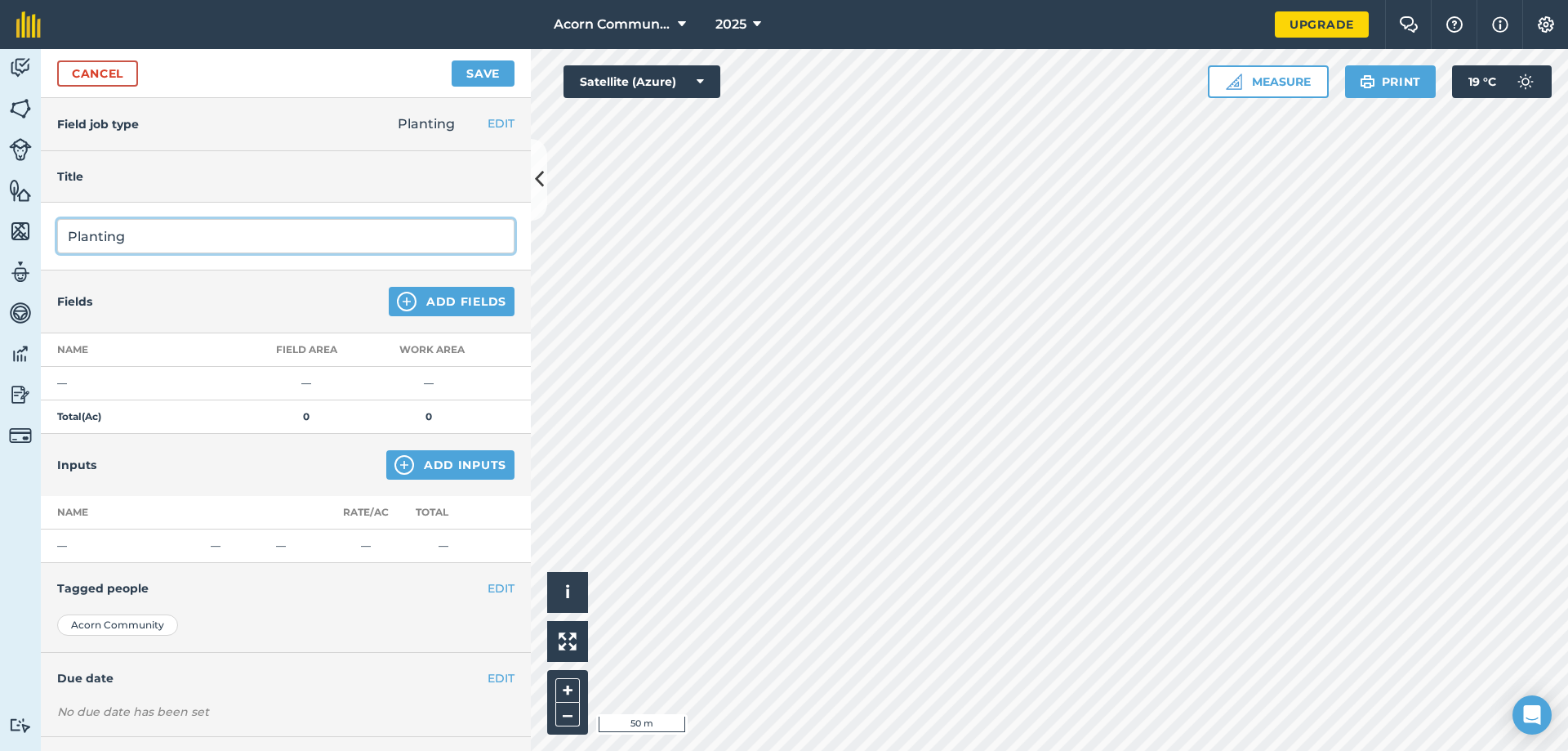
click at [166, 232] on input "Planting" at bounding box center [286, 236] width 457 height 35
type input "P"
type input "Mowing"
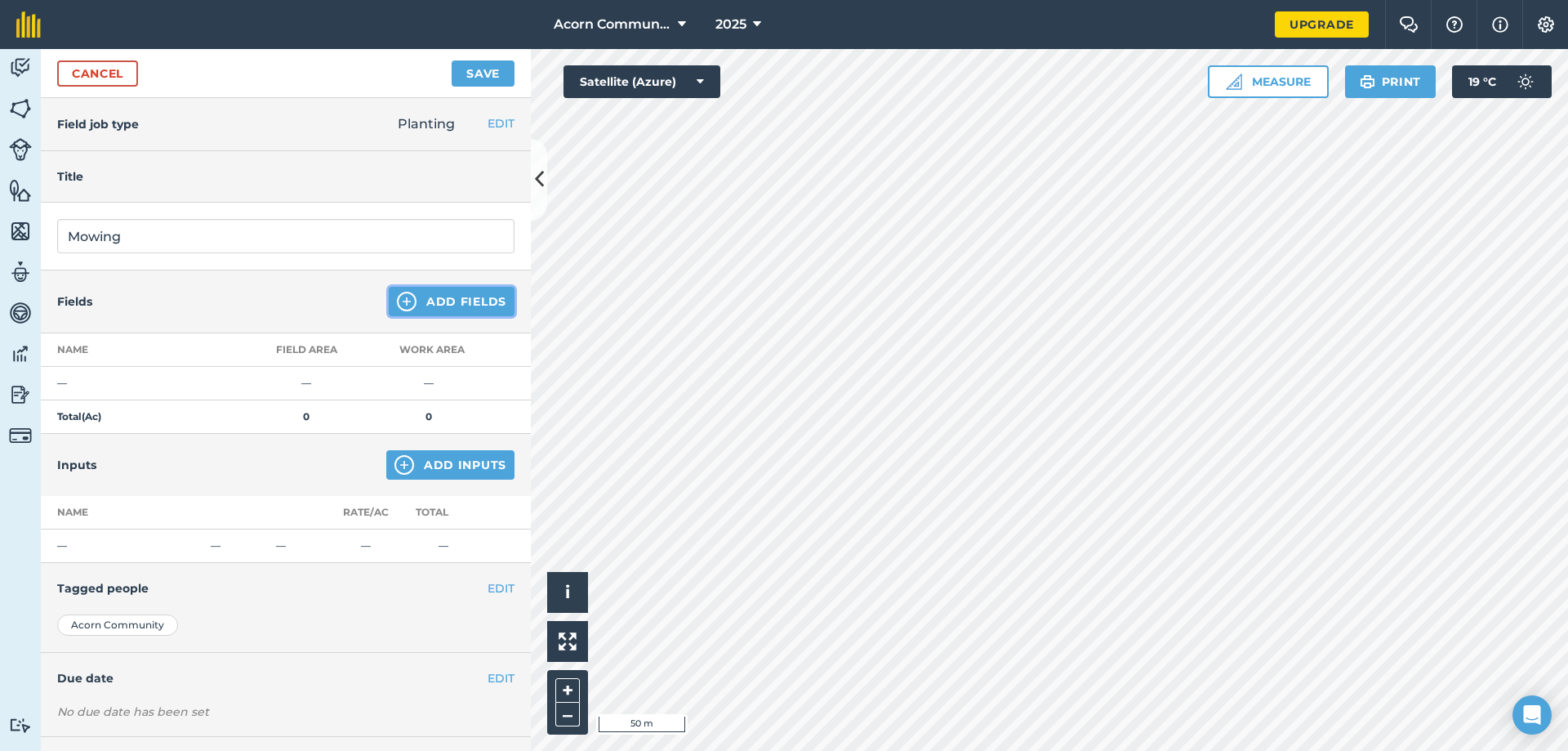
click at [411, 303] on img at bounding box center [407, 301] width 20 height 20
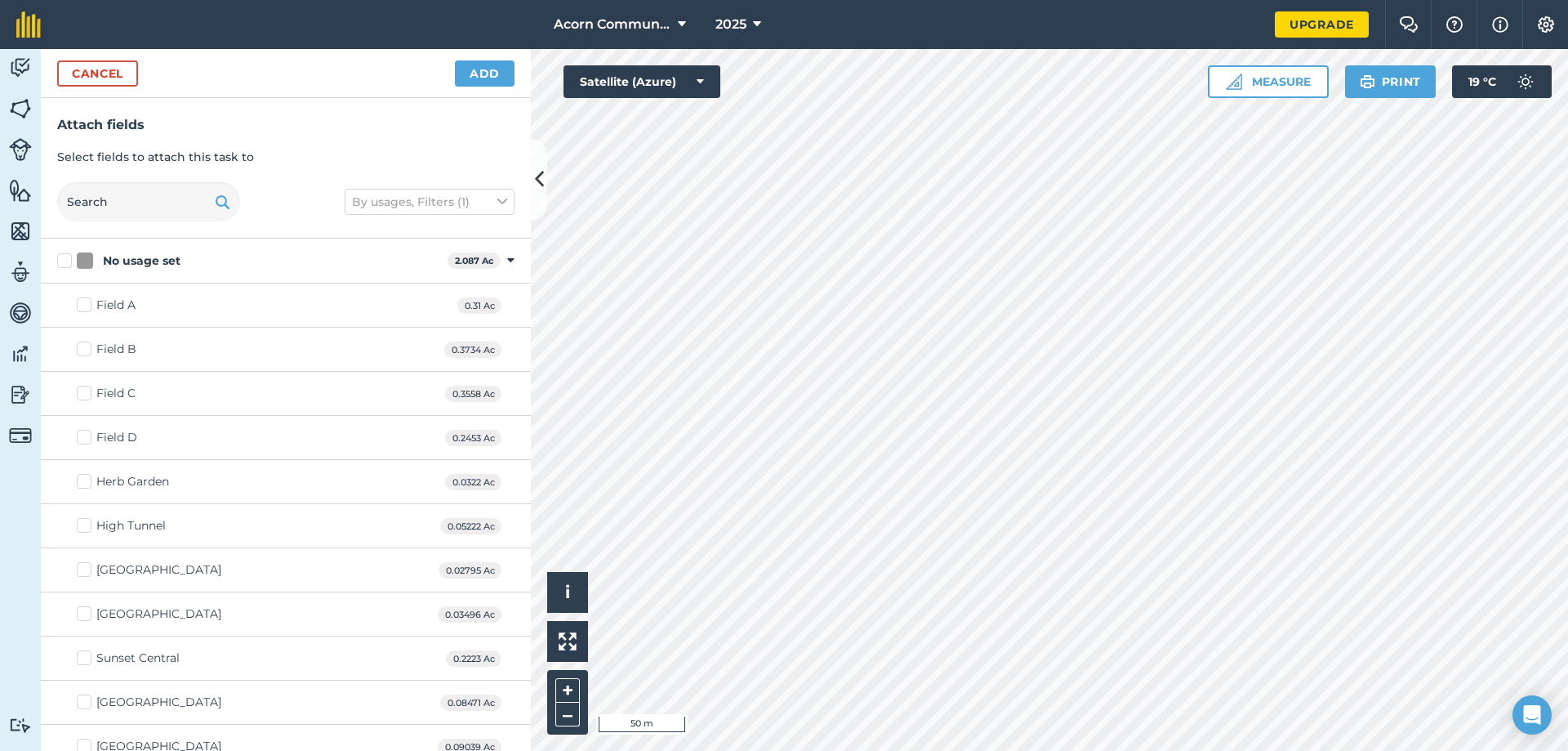
click at [81, 574] on label "[GEOGRAPHIC_DATA]" at bounding box center [149, 614] width 144 height 17
click at [81, 574] on input "[GEOGRAPHIC_DATA]" at bounding box center [82, 611] width 11 height 11
checkbox input "true"
click at [469, 73] on button "Add" at bounding box center [484, 73] width 59 height 26
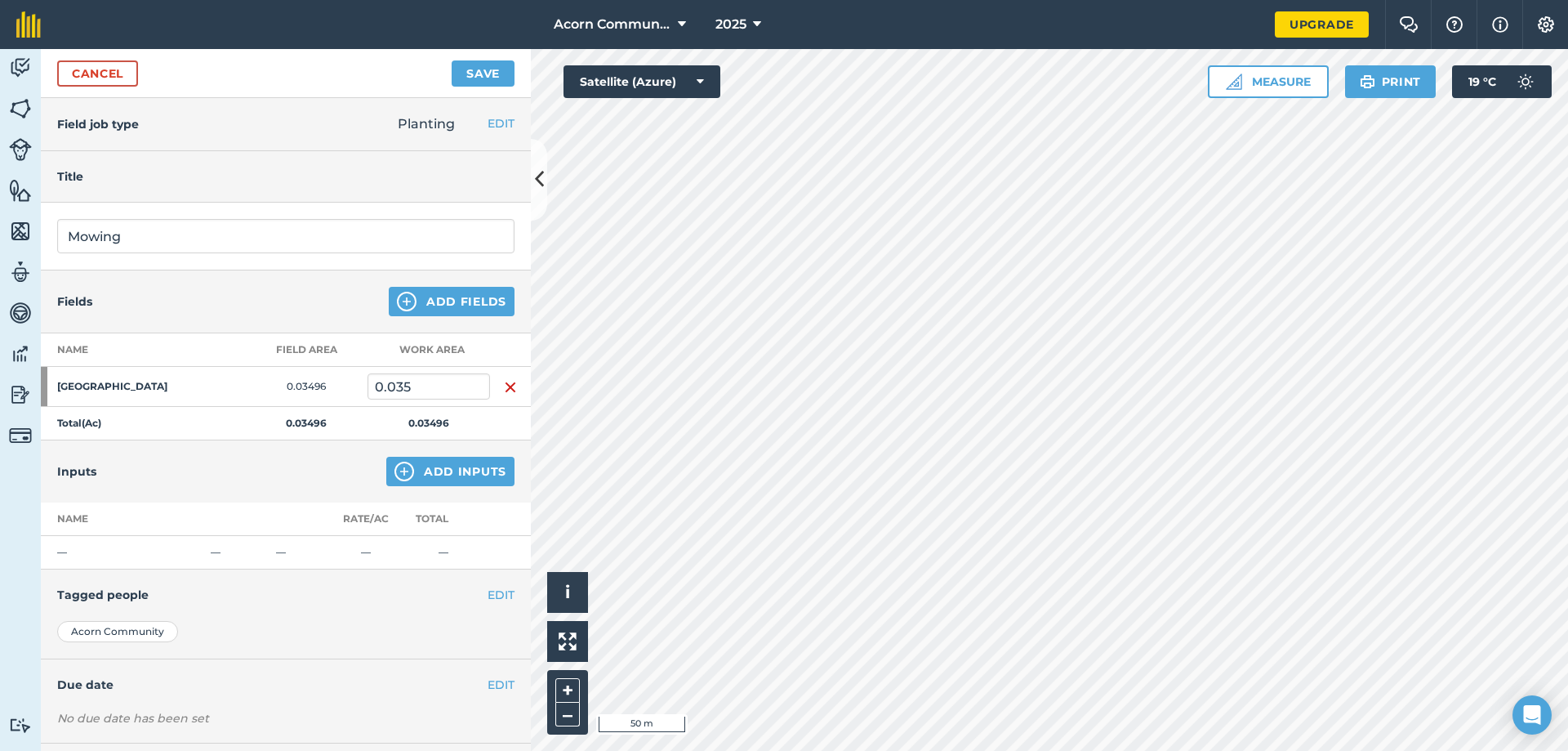
scroll to position [79, 0]
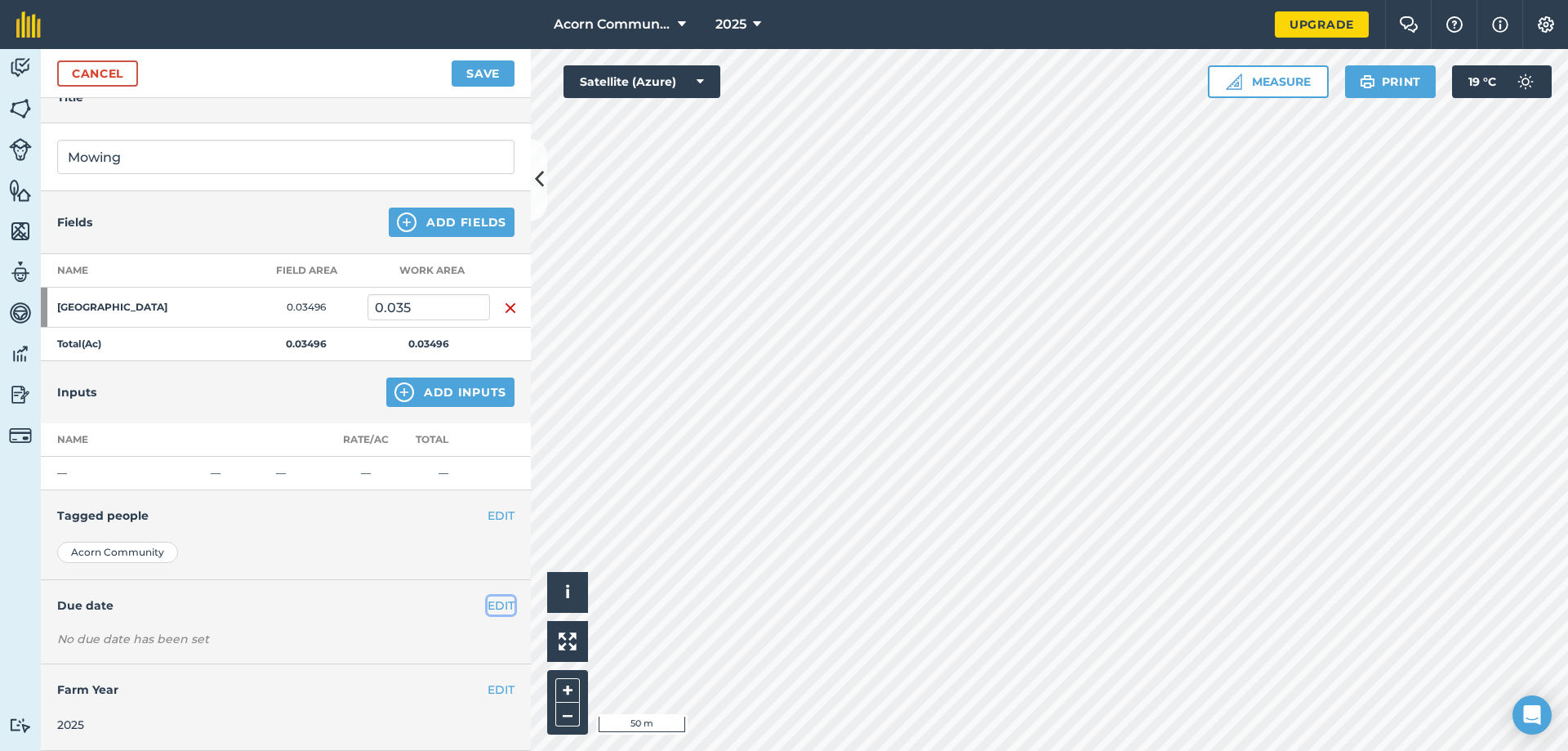
click at [497, 574] on button "EDIT" at bounding box center [501, 606] width 27 height 18
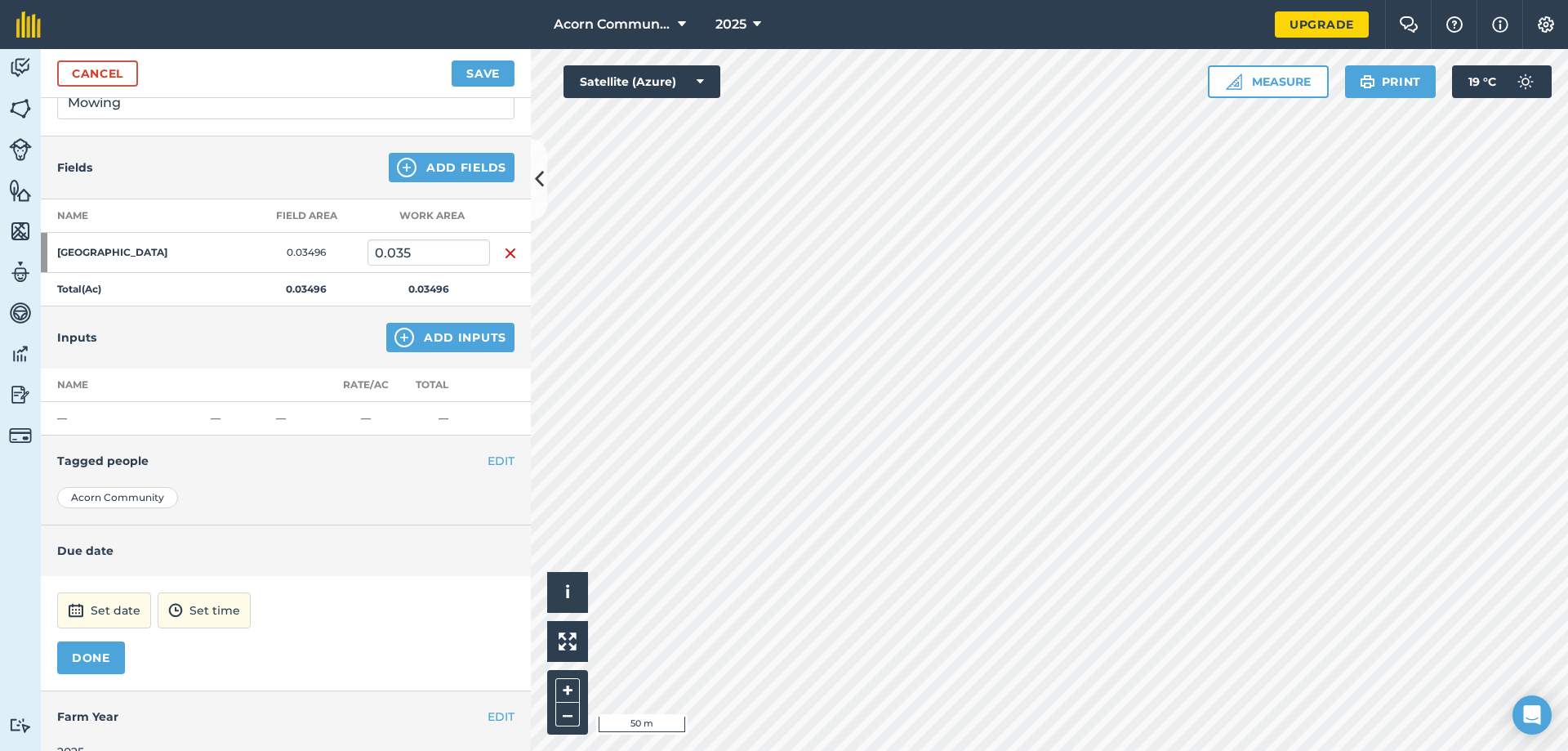
scroll to position [161, 0]
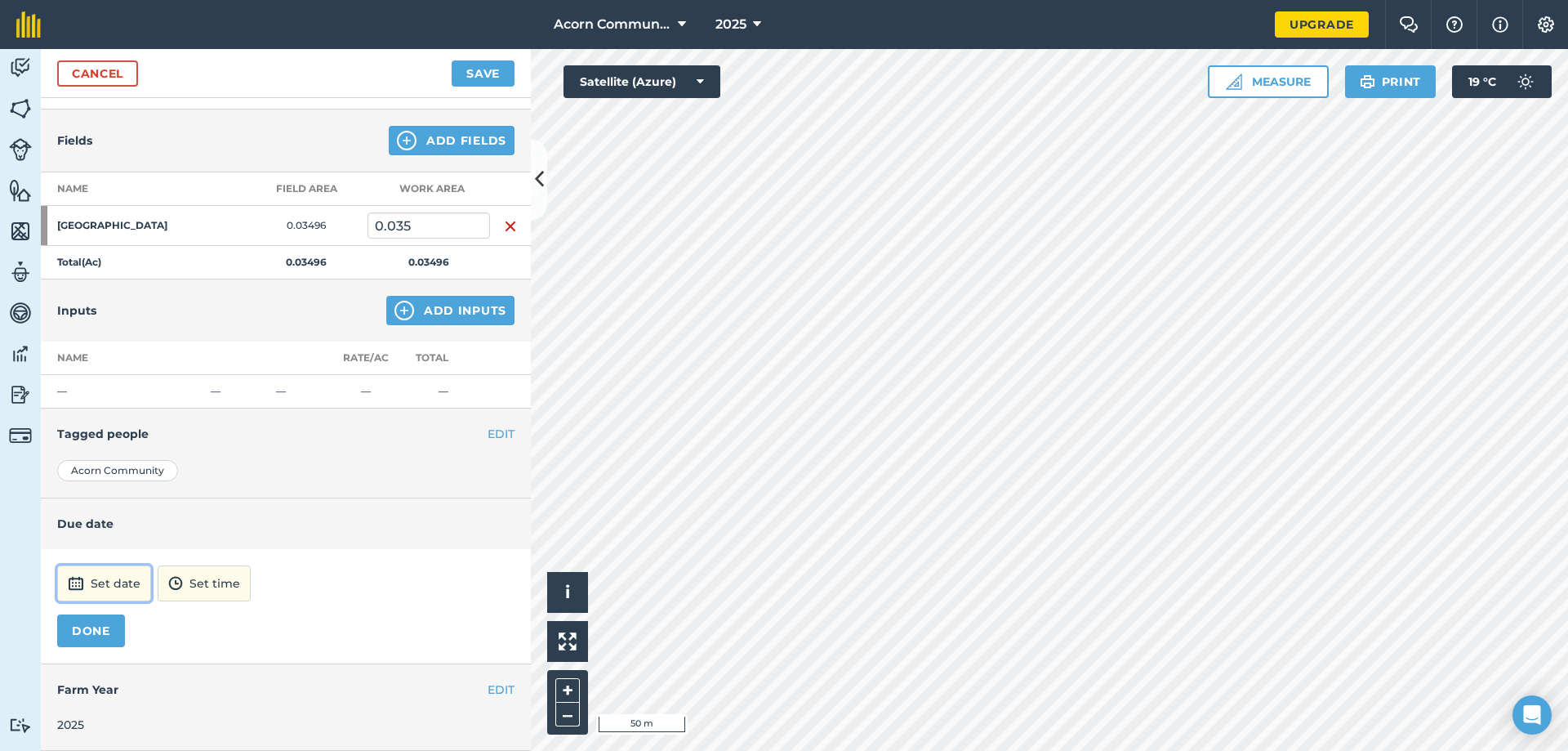
click at [96, 574] on button "Set date" at bounding box center [105, 583] width 94 height 36
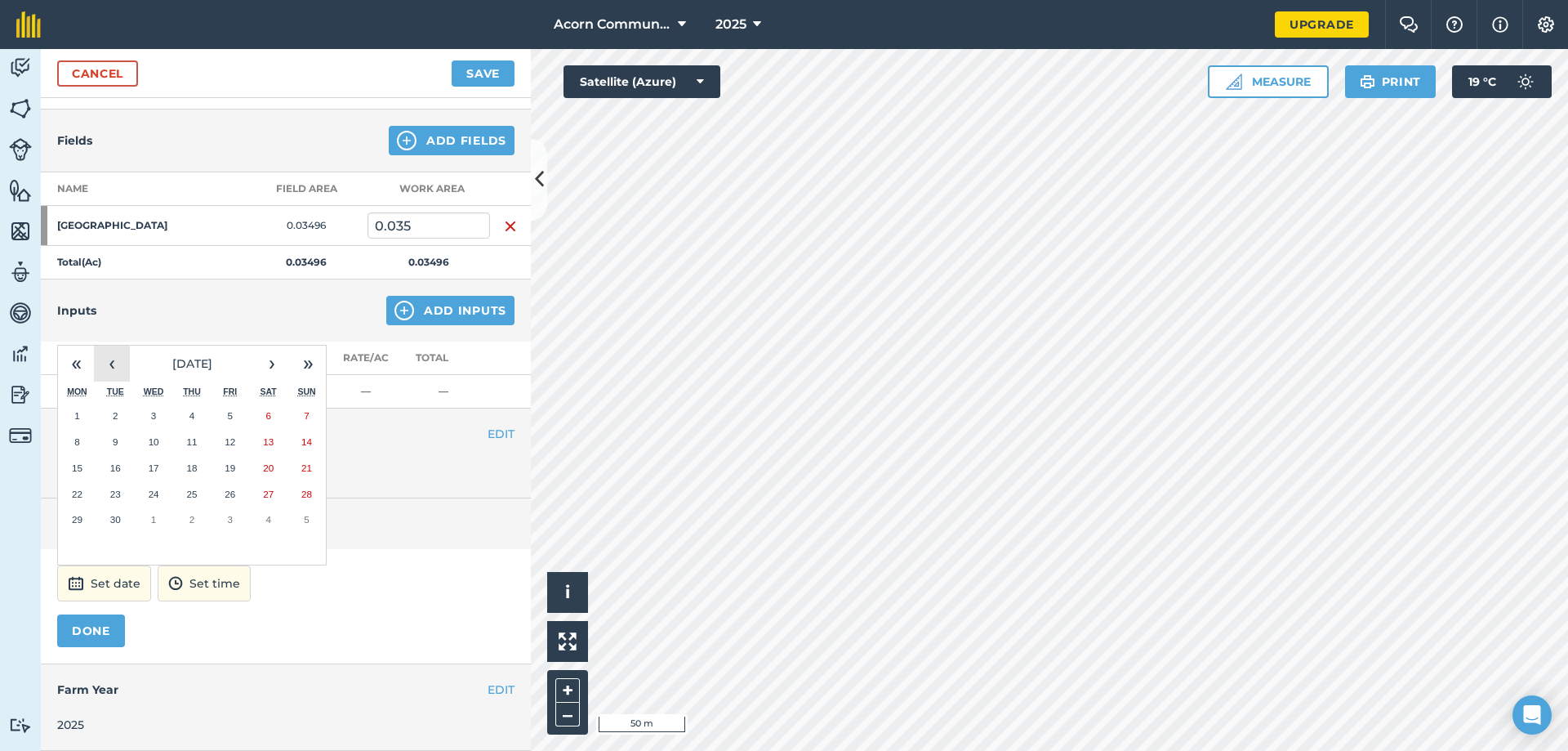
click at [102, 365] on button "‹" at bounding box center [112, 364] width 36 height 36
click at [303, 500] on button "24" at bounding box center [306, 494] width 38 height 26
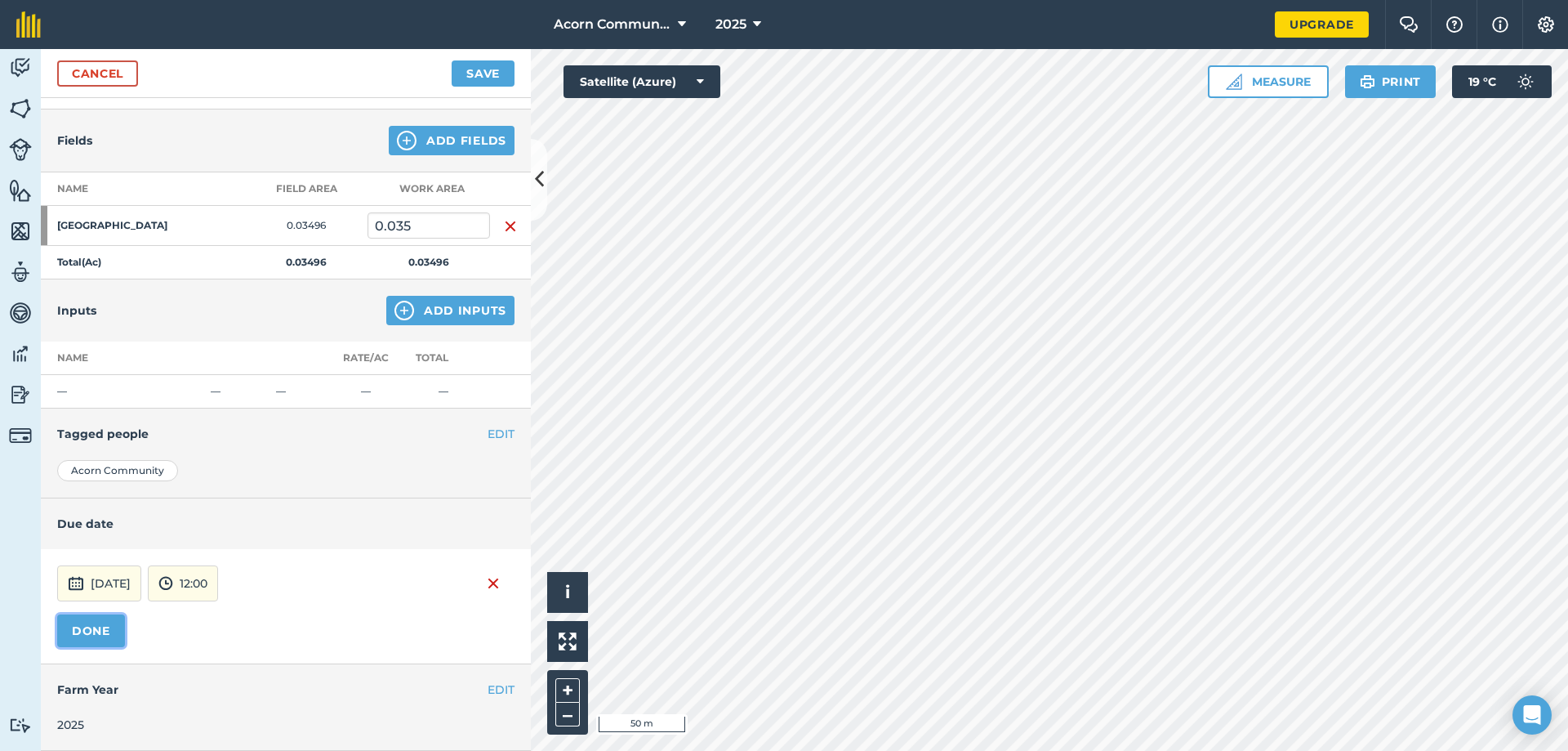
click at [108, 574] on button "DONE" at bounding box center [91, 630] width 67 height 33
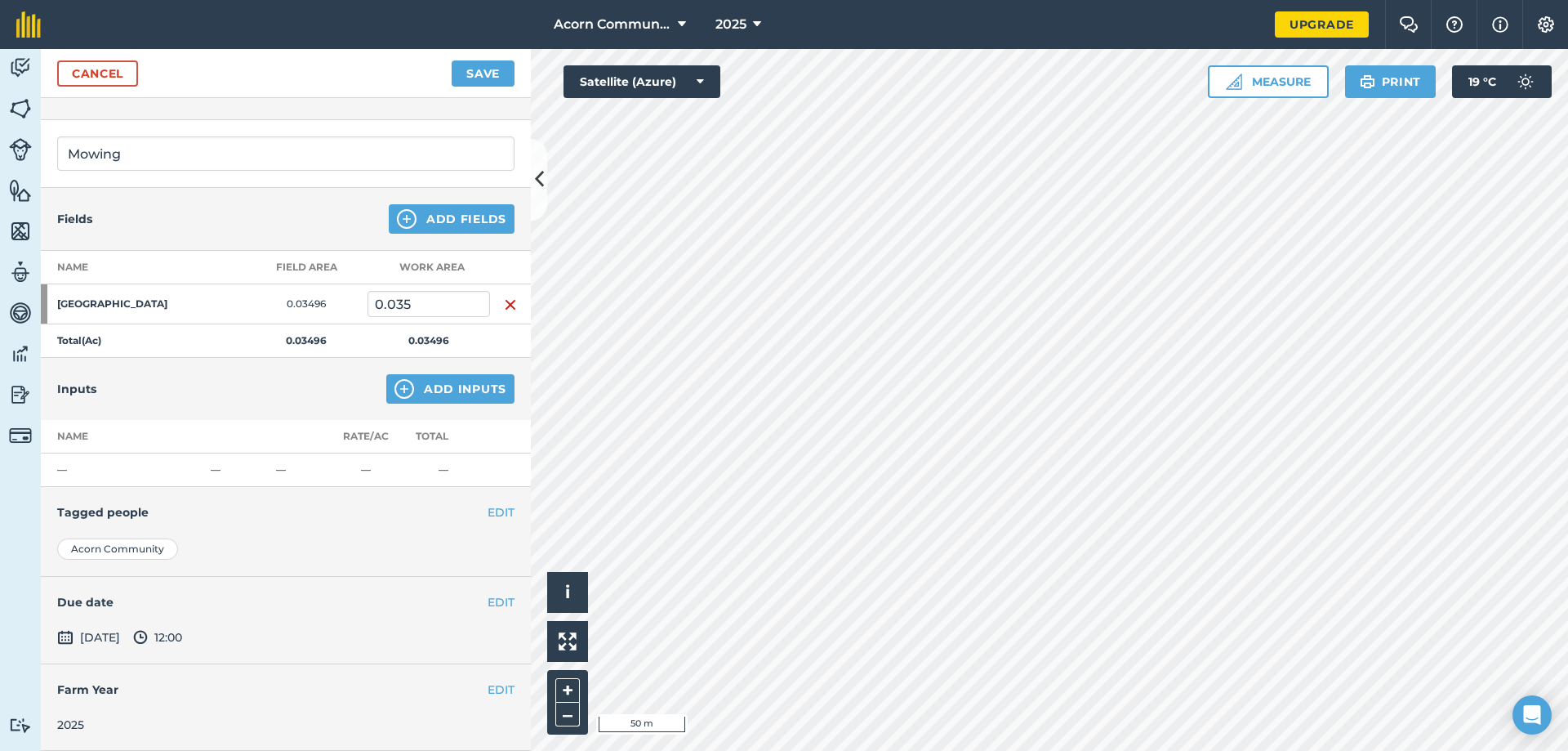
scroll to position [82, 0]
click at [469, 76] on button "Save" at bounding box center [483, 73] width 63 height 26
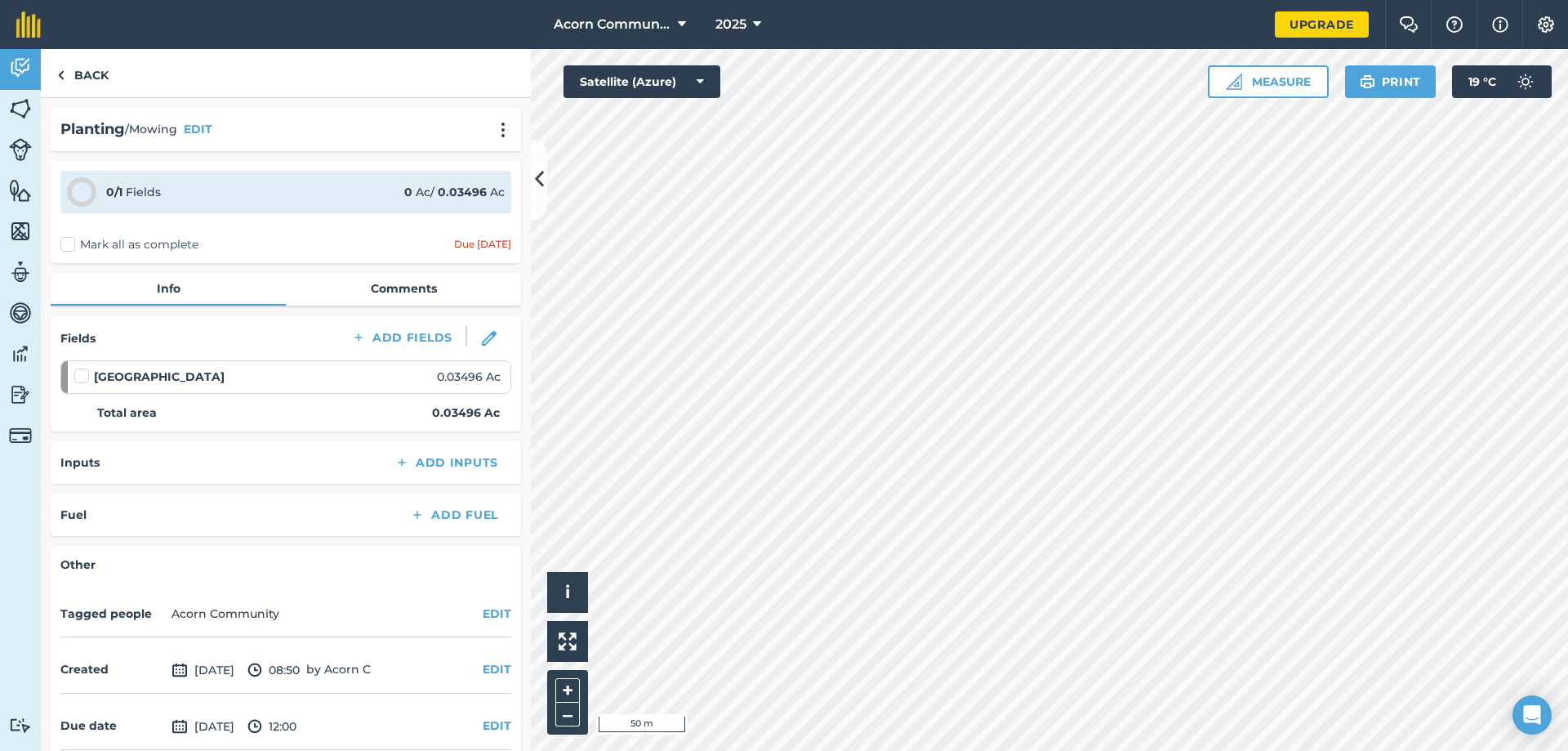
click at [66, 245] on label "Mark all as complete" at bounding box center [129, 244] width 138 height 17
click at [66, 245] on input "Mark all as complete" at bounding box center [66, 241] width 11 height 11
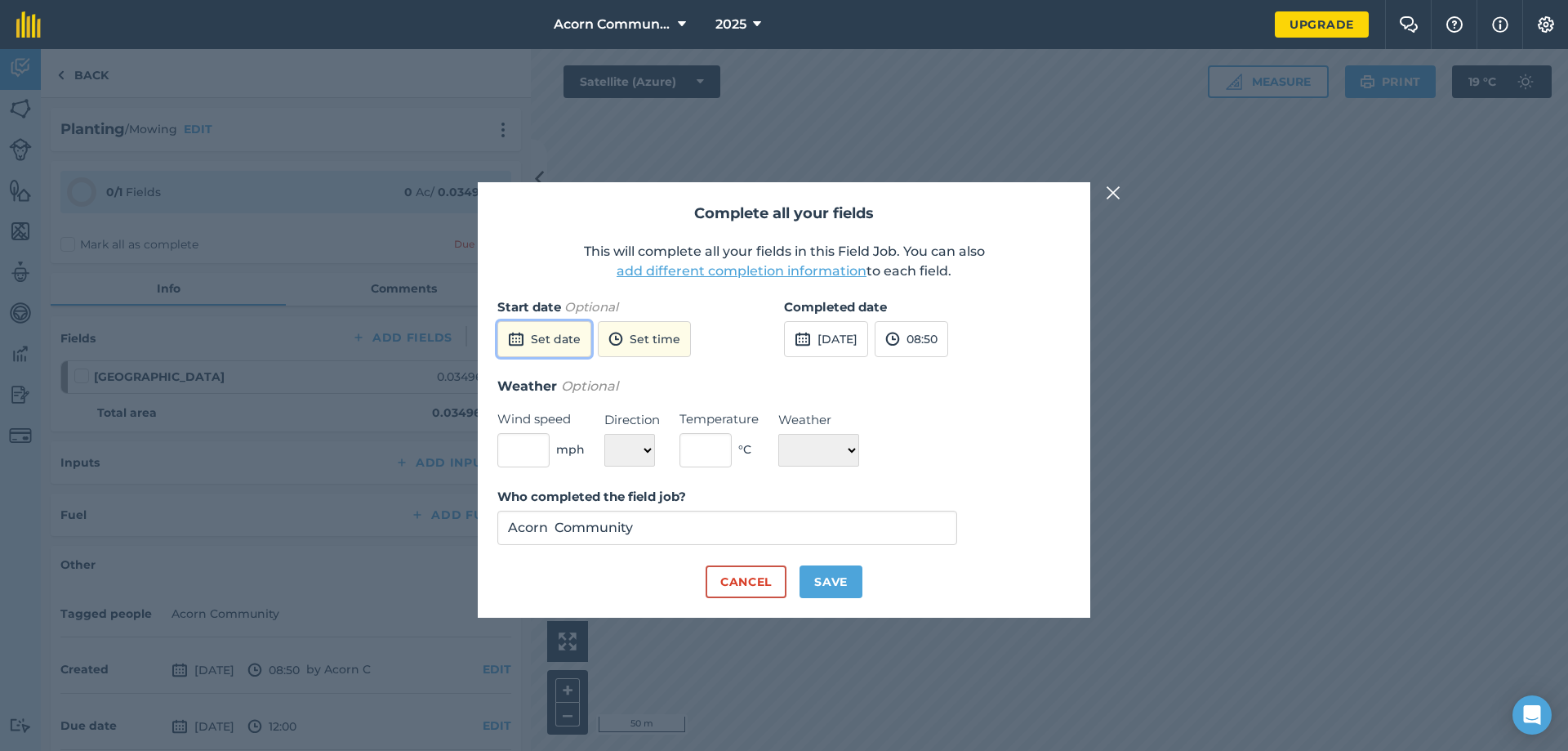
click at [573, 343] on button "Set date" at bounding box center [544, 339] width 94 height 36
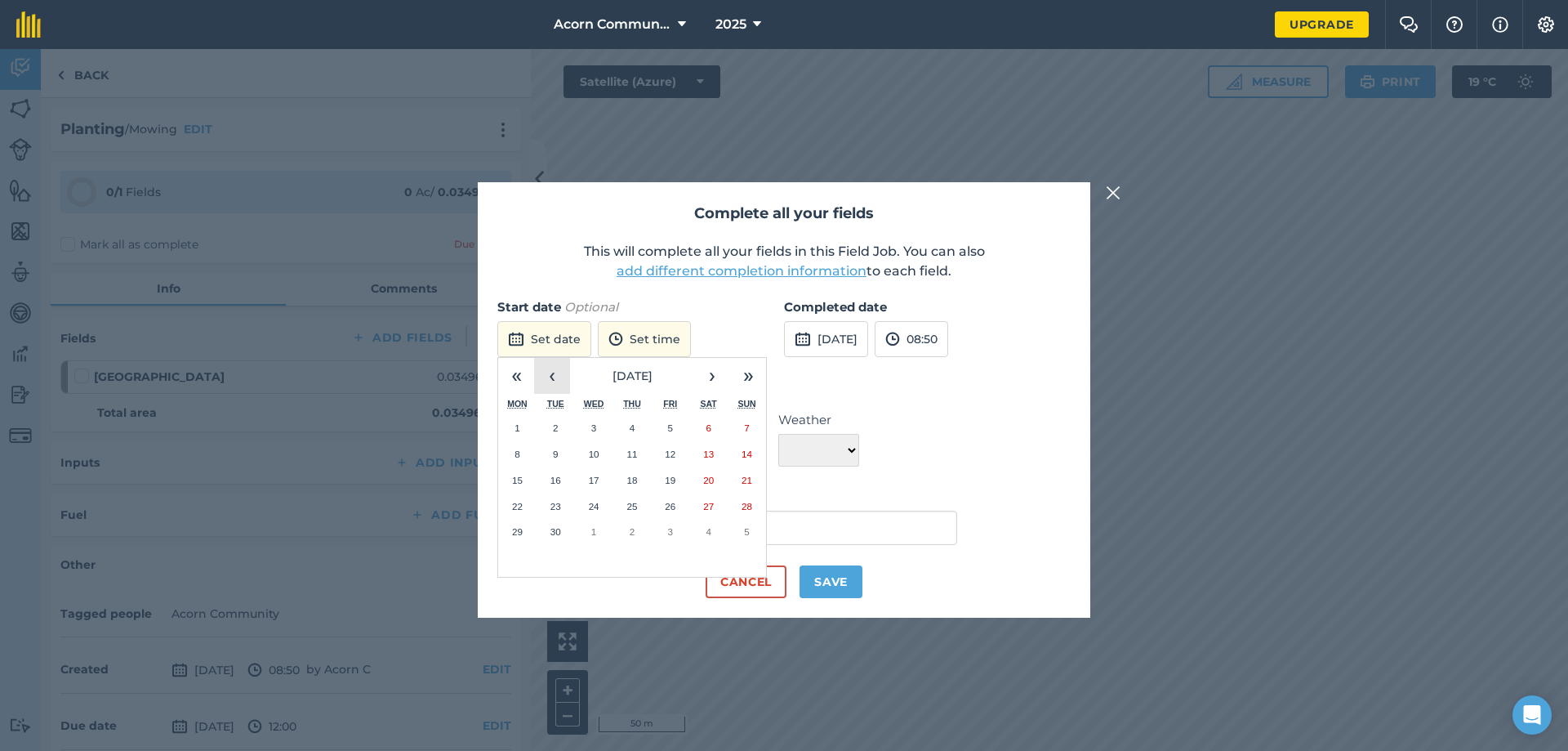
click at [550, 375] on button "‹" at bounding box center [552, 376] width 36 height 36
click at [759, 515] on button "24" at bounding box center [746, 506] width 38 height 26
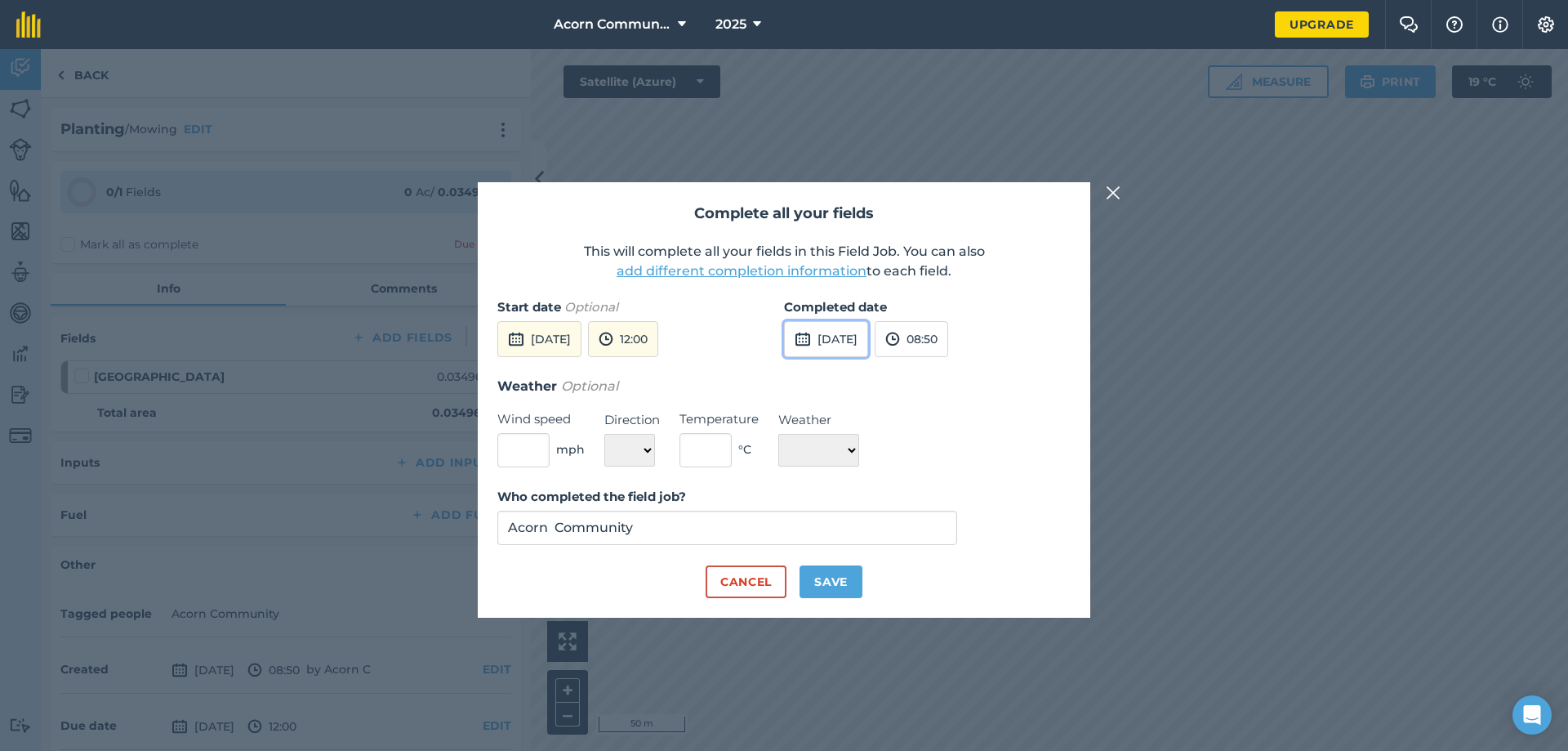
click at [816, 336] on button "[DATE]" at bounding box center [826, 339] width 84 height 36
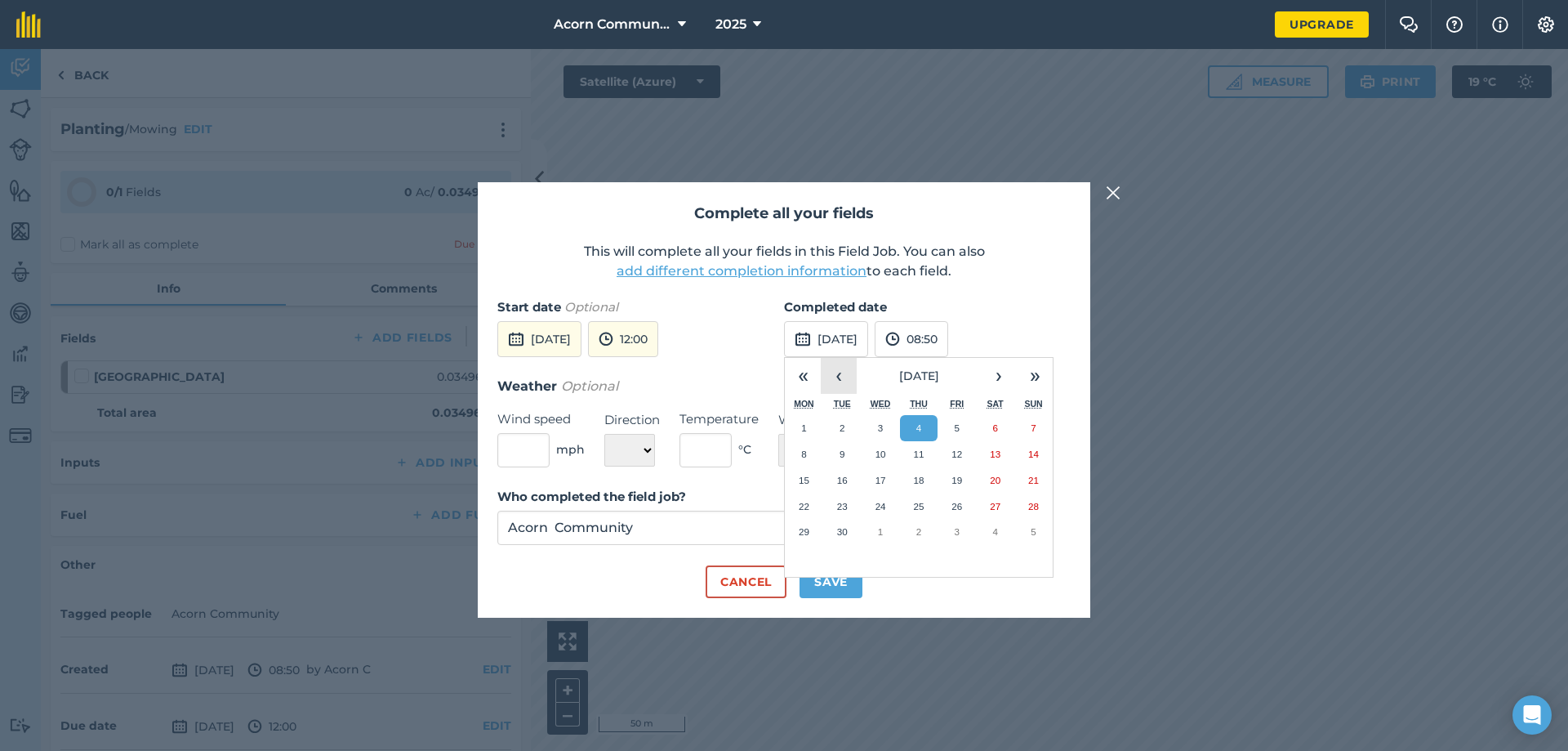
click at [835, 386] on button "‹" at bounding box center [839, 376] width 36 height 36
click at [1032, 505] on abbr "24" at bounding box center [1034, 506] width 11 height 11
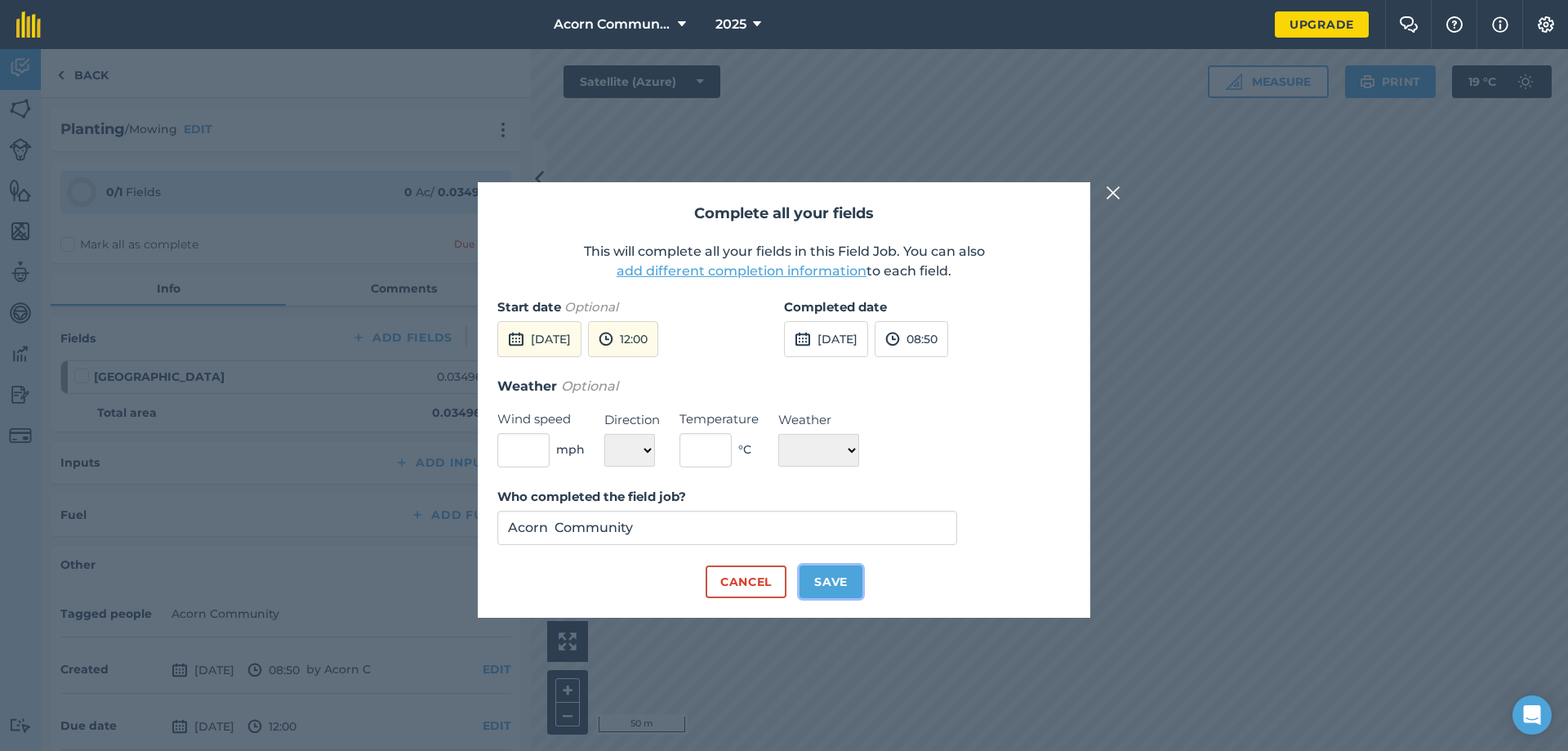
click at [824, 574] on button "Save" at bounding box center [831, 582] width 63 height 33
checkbox input "true"
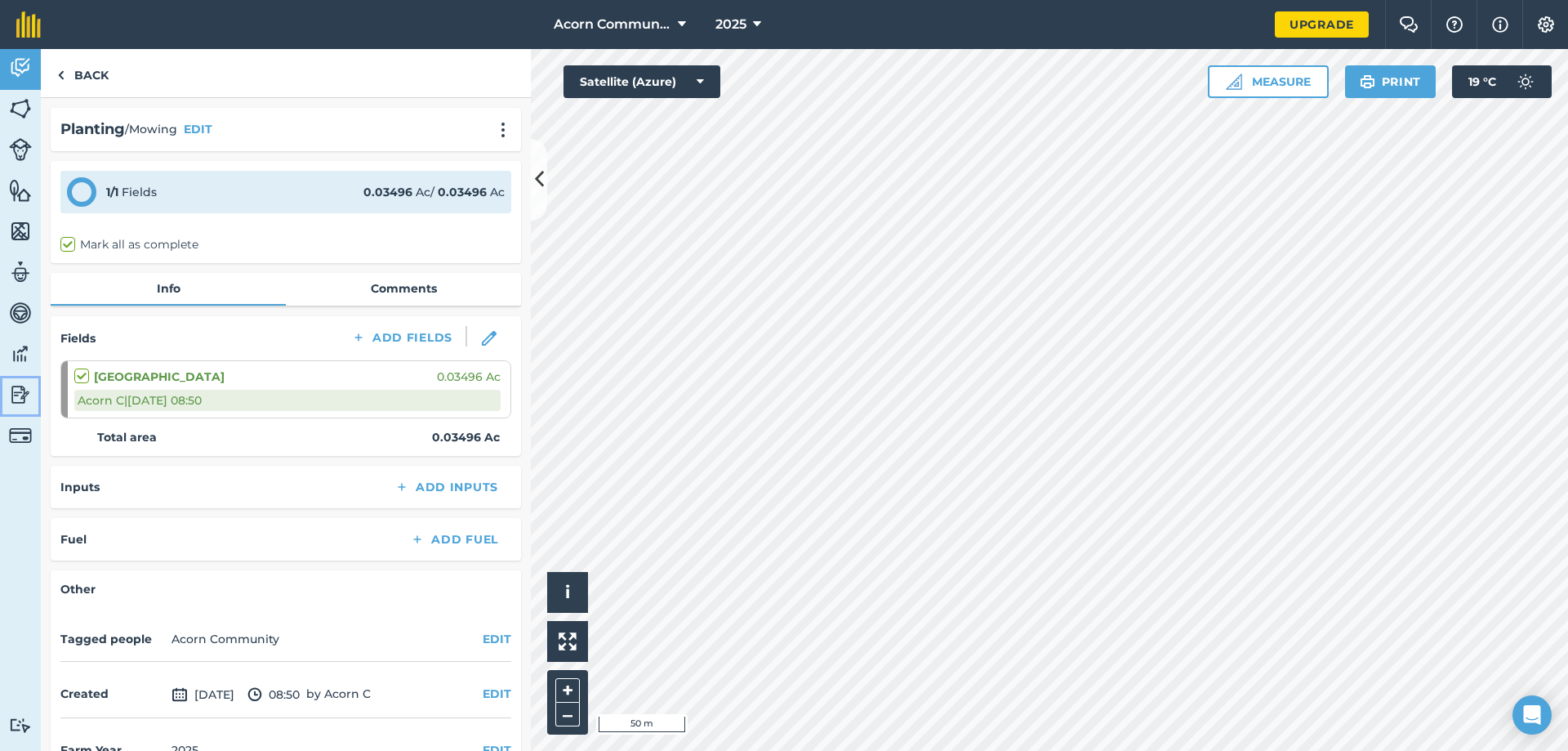
click at [29, 393] on img at bounding box center [20, 395] width 23 height 25
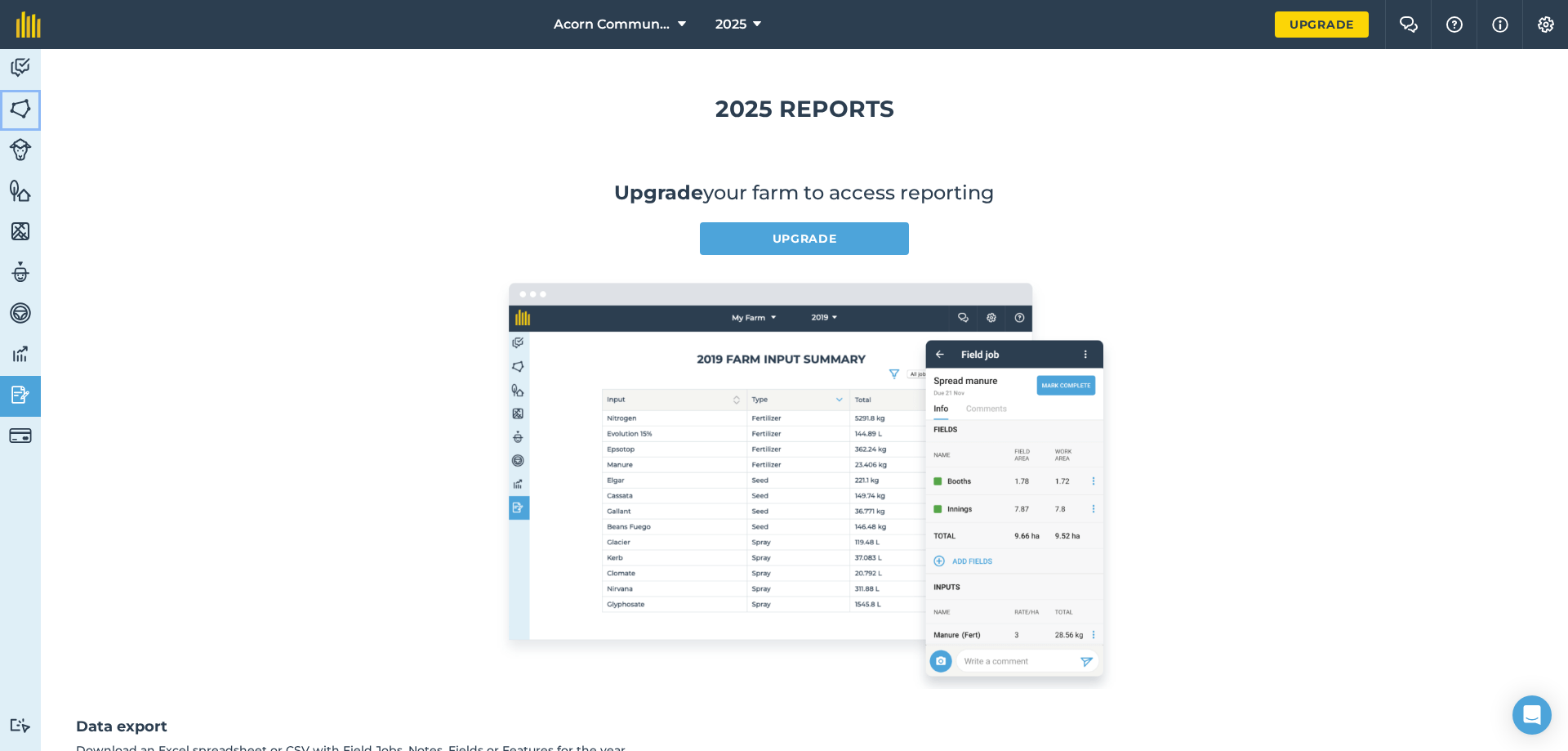
click at [18, 111] on img at bounding box center [20, 109] width 23 height 25
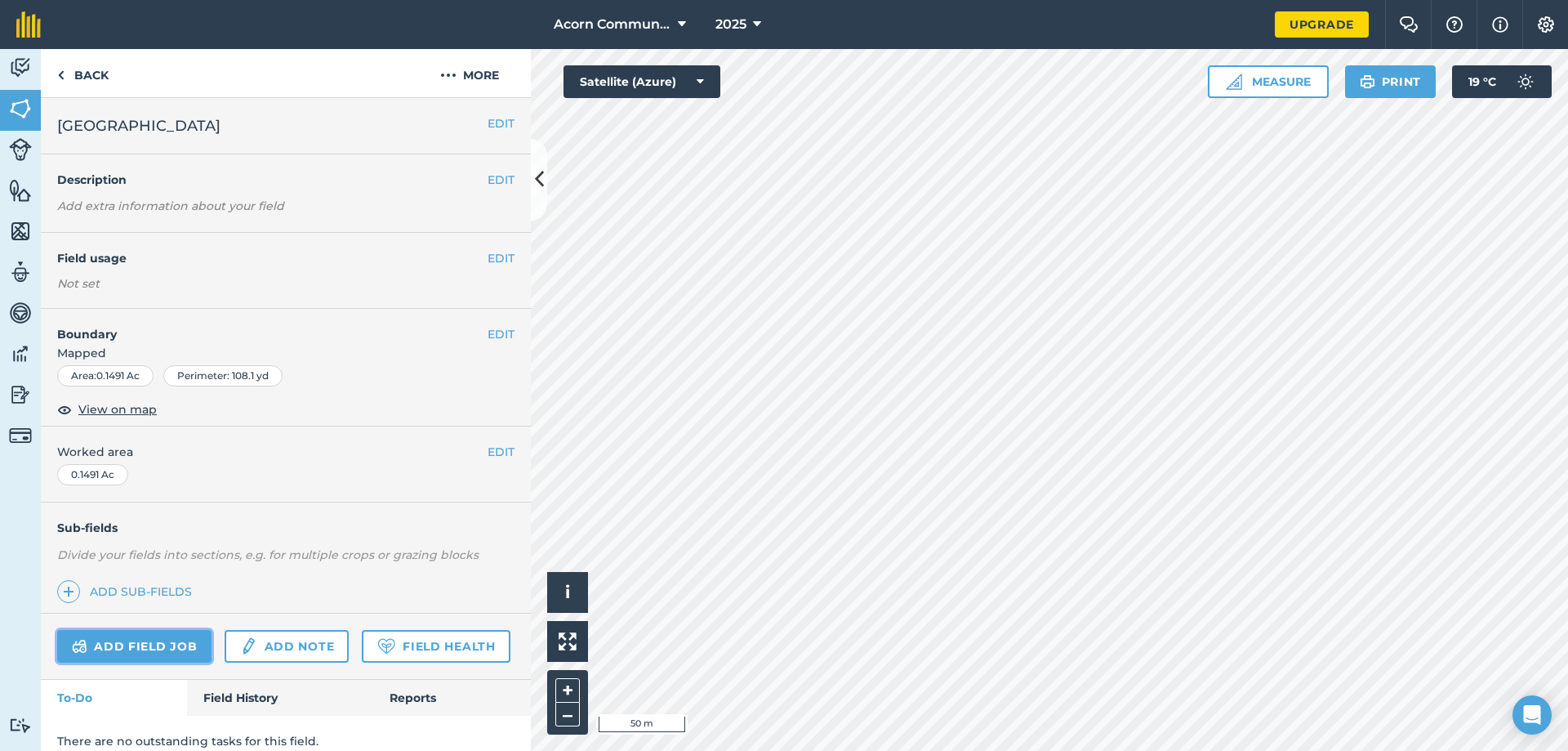
click at [130, 574] on link "Add field job" at bounding box center [135, 645] width 154 height 33
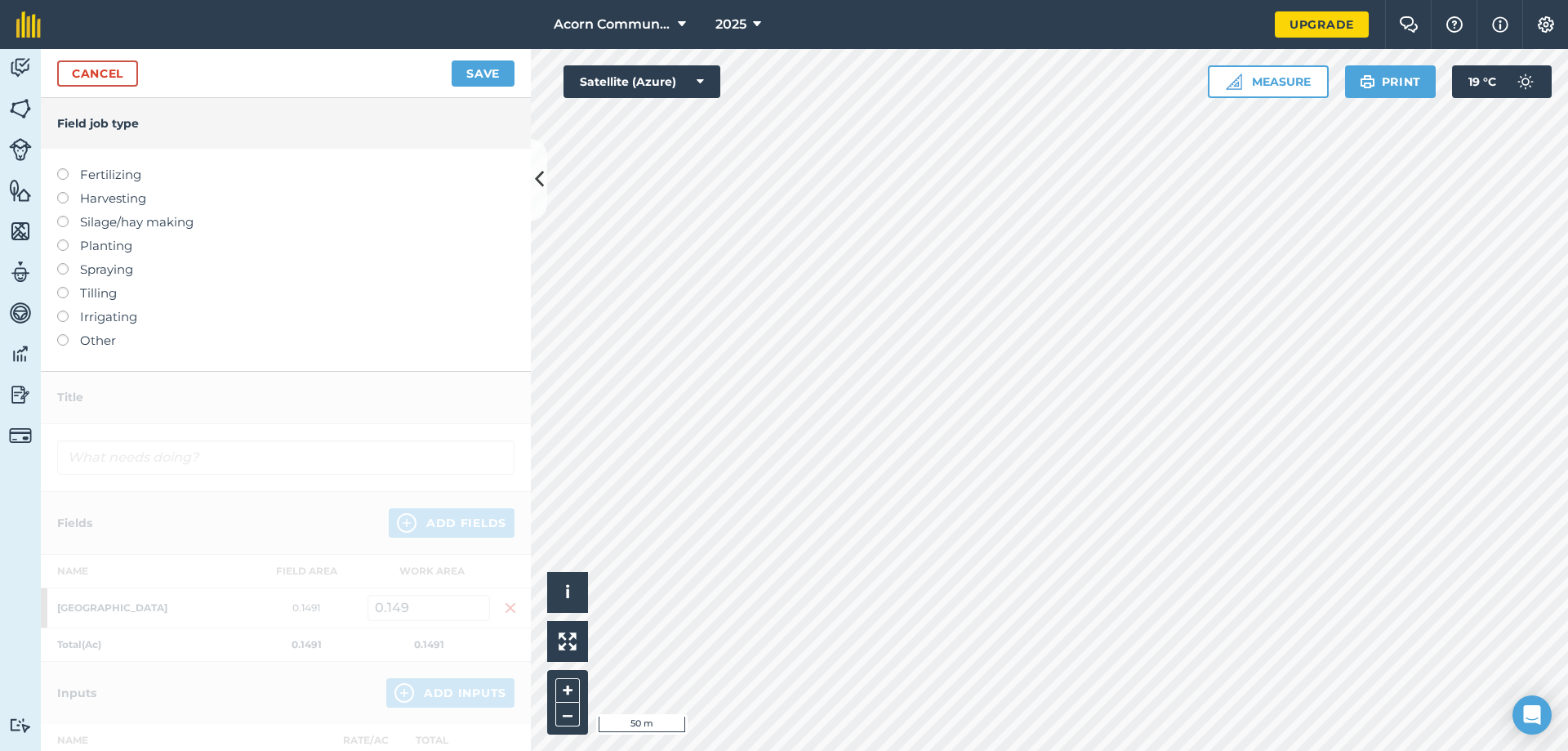
click at [66, 334] on label at bounding box center [69, 334] width 23 height 0
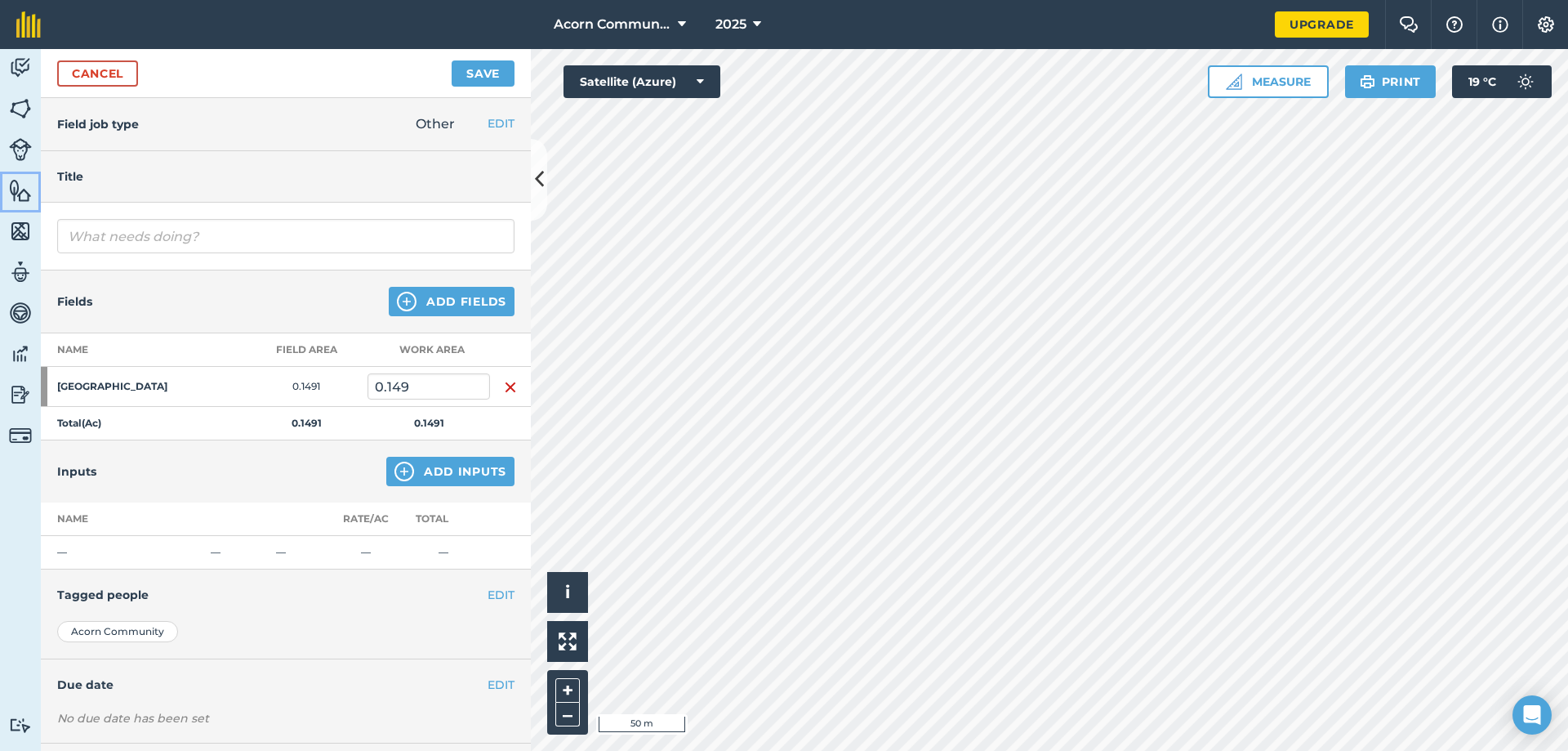
click at [24, 187] on img at bounding box center [20, 191] width 23 height 25
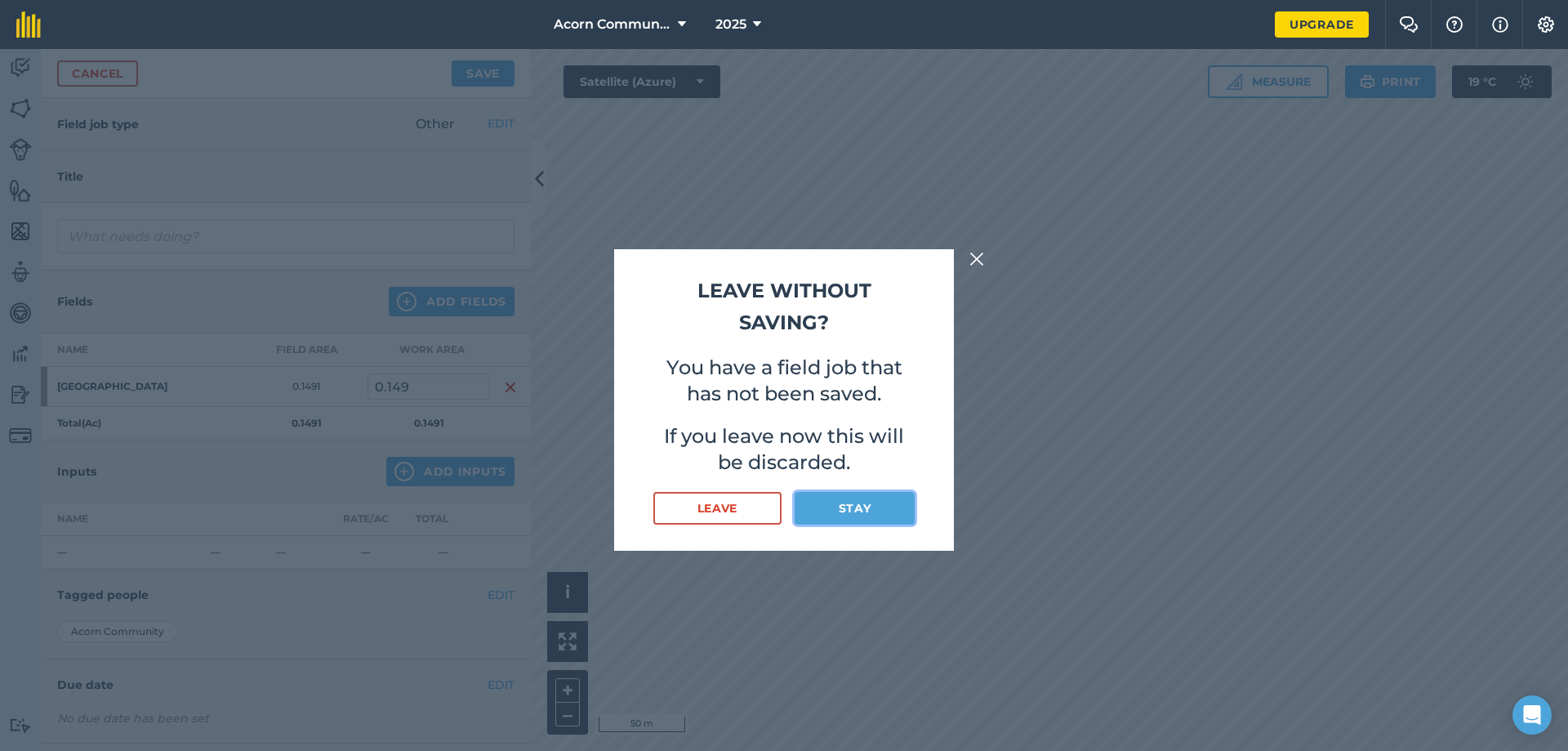
click at [835, 504] on button "Stay" at bounding box center [854, 508] width 120 height 33
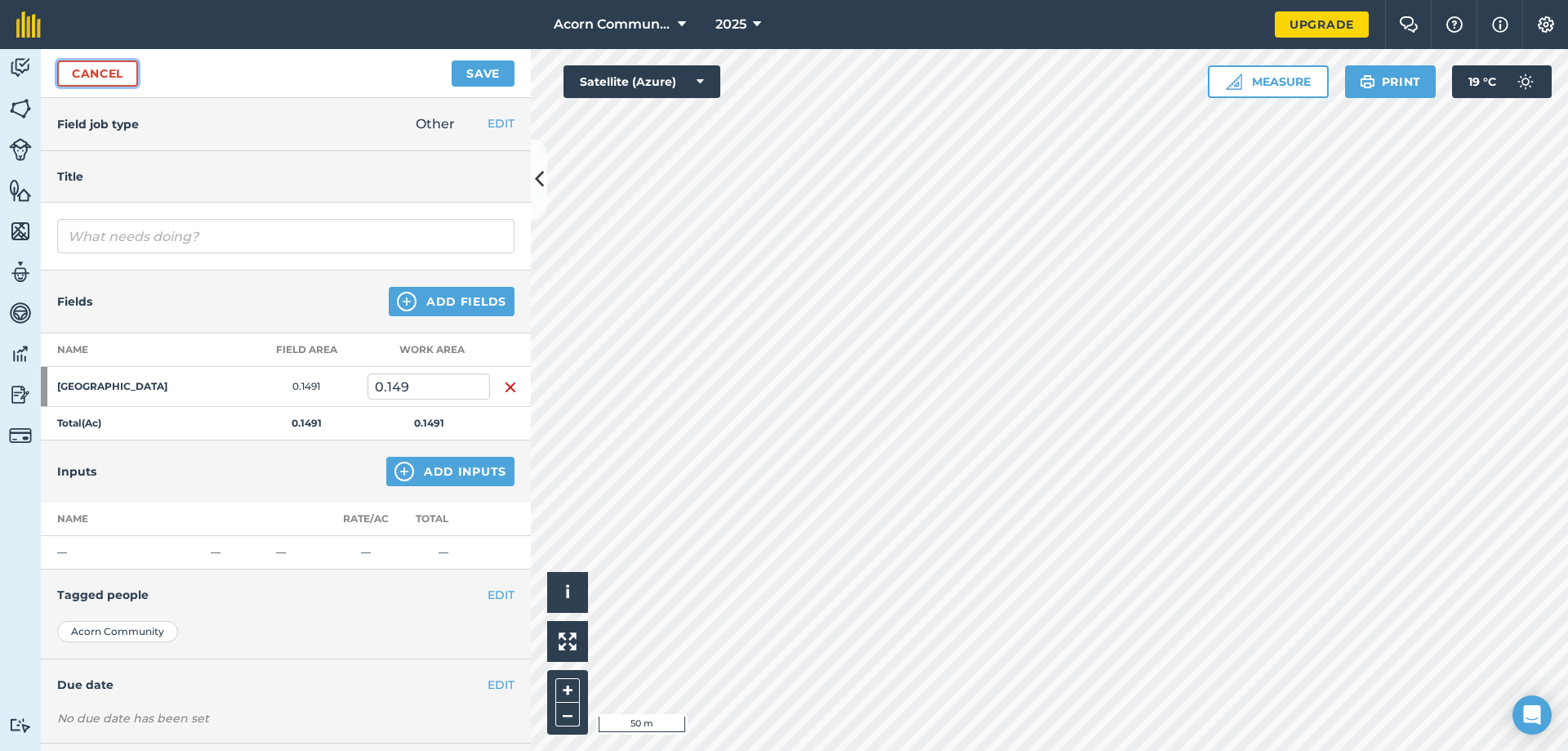
click at [98, 67] on link "Cancel" at bounding box center [98, 73] width 81 height 26
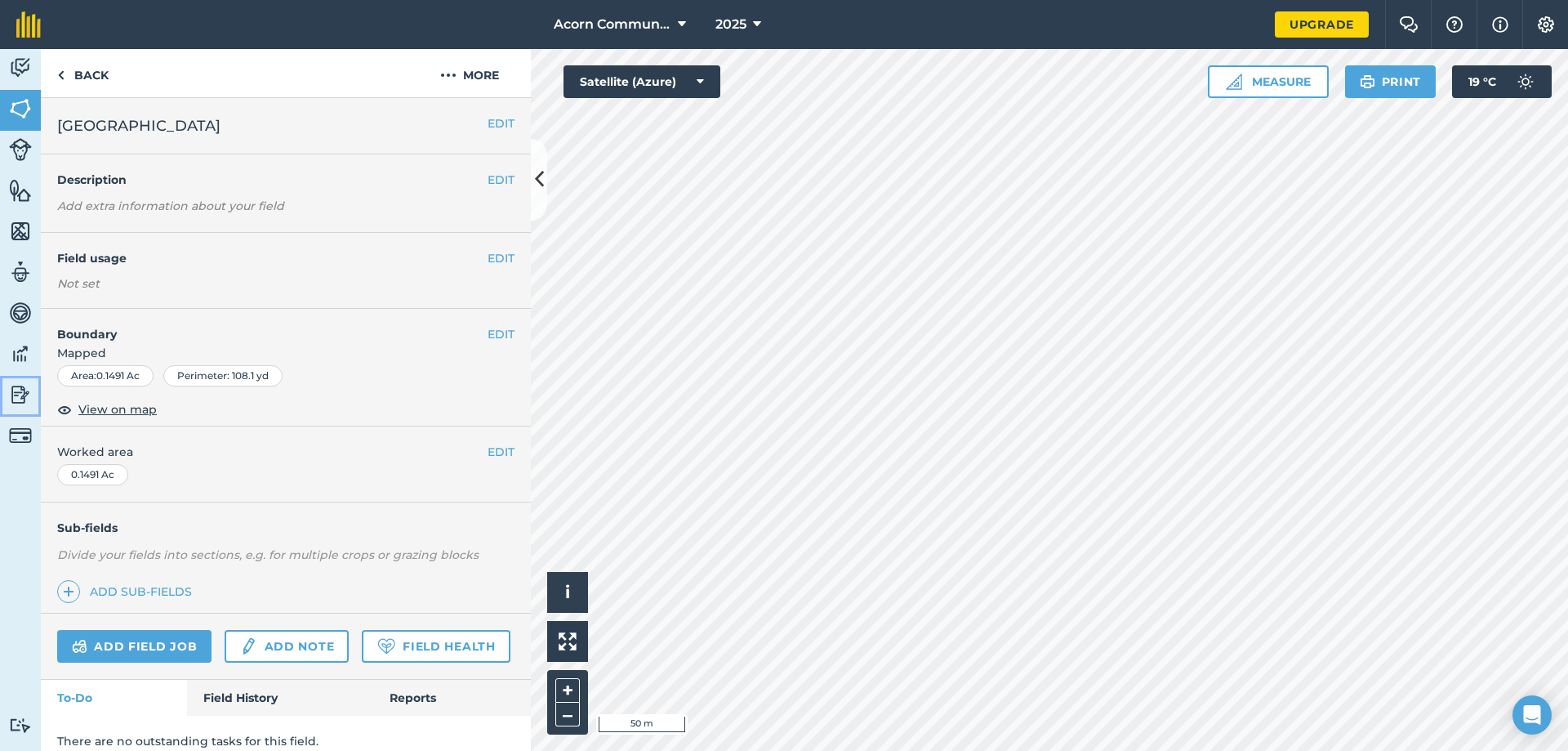
click at [28, 401] on img at bounding box center [20, 395] width 23 height 25
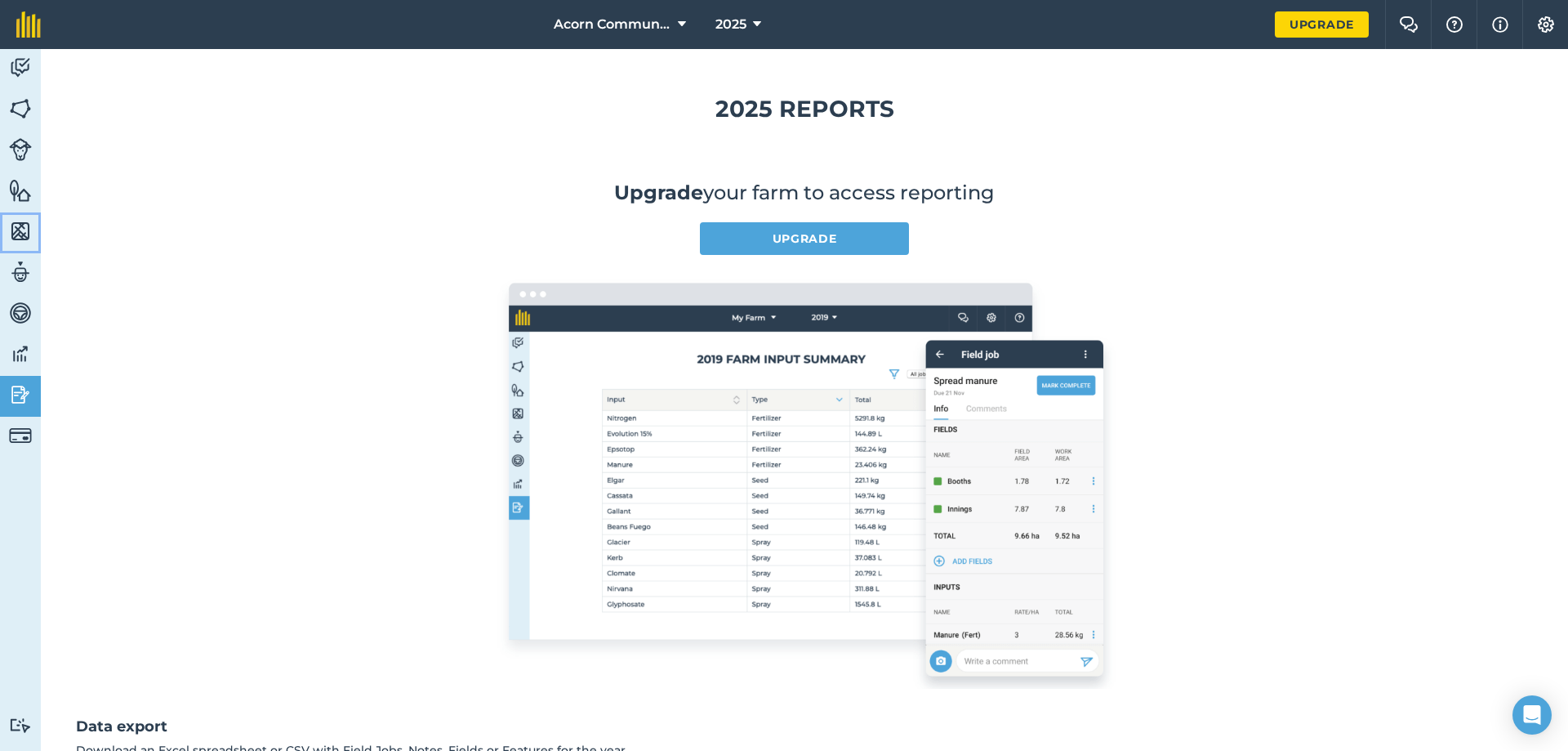
click at [28, 241] on img at bounding box center [20, 231] width 23 height 25
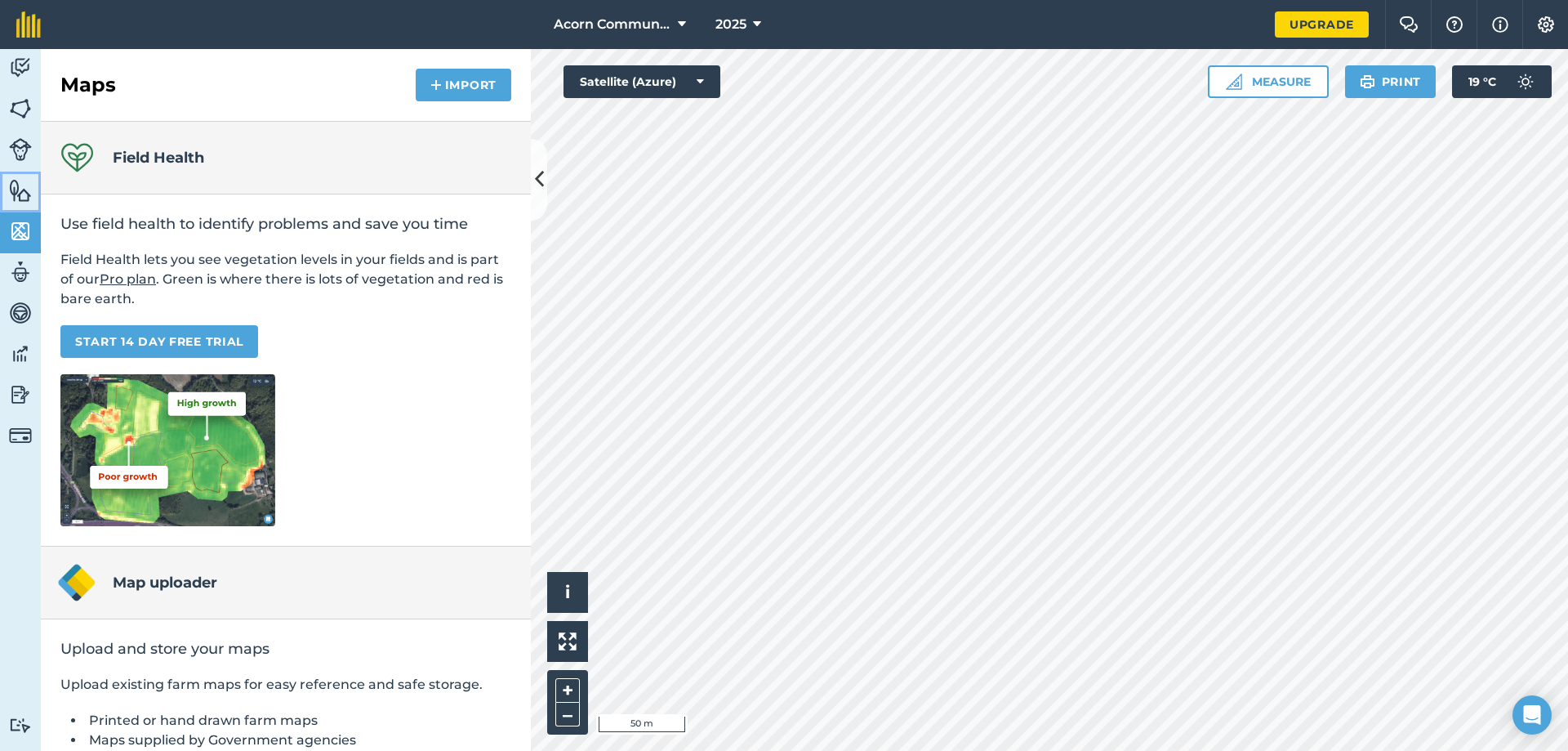
click at [17, 199] on img at bounding box center [20, 191] width 23 height 25
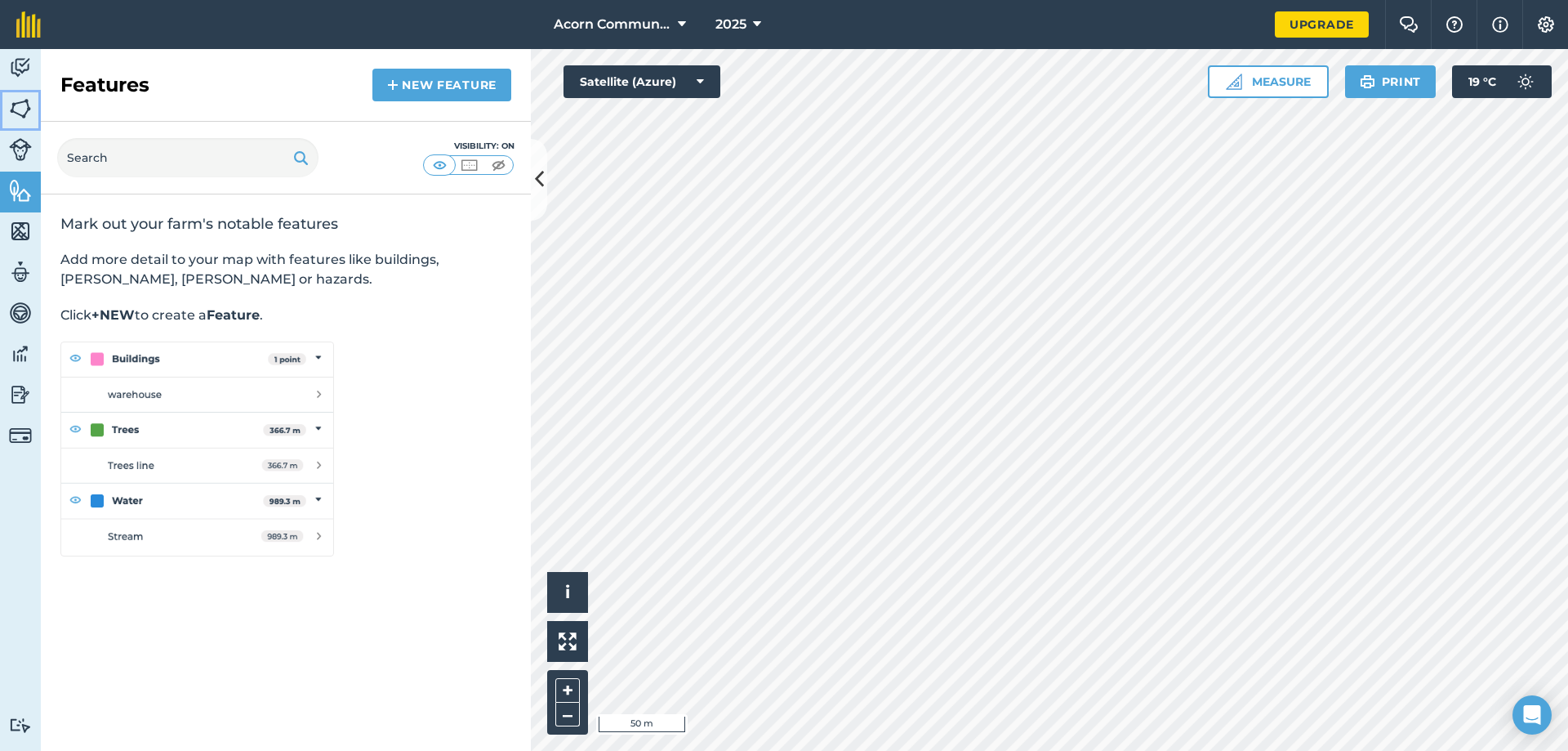
click at [19, 109] on img at bounding box center [20, 109] width 23 height 25
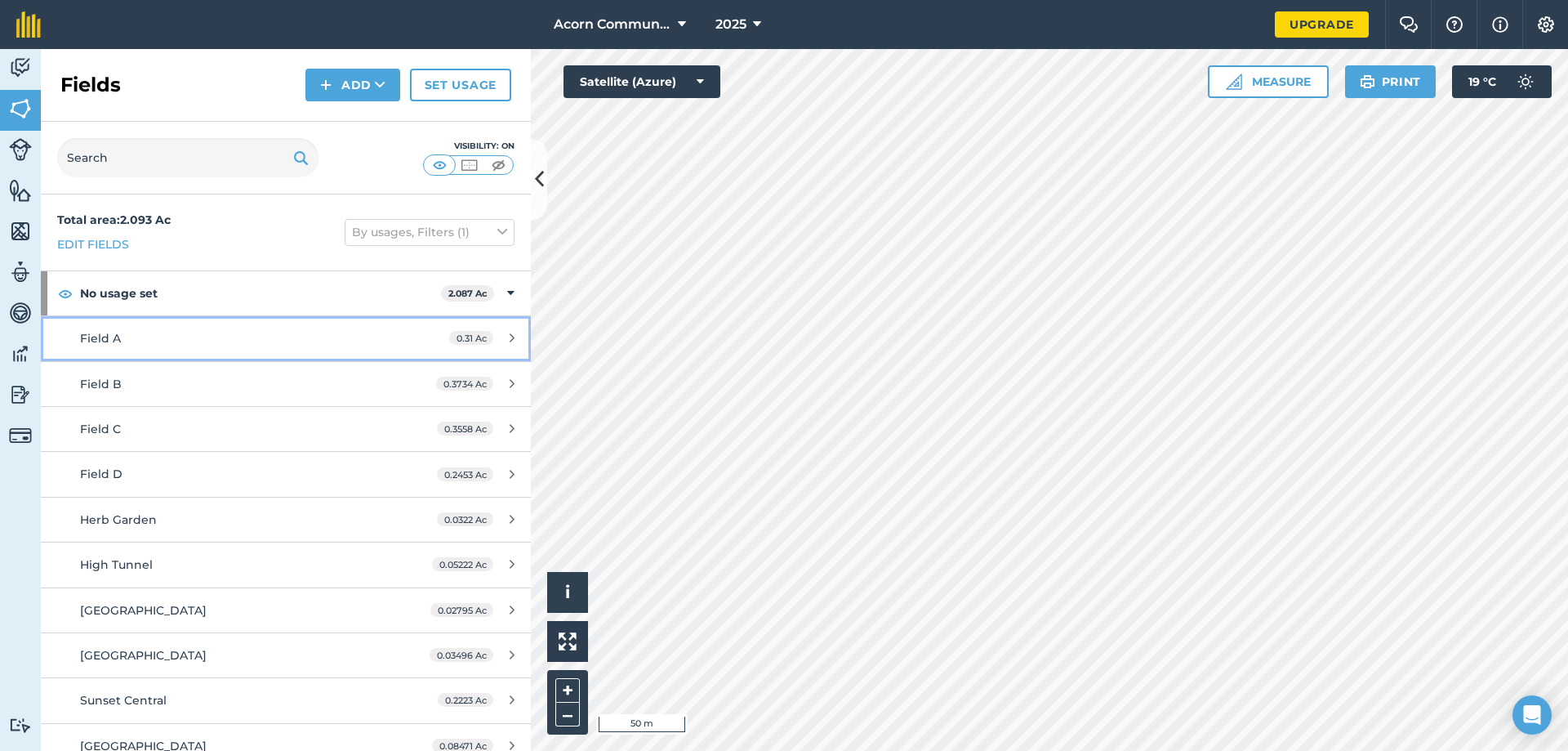
click at [168, 345] on div "Field A" at bounding box center [233, 338] width 307 height 18
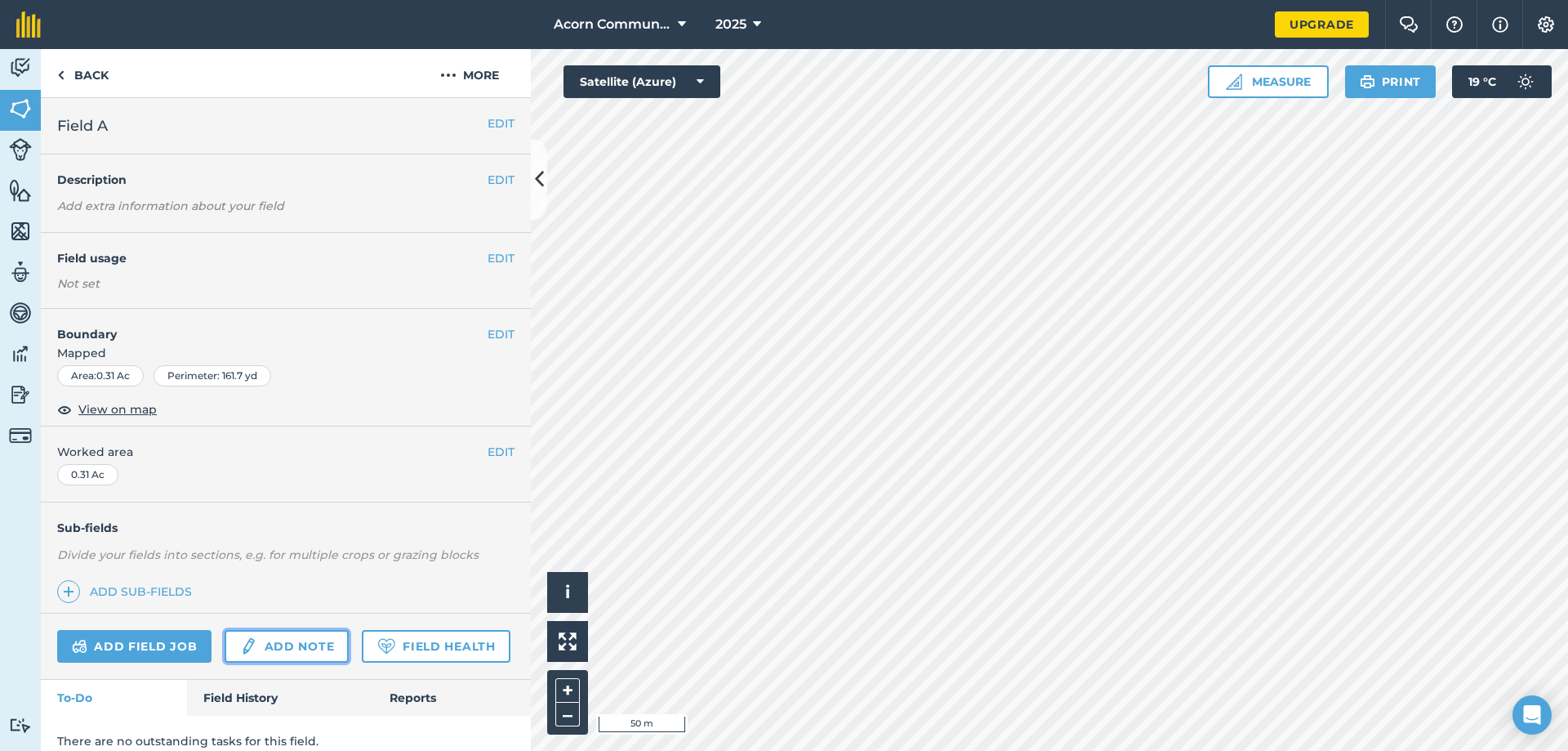
click at [286, 574] on link "Add note" at bounding box center [286, 645] width 124 height 33
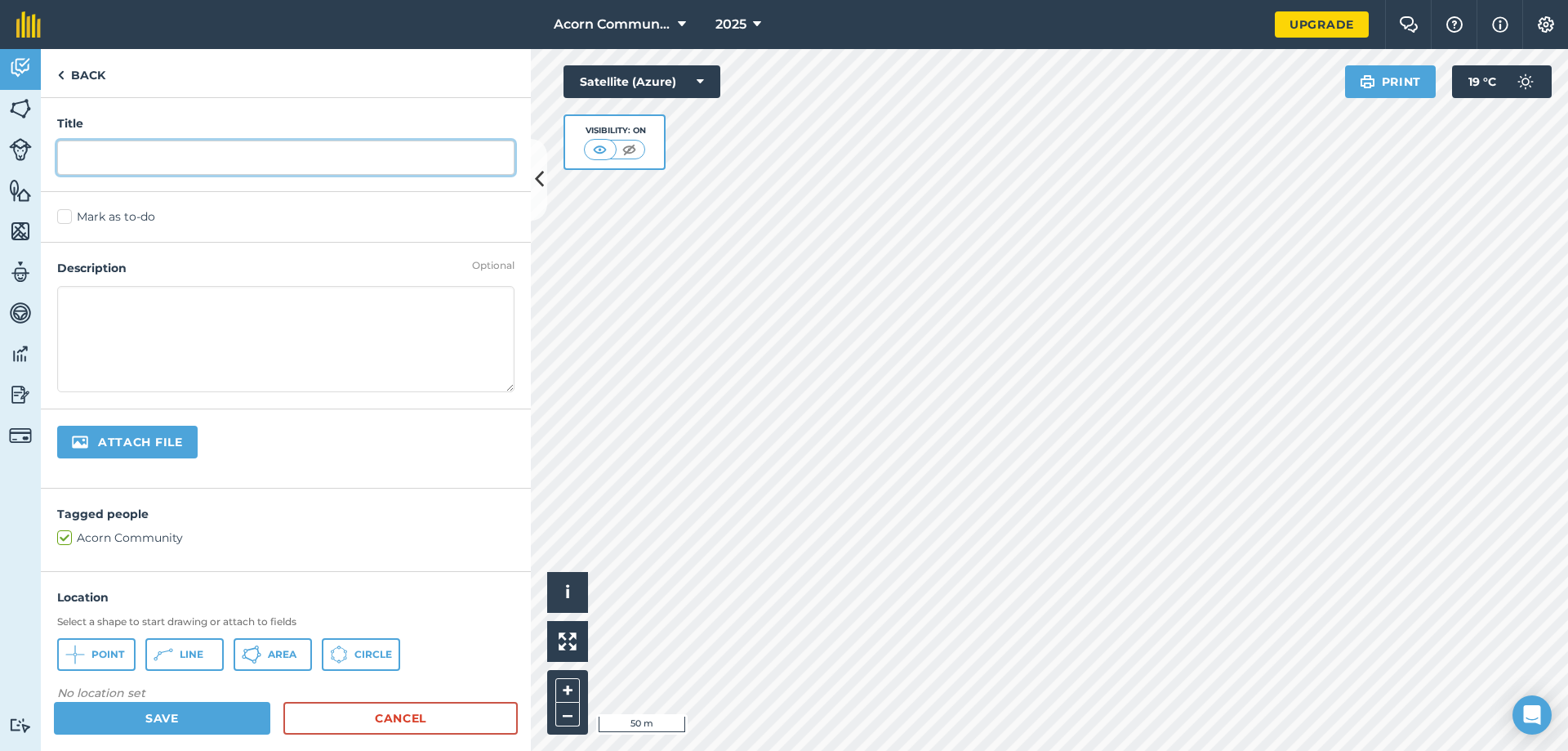
click at [162, 165] on input "text" at bounding box center [286, 157] width 457 height 35
type input "Clean up"
click at [200, 311] on textarea at bounding box center [286, 340] width 457 height 106
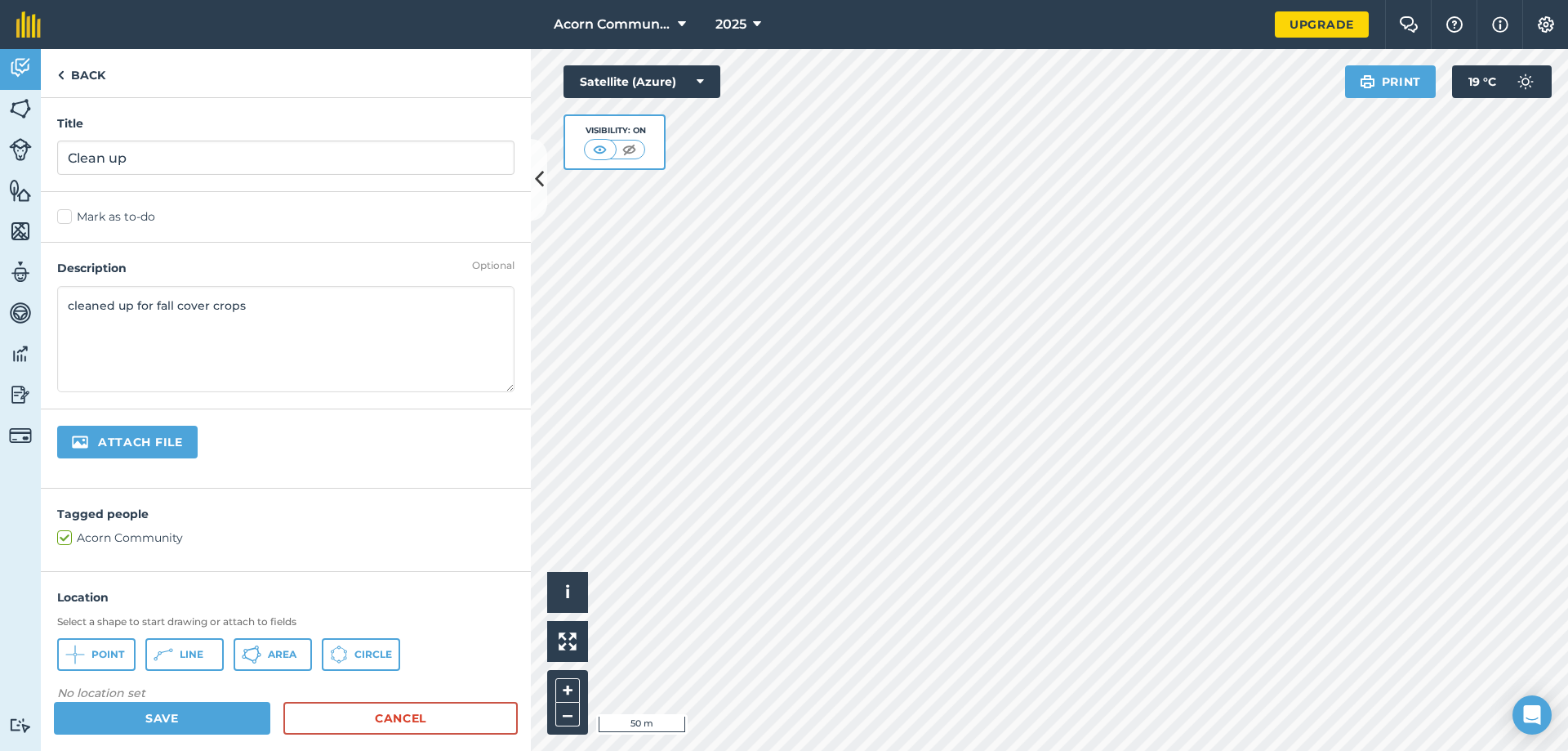
type textarea "cleaned up for fall cover crops"
click at [152, 445] on input "file" at bounding box center [183, 442] width 250 height 35
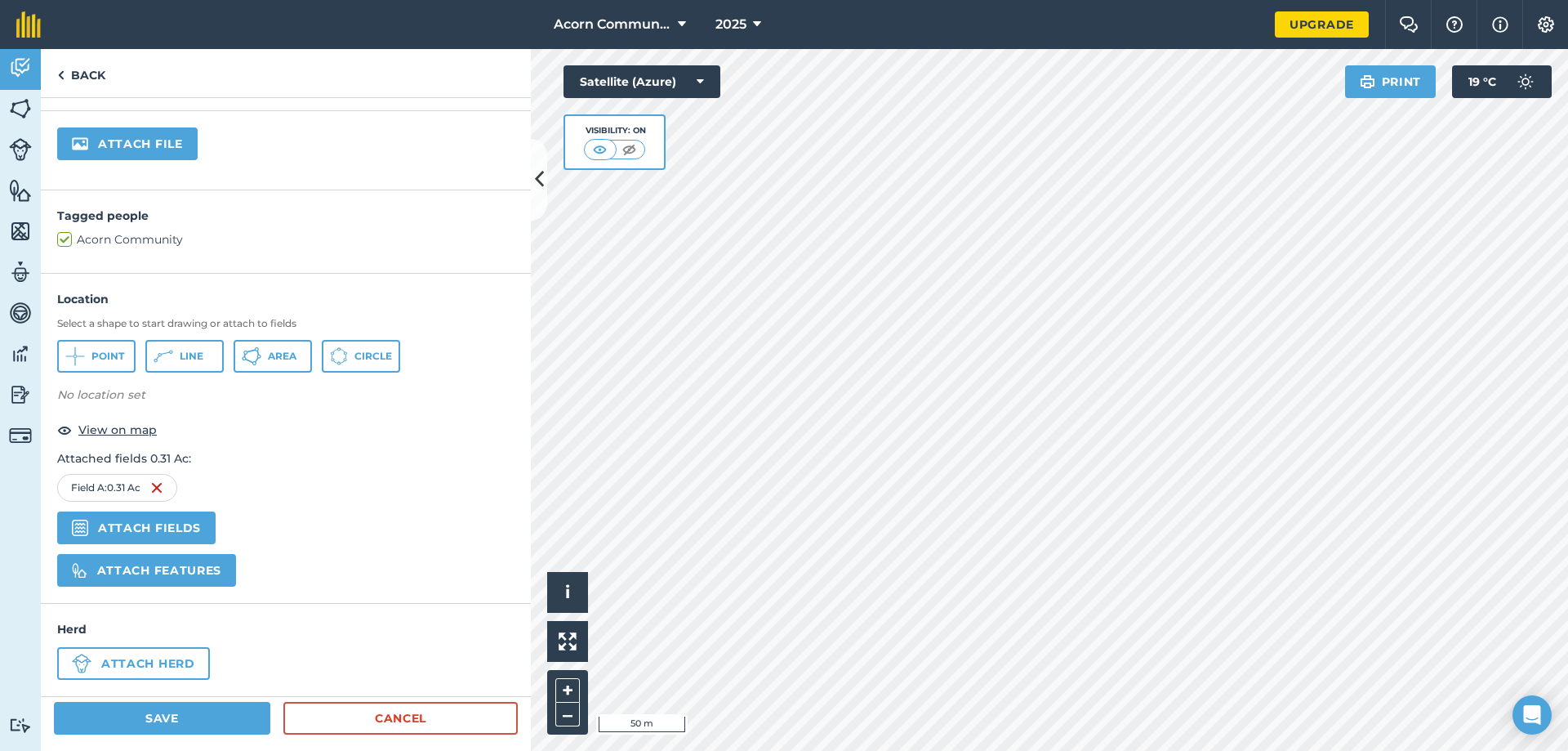
scroll to position [309, 0]
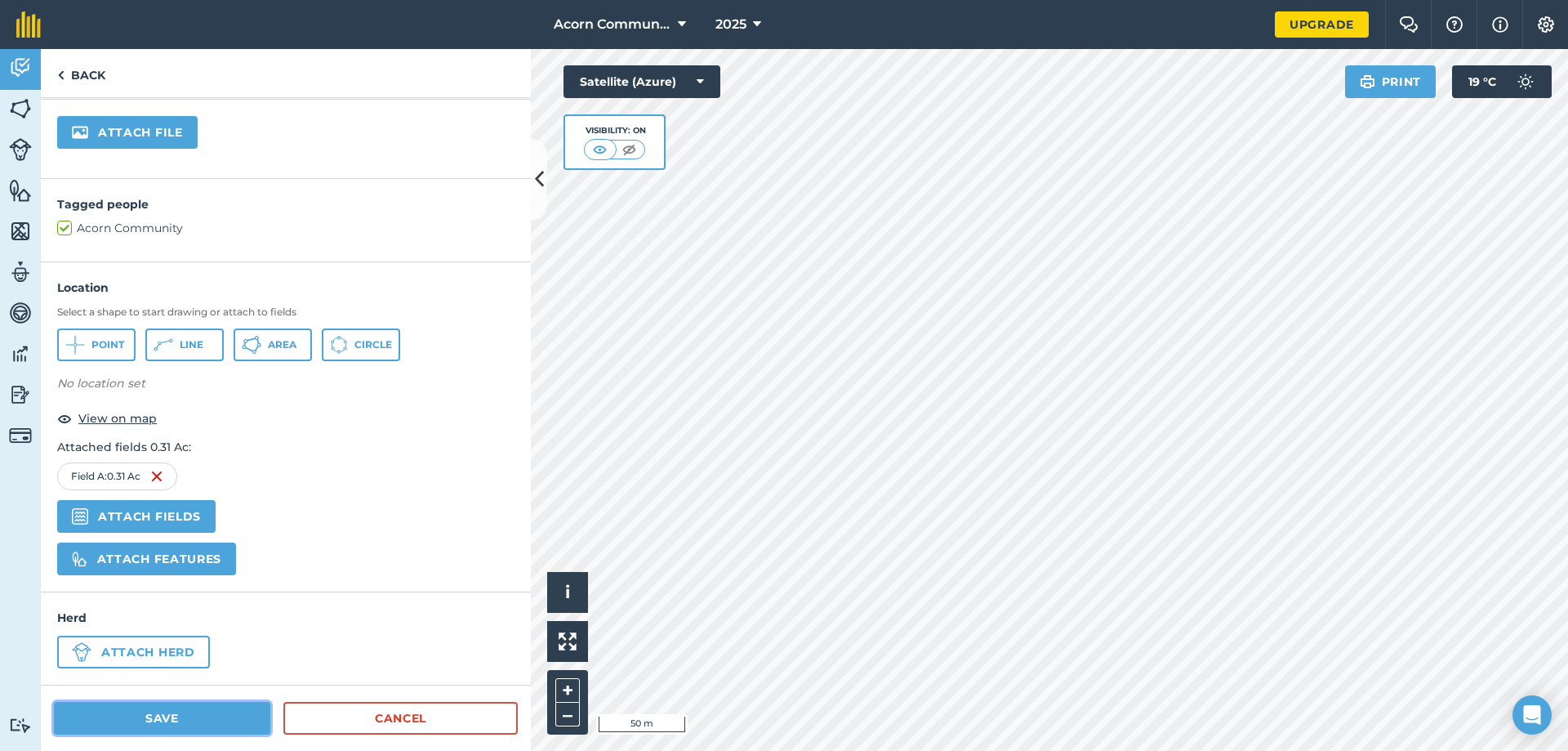
click at [203, 574] on button "Save" at bounding box center [162, 718] width 216 height 33
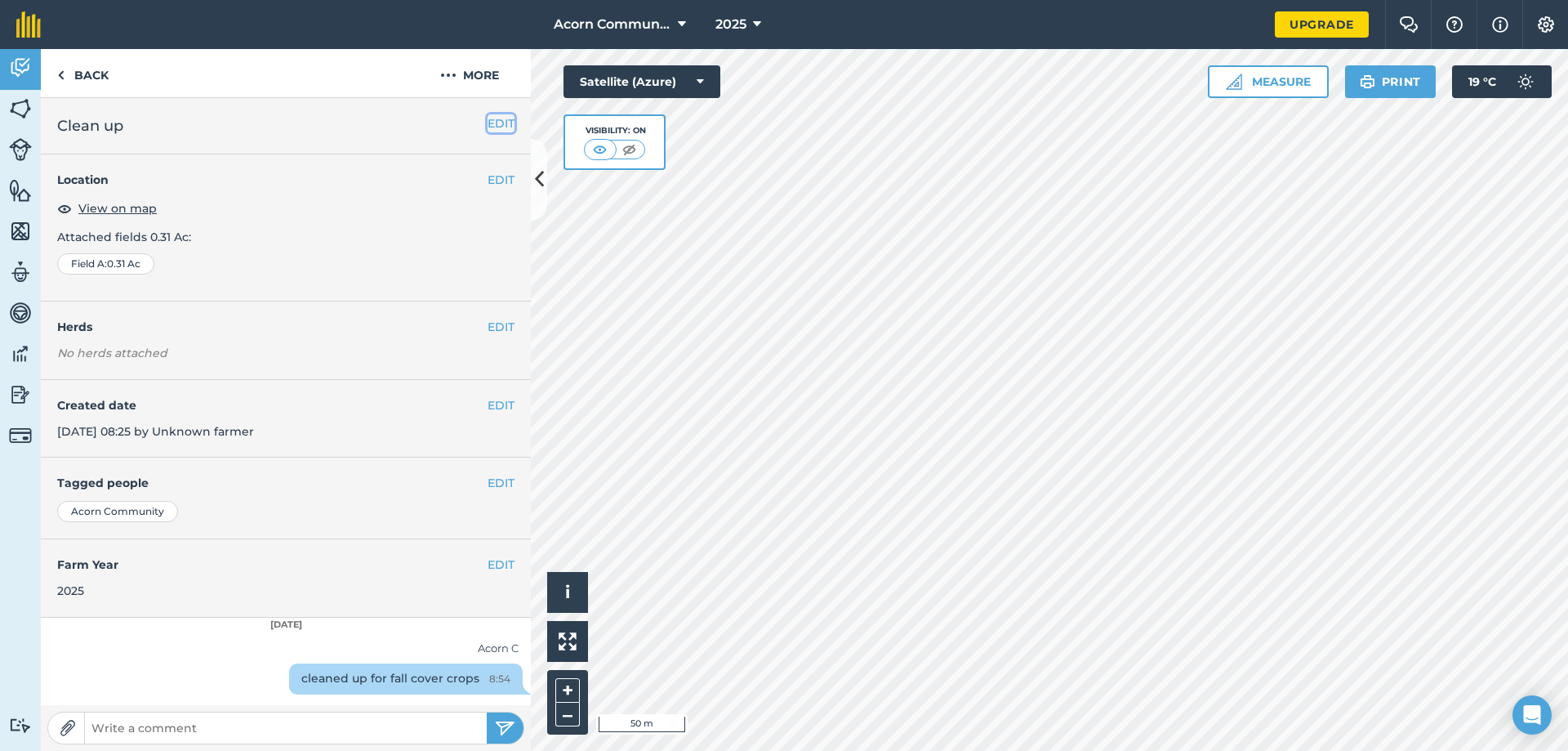
click at [497, 125] on button "EDIT" at bounding box center [501, 123] width 27 height 18
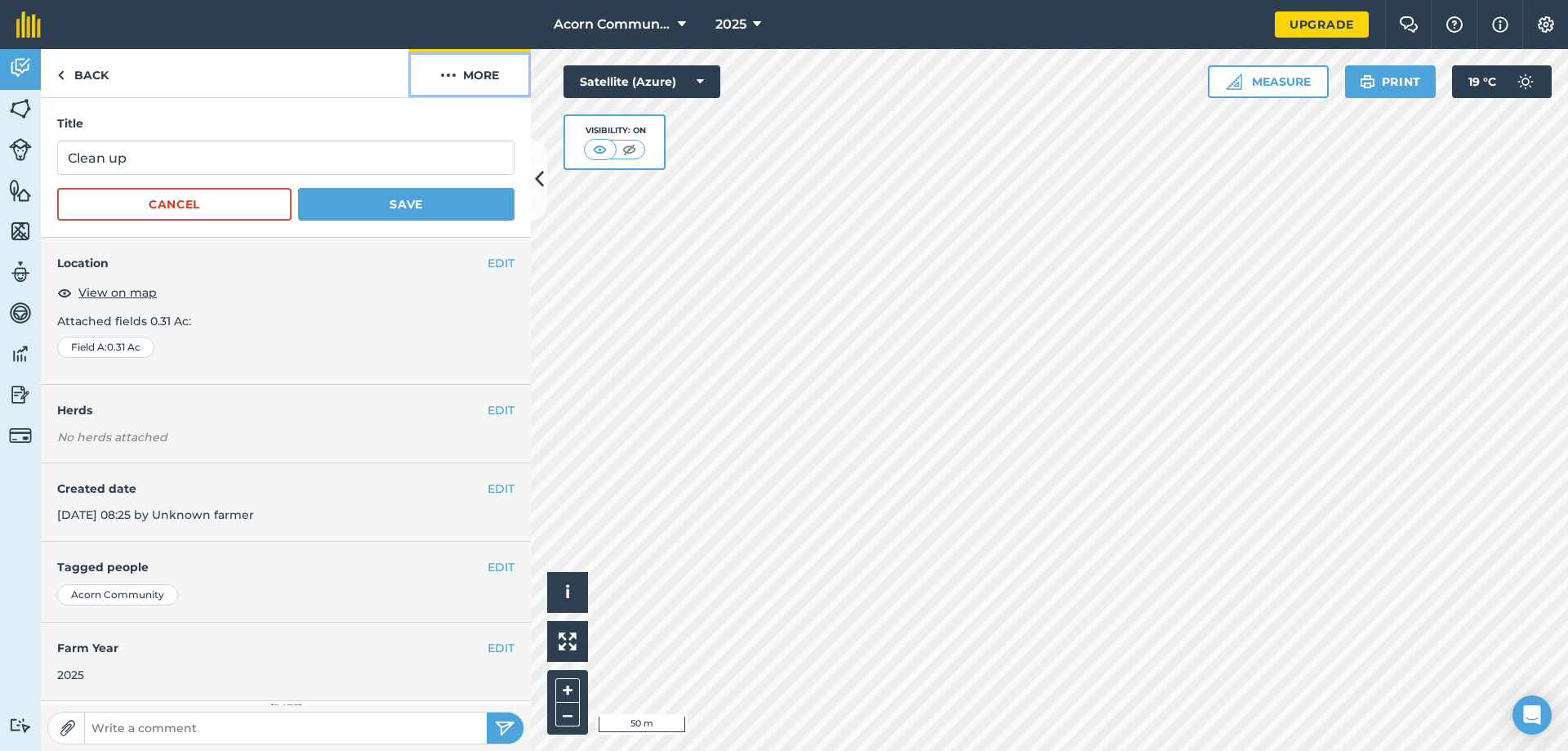
click at [453, 75] on img at bounding box center [449, 75] width 16 height 20
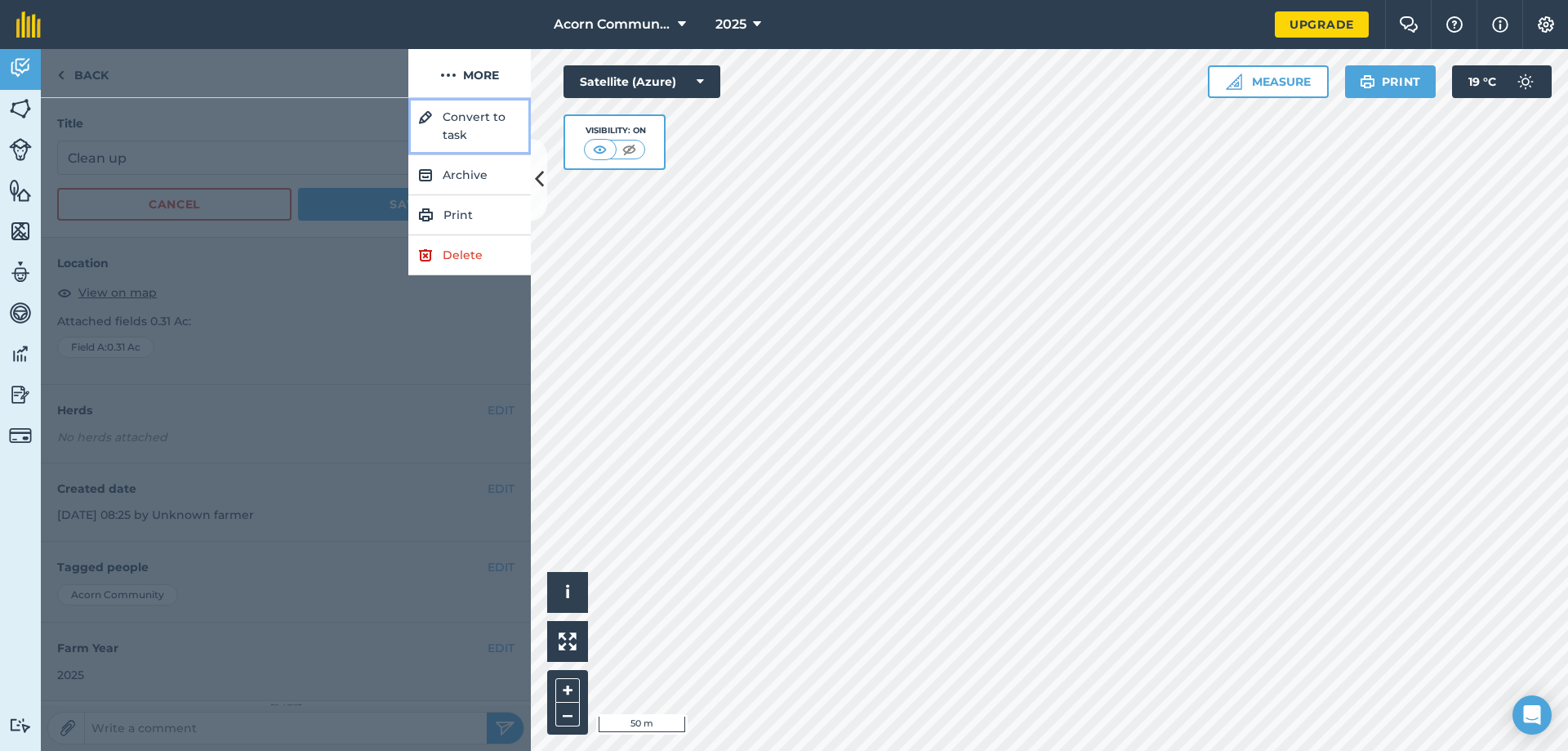
click at [460, 135] on button "Convert to task" at bounding box center [470, 127] width 122 height 58
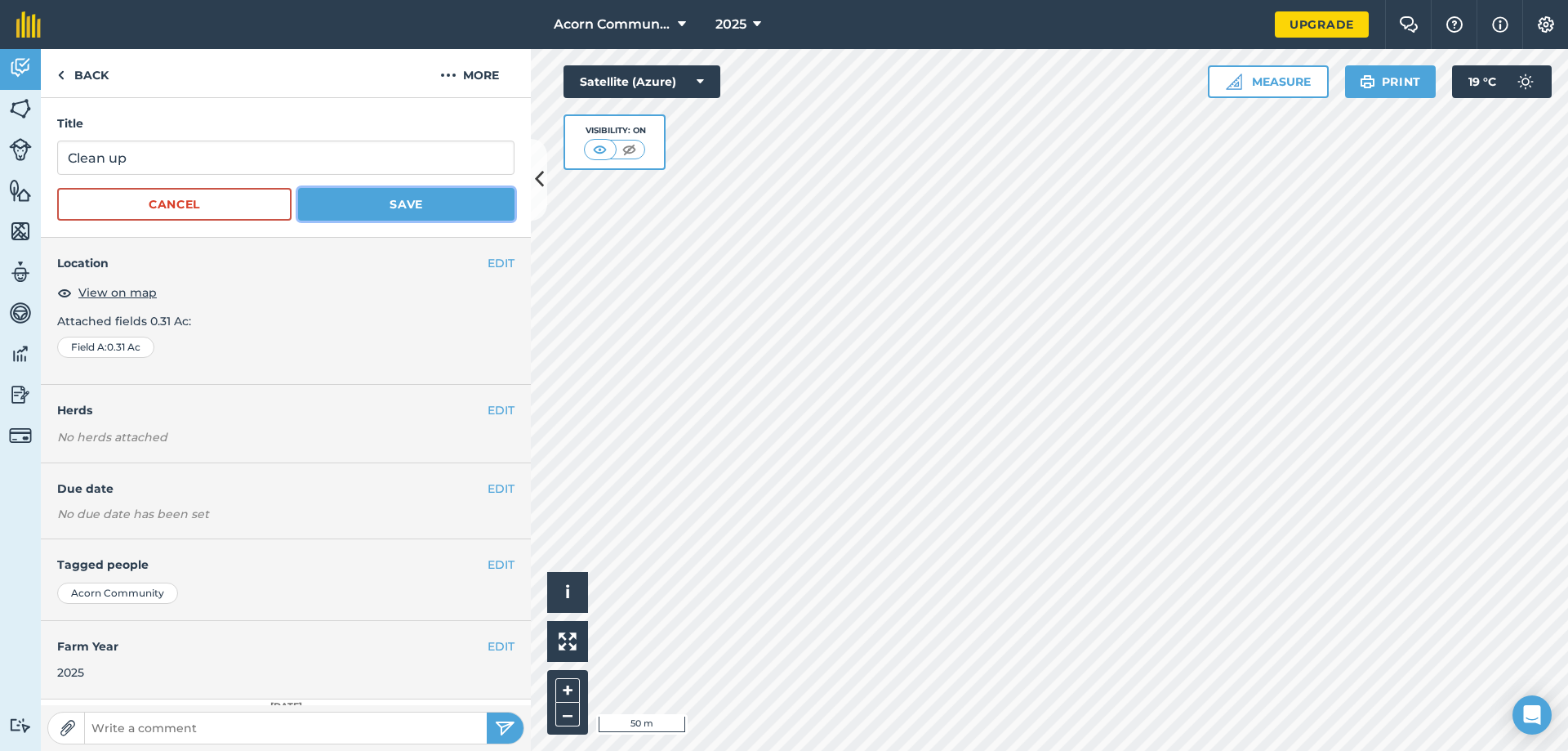
click at [401, 208] on button "Save" at bounding box center [406, 204] width 216 height 33
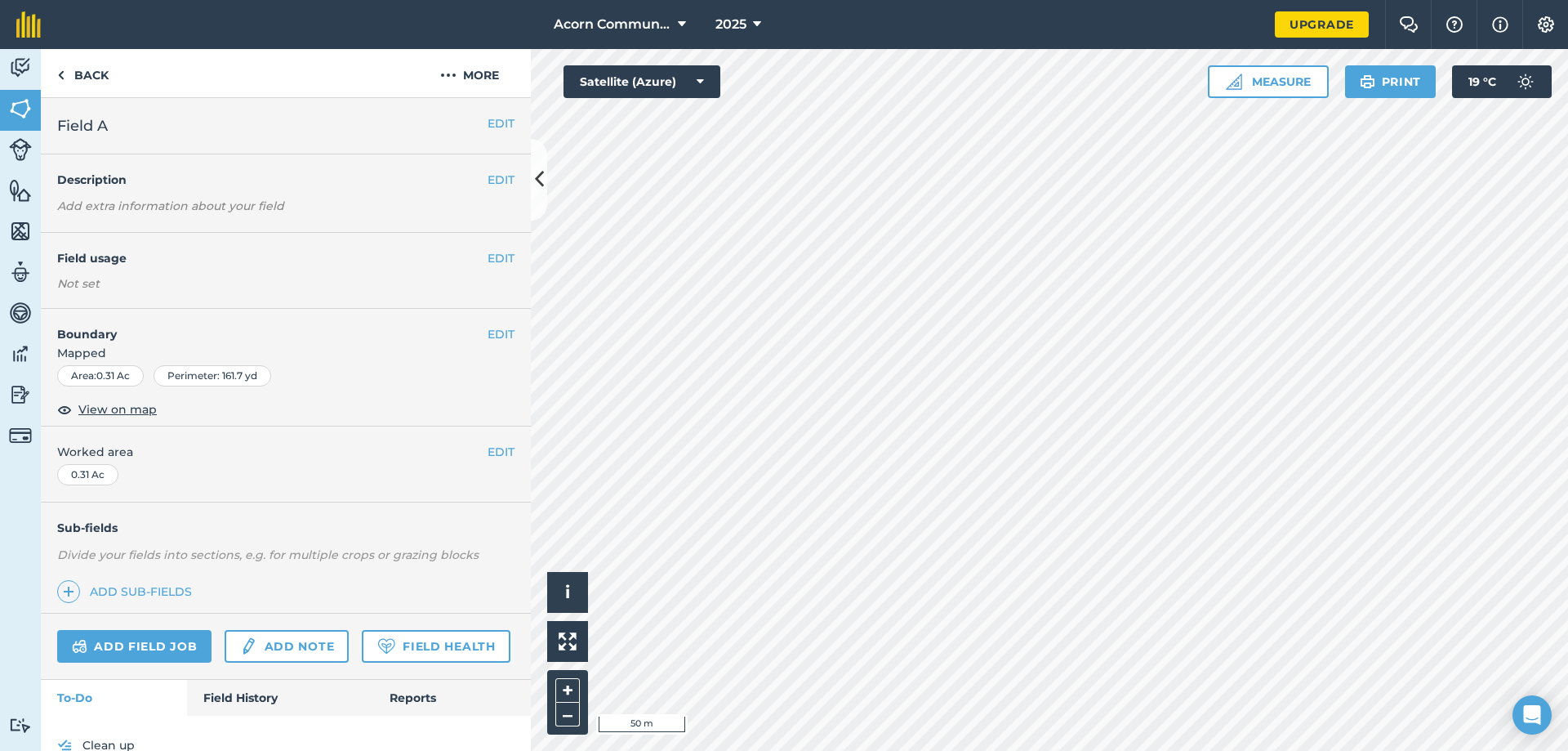
scroll to position [30, 0]
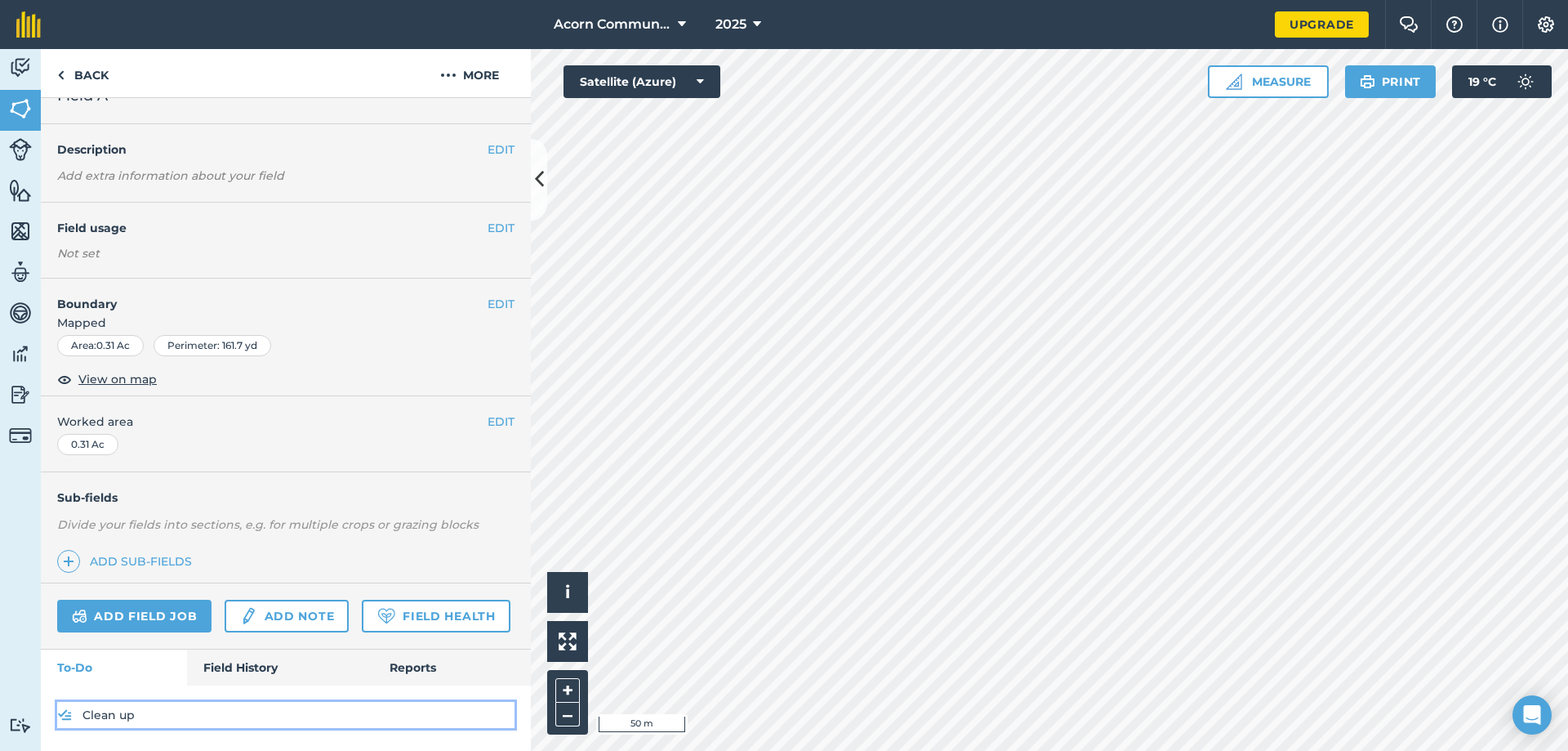
click at [114, 574] on link "Clean up" at bounding box center [286, 715] width 457 height 26
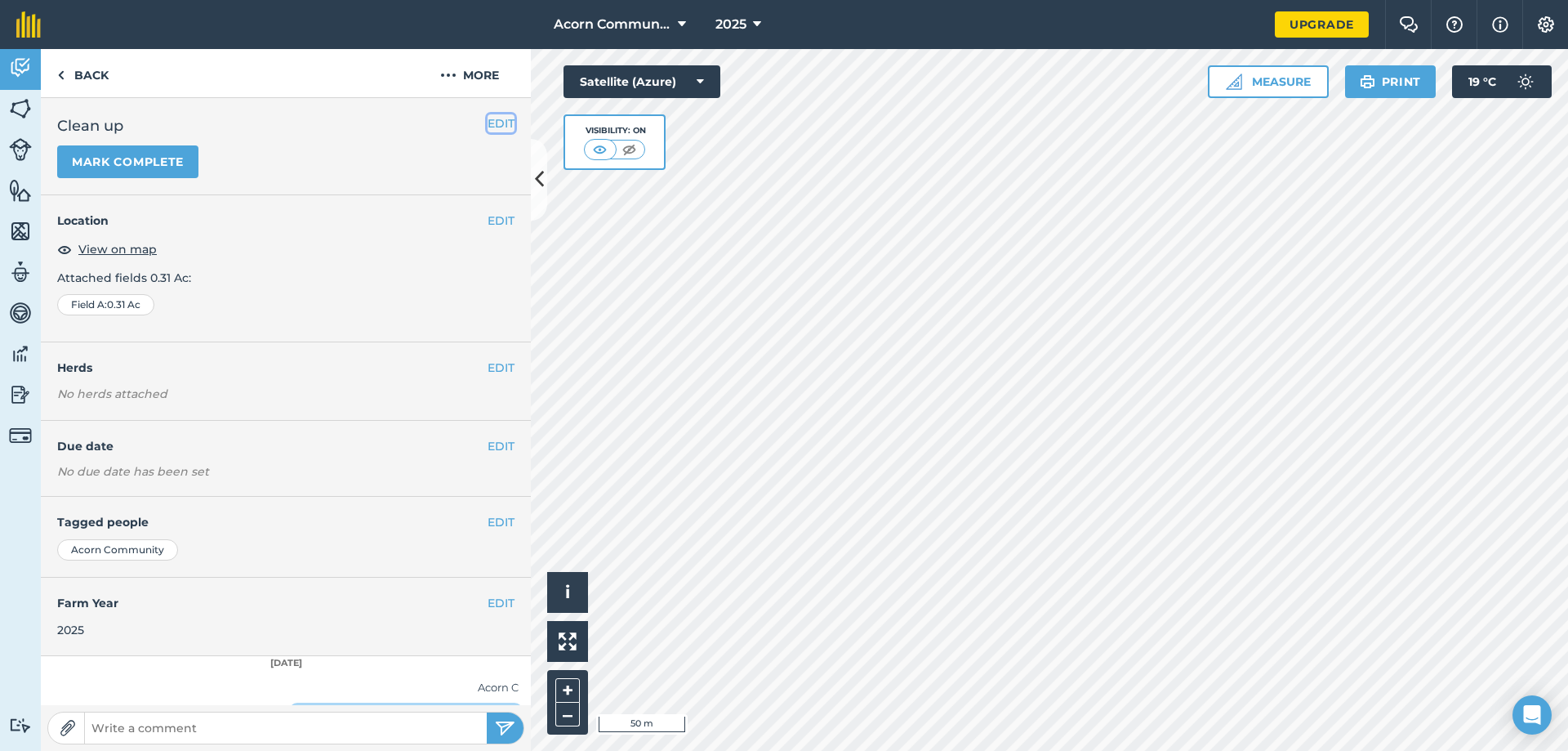
click at [497, 119] on button "EDIT" at bounding box center [501, 123] width 27 height 18
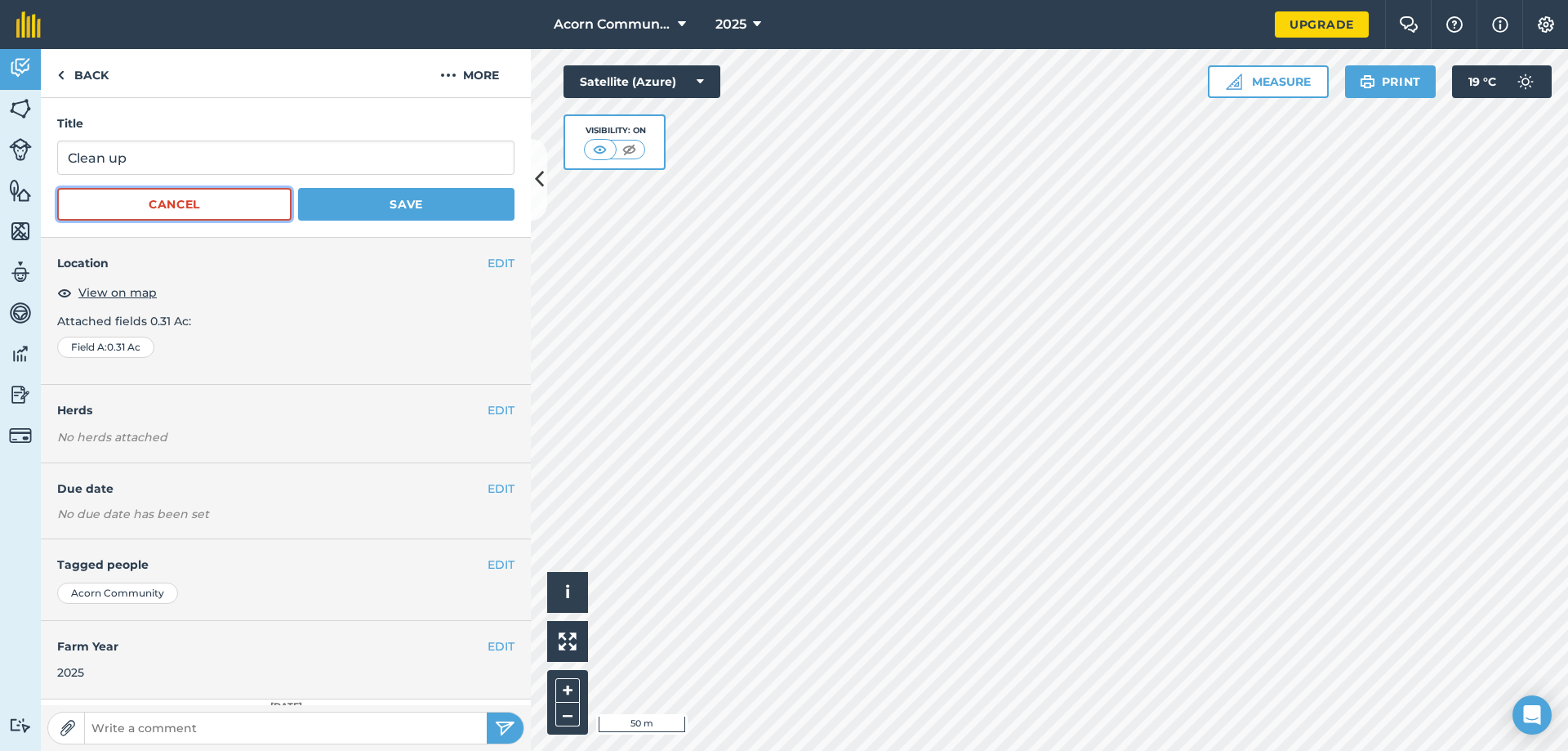
click at [207, 207] on button "Cancel" at bounding box center [175, 204] width 234 height 33
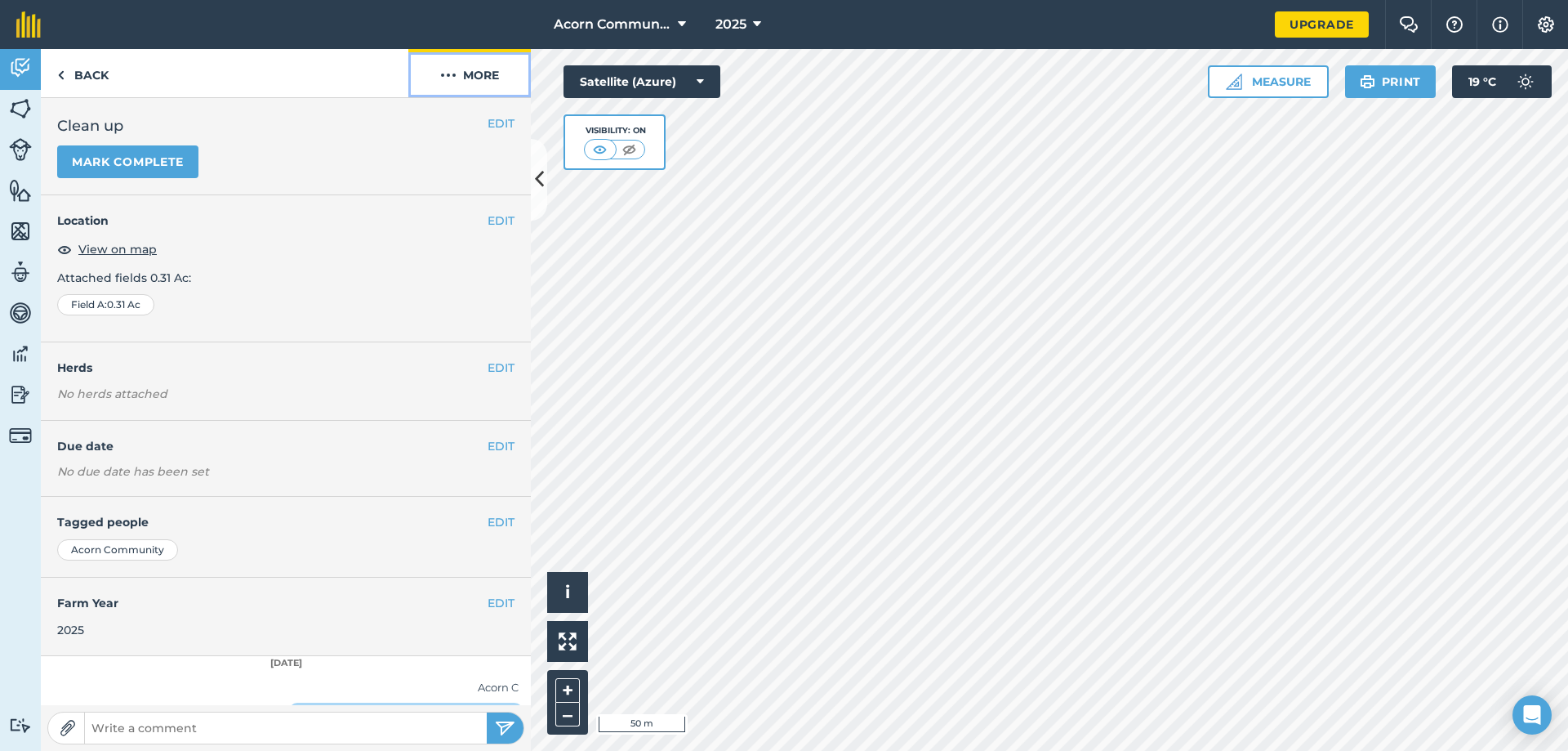
click at [449, 70] on img at bounding box center [449, 75] width 16 height 20
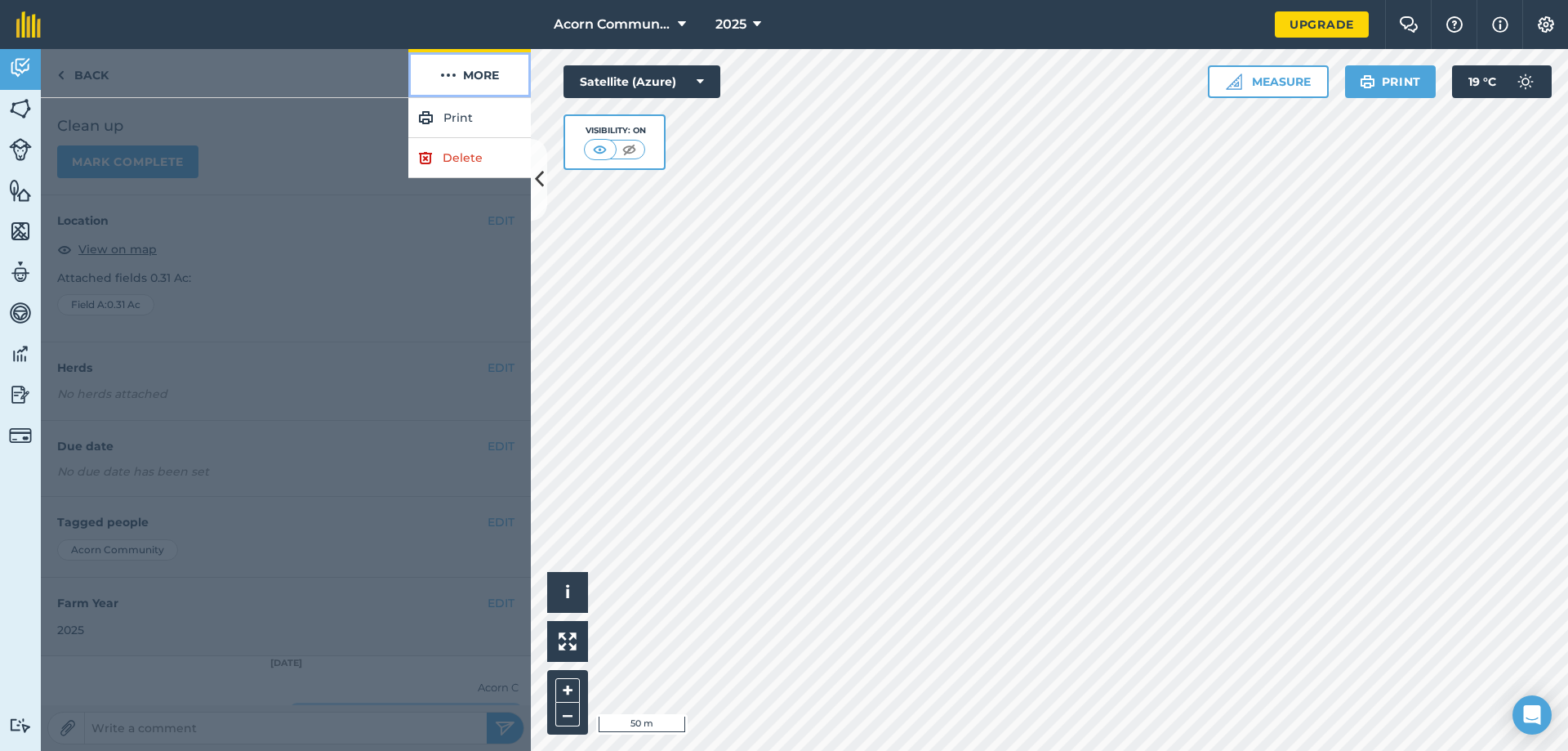
click at [447, 73] on img at bounding box center [449, 75] width 16 height 20
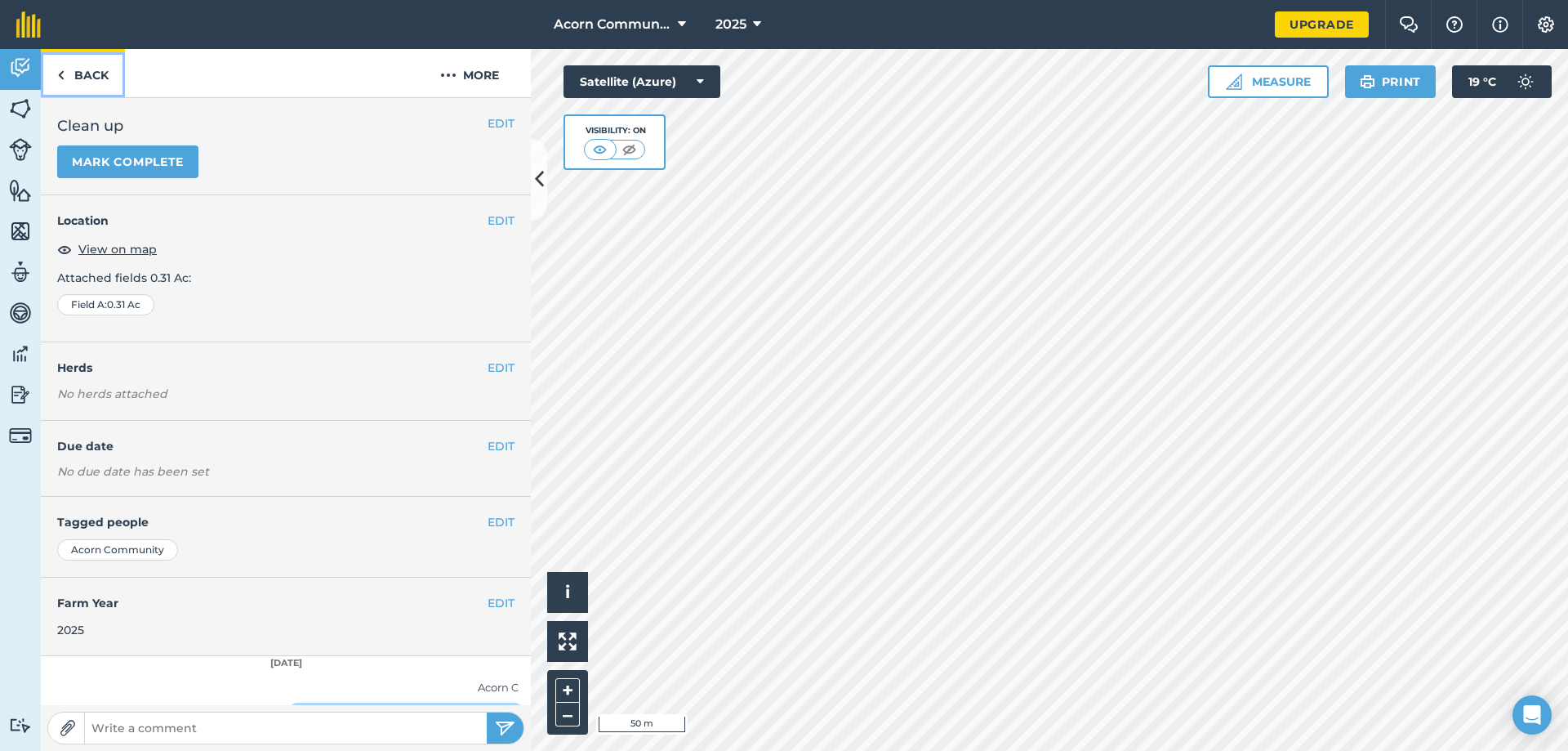
click at [64, 69] on img at bounding box center [61, 75] width 7 height 20
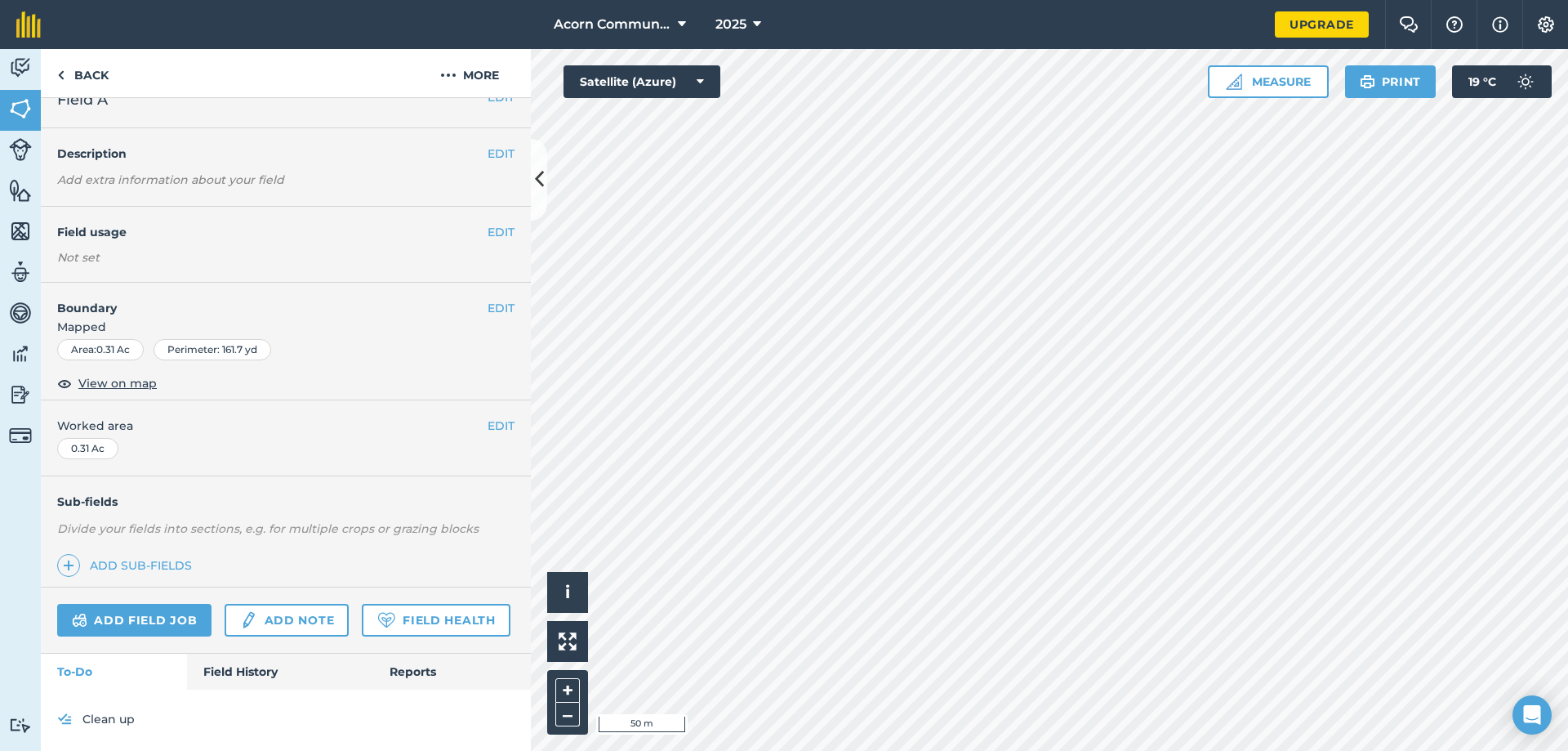
scroll to position [30, 0]
click at [16, 234] on img at bounding box center [20, 231] width 23 height 25
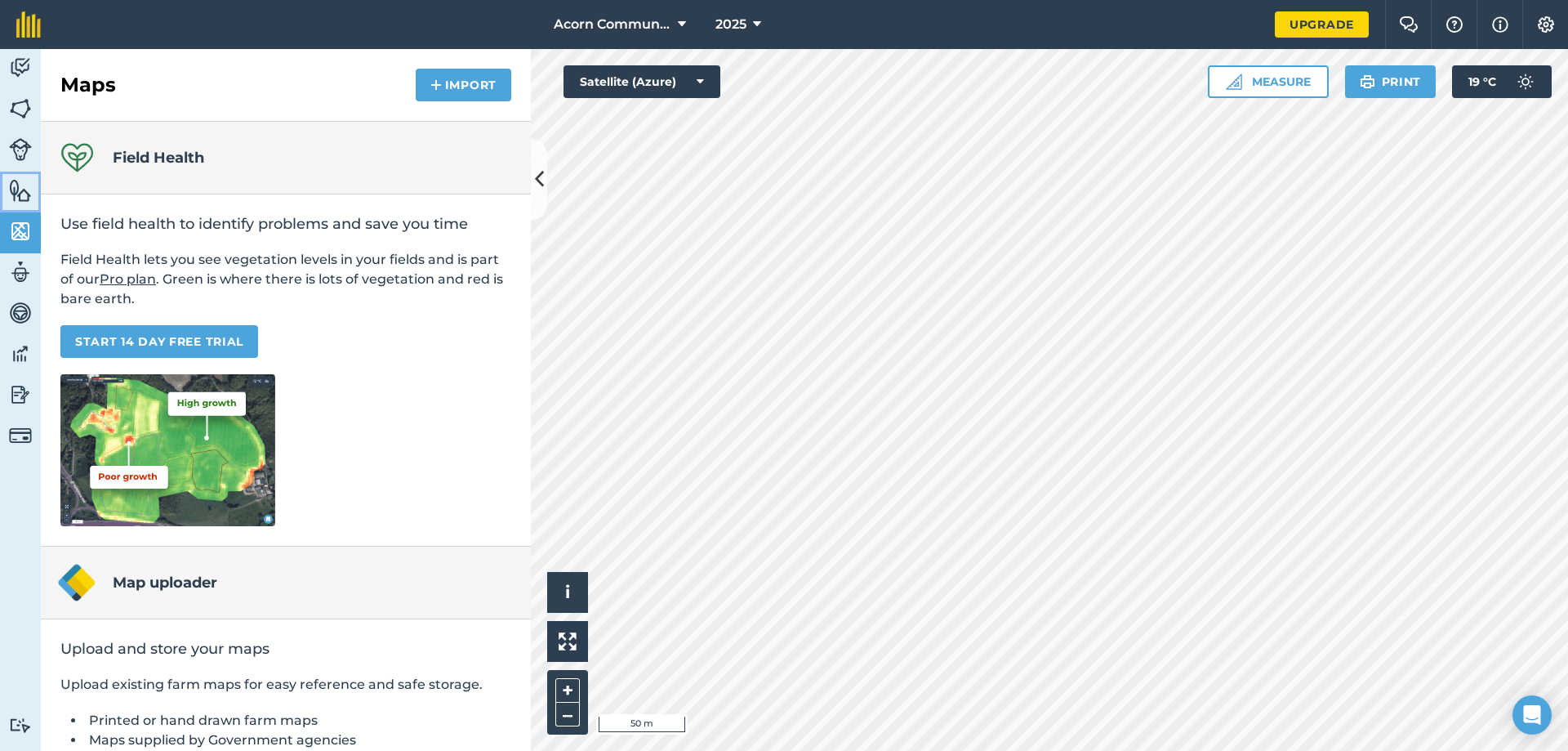
click at [27, 190] on img at bounding box center [20, 191] width 23 height 25
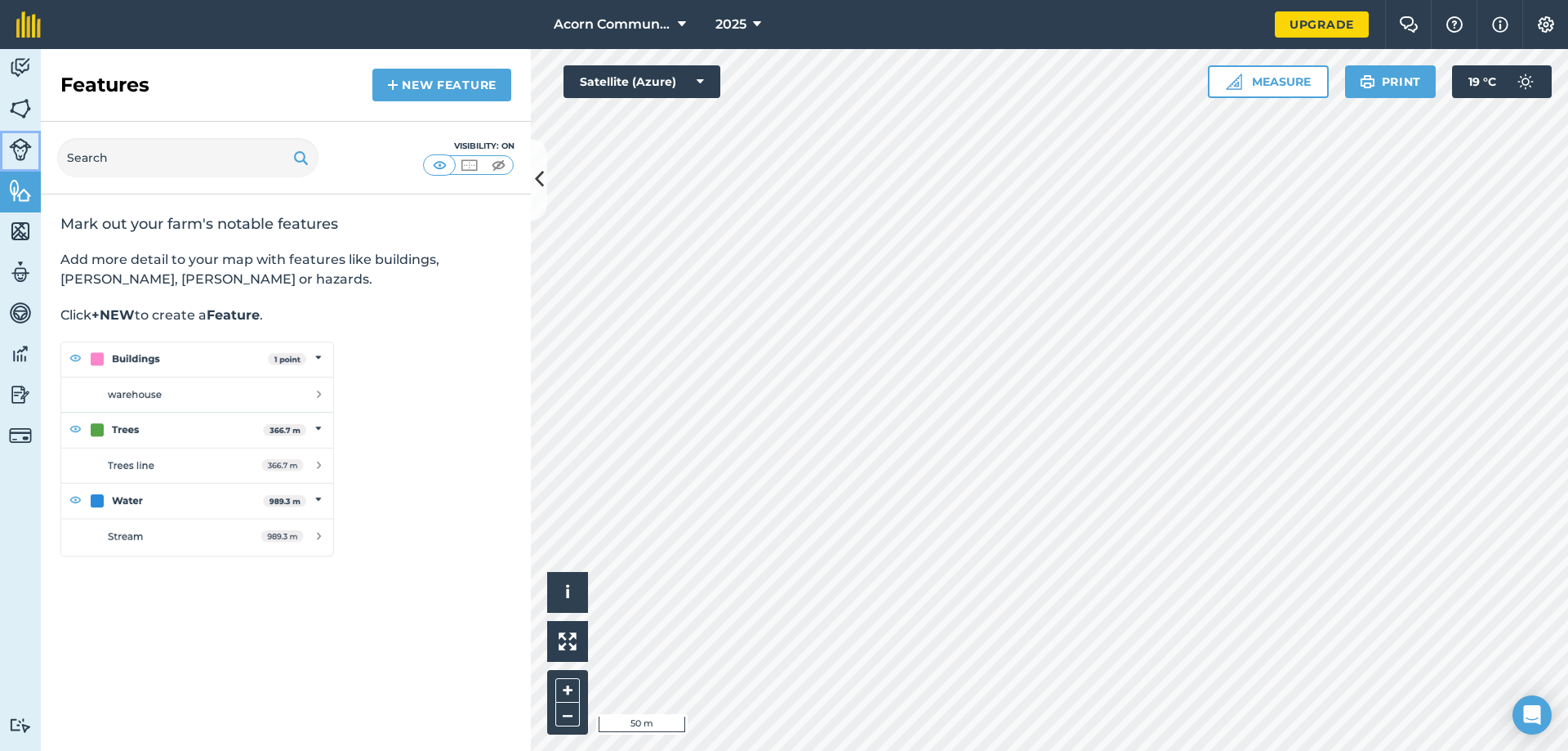
click at [26, 153] on img at bounding box center [20, 150] width 23 height 23
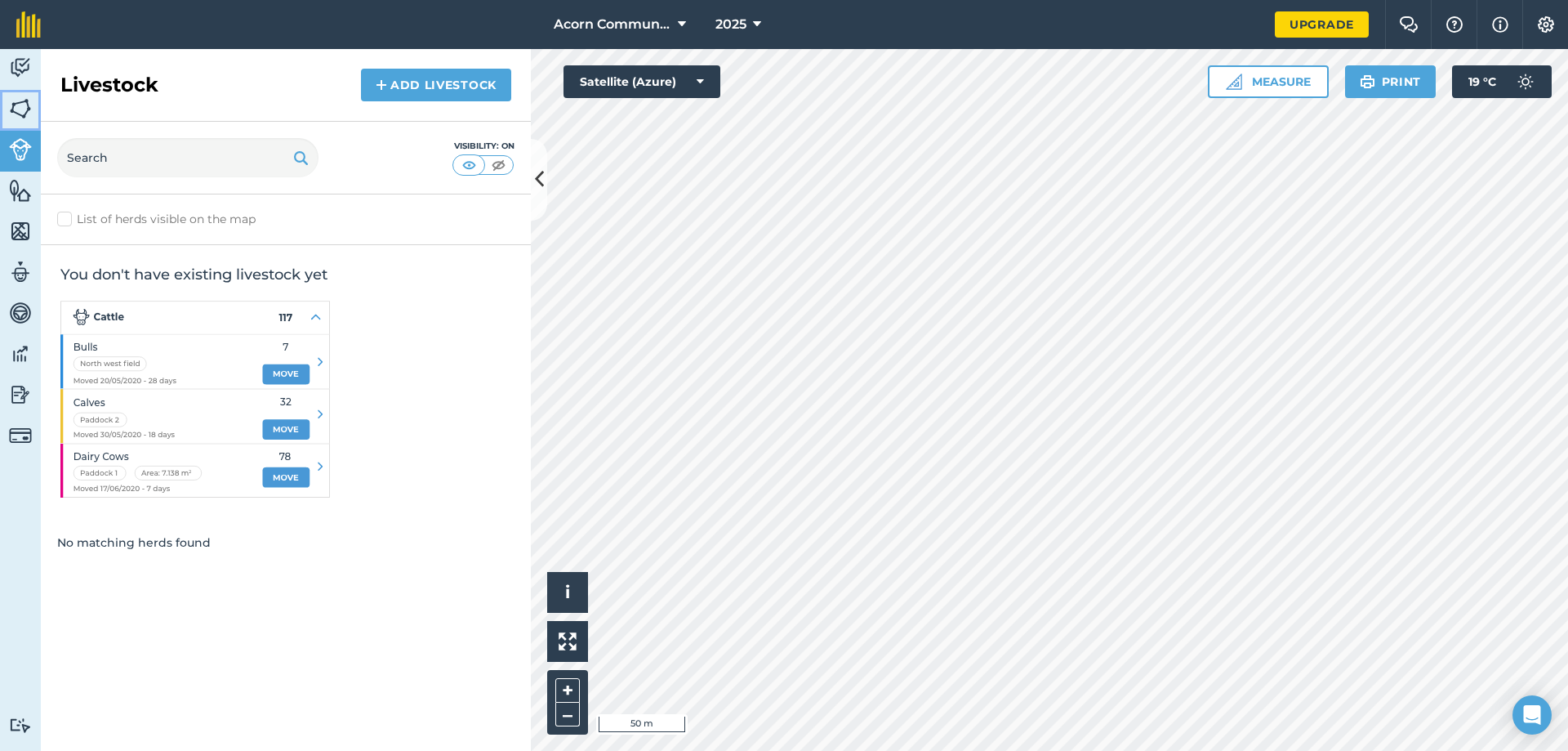
click at [29, 109] on img at bounding box center [20, 109] width 23 height 25
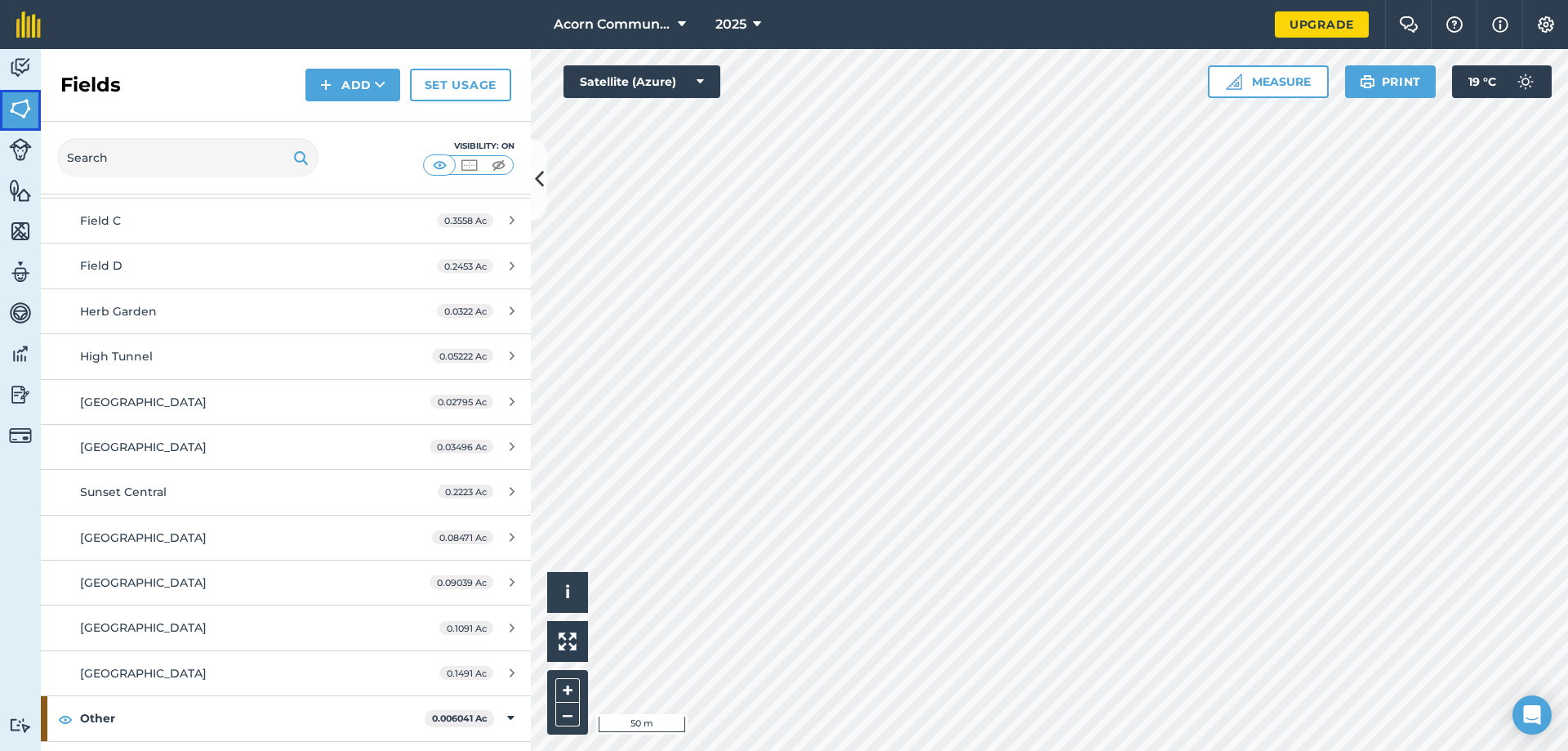
scroll to position [244, 0]
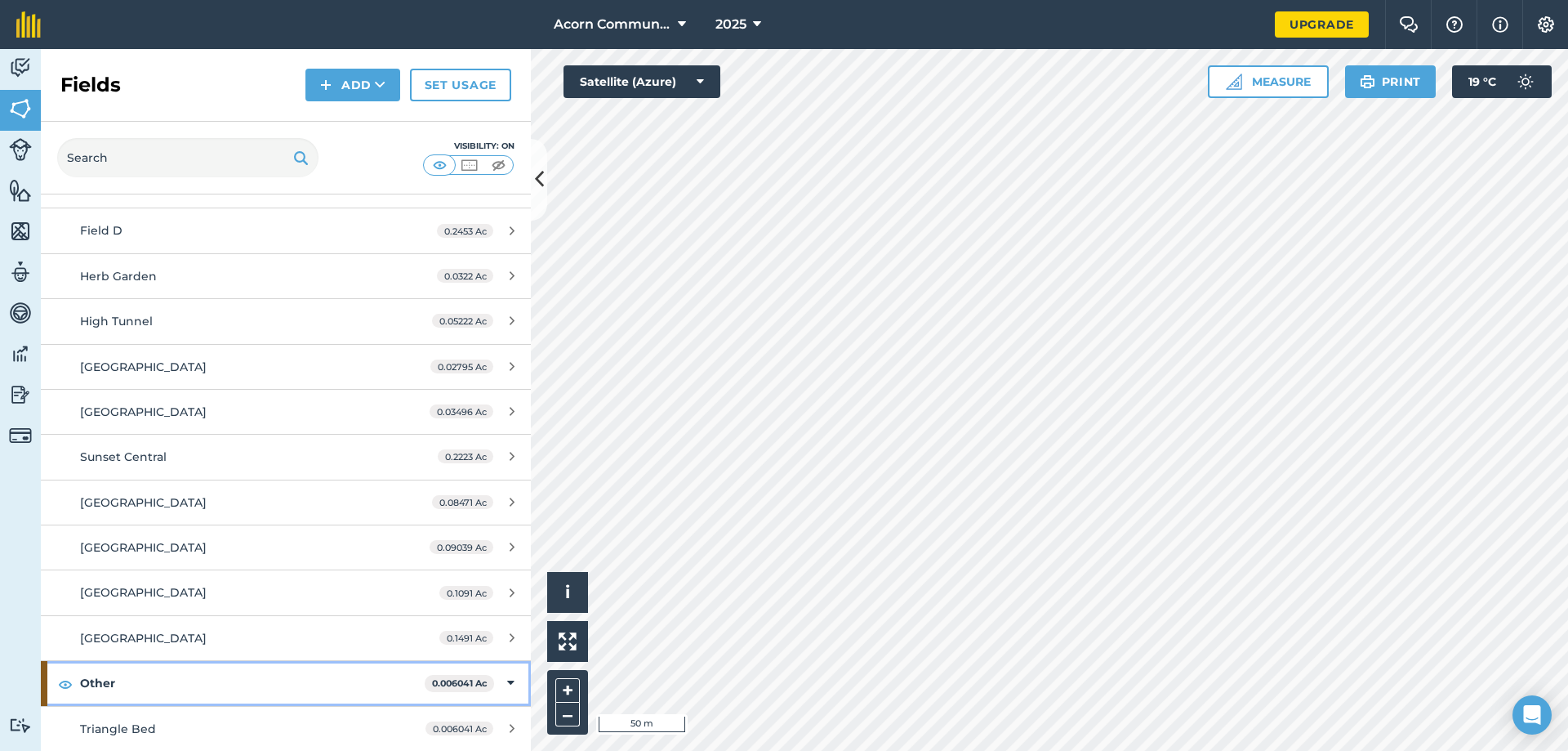
click at [513, 574] on icon at bounding box center [511, 683] width 7 height 18
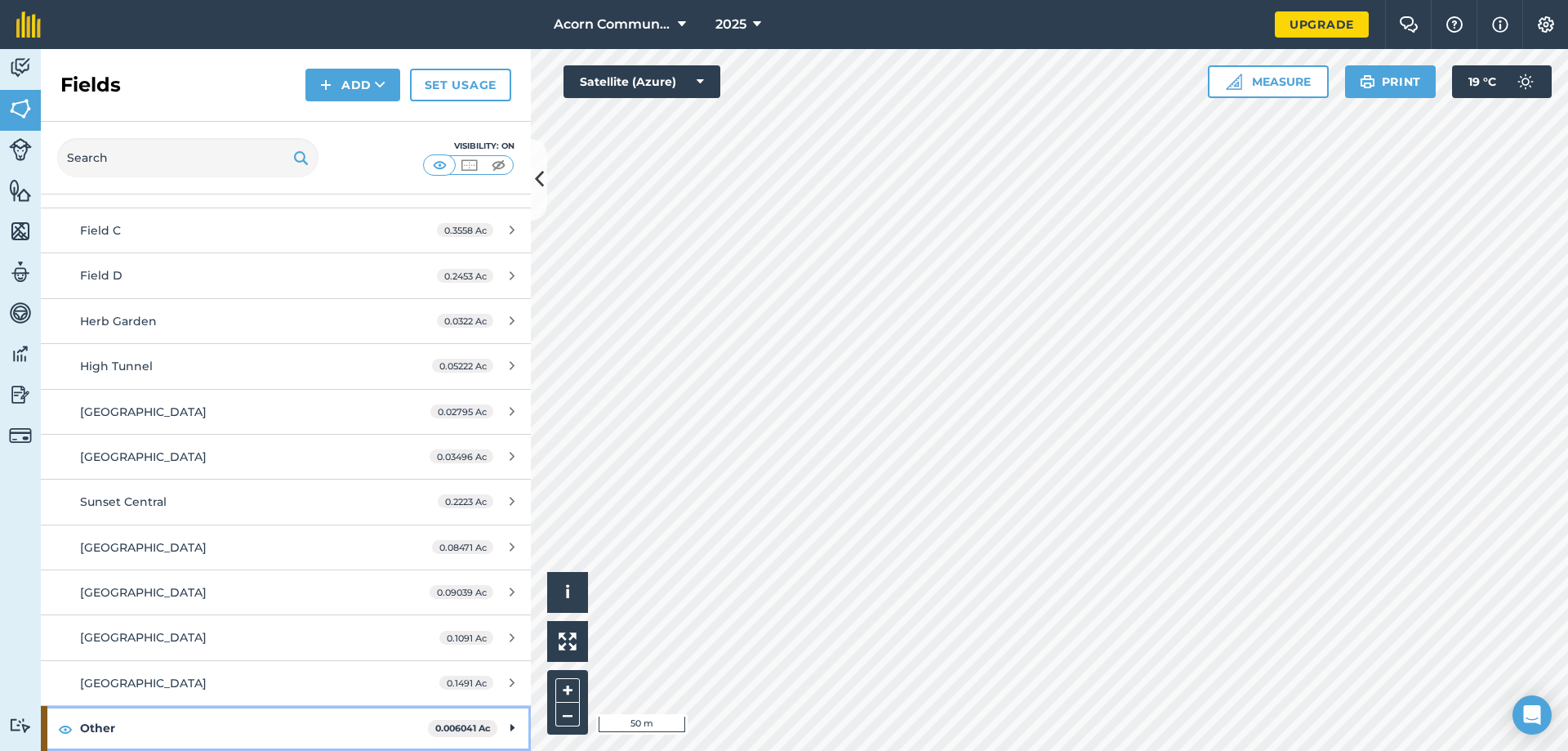
click at [297, 574] on strong "Other" at bounding box center [254, 728] width 348 height 44
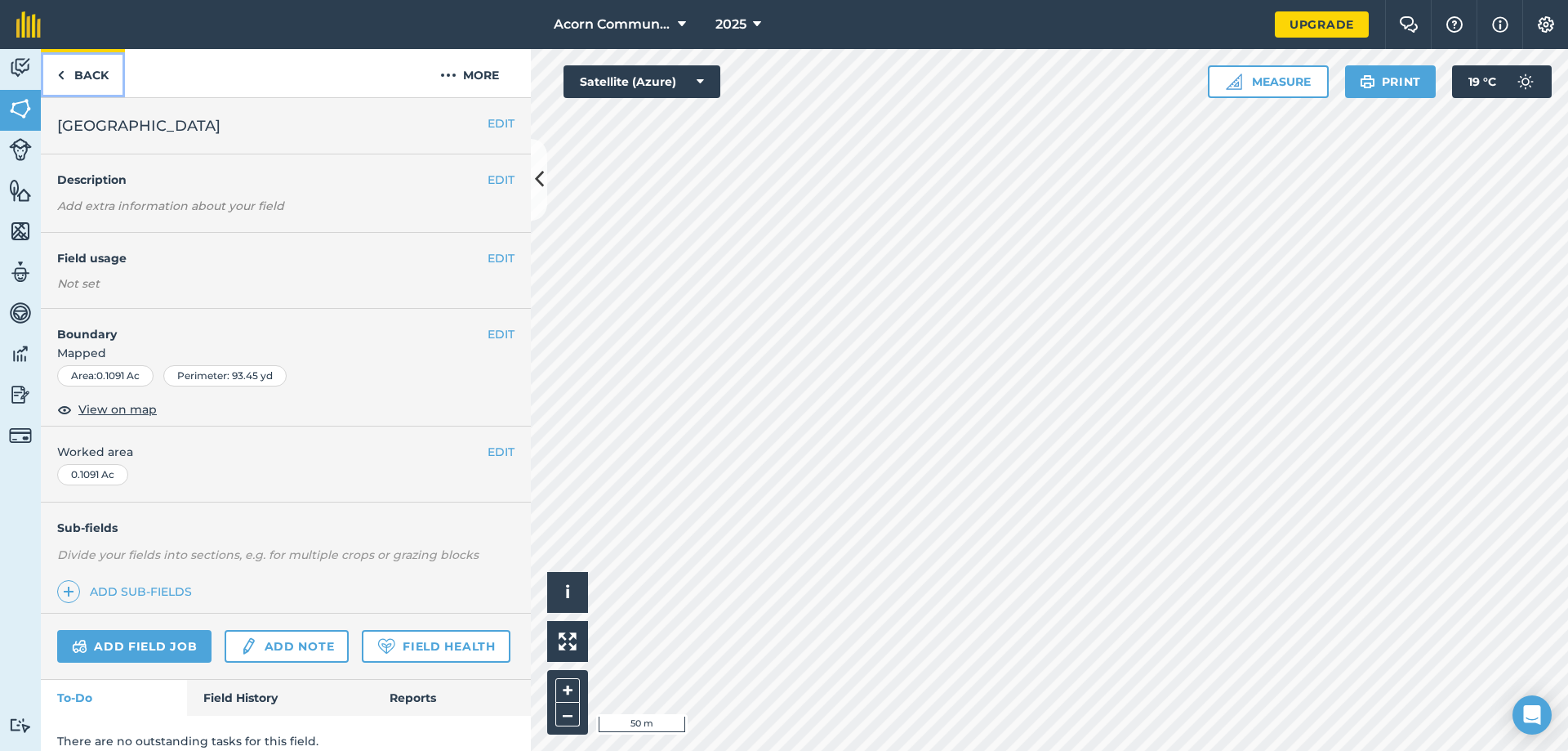
click at [88, 81] on link "Back" at bounding box center [82, 73] width 84 height 48
click at [26, 110] on img at bounding box center [20, 109] width 23 height 25
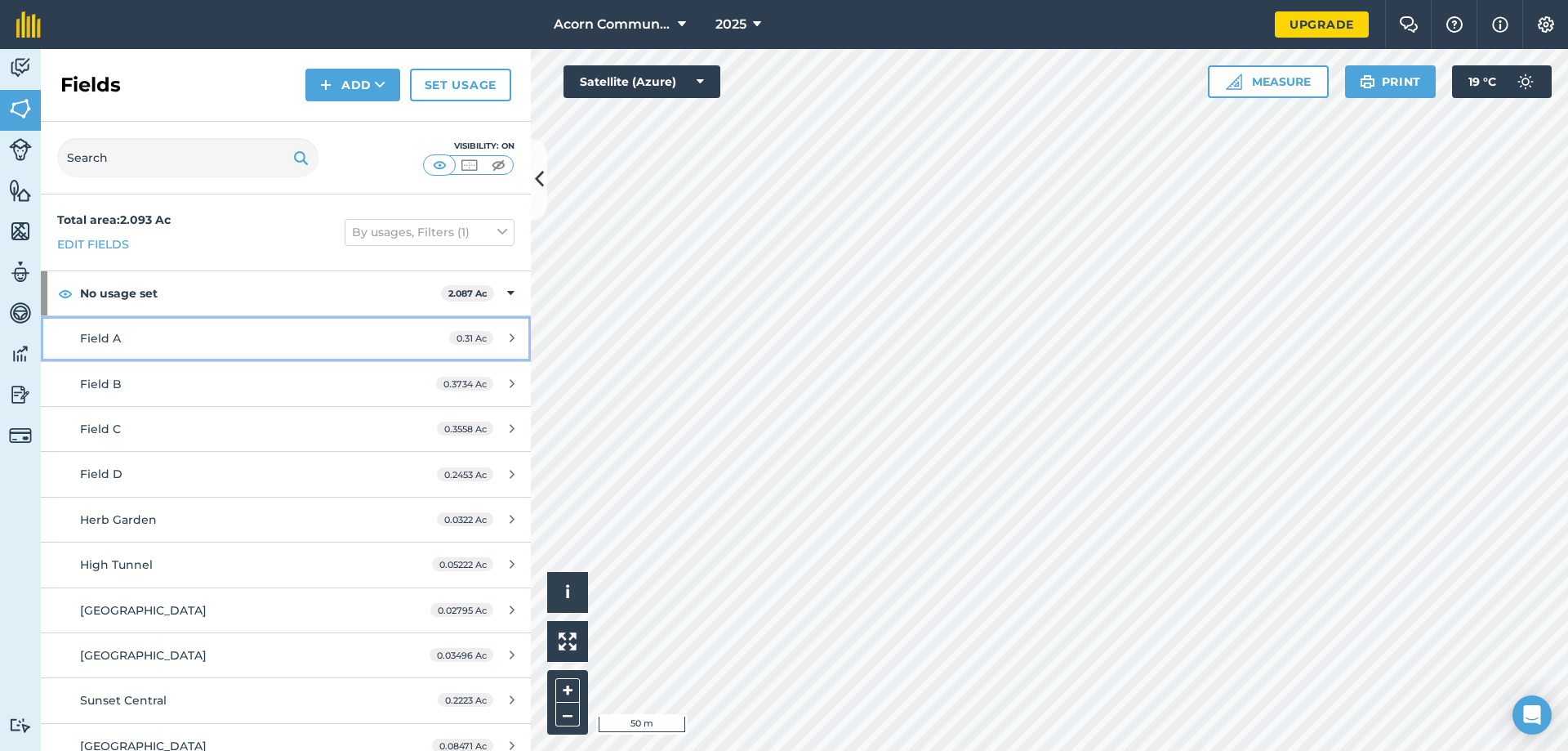
click at [168, 340] on div "Field A" at bounding box center [233, 338] width 307 height 18
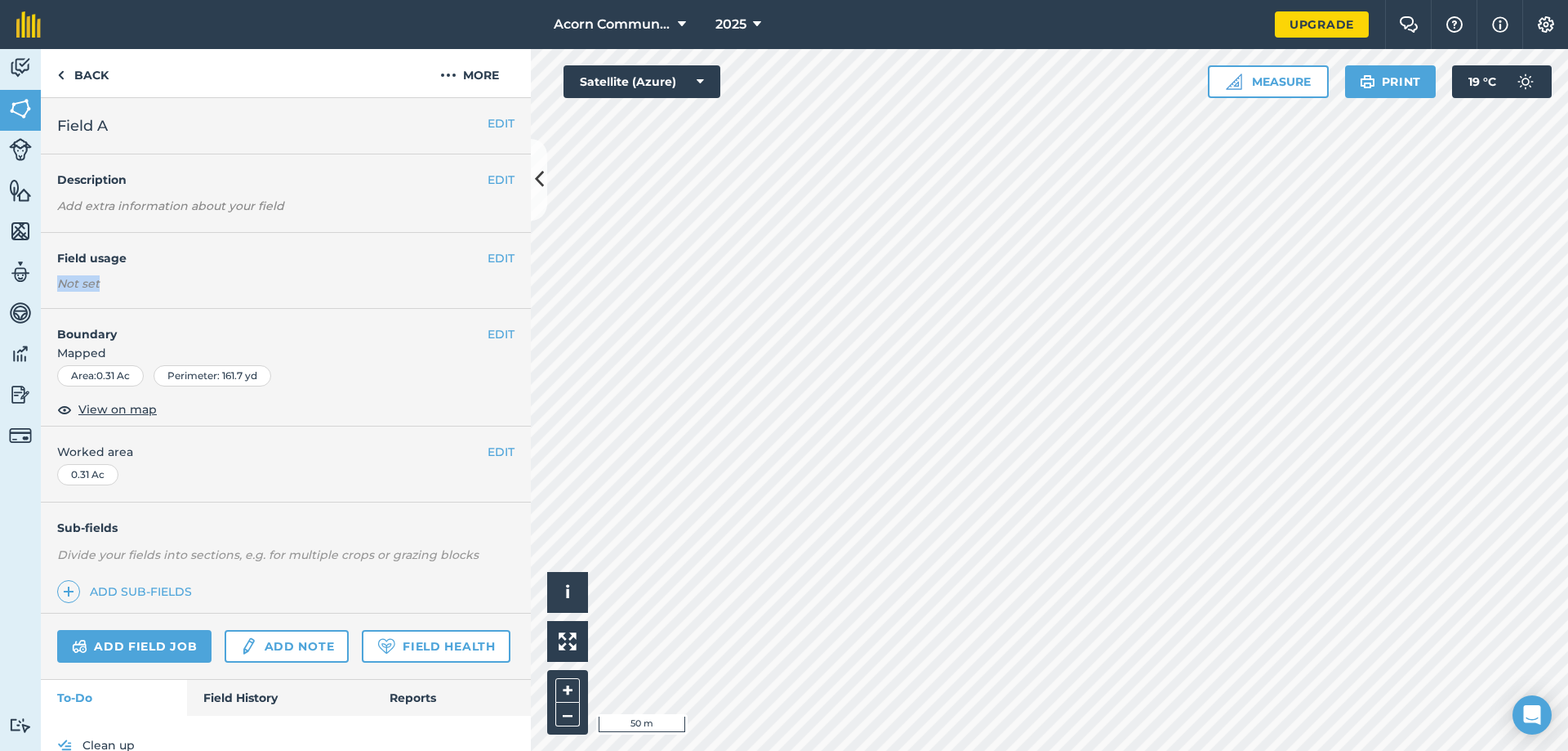
drag, startPoint x: 442, startPoint y: 387, endPoint x: 428, endPoint y: 270, distance: 117.8
click at [428, 270] on div "EDIT Field A EDIT Description Add extra information about your field EDIT Field…" at bounding box center [285, 425] width 490 height 653
click at [426, 356] on span "Mapped" at bounding box center [285, 353] width 490 height 18
